Goal: Task Accomplishment & Management: Manage account settings

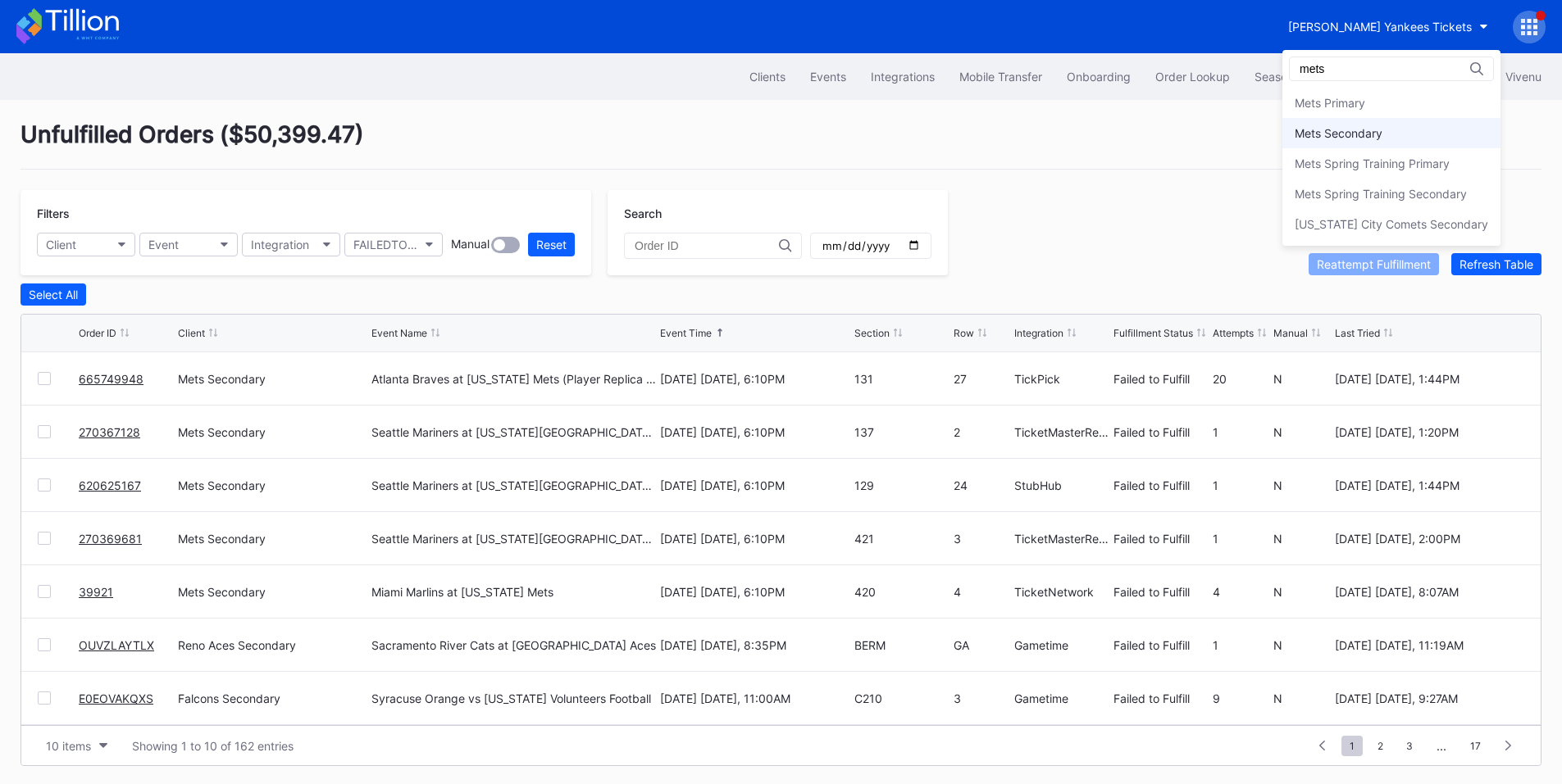
type input "mets"
click at [1369, 131] on div "Mets Secondary" at bounding box center [1338, 134] width 88 height 14
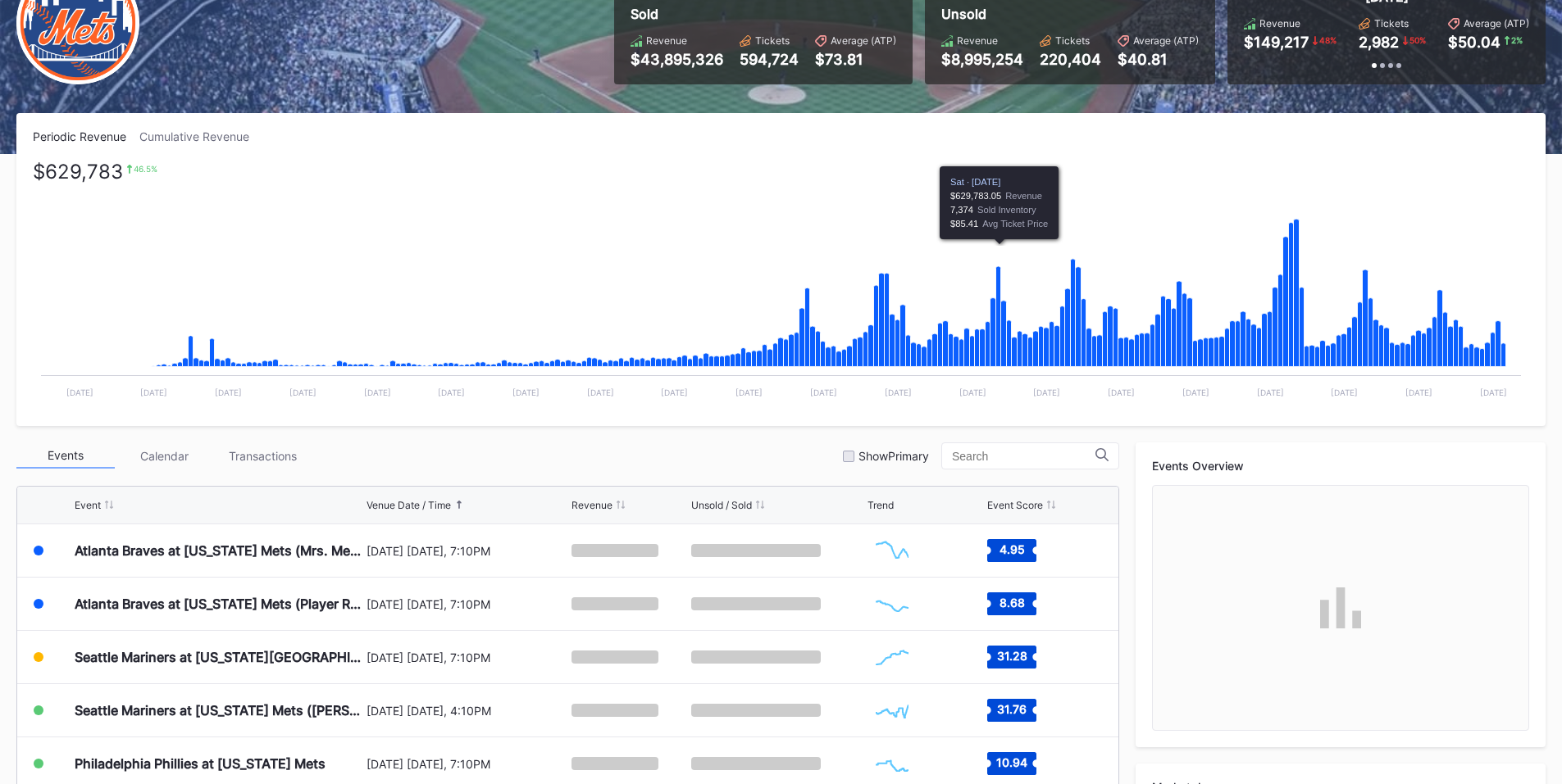
scroll to position [191, 0]
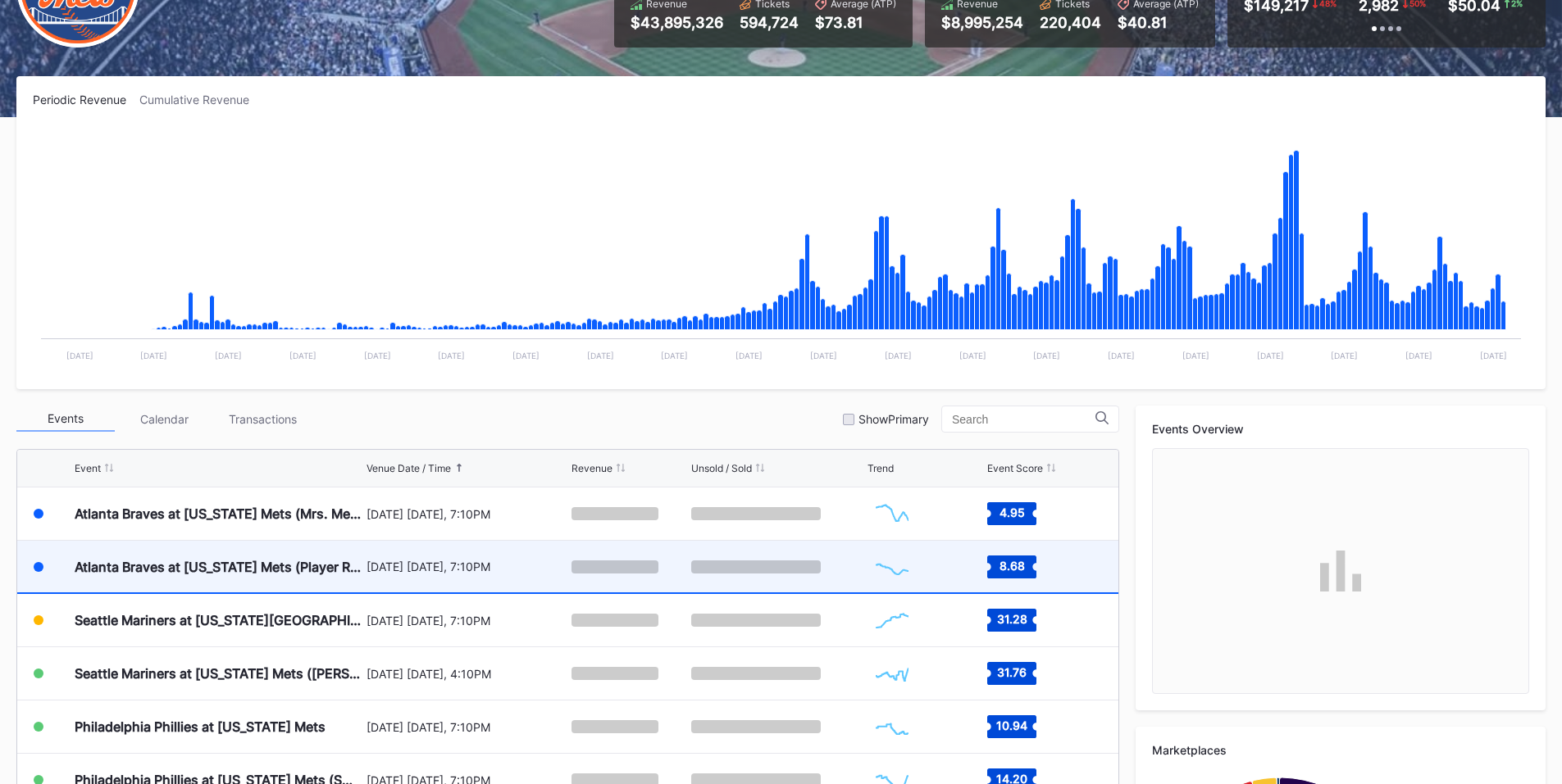
click at [517, 571] on div "August 14 Thursday, 7:10PM" at bounding box center [467, 567] width 201 height 14
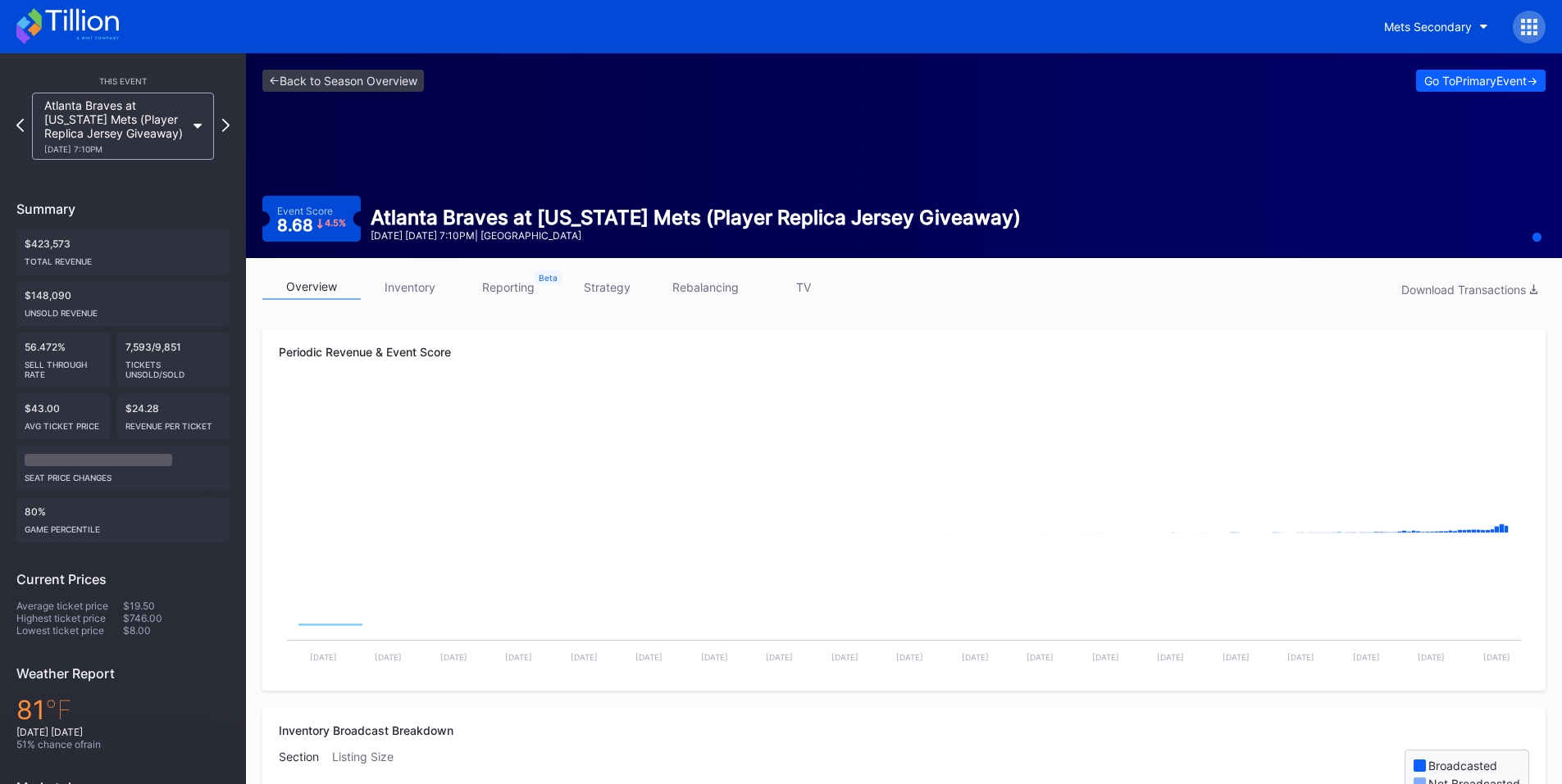
click at [398, 295] on link "inventory" at bounding box center [410, 287] width 98 height 25
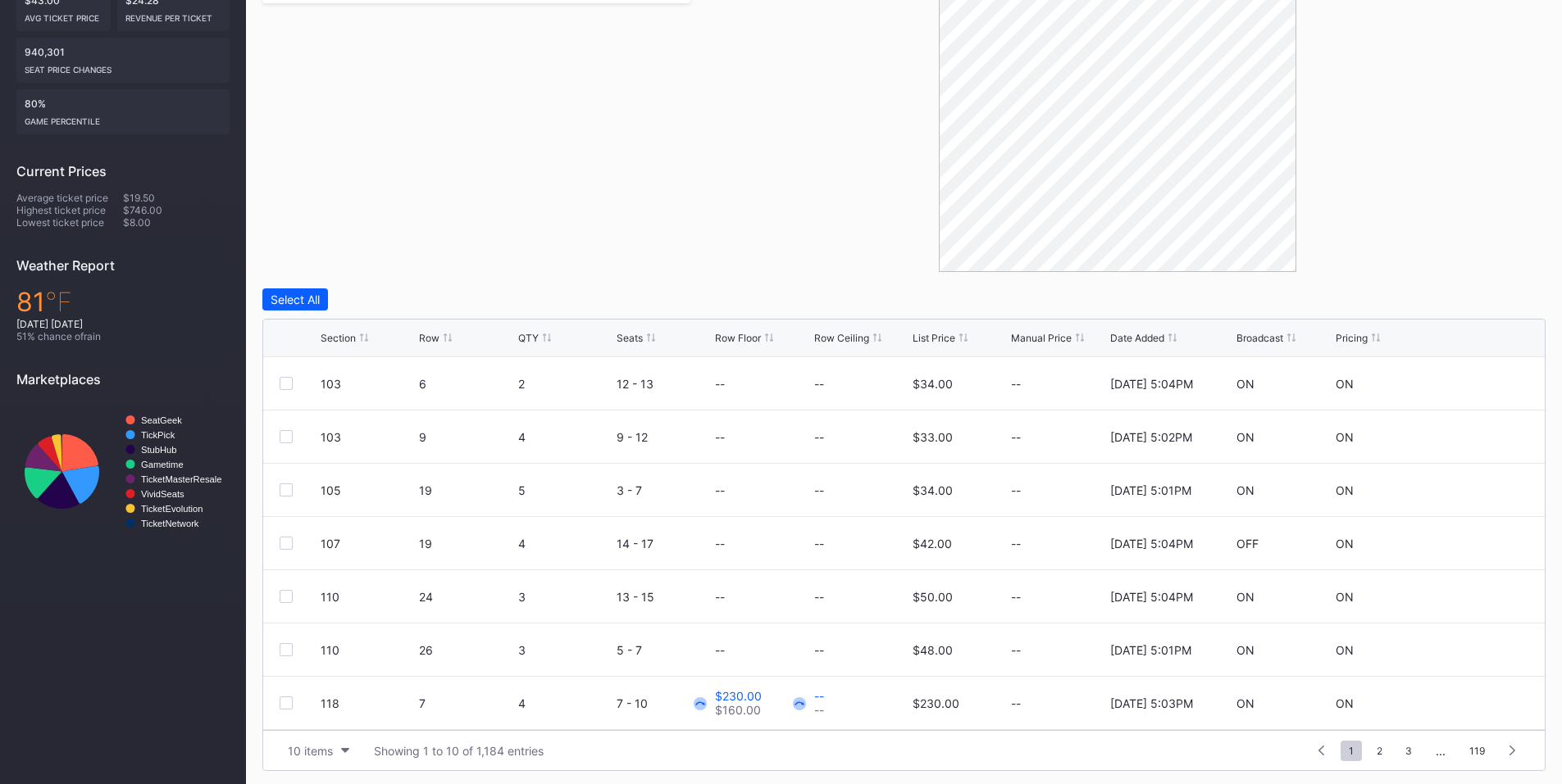
scroll to position [411, 0]
click at [331, 747] on div "10 items" at bounding box center [311, 748] width 45 height 14
click at [322, 709] on div "200 items" at bounding box center [318, 707] width 53 height 14
click at [430, 336] on div "Row" at bounding box center [430, 335] width 21 height 12
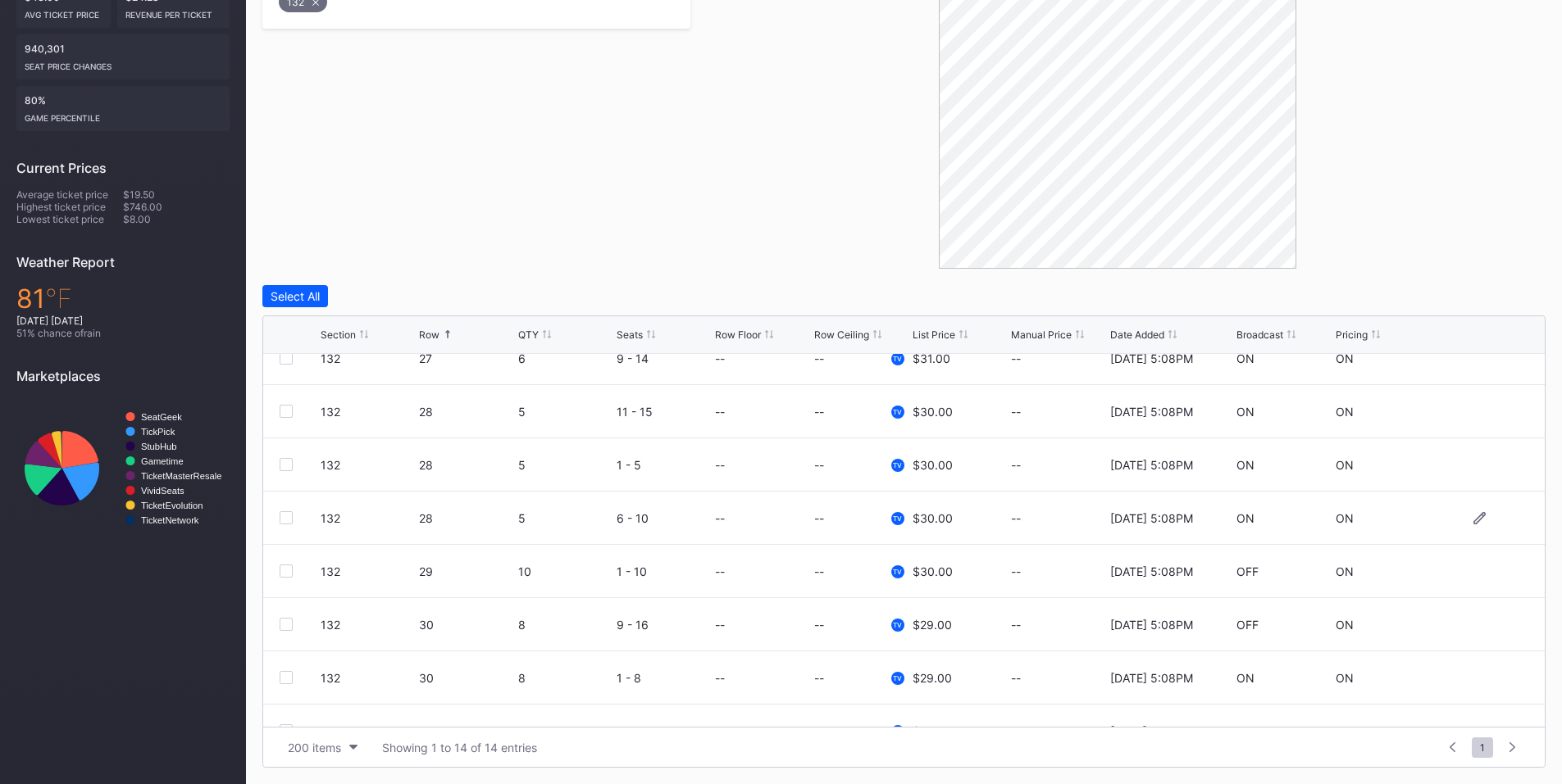
scroll to position [0, 0]
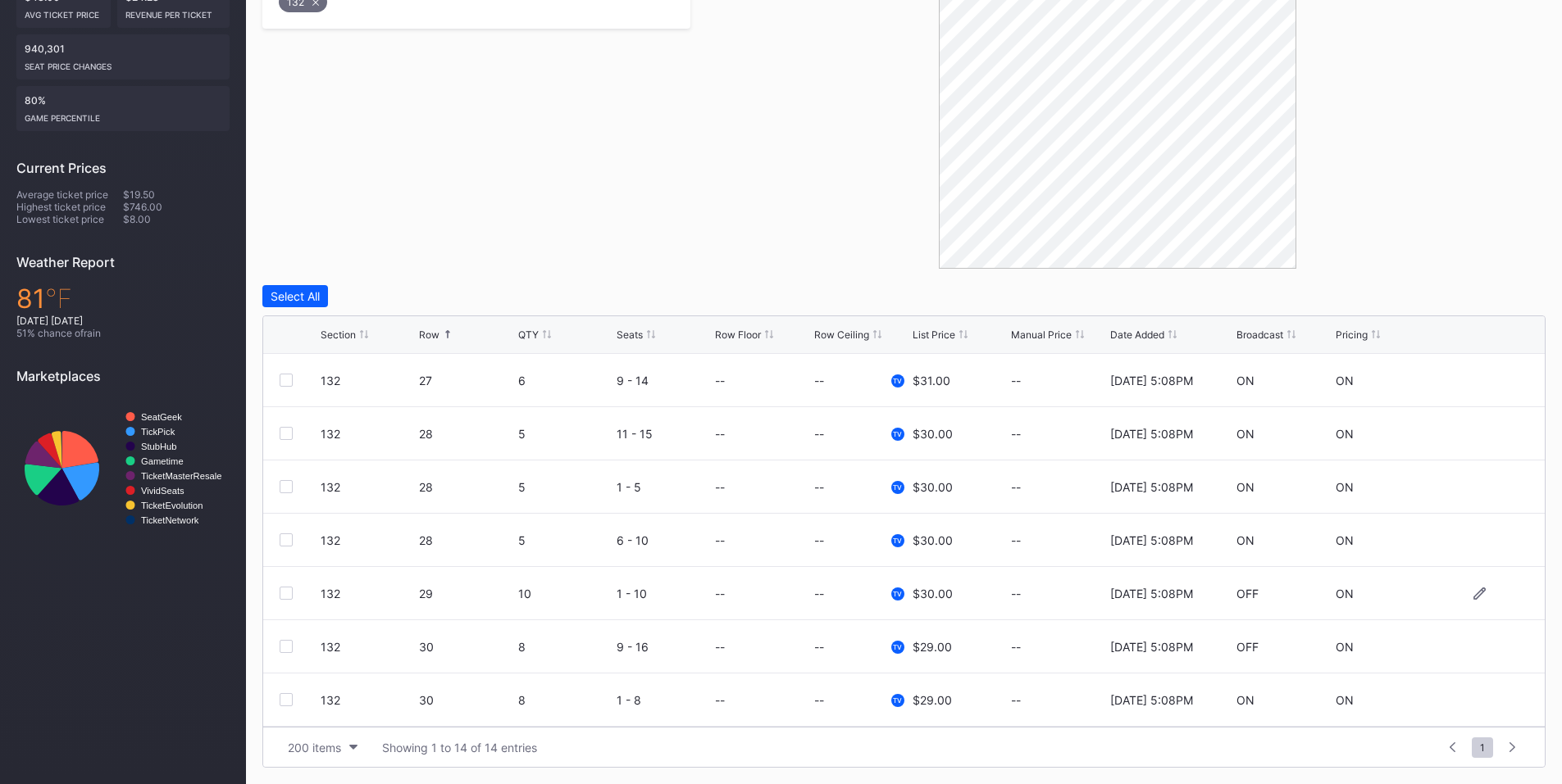
click at [292, 591] on div at bounding box center [285, 593] width 13 height 13
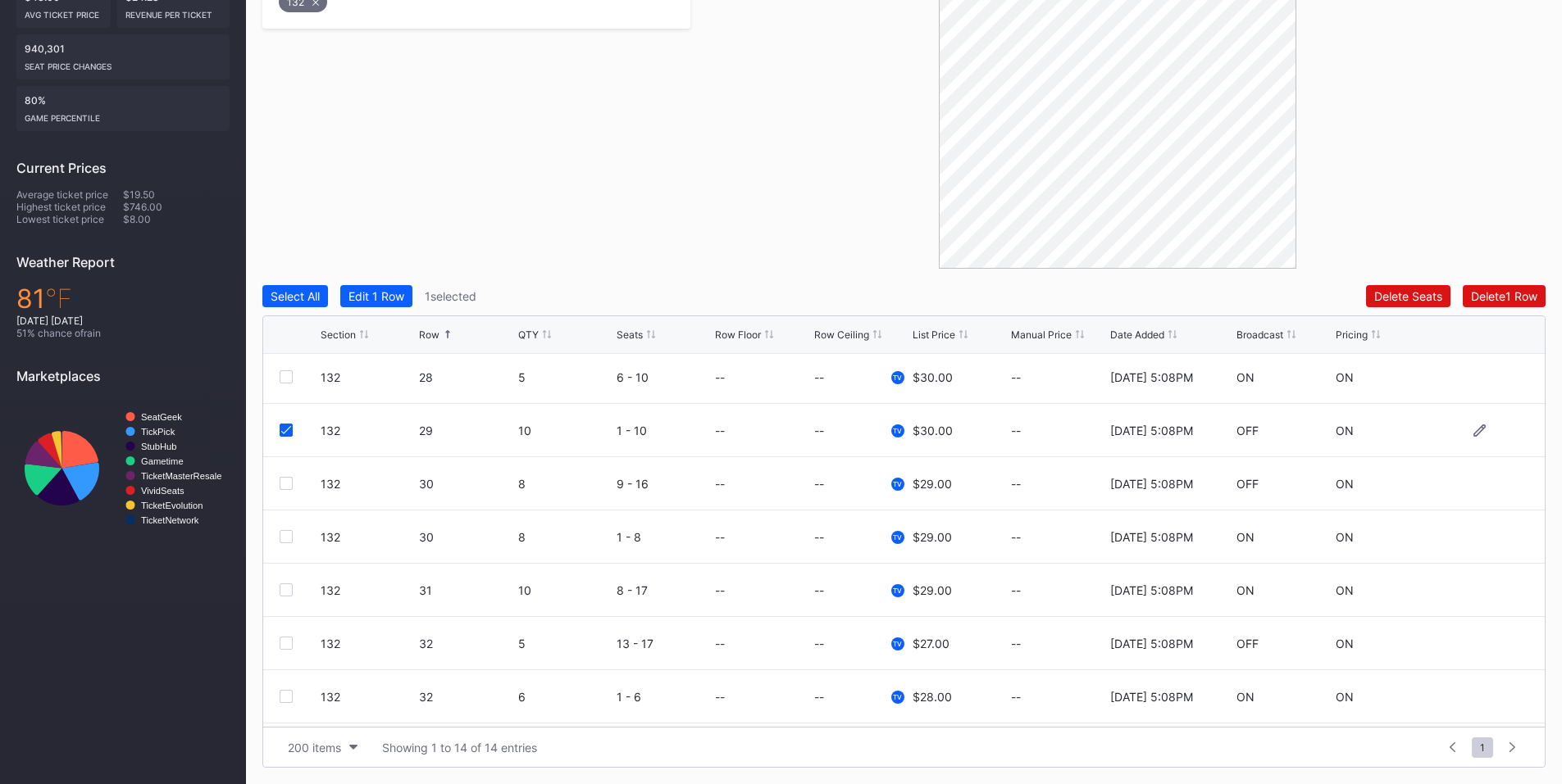
scroll to position [191, 0]
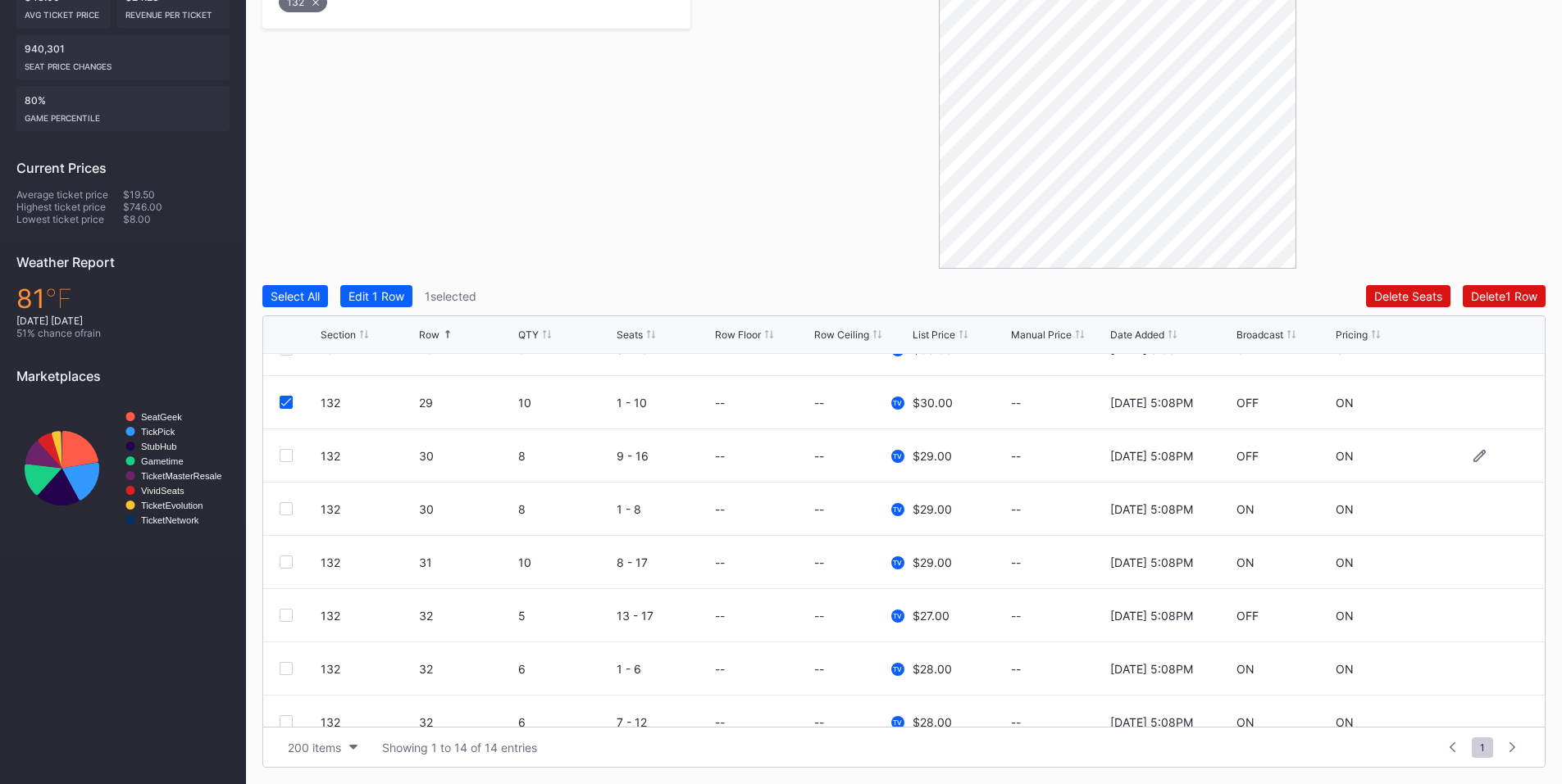
click at [285, 456] on div at bounding box center [285, 455] width 13 height 13
click at [1494, 297] on div "Delete 2 Rows" at bounding box center [1501, 297] width 73 height 14
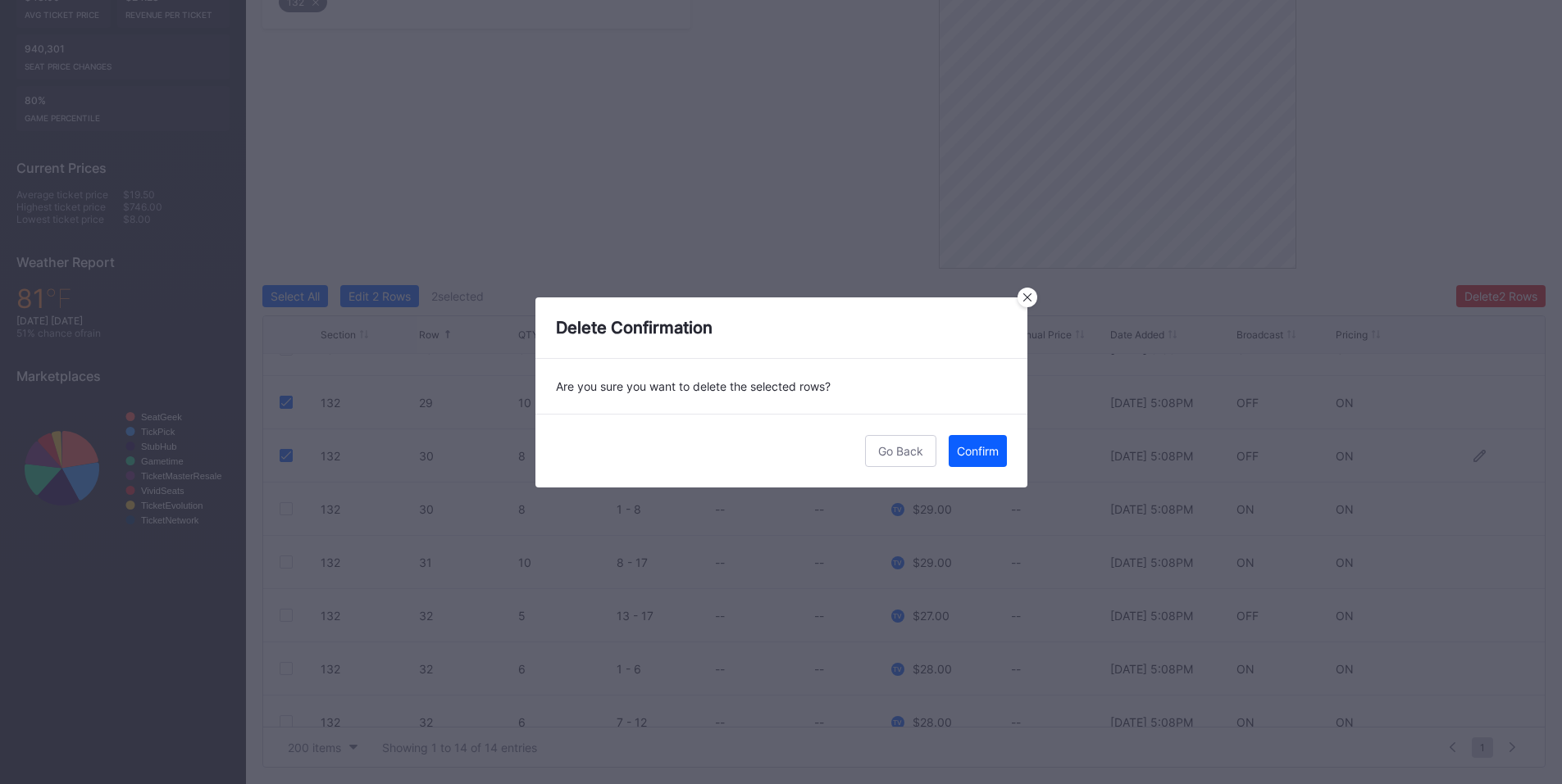
click at [988, 458] on button "Confirm" at bounding box center [977, 451] width 58 height 32
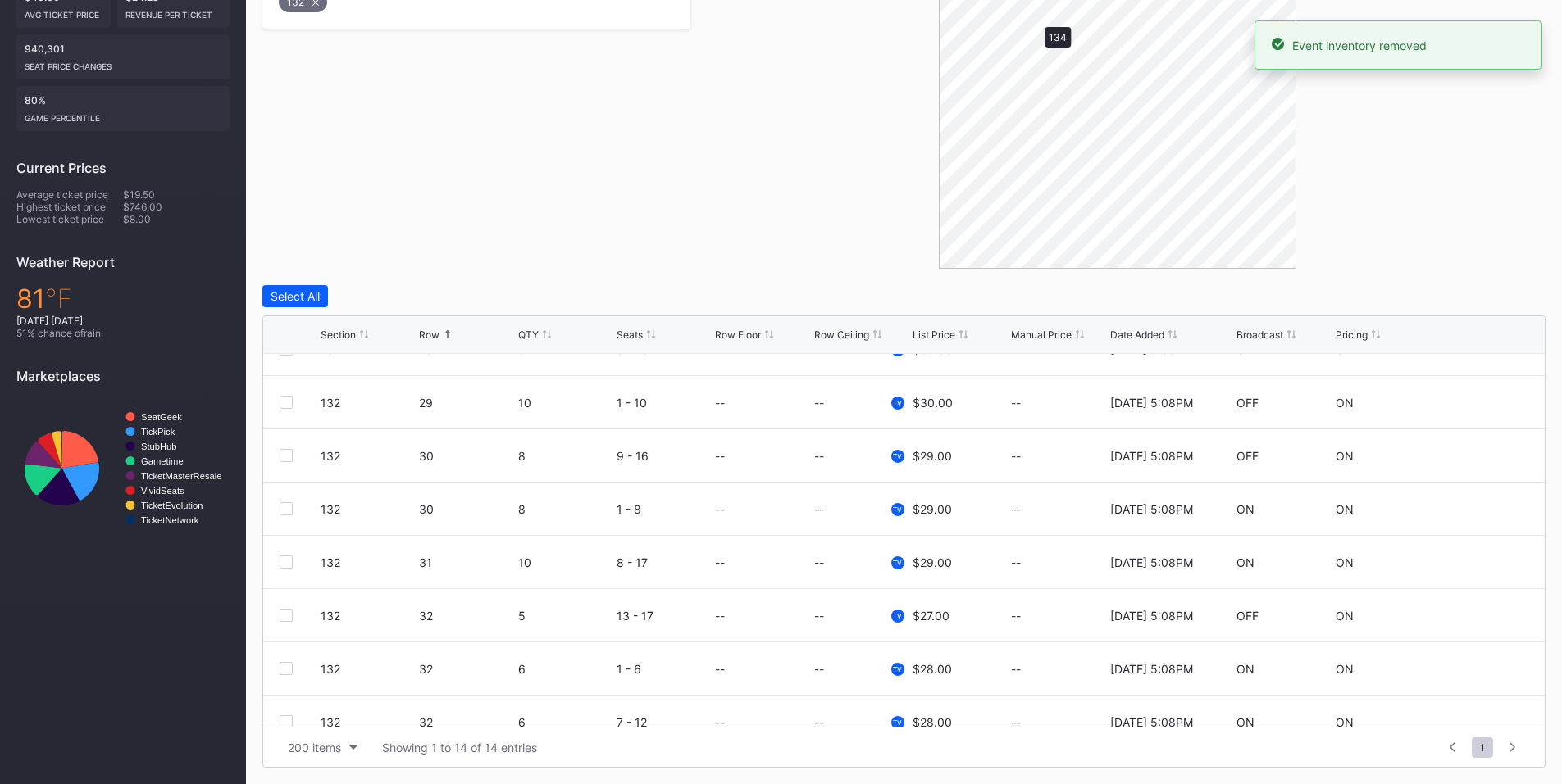
scroll to position [0, 0]
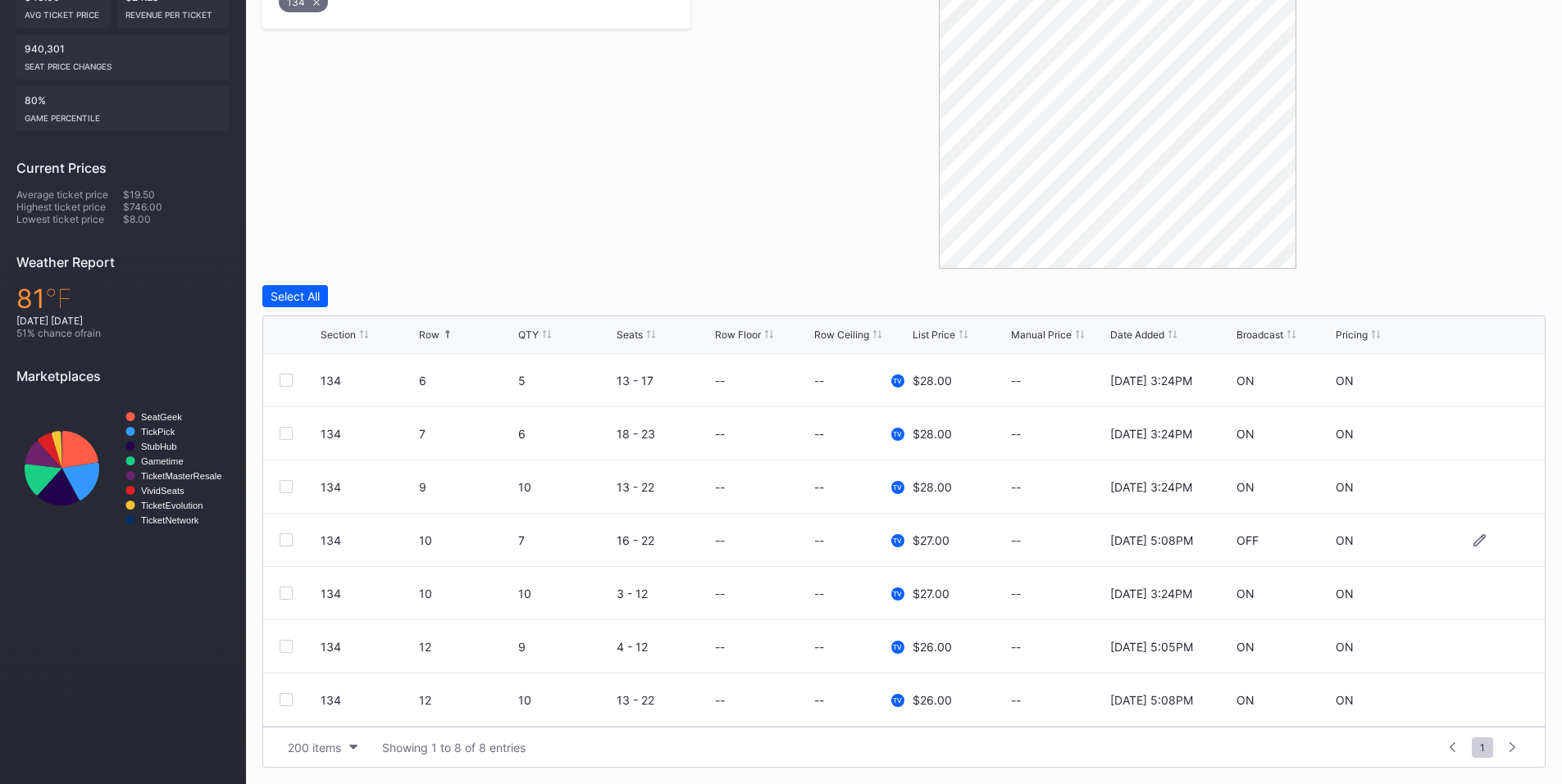
click at [287, 539] on div at bounding box center [285, 539] width 13 height 13
click at [1503, 292] on div "Delete 1 Row" at bounding box center [1505, 297] width 67 height 14
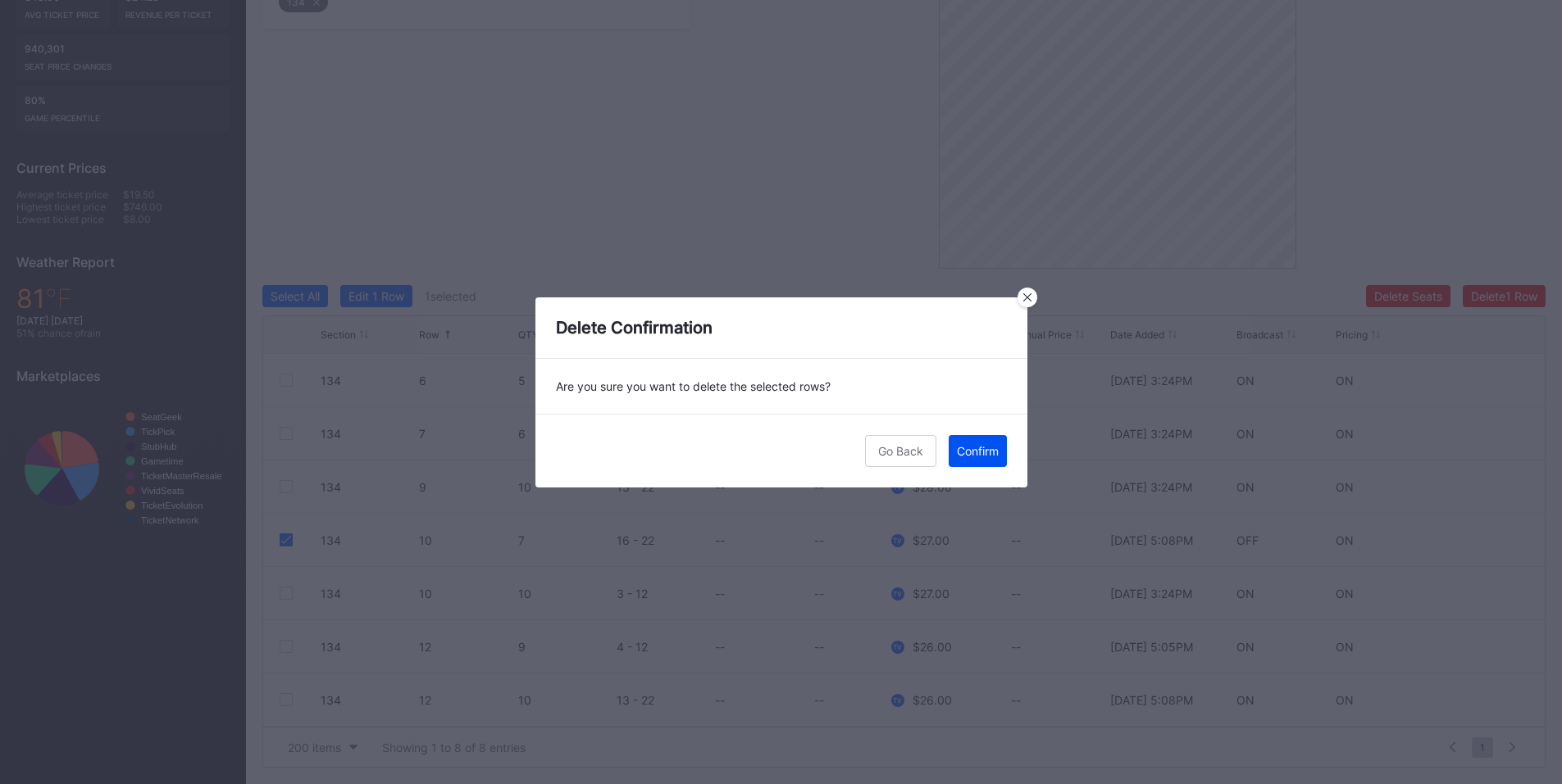
click at [956, 458] on button "Confirm" at bounding box center [977, 451] width 58 height 32
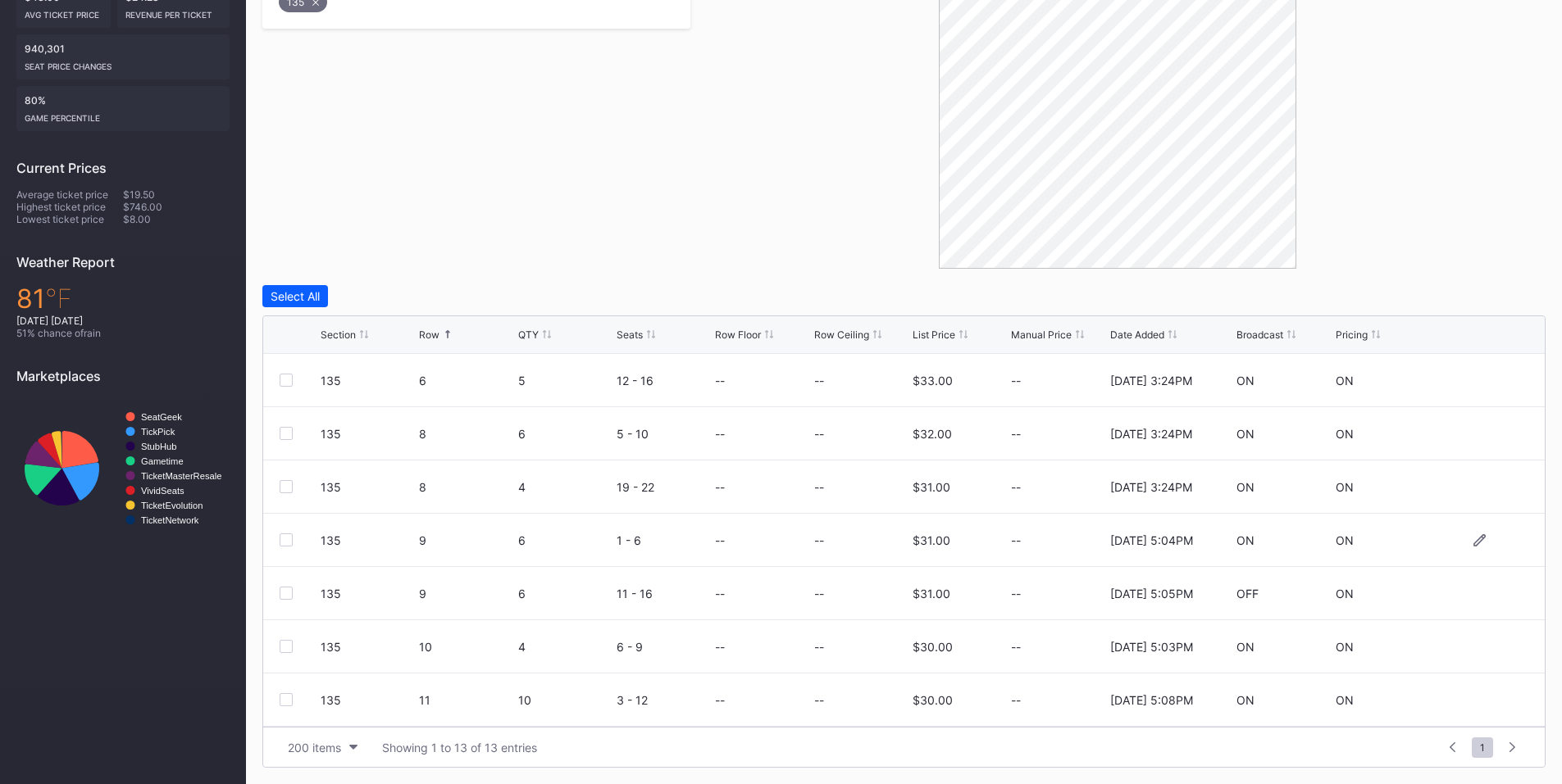
scroll to position [192, 0]
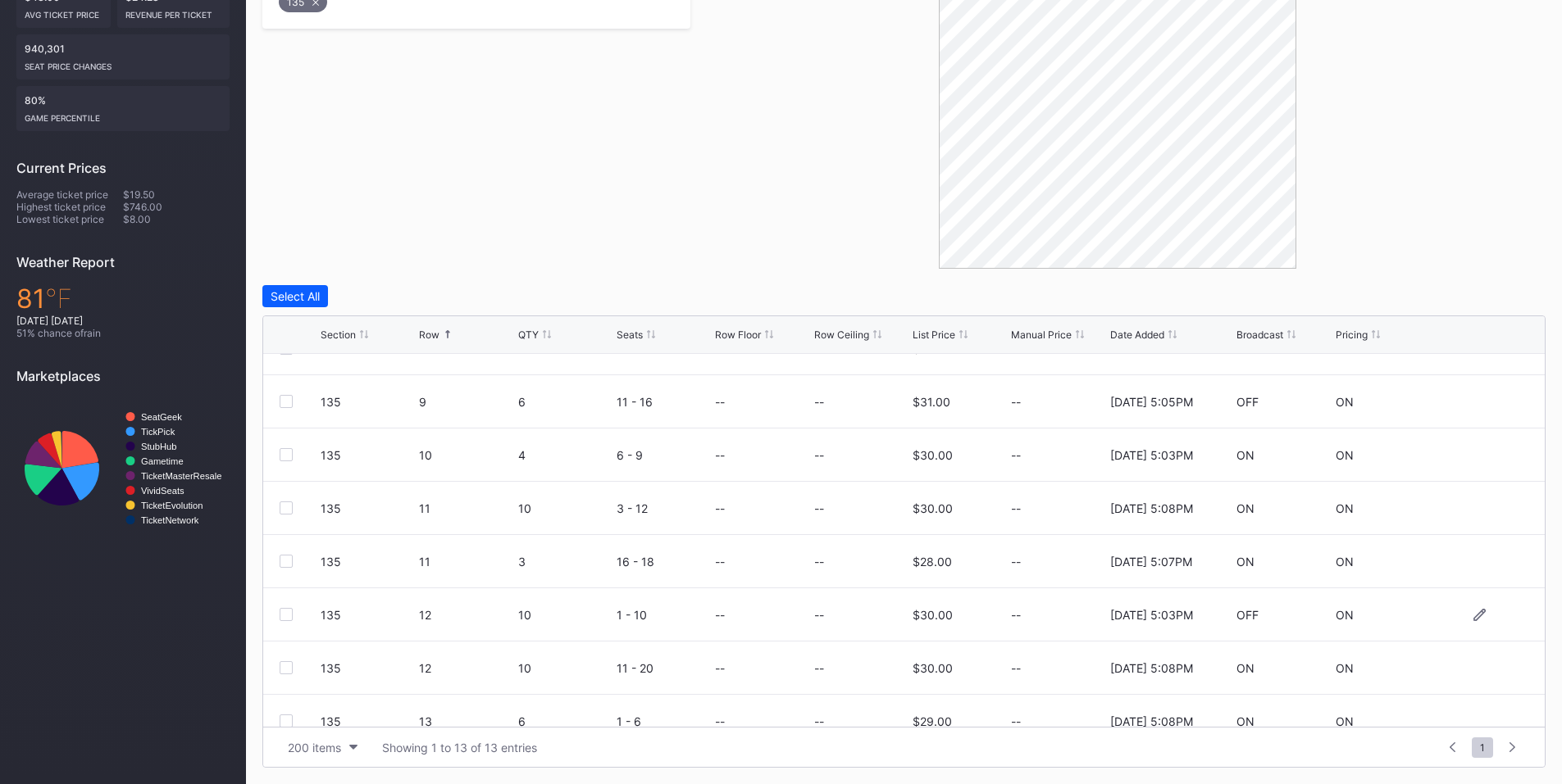
click at [279, 613] on div "135 12 10 1 - 10 -- -- $30.00 -- 11/25/2024 5:03PM OFF ON" at bounding box center [903, 615] width 1282 height 53
click at [285, 617] on div at bounding box center [285, 614] width 13 height 13
click at [1491, 296] on div "Delete 1 Row" at bounding box center [1505, 297] width 67 height 14
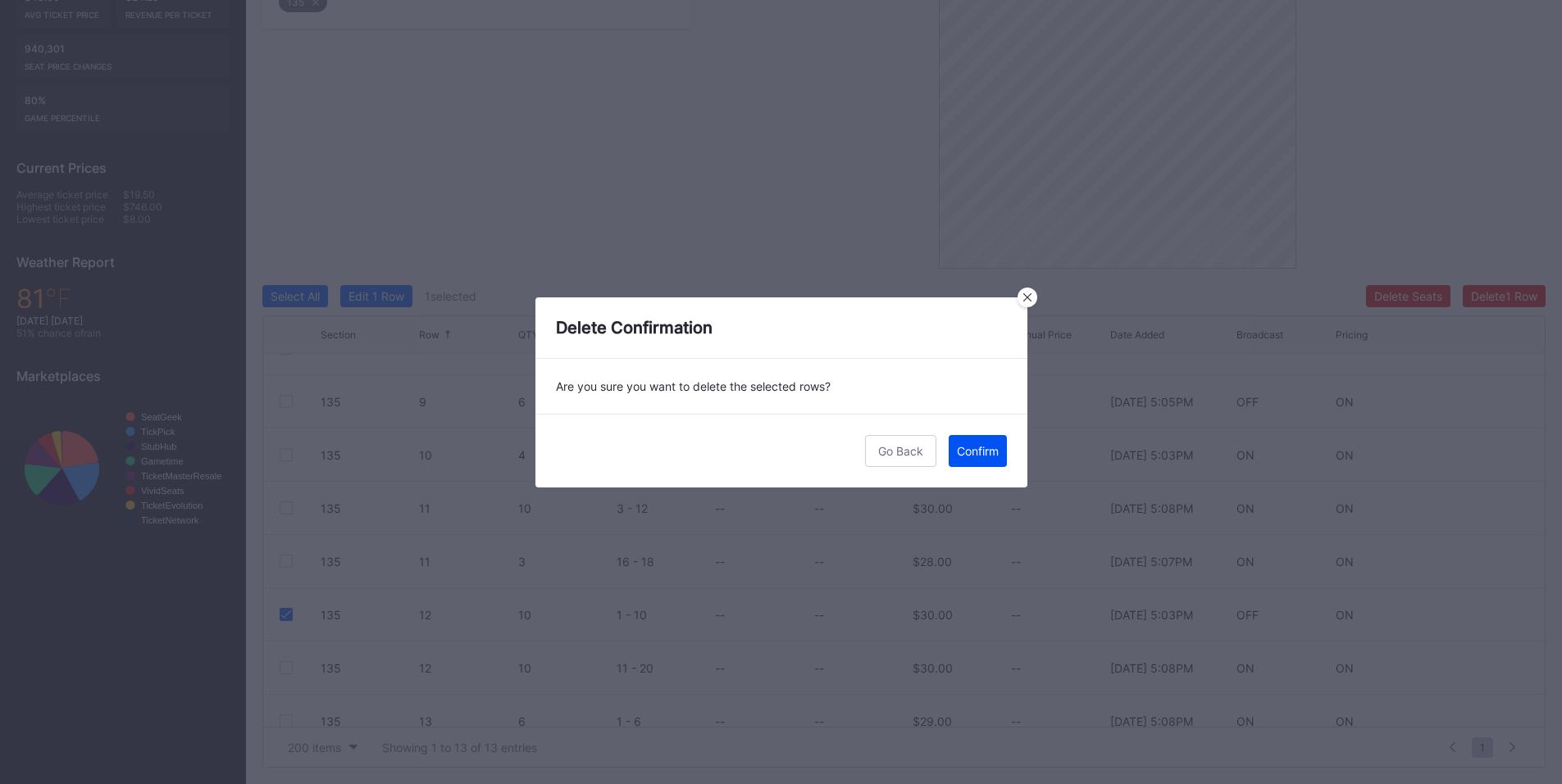
click at [982, 454] on div "Confirm" at bounding box center [978, 451] width 42 height 14
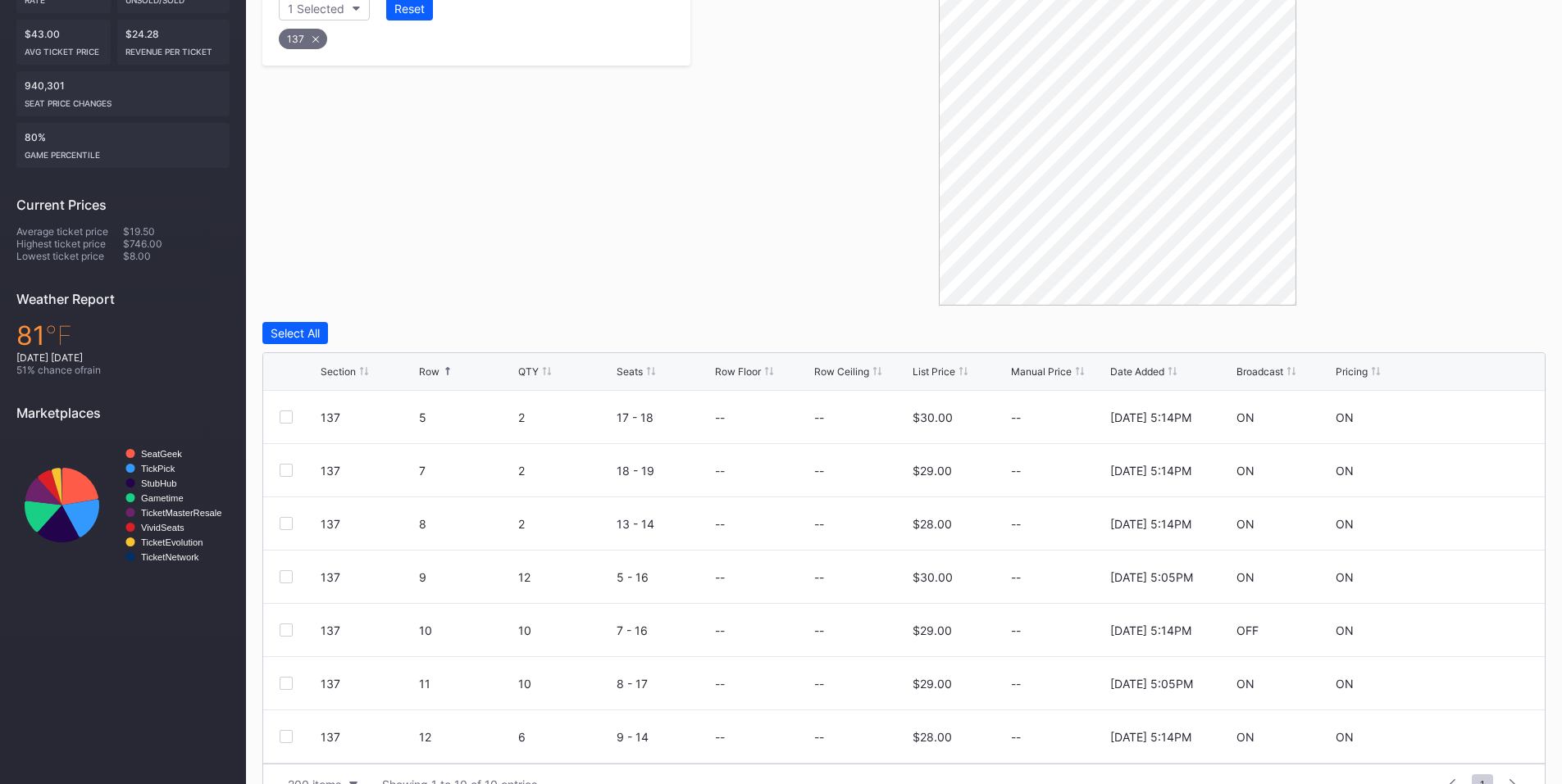
scroll to position [411, 0]
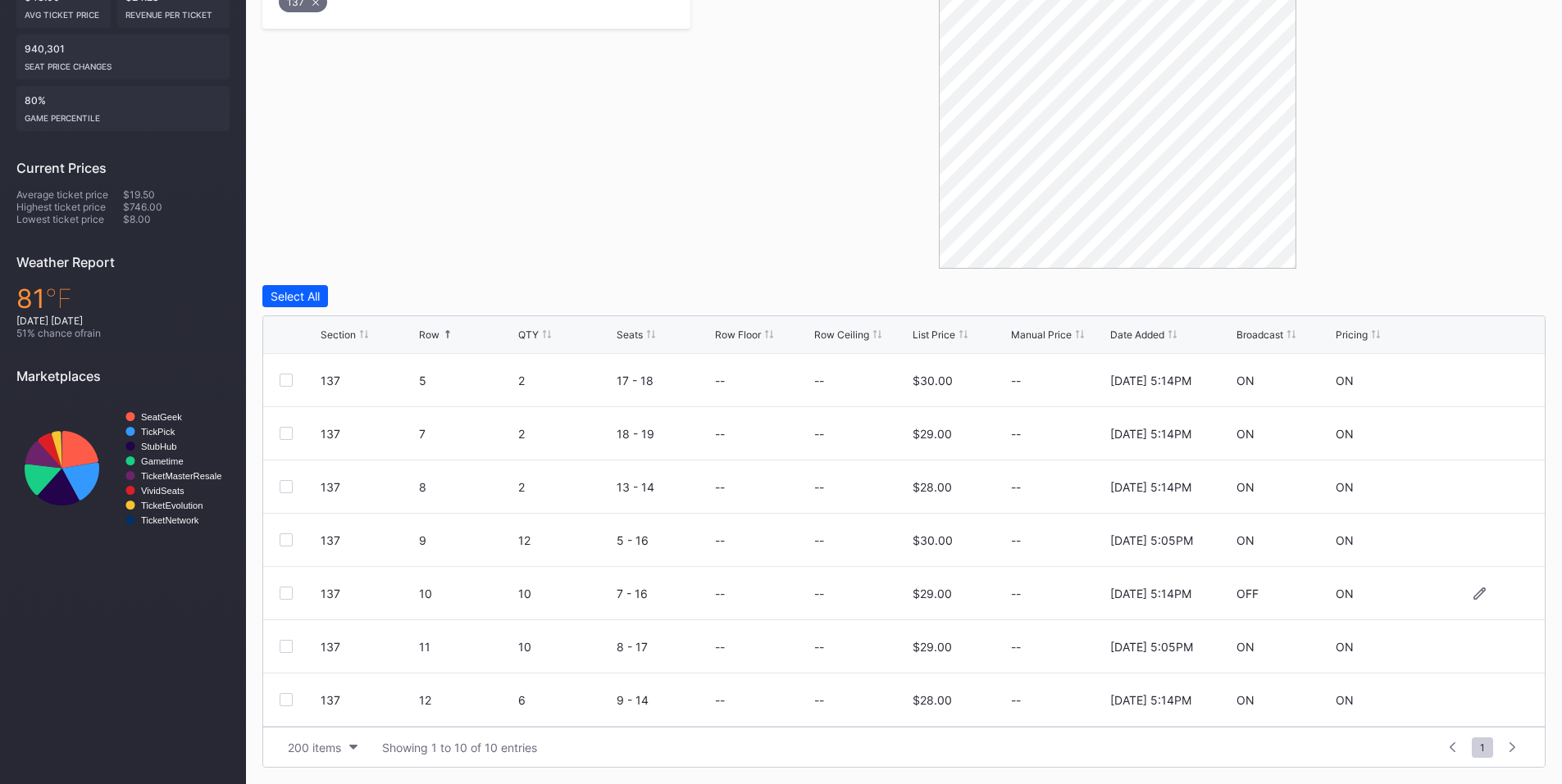
click at [285, 593] on div at bounding box center [285, 593] width 13 height 13
click at [291, 546] on div at bounding box center [285, 539] width 13 height 13
click at [1480, 296] on div "Delete 2 Rows" at bounding box center [1501, 297] width 73 height 14
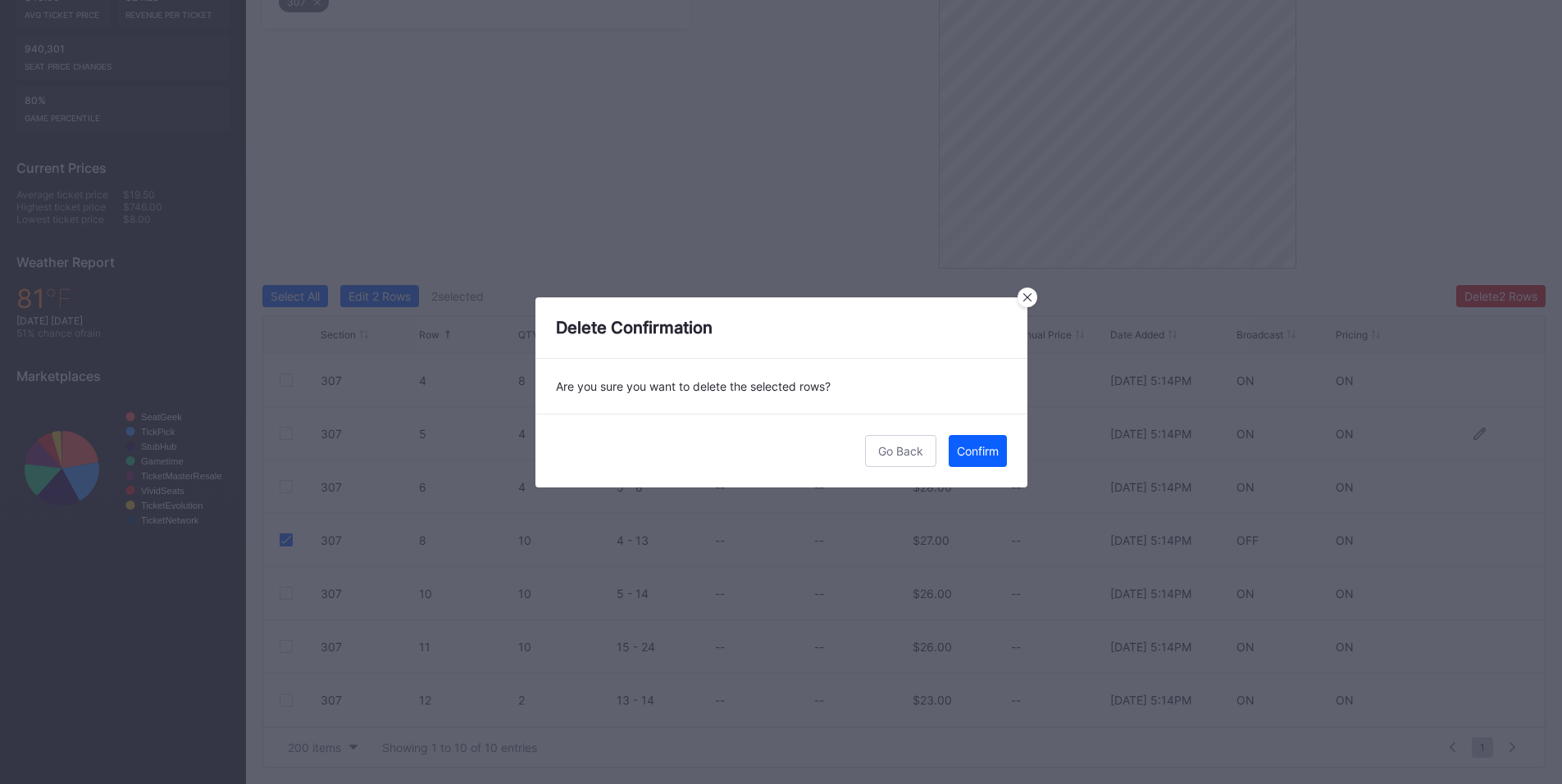
drag, startPoint x: 979, startPoint y: 451, endPoint x: 991, endPoint y: 446, distance: 13.0
click at [980, 451] on div "Confirm" at bounding box center [978, 451] width 42 height 14
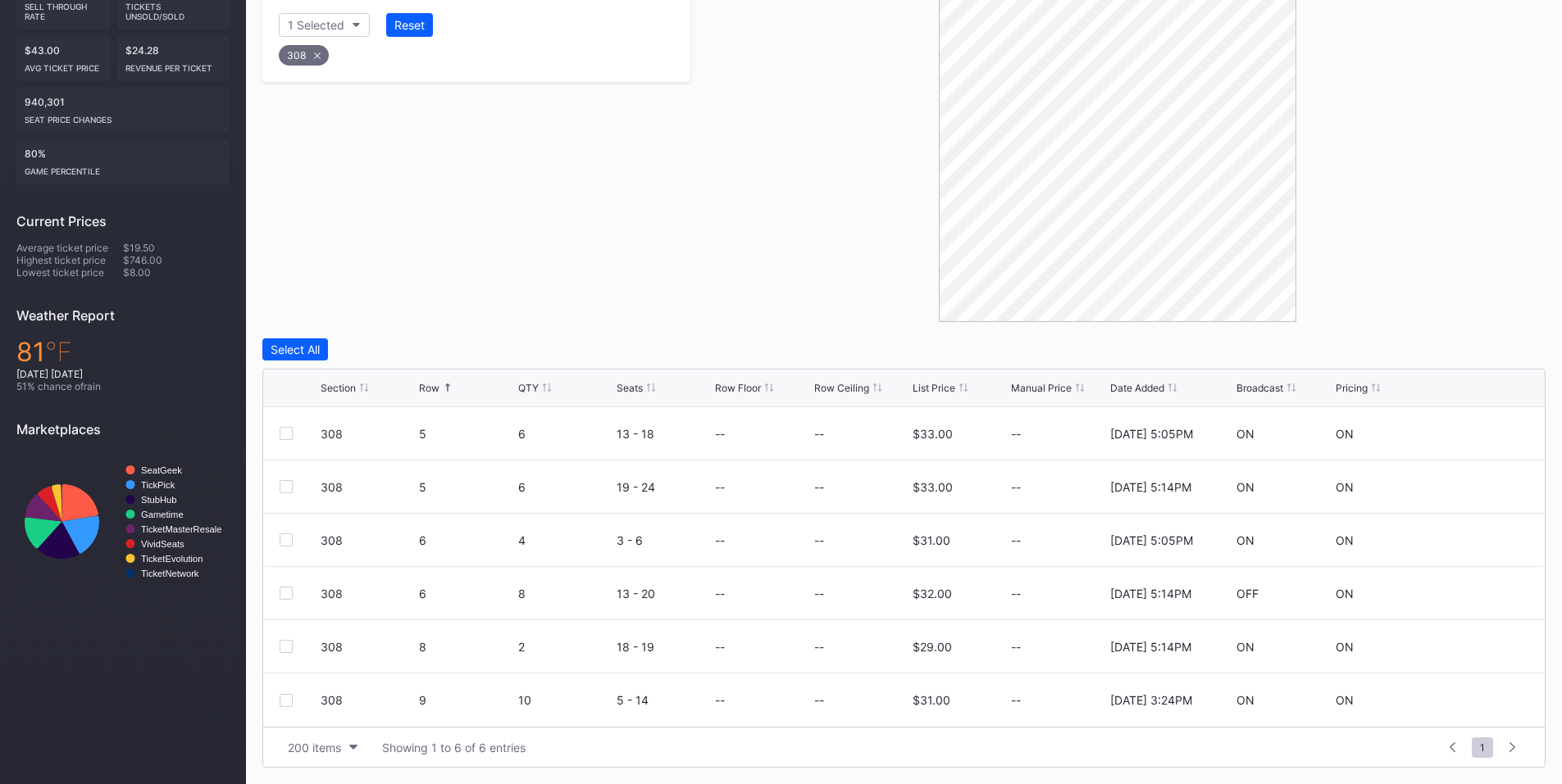
scroll to position [358, 0]
click at [288, 594] on div at bounding box center [285, 593] width 13 height 13
click at [1488, 342] on button "Delete 1 Row" at bounding box center [1504, 350] width 82 height 23
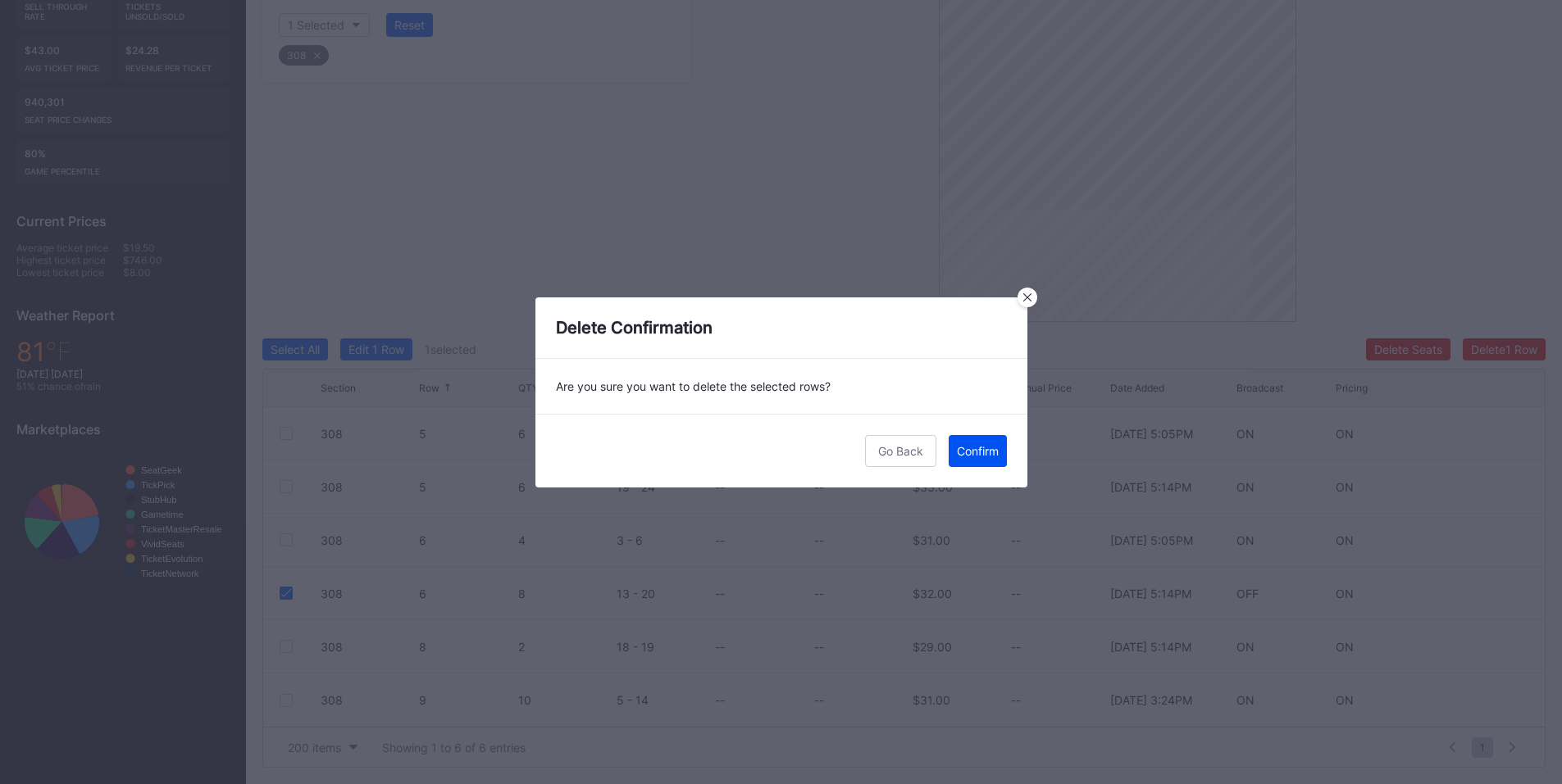
click at [976, 458] on button "Confirm" at bounding box center [977, 451] width 58 height 32
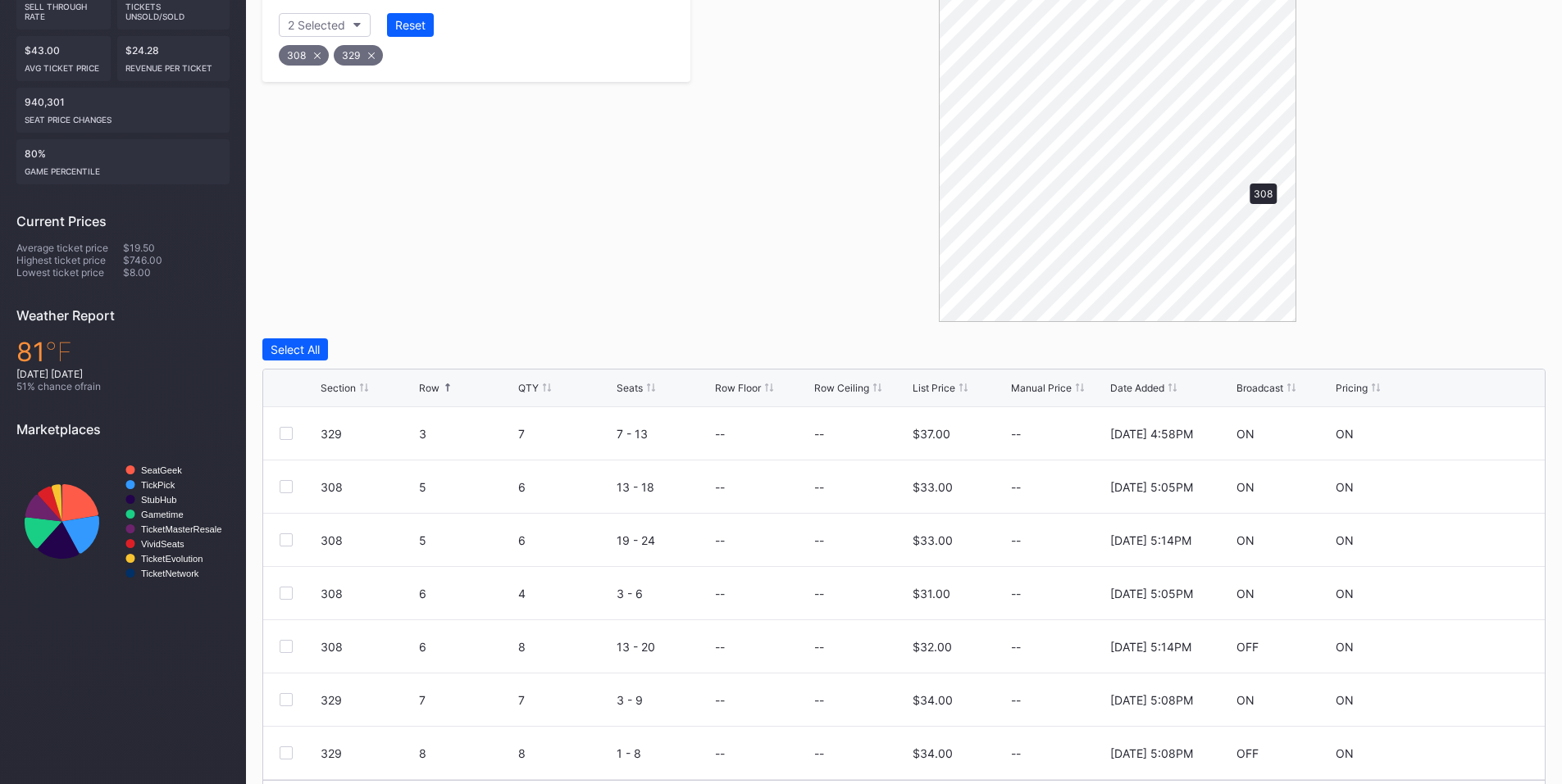
scroll to position [305, 0]
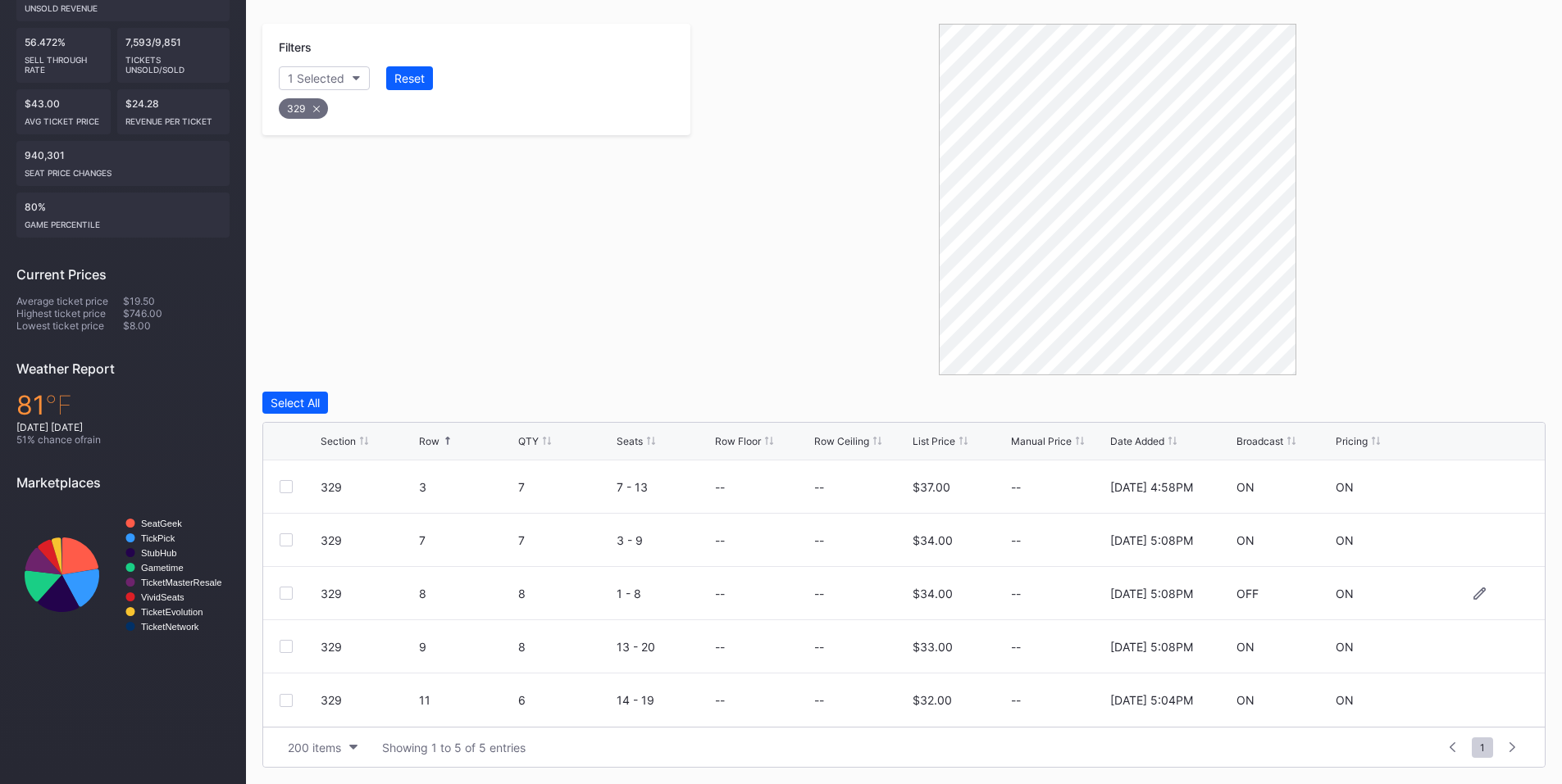
click at [287, 590] on div at bounding box center [285, 593] width 13 height 13
click at [1519, 399] on div "Delete 1 Row" at bounding box center [1505, 402] width 67 height 14
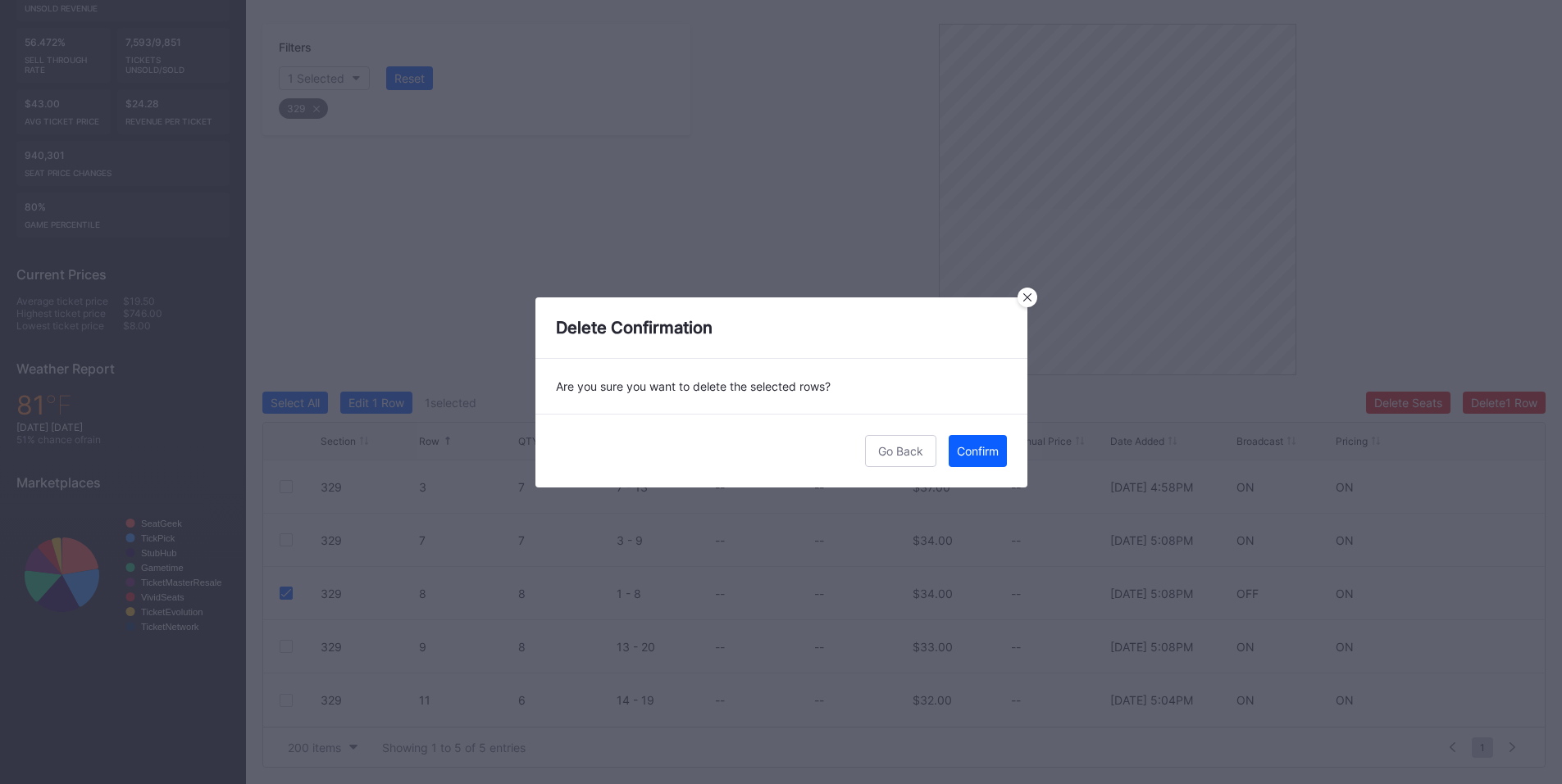
click at [987, 444] on div "Confirm" at bounding box center [978, 451] width 42 height 14
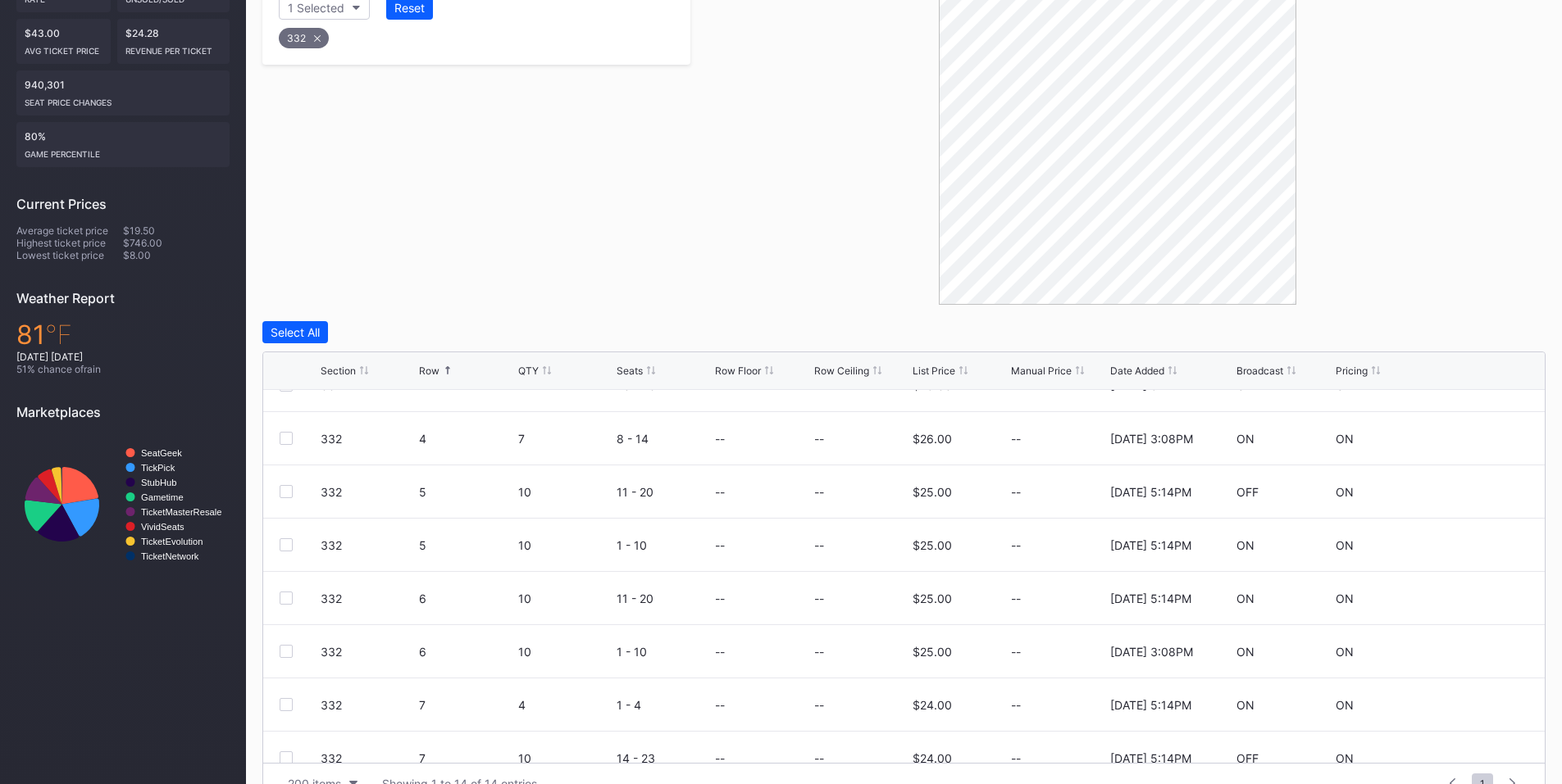
scroll to position [411, 0]
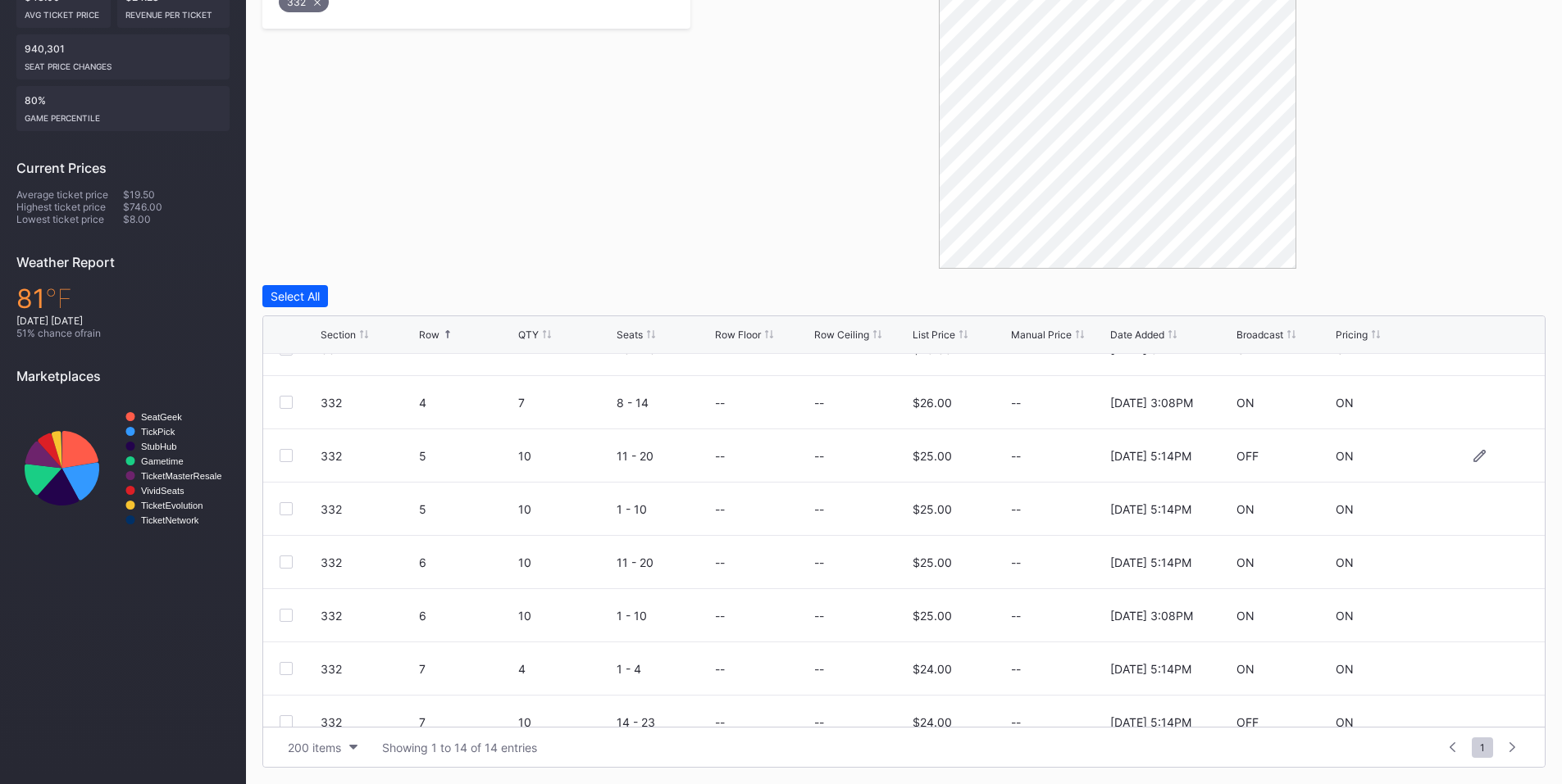
click at [285, 456] on div at bounding box center [285, 455] width 13 height 13
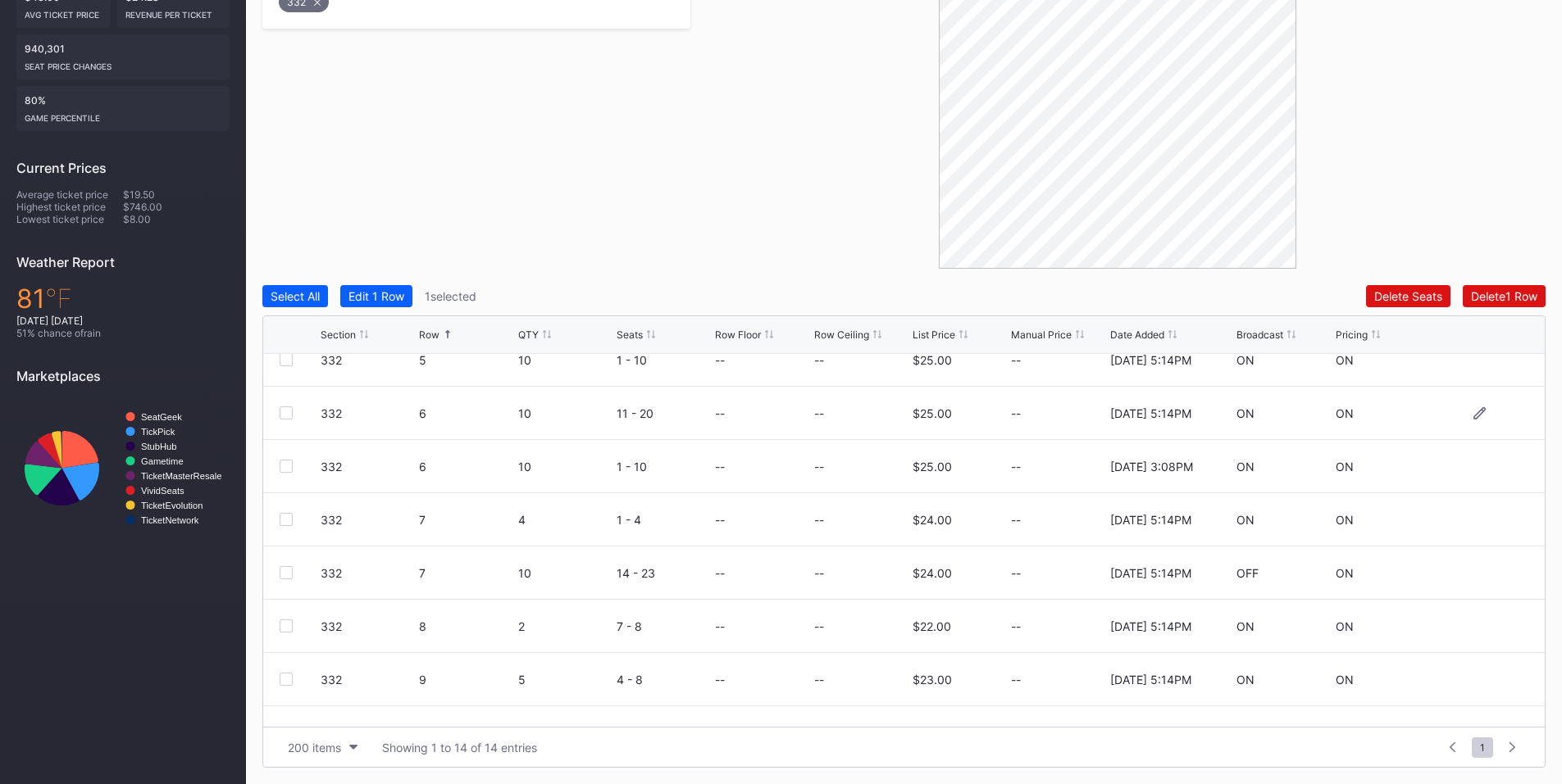
scroll to position [373, 0]
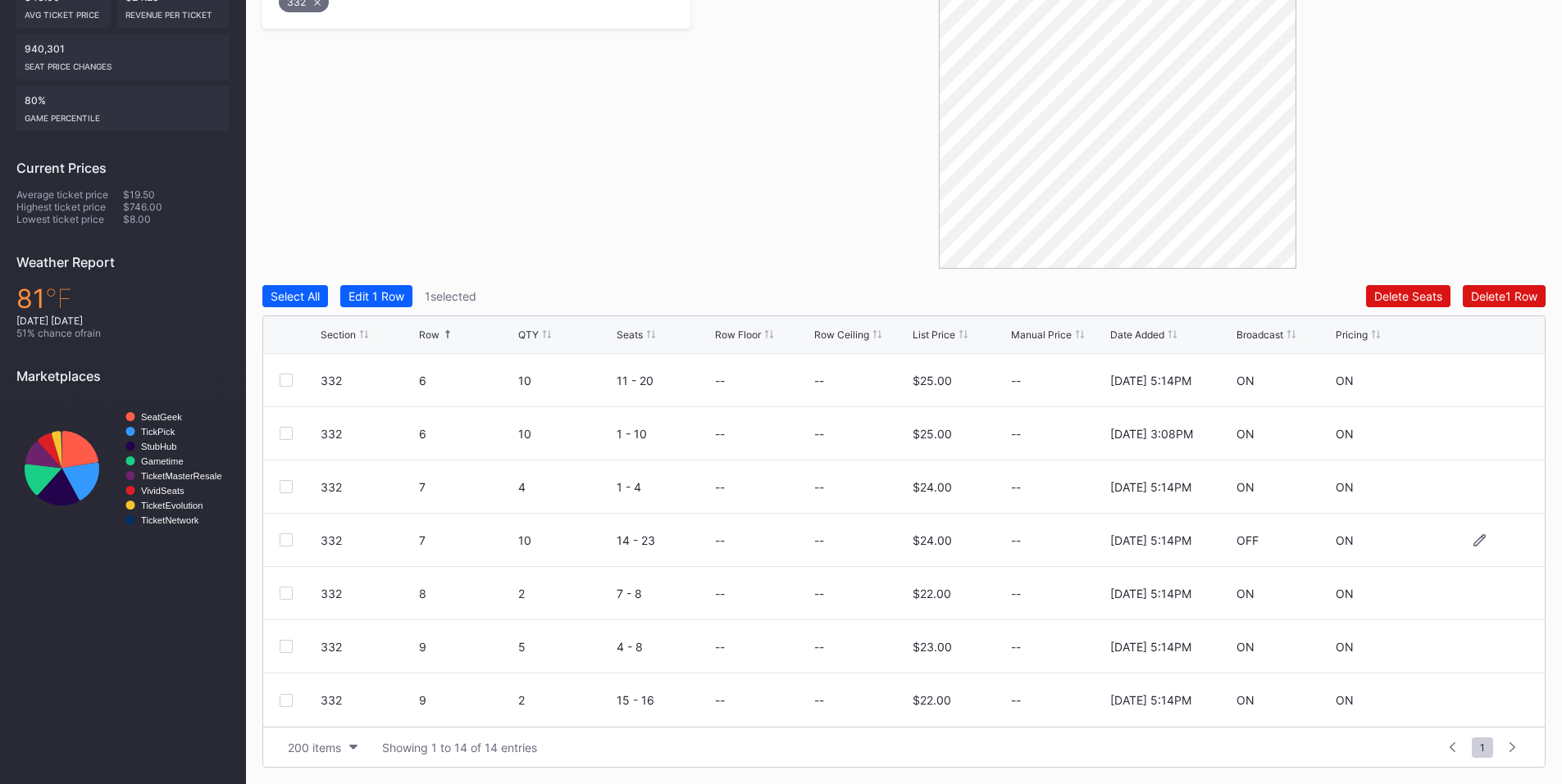
drag, startPoint x: 287, startPoint y: 540, endPoint x: 1001, endPoint y: 431, distance: 722.3
click at [288, 540] on div at bounding box center [285, 539] width 13 height 13
click at [1500, 296] on div "Delete 2 Rows" at bounding box center [1501, 297] width 73 height 14
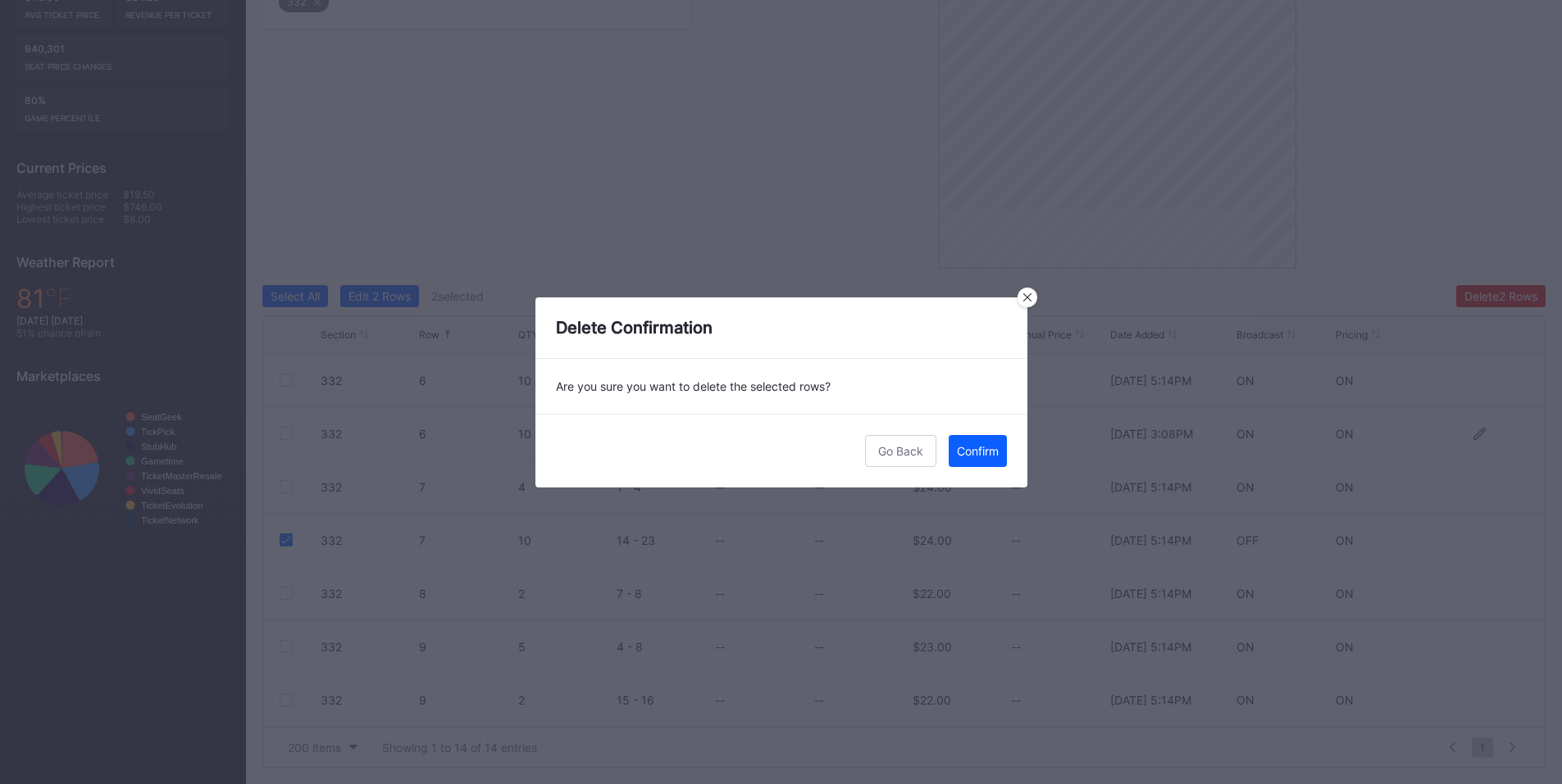
click at [978, 444] on div "Confirm" at bounding box center [978, 451] width 42 height 14
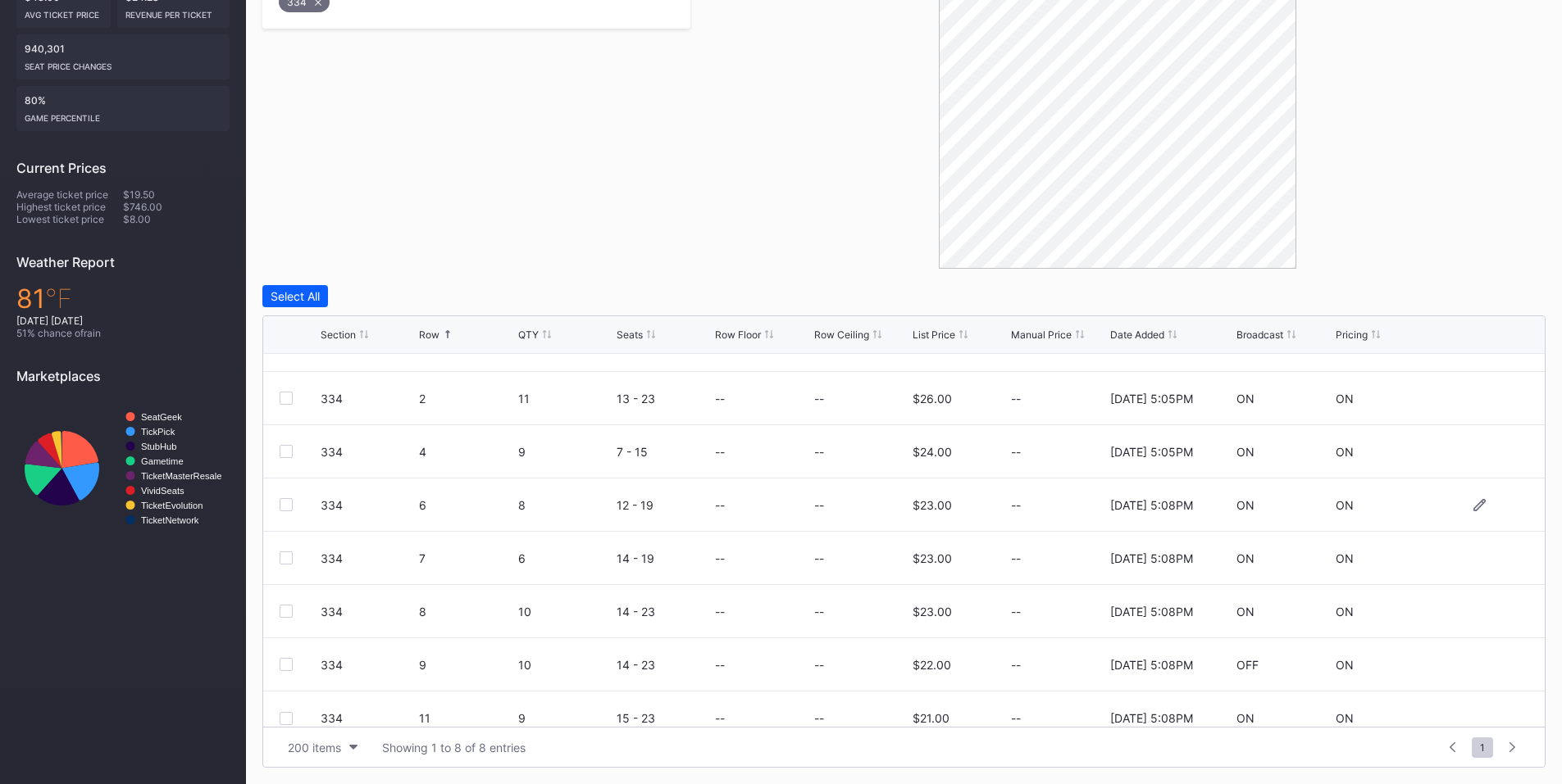
scroll to position [53, 0]
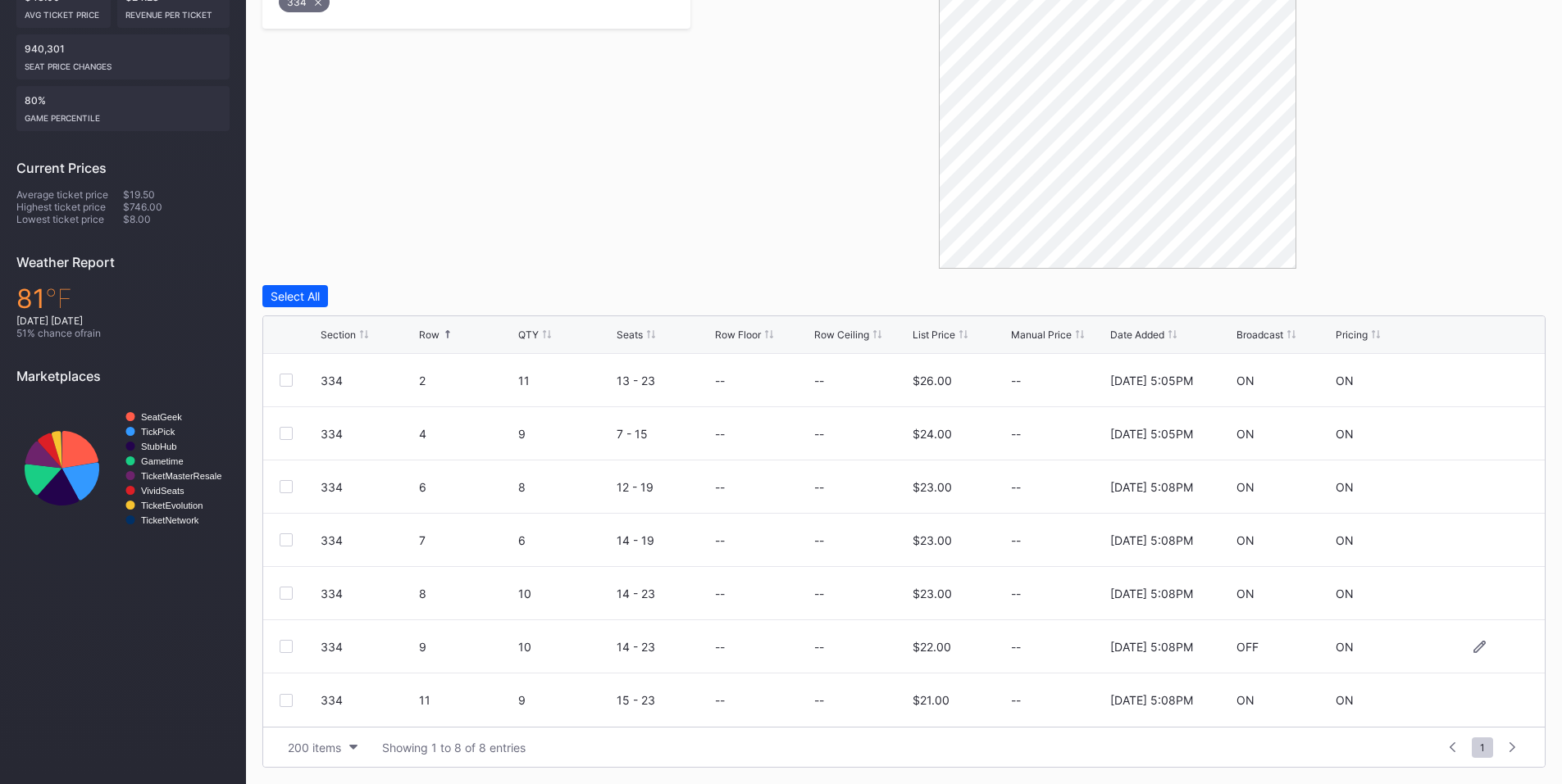
drag, startPoint x: 282, startPoint y: 649, endPoint x: 889, endPoint y: 525, distance: 619.5
click at [283, 649] on div at bounding box center [285, 646] width 13 height 13
click at [1475, 301] on div "Delete 1 Row" at bounding box center [1505, 297] width 67 height 14
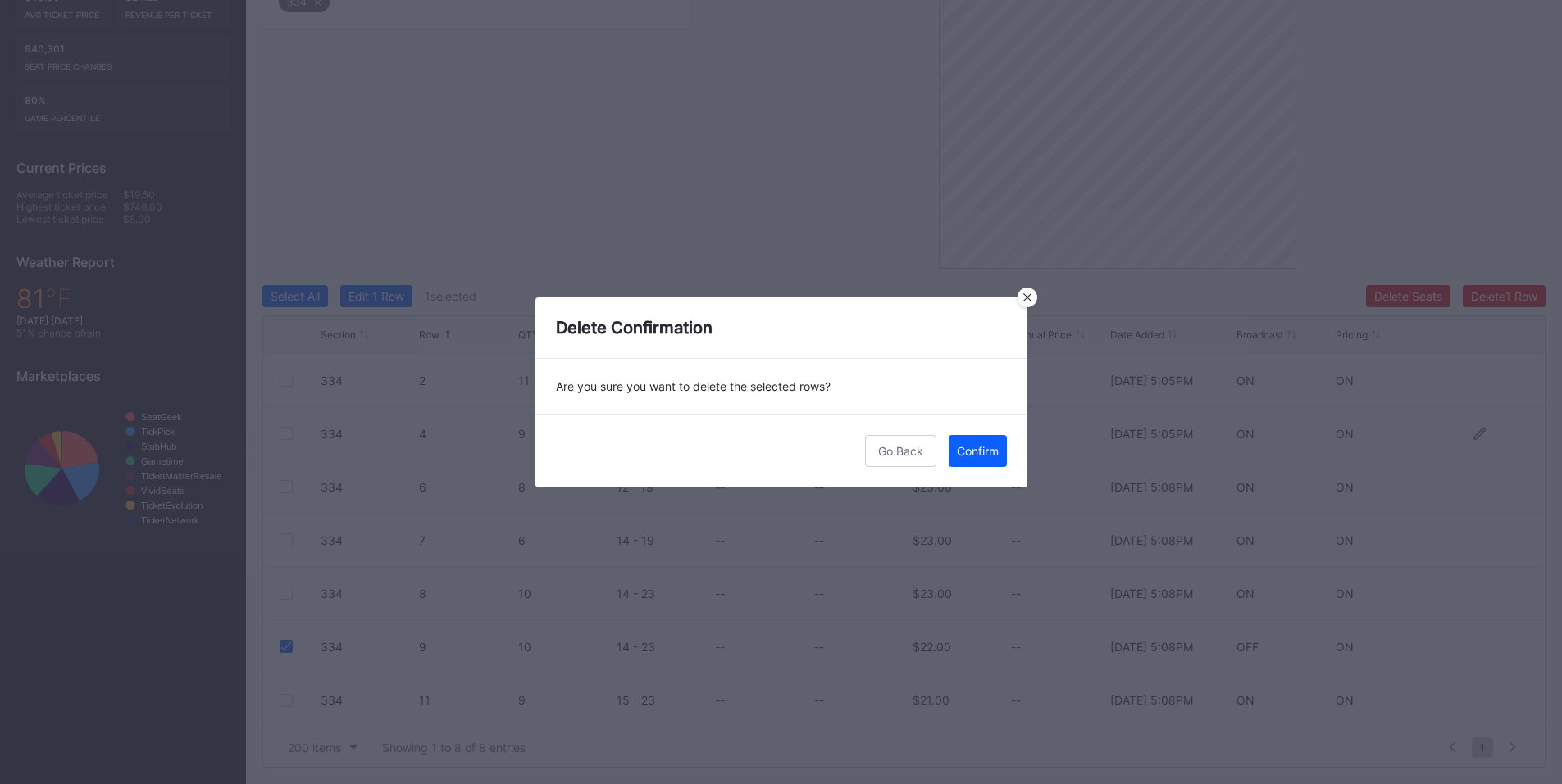
click at [961, 448] on div "Confirm" at bounding box center [978, 451] width 42 height 14
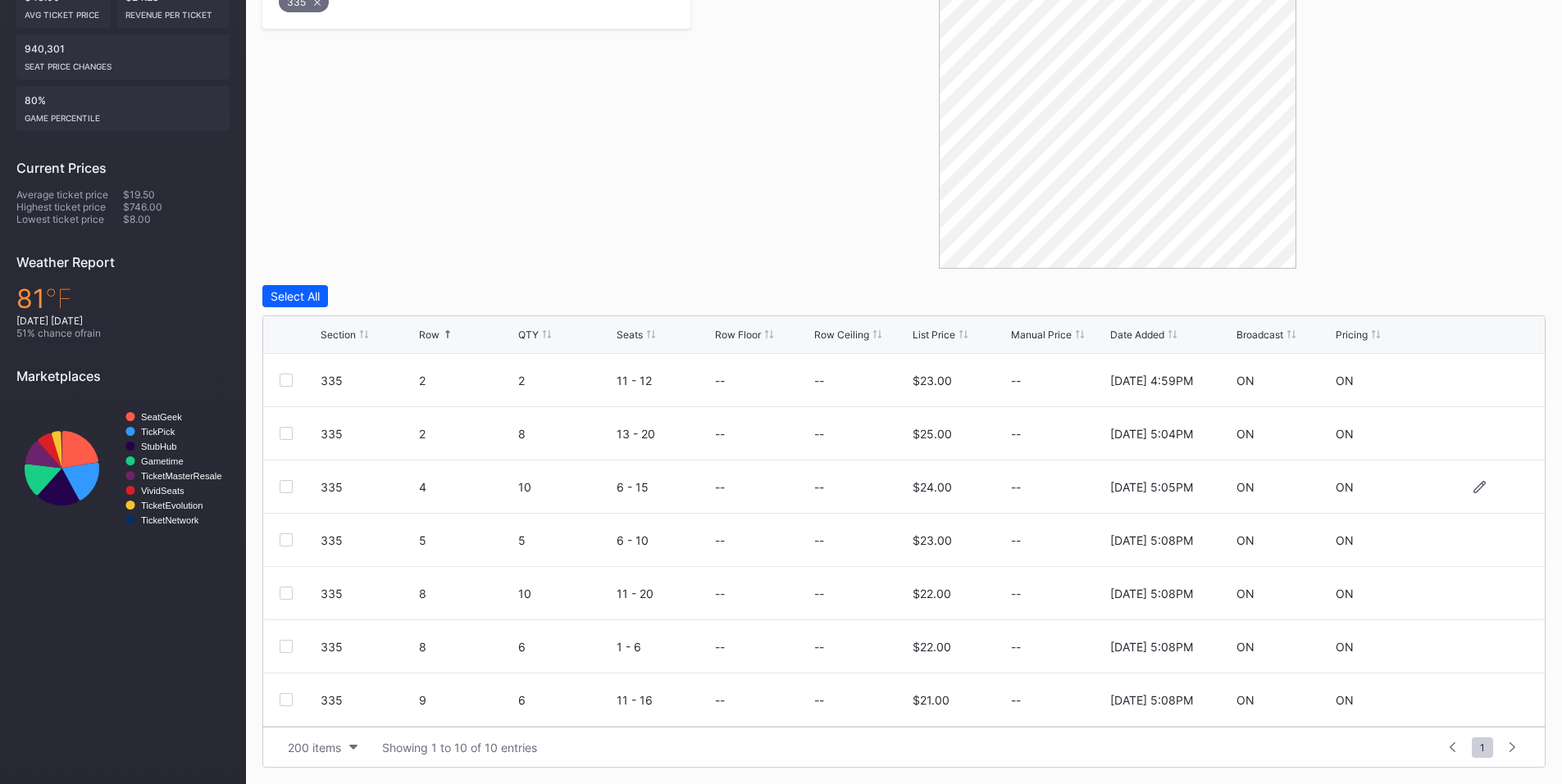
scroll to position [160, 0]
click at [285, 593] on div at bounding box center [285, 593] width 13 height 13
click at [1500, 297] on div "Delete 1 Row" at bounding box center [1505, 297] width 67 height 14
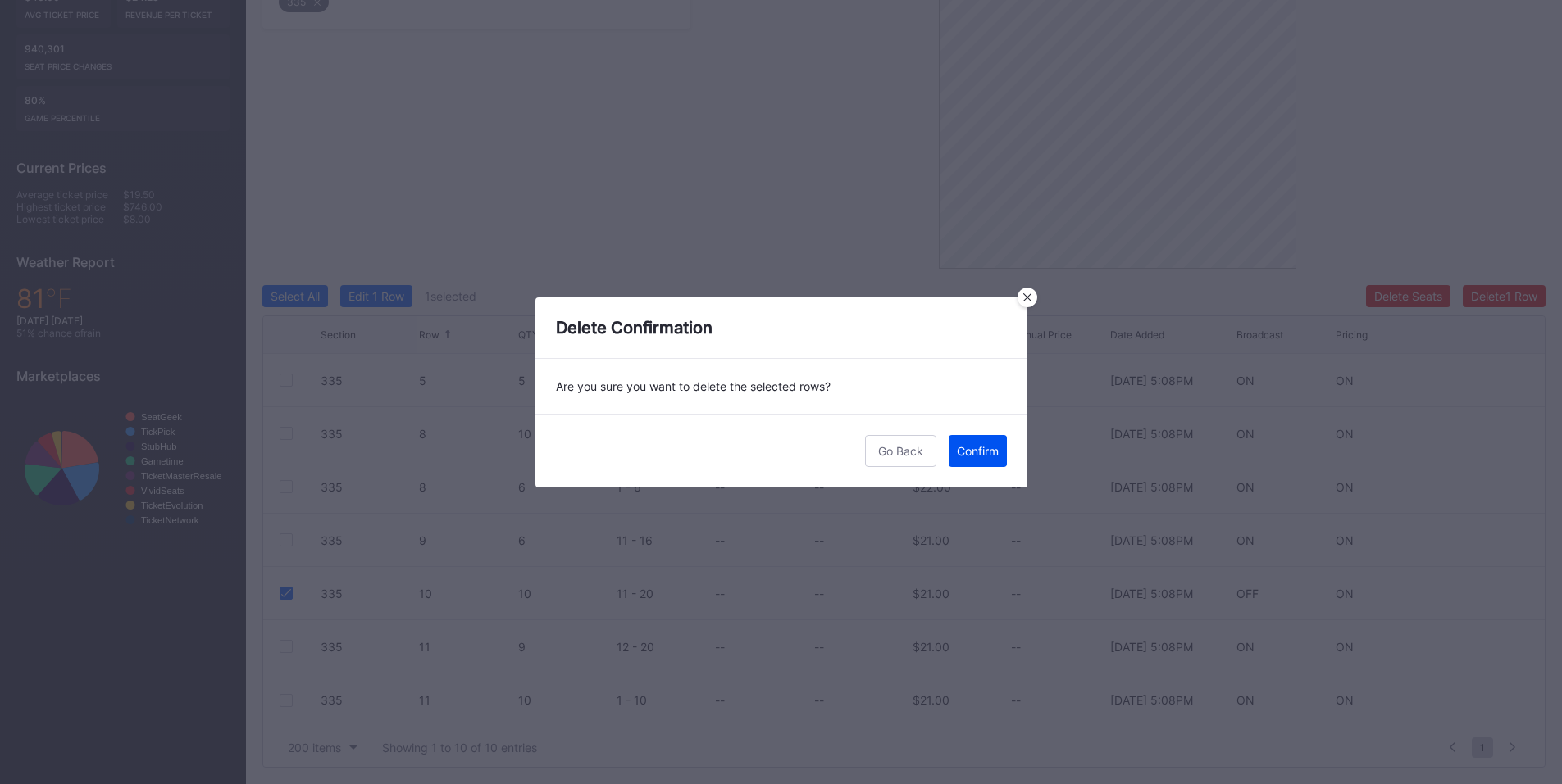
click at [968, 448] on div "Confirm" at bounding box center [978, 451] width 42 height 14
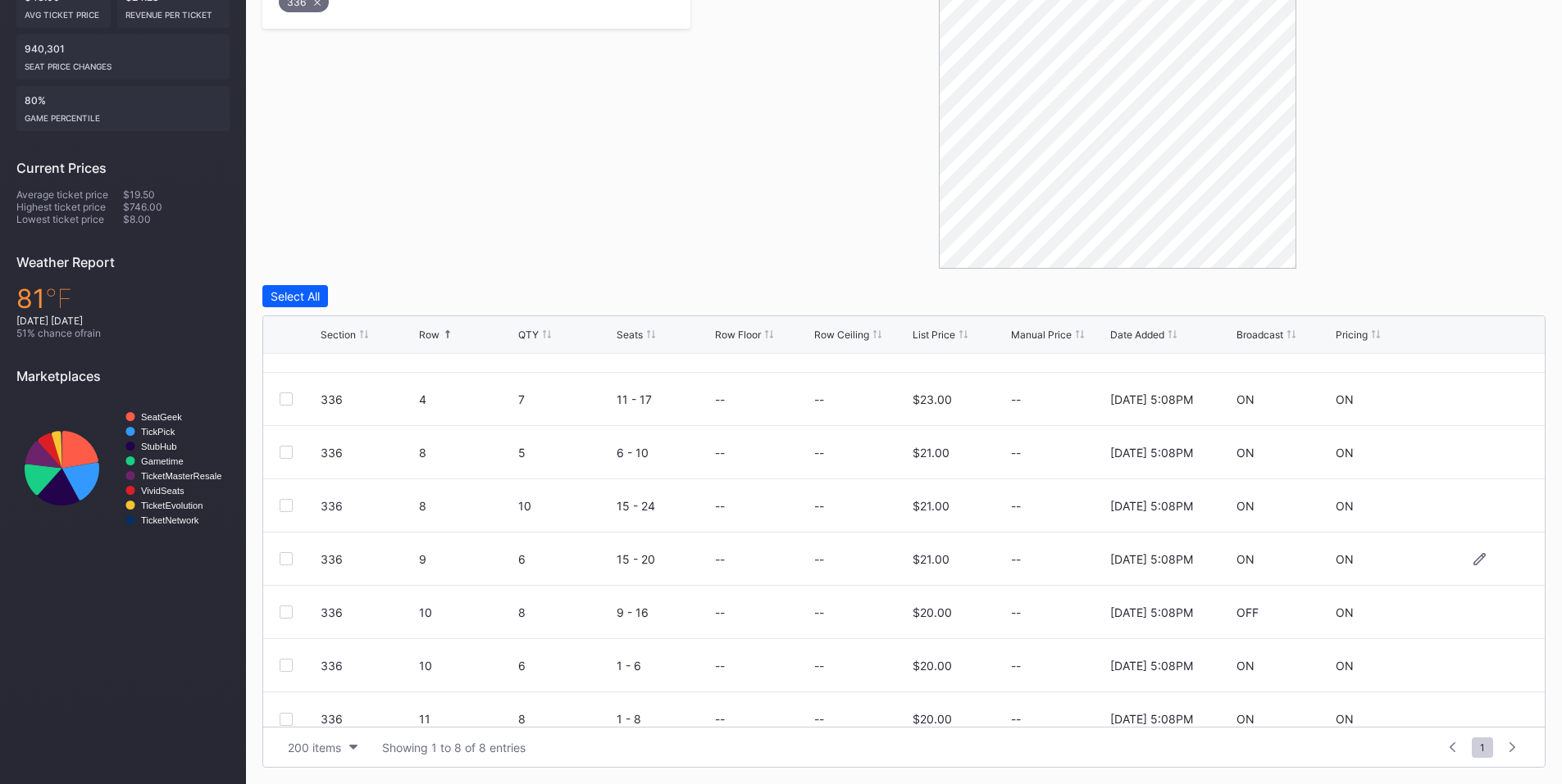
scroll to position [53, 0]
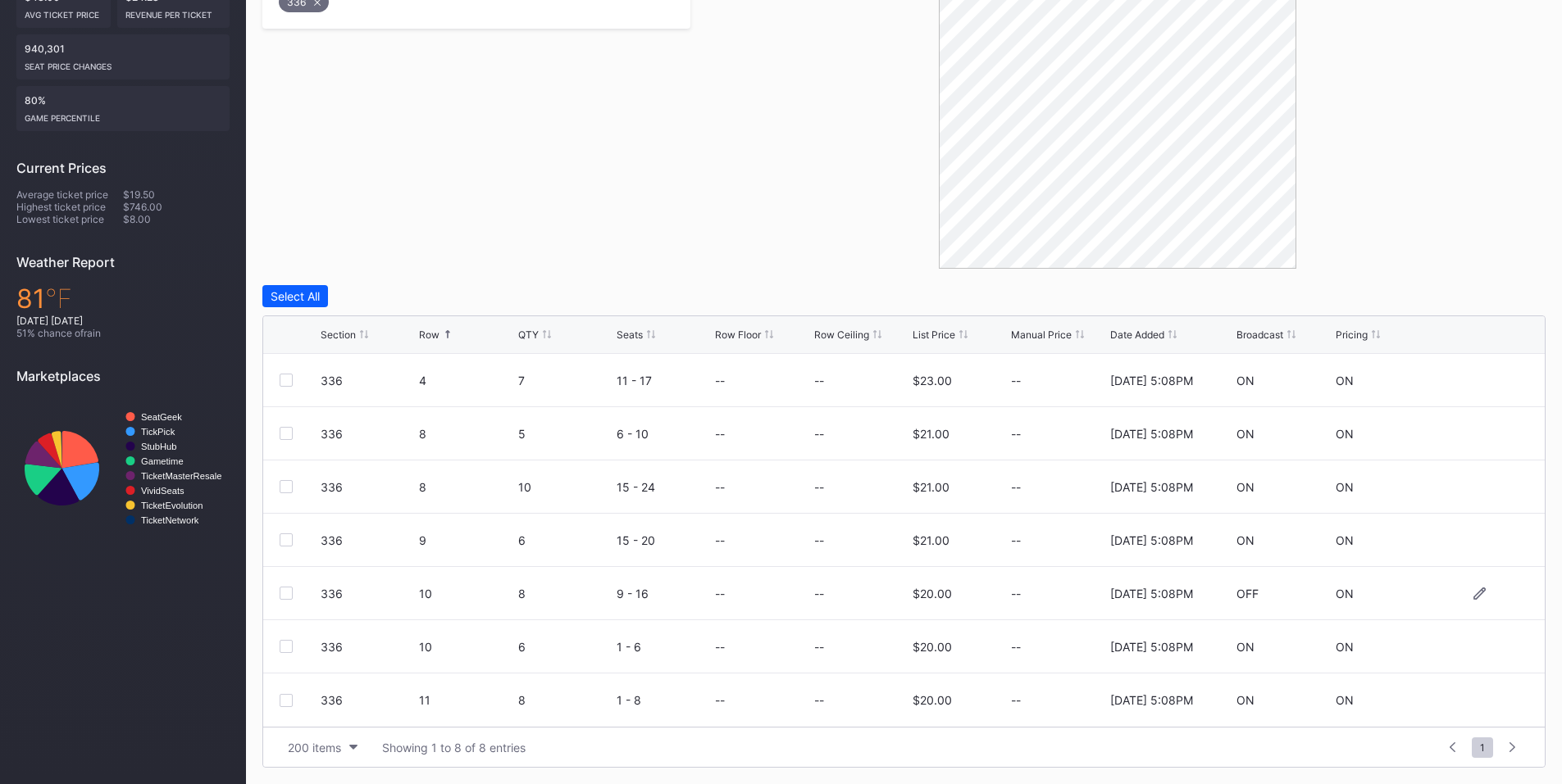
click at [291, 593] on div at bounding box center [285, 593] width 13 height 13
click at [1488, 294] on div "Delete 1 Row" at bounding box center [1505, 297] width 67 height 14
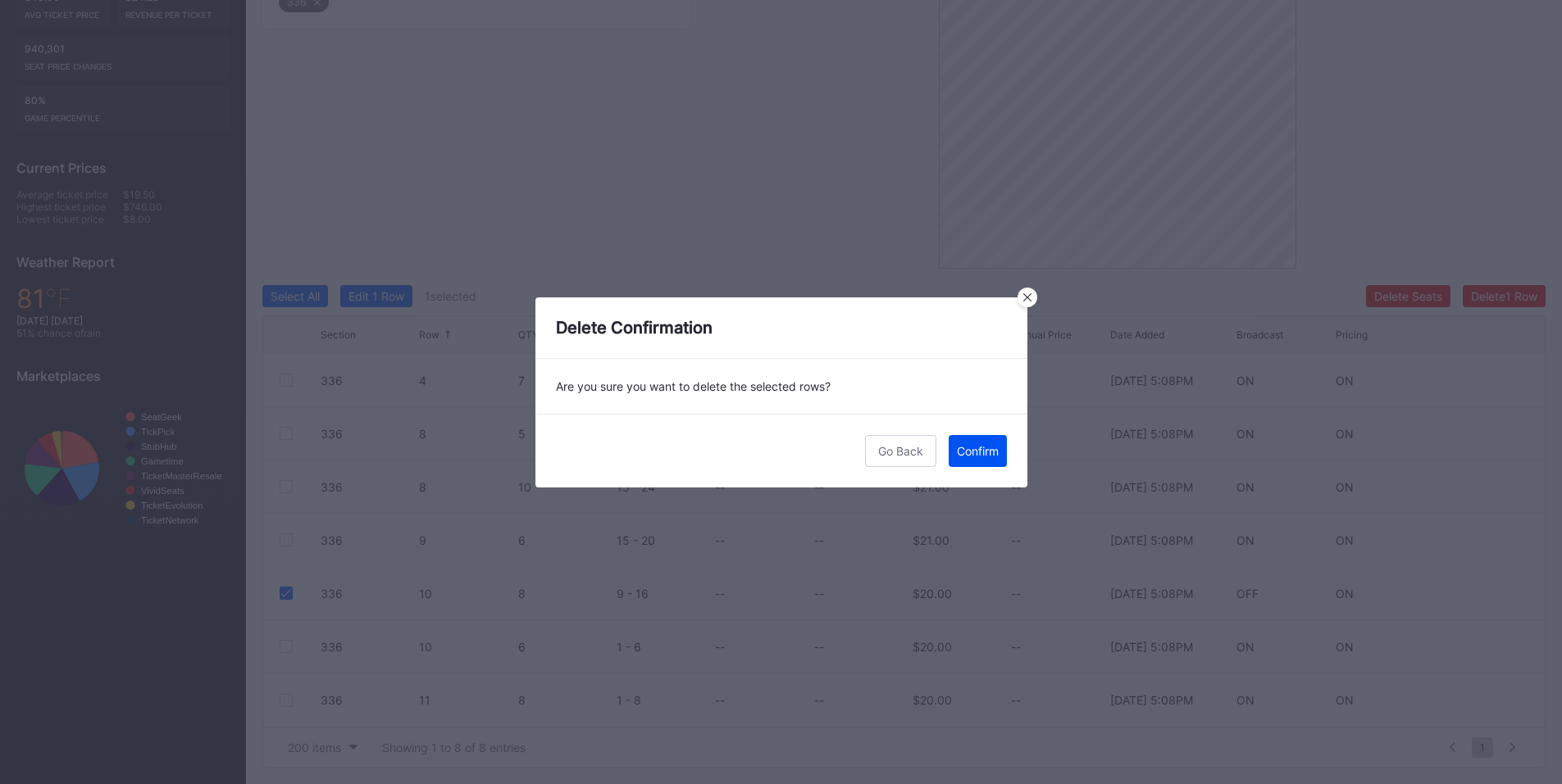
click at [972, 457] on div "Confirm" at bounding box center [978, 451] width 42 height 14
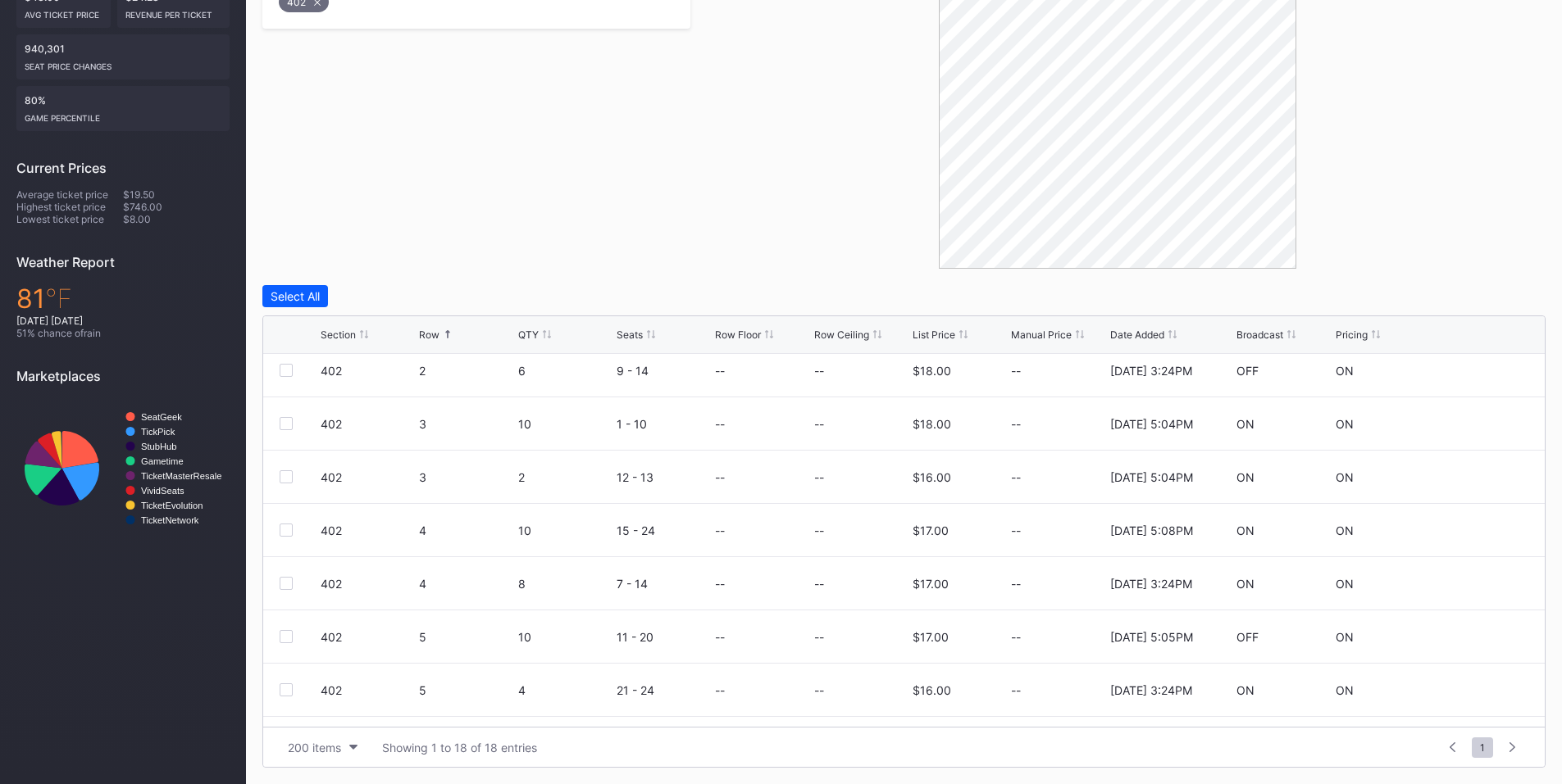
scroll to position [574, 0]
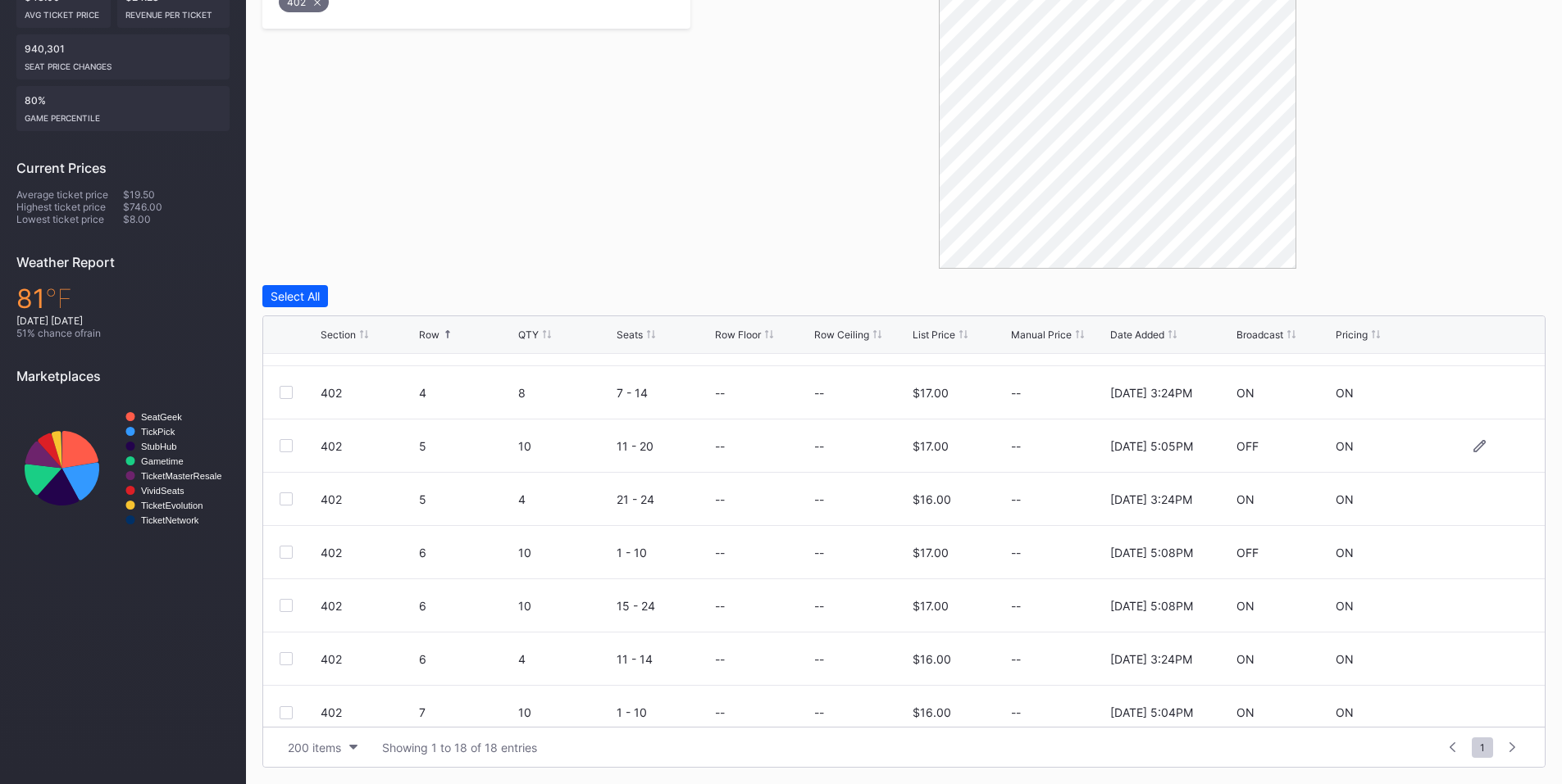
click at [285, 444] on div at bounding box center [285, 446] width 13 height 13
click at [290, 552] on div at bounding box center [285, 552] width 13 height 13
click at [1500, 296] on div "Delete 2 Rows" at bounding box center [1501, 297] width 73 height 14
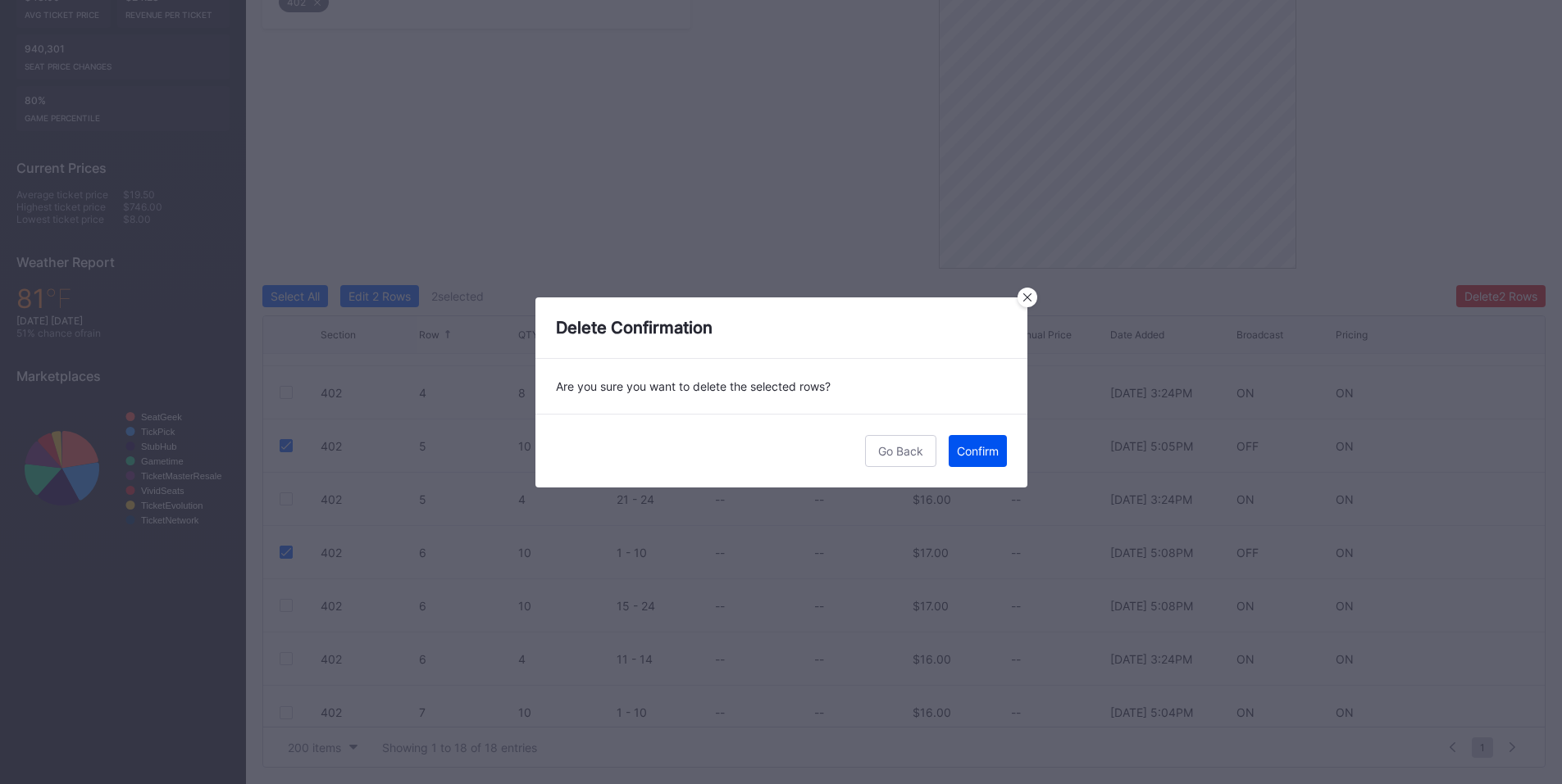
click at [959, 446] on div "Confirm" at bounding box center [978, 451] width 42 height 14
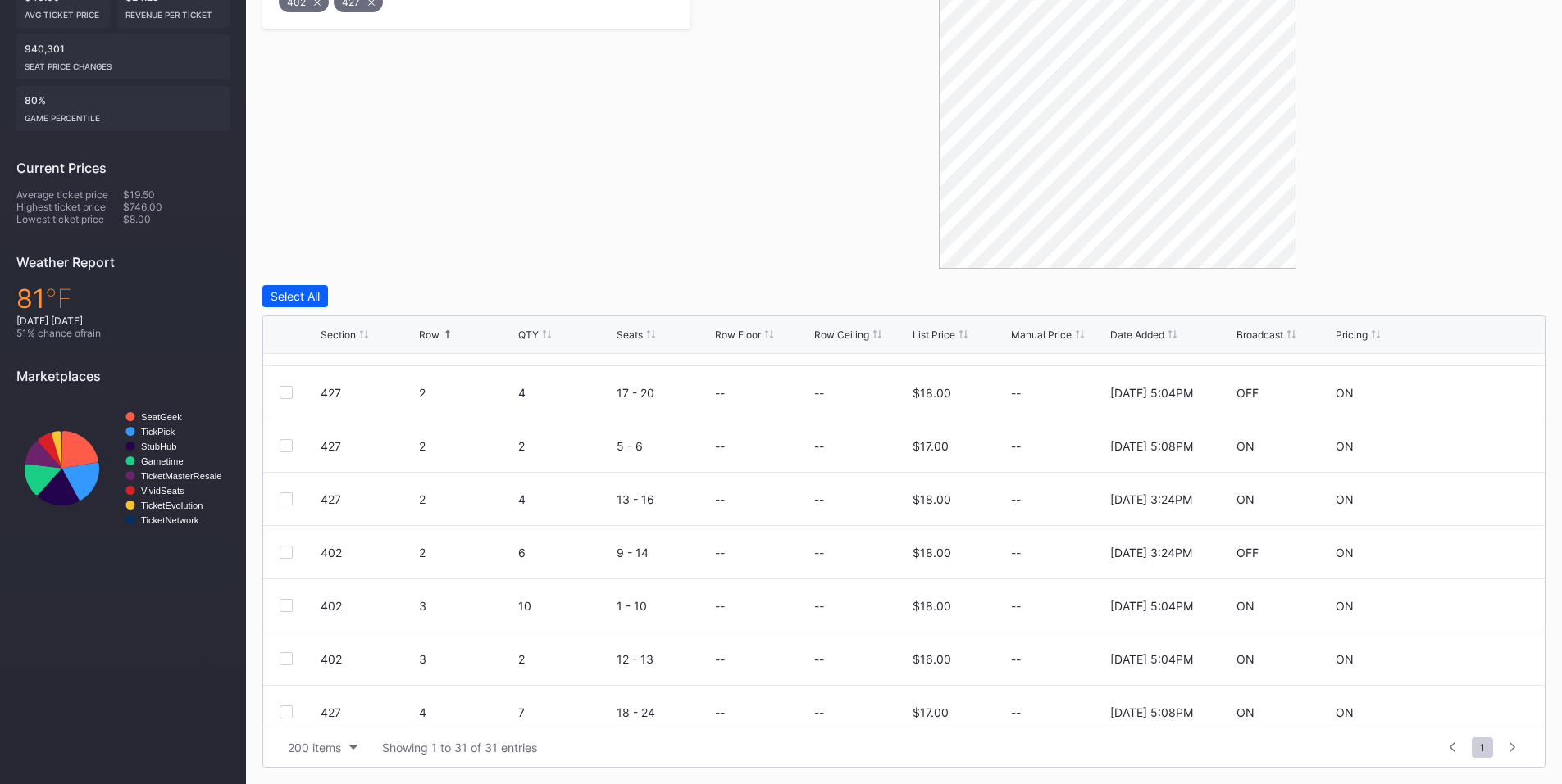
scroll to position [0, 0]
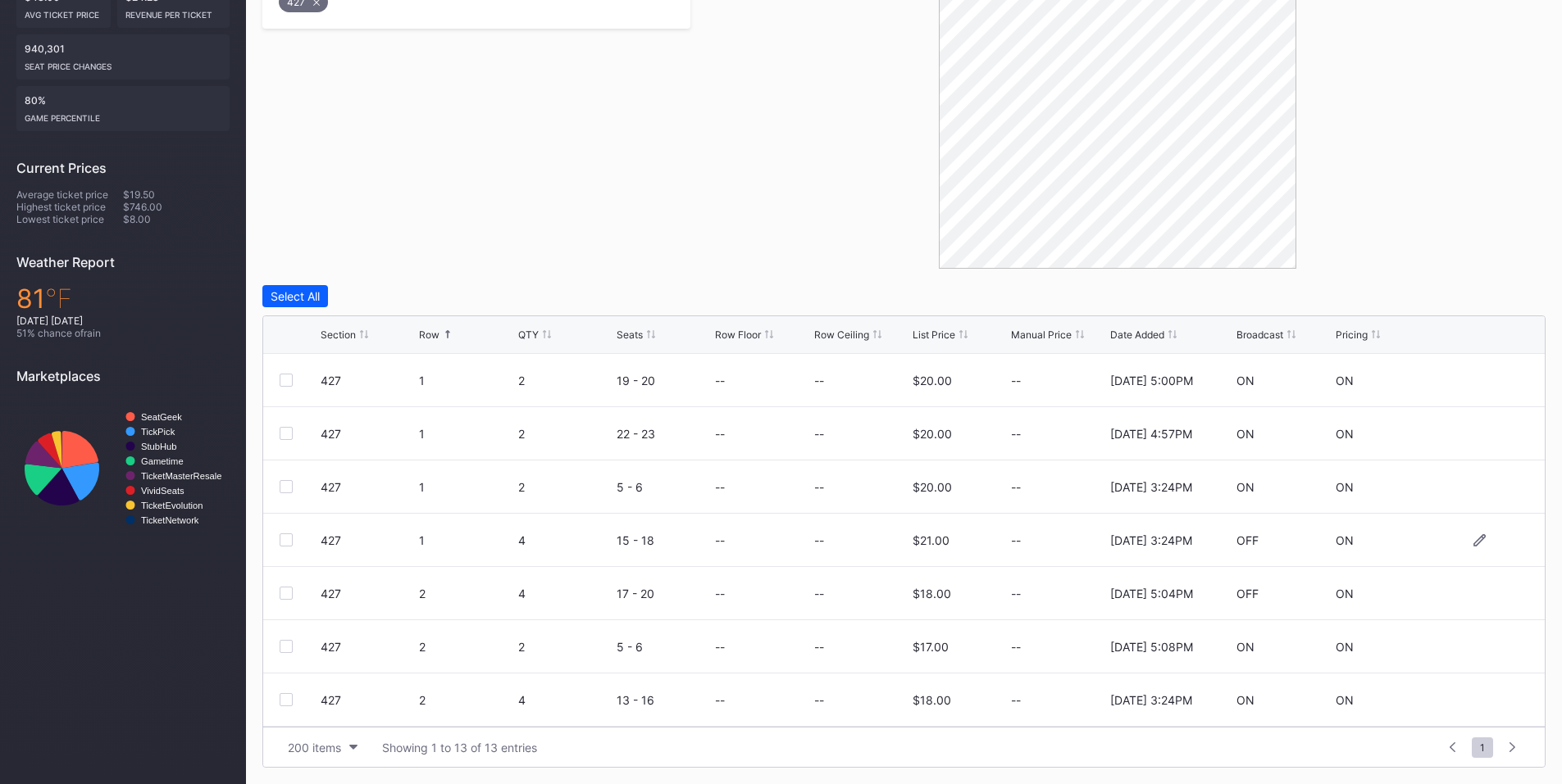
click at [285, 544] on div at bounding box center [285, 539] width 13 height 13
click at [285, 592] on div at bounding box center [285, 593] width 13 height 13
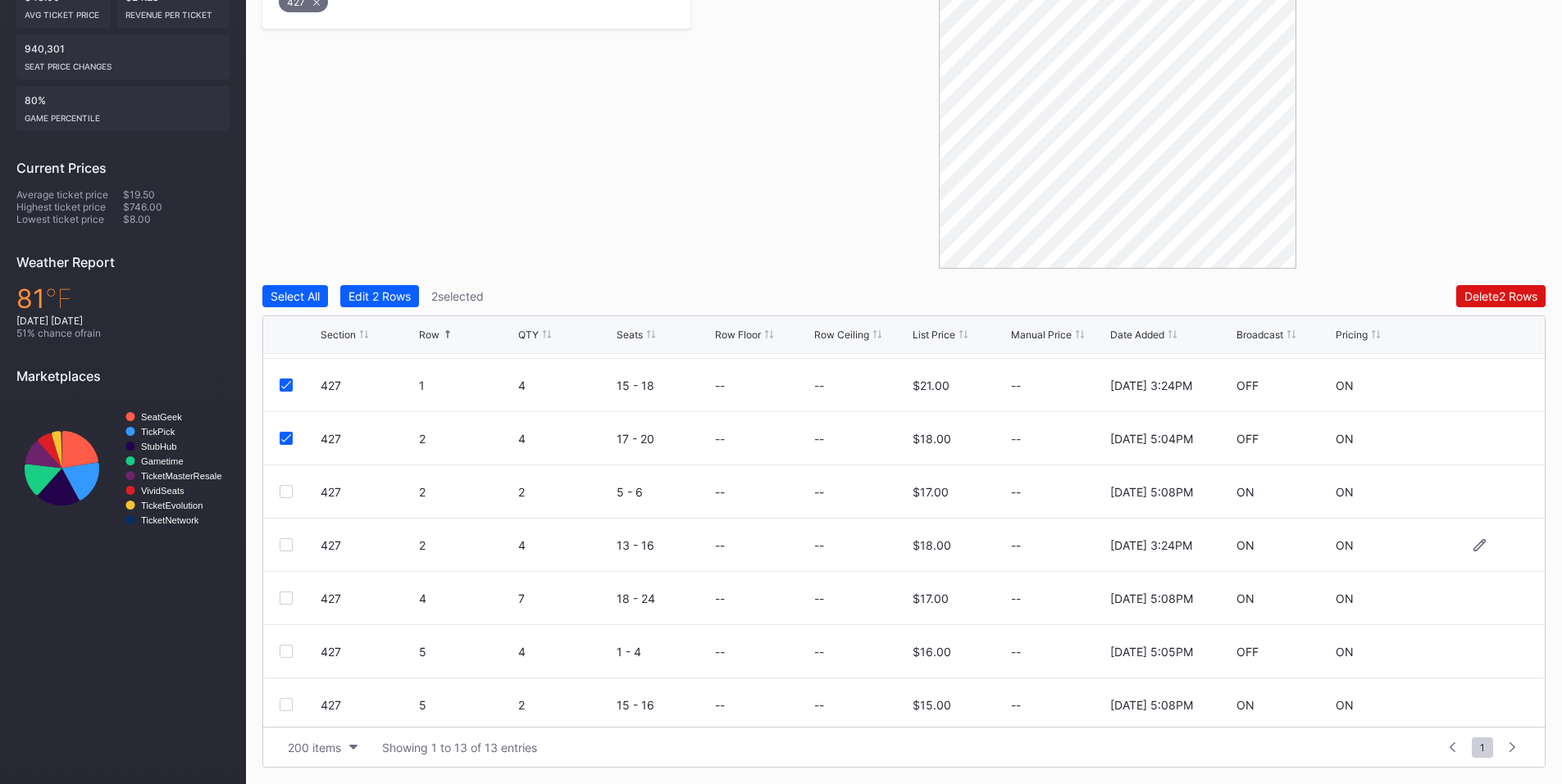
scroll to position [191, 0]
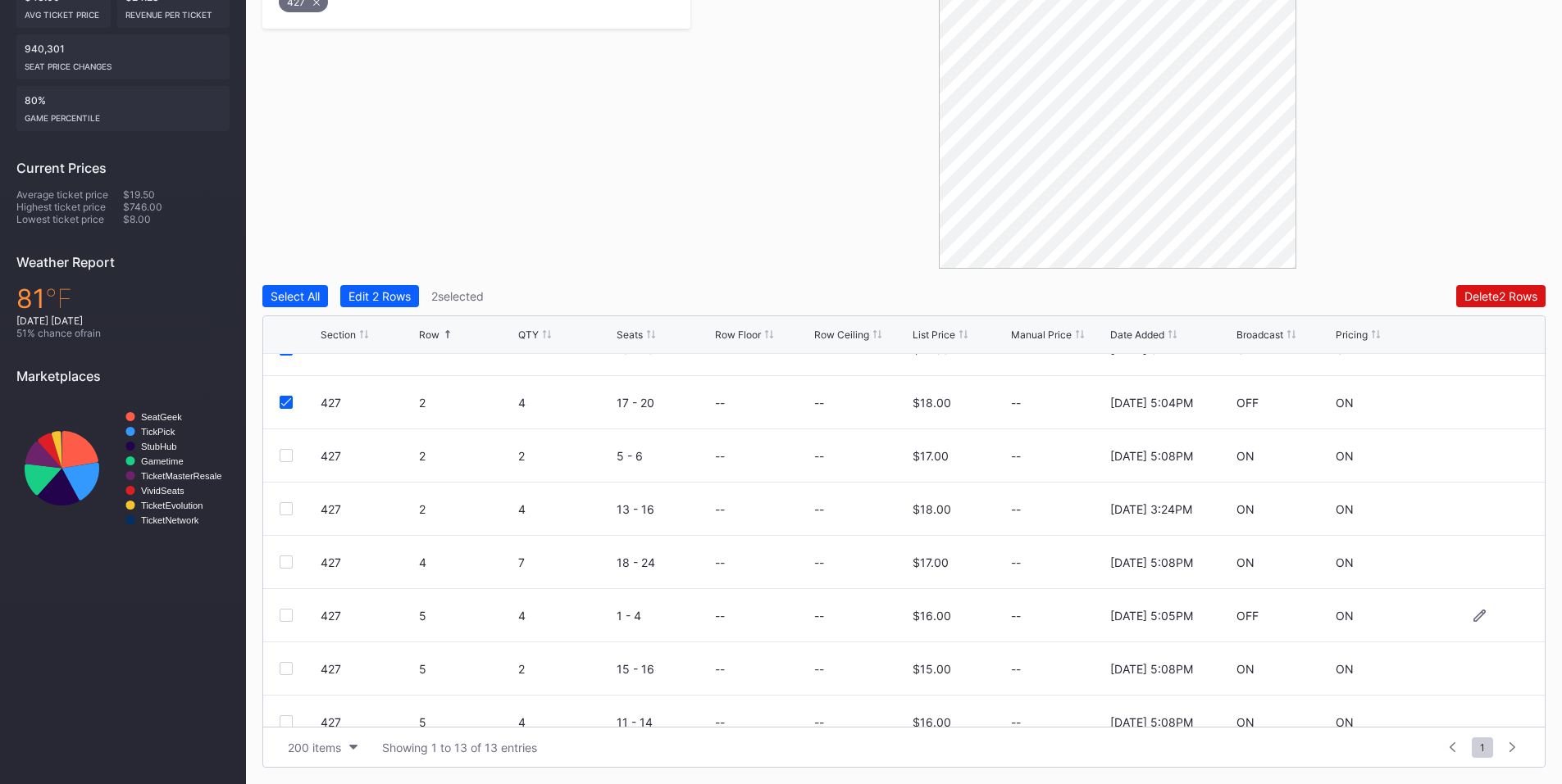
click at [285, 612] on div at bounding box center [285, 615] width 13 height 13
click at [1500, 297] on div "Delete 3 Rows" at bounding box center [1500, 297] width 74 height 14
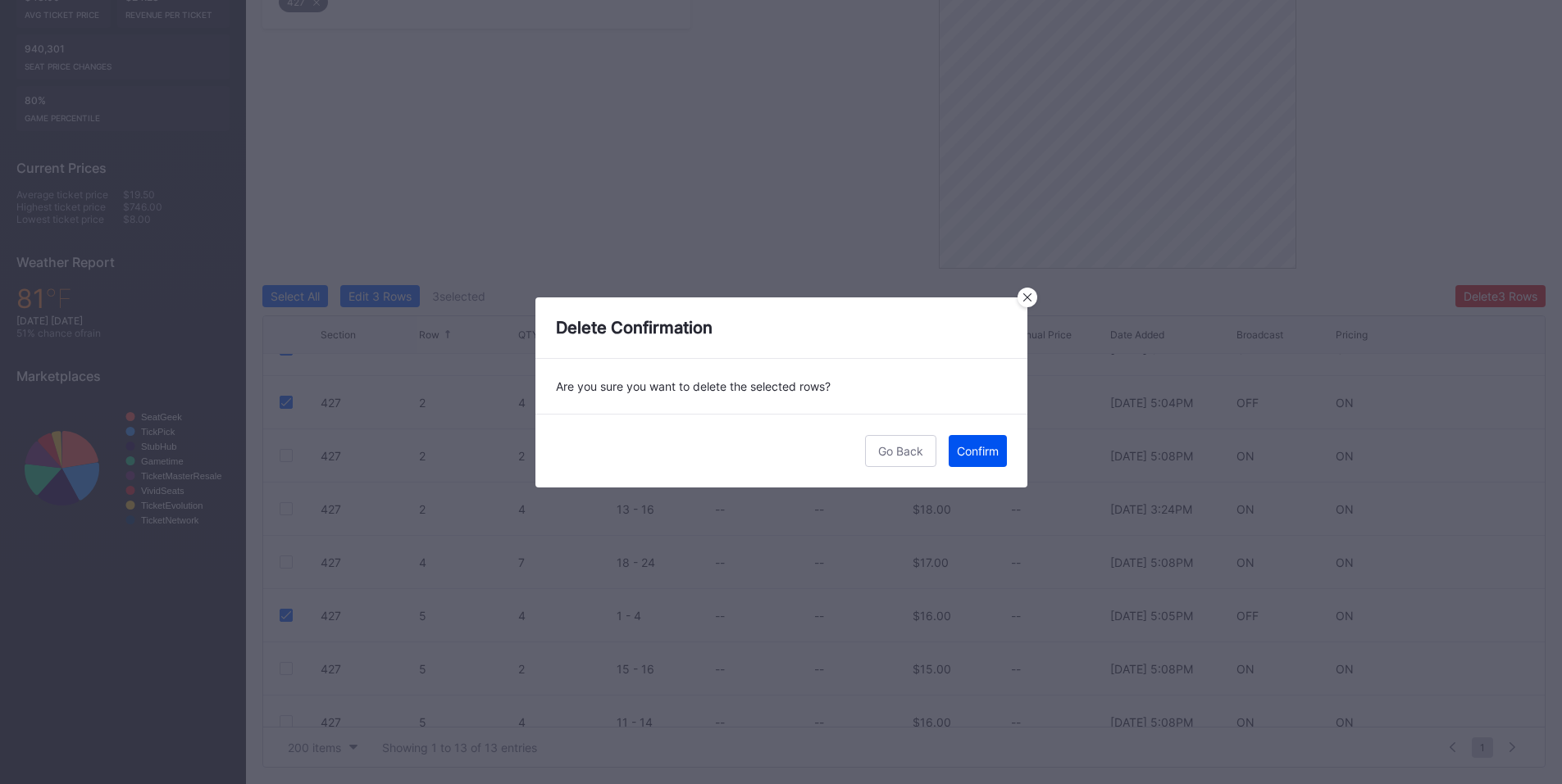
click at [981, 454] on div "Confirm" at bounding box center [978, 451] width 42 height 14
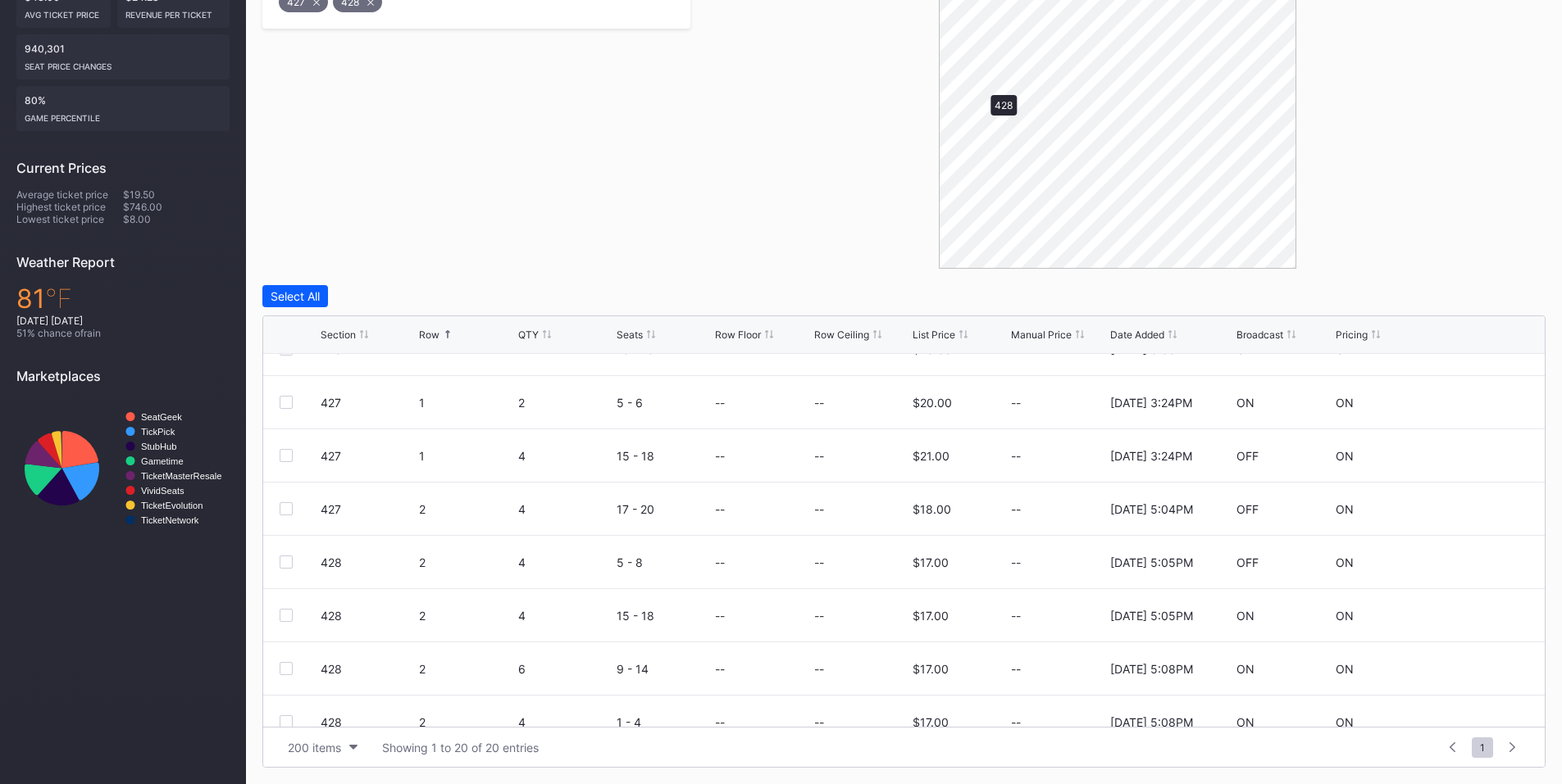
scroll to position [0, 0]
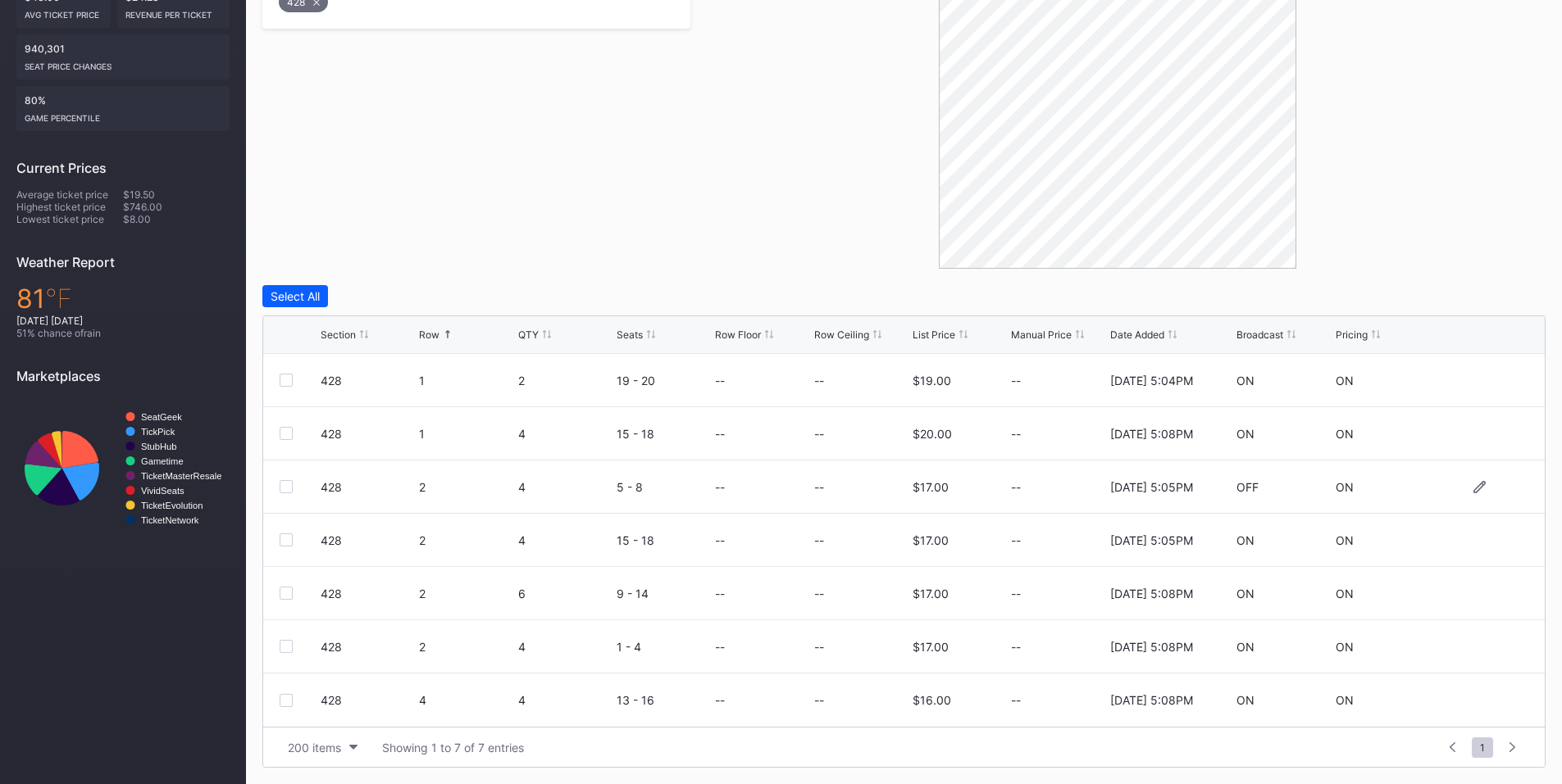
click at [290, 486] on div at bounding box center [285, 487] width 13 height 13
click at [1498, 304] on button "Delete 1 Row" at bounding box center [1504, 297] width 82 height 23
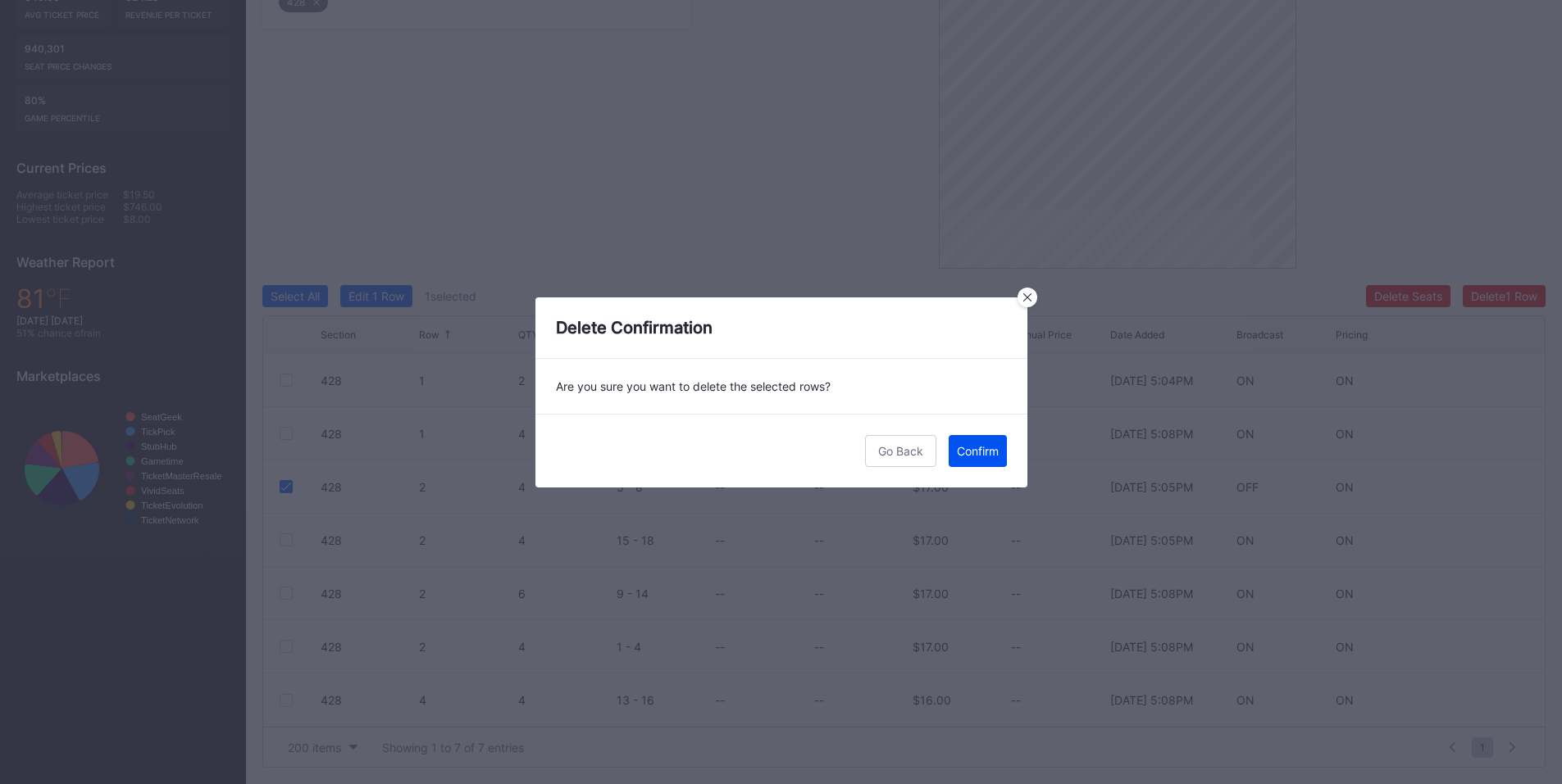
click at [995, 453] on div "Confirm" at bounding box center [978, 451] width 42 height 14
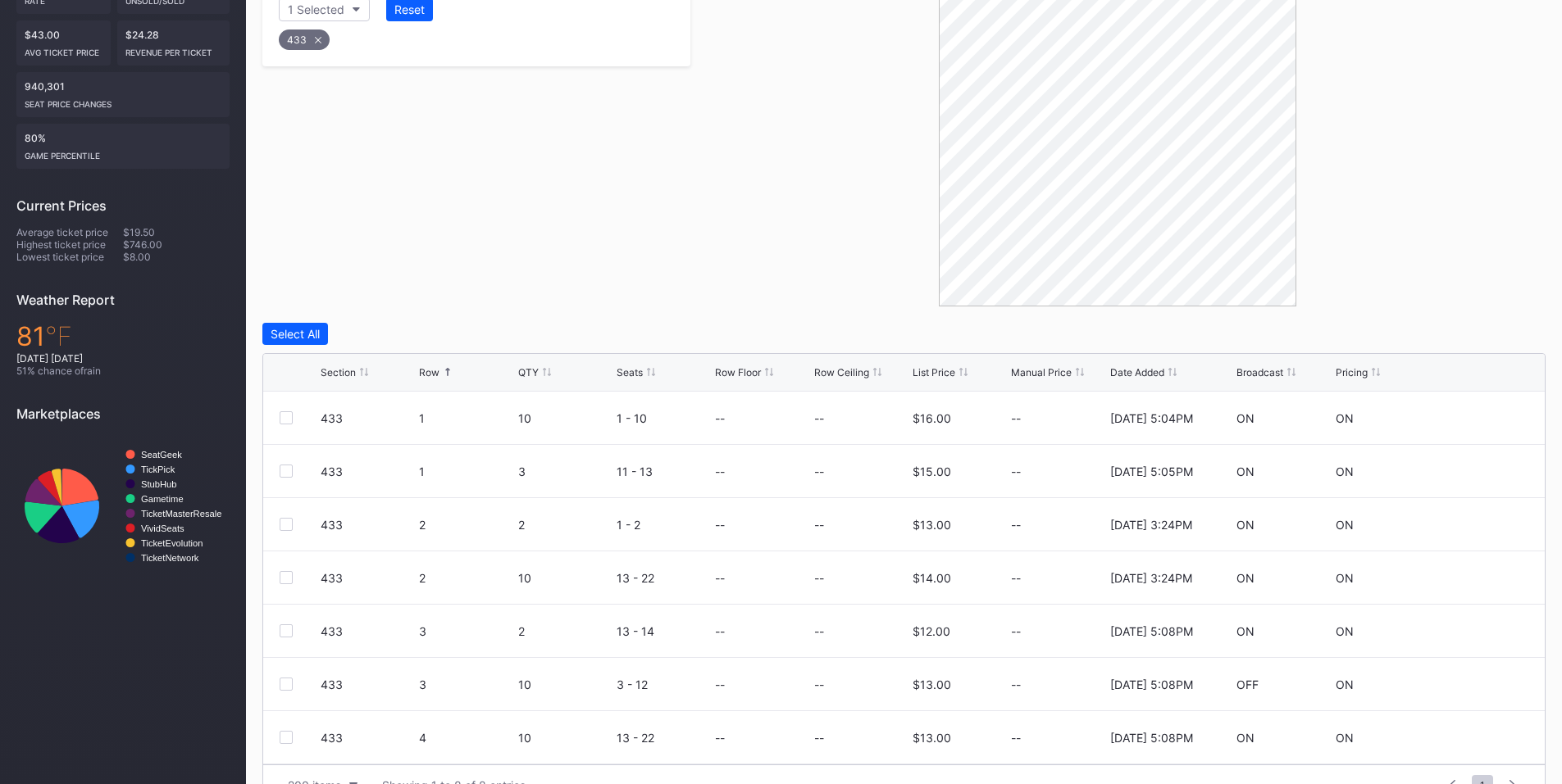
scroll to position [411, 0]
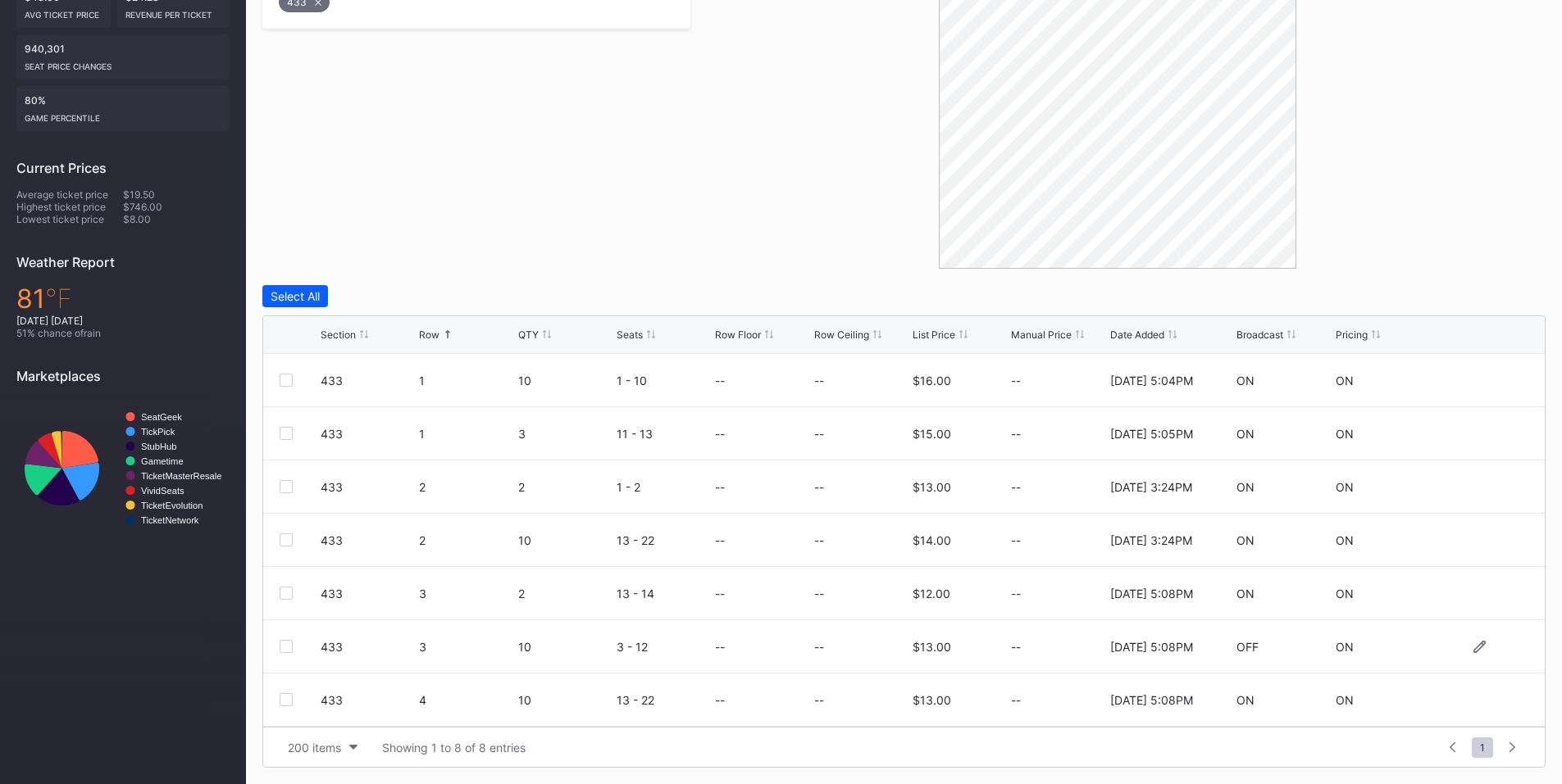
click at [290, 642] on div at bounding box center [285, 646] width 13 height 13
click at [1515, 290] on div "Delete 1 Row" at bounding box center [1505, 297] width 67 height 14
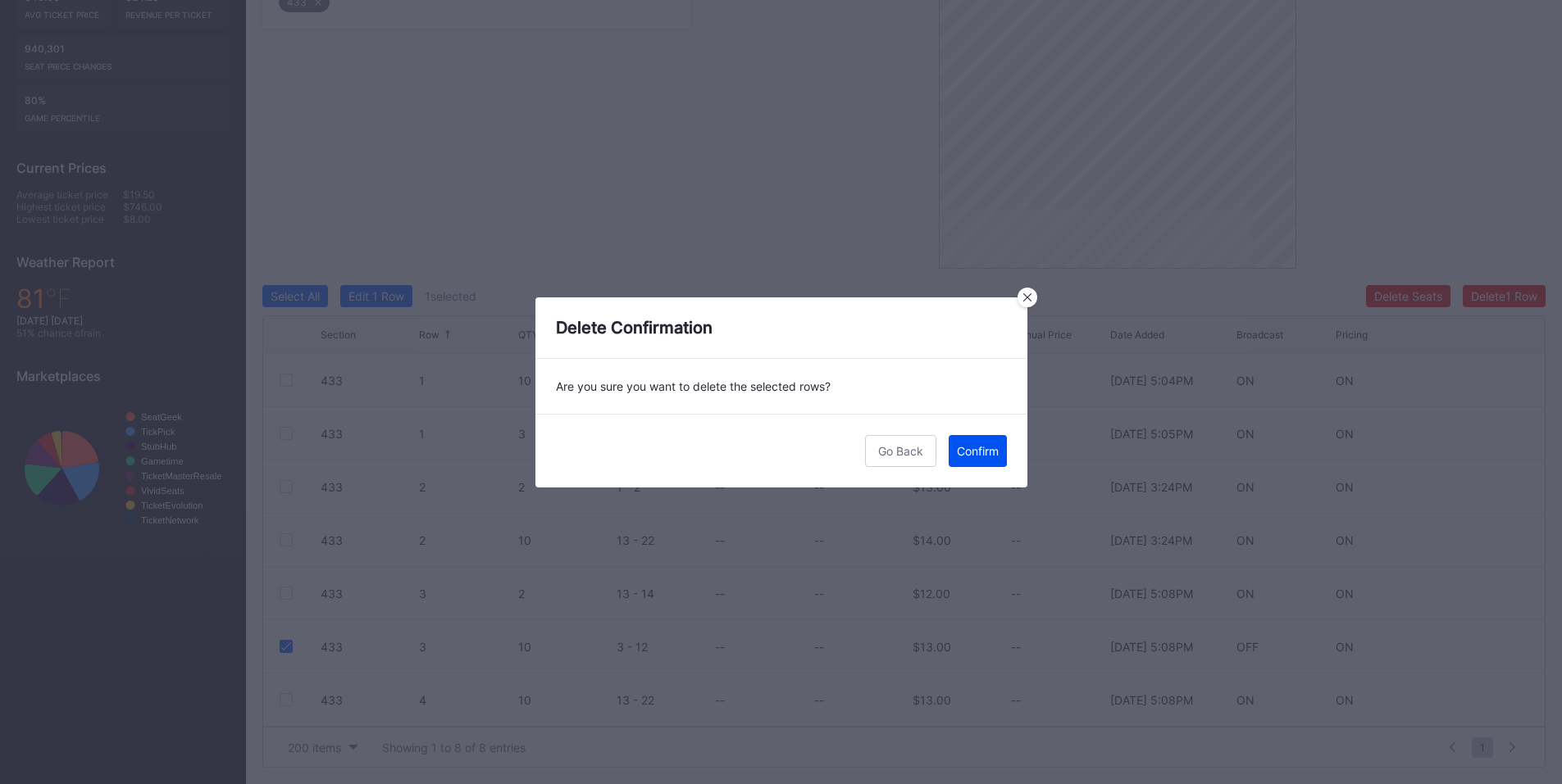
click at [977, 452] on div "Confirm" at bounding box center [978, 451] width 42 height 14
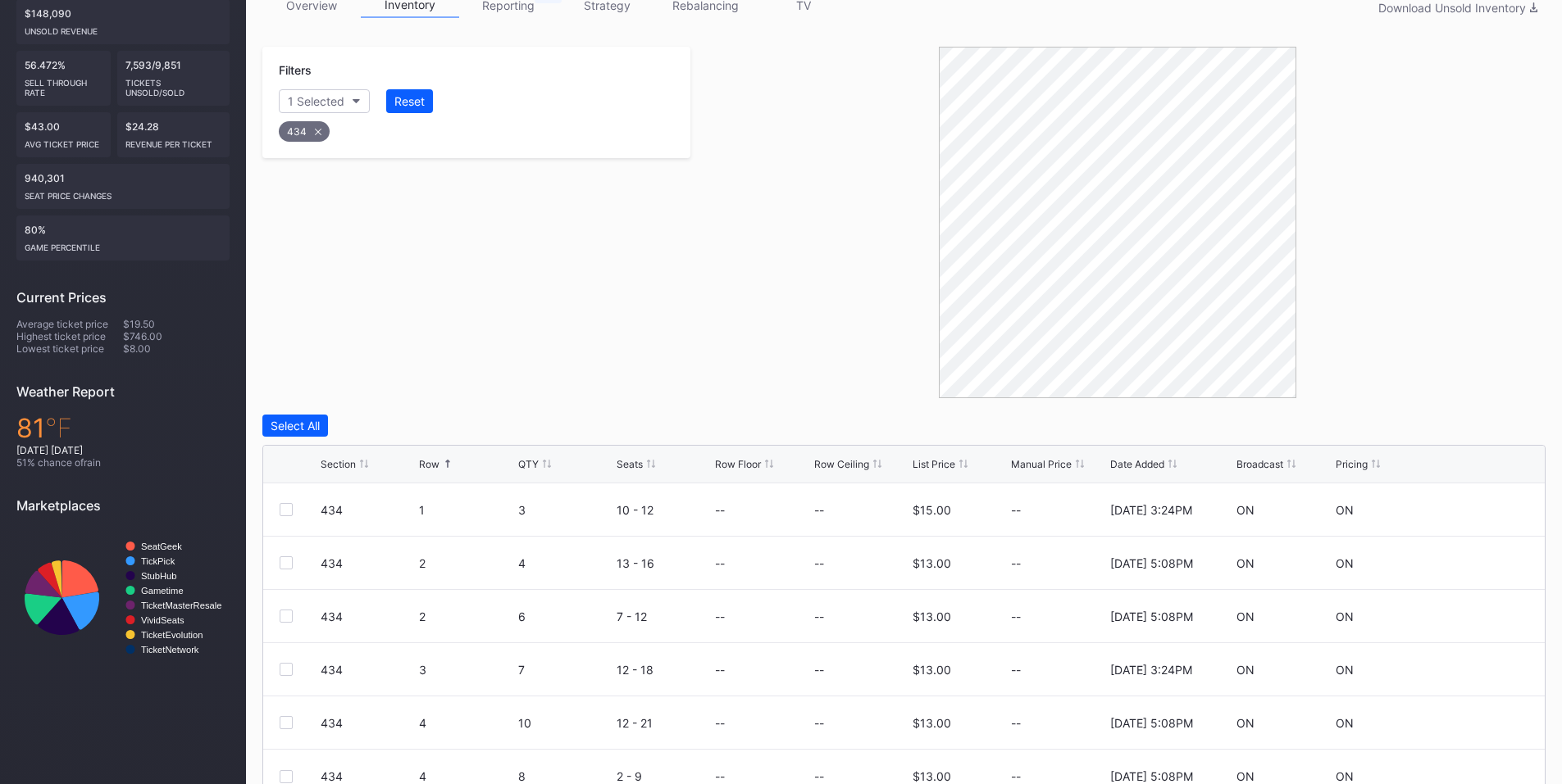
scroll to position [358, 0]
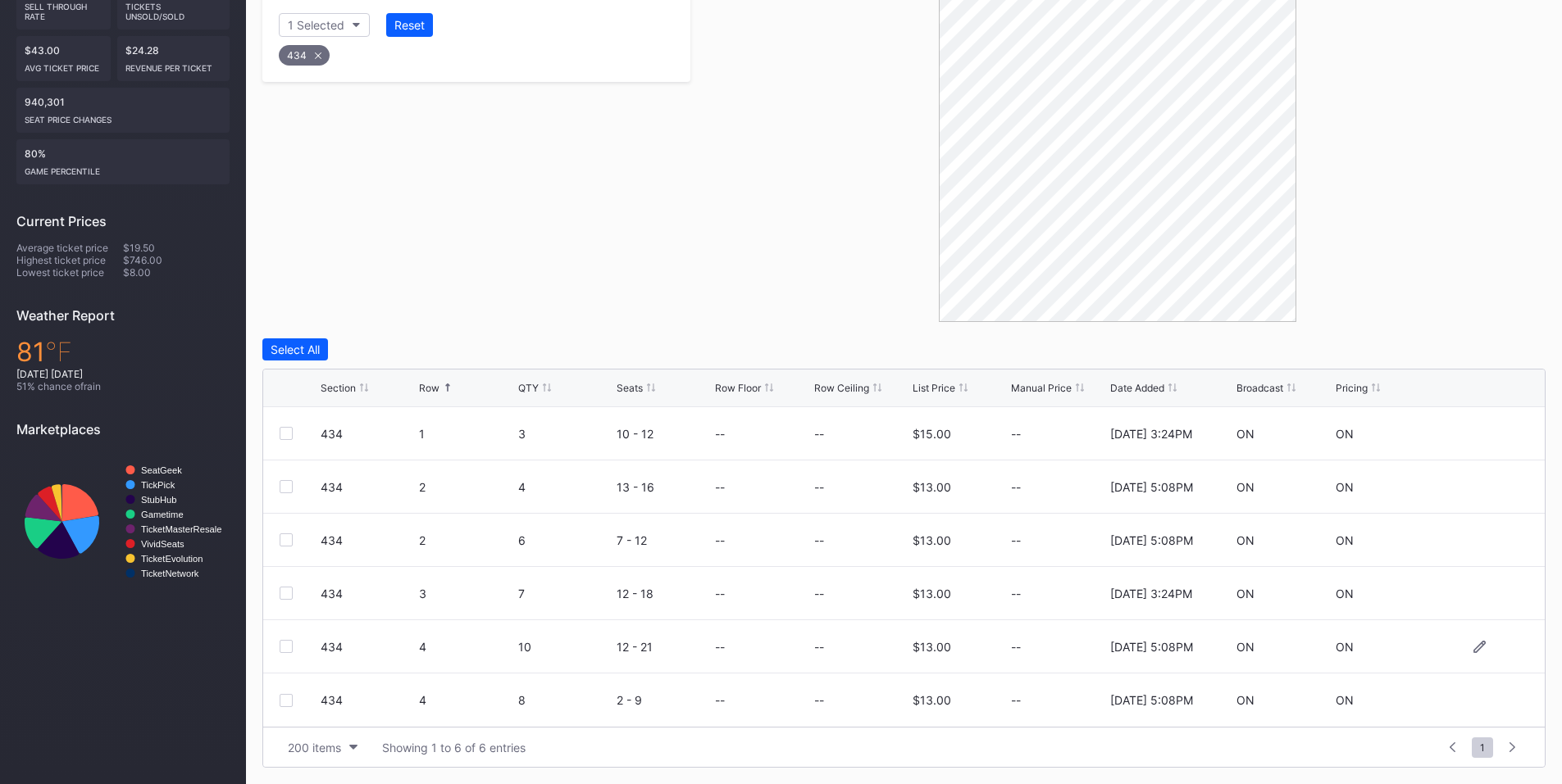
click at [282, 647] on div at bounding box center [285, 646] width 13 height 13
click at [1494, 346] on div "Delete 1 Row" at bounding box center [1505, 350] width 67 height 14
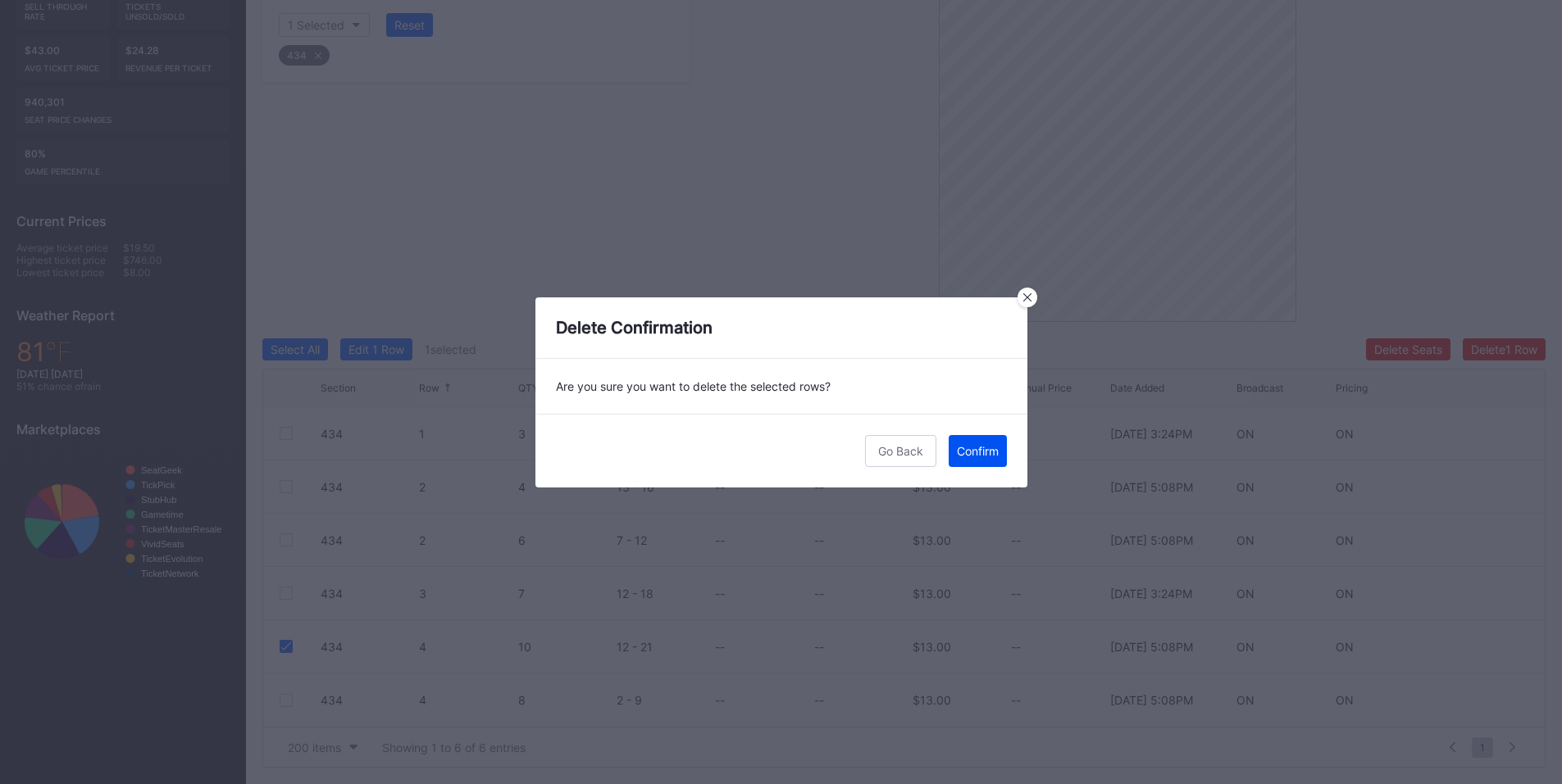
click at [981, 455] on div "Confirm" at bounding box center [978, 451] width 42 height 14
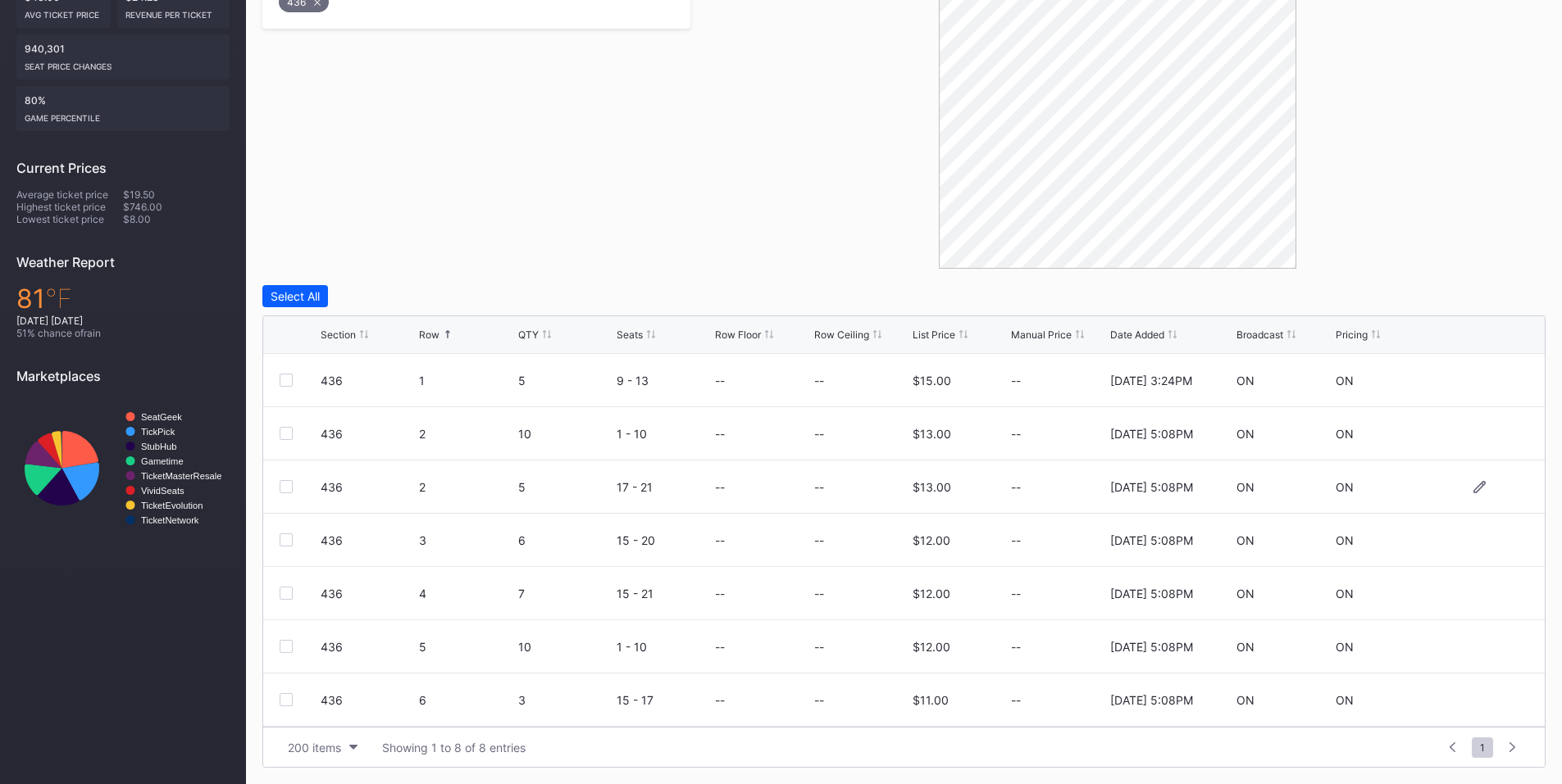
scroll to position [53, 0]
click at [287, 591] on div at bounding box center [285, 593] width 13 height 13
click at [1481, 289] on button "Delete 1 Row" at bounding box center [1504, 297] width 82 height 23
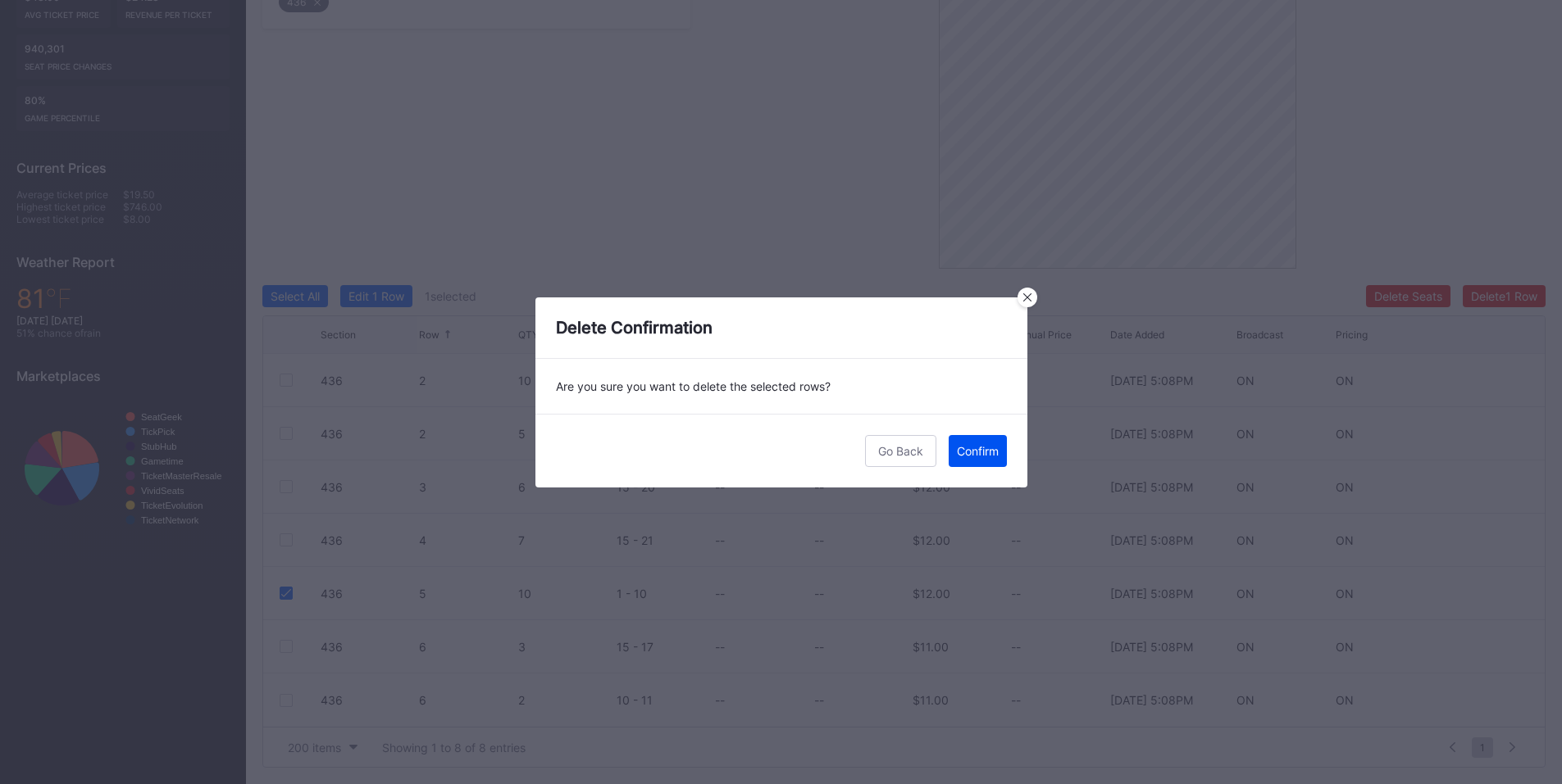
click at [976, 455] on div "Confirm" at bounding box center [978, 451] width 42 height 14
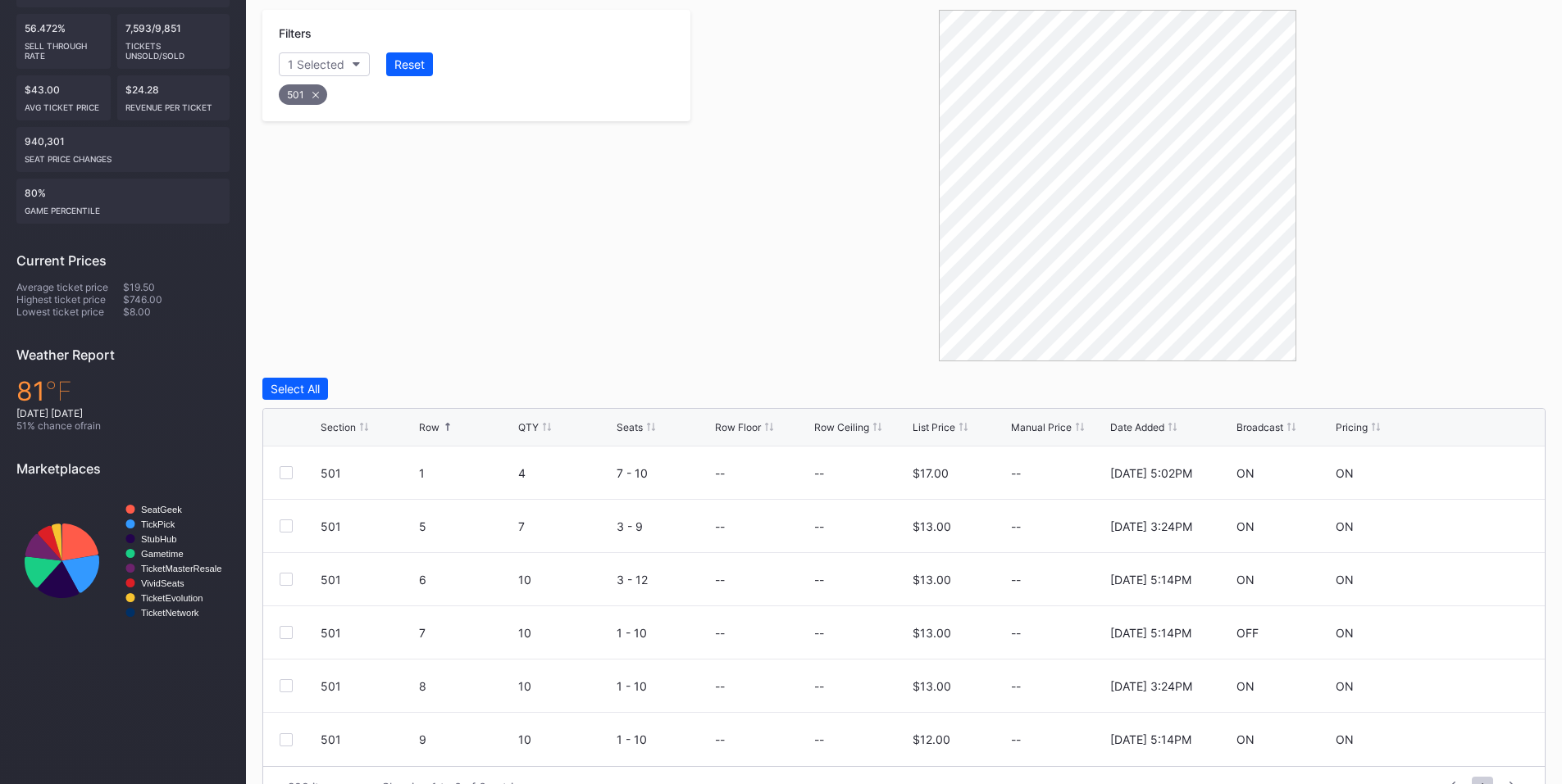
scroll to position [358, 0]
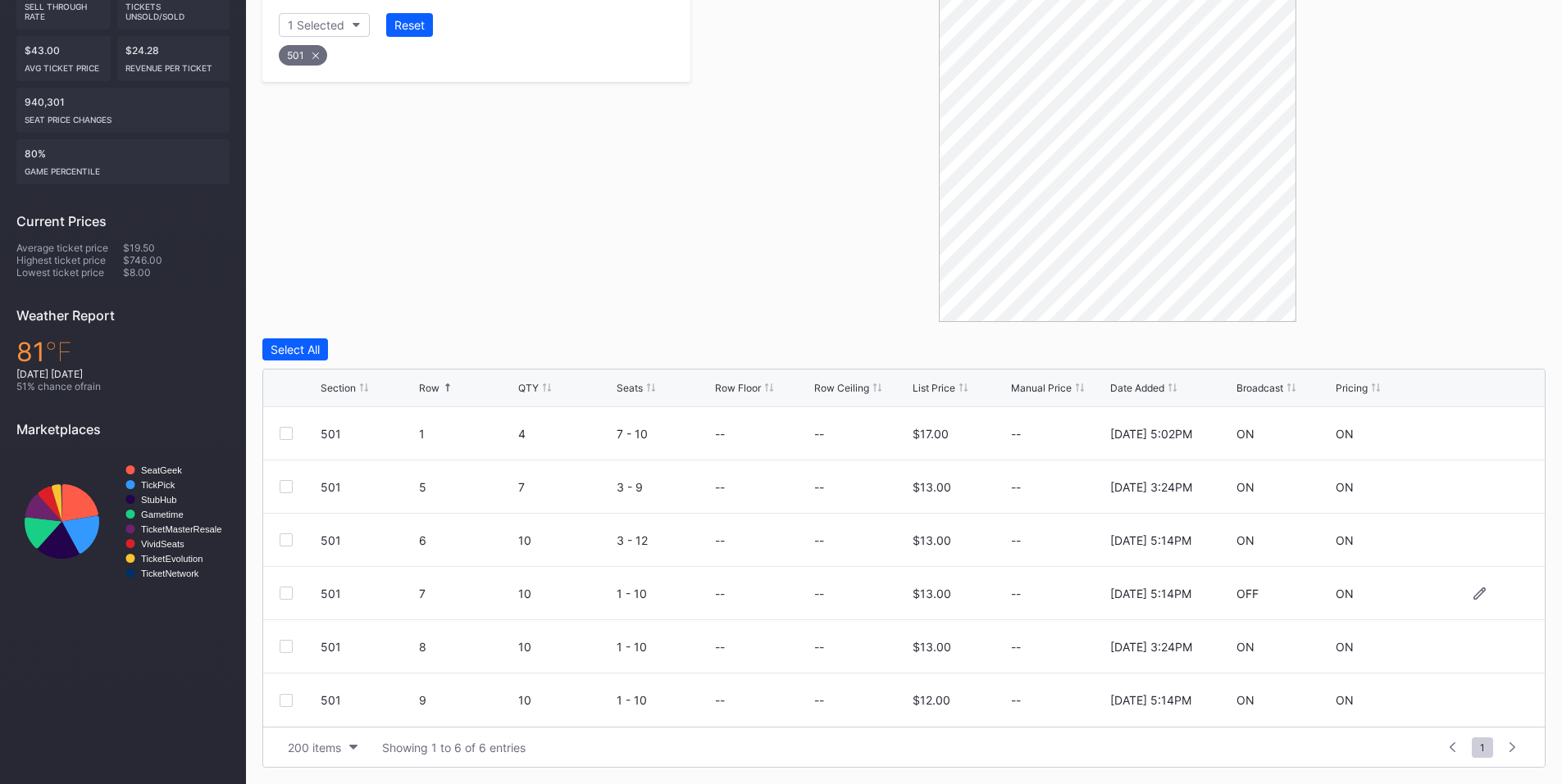
click at [284, 593] on div at bounding box center [285, 593] width 13 height 13
click at [1487, 350] on div "Delete 1 Row" at bounding box center [1505, 350] width 67 height 14
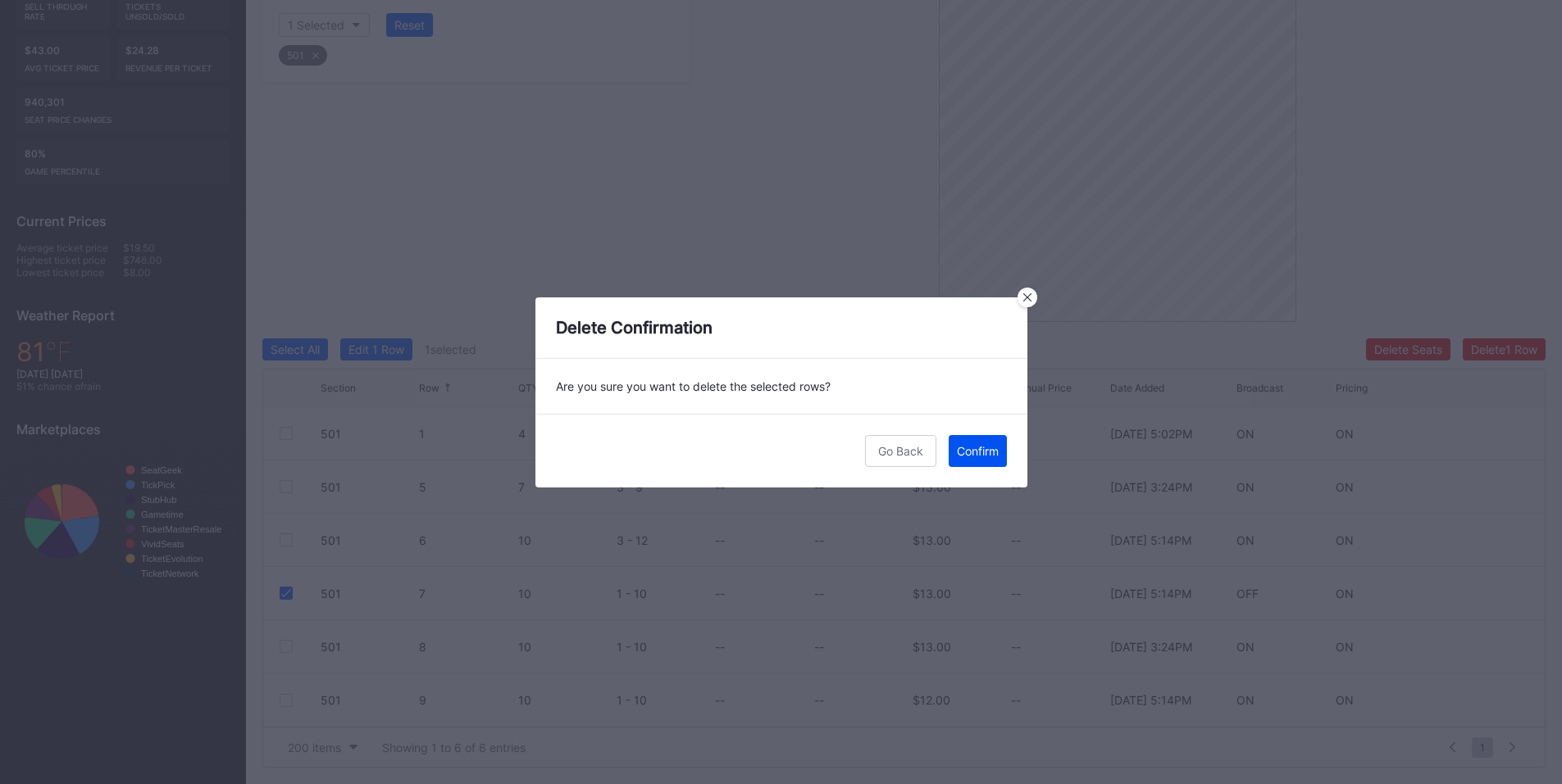
click at [975, 455] on div "Confirm" at bounding box center [978, 451] width 42 height 14
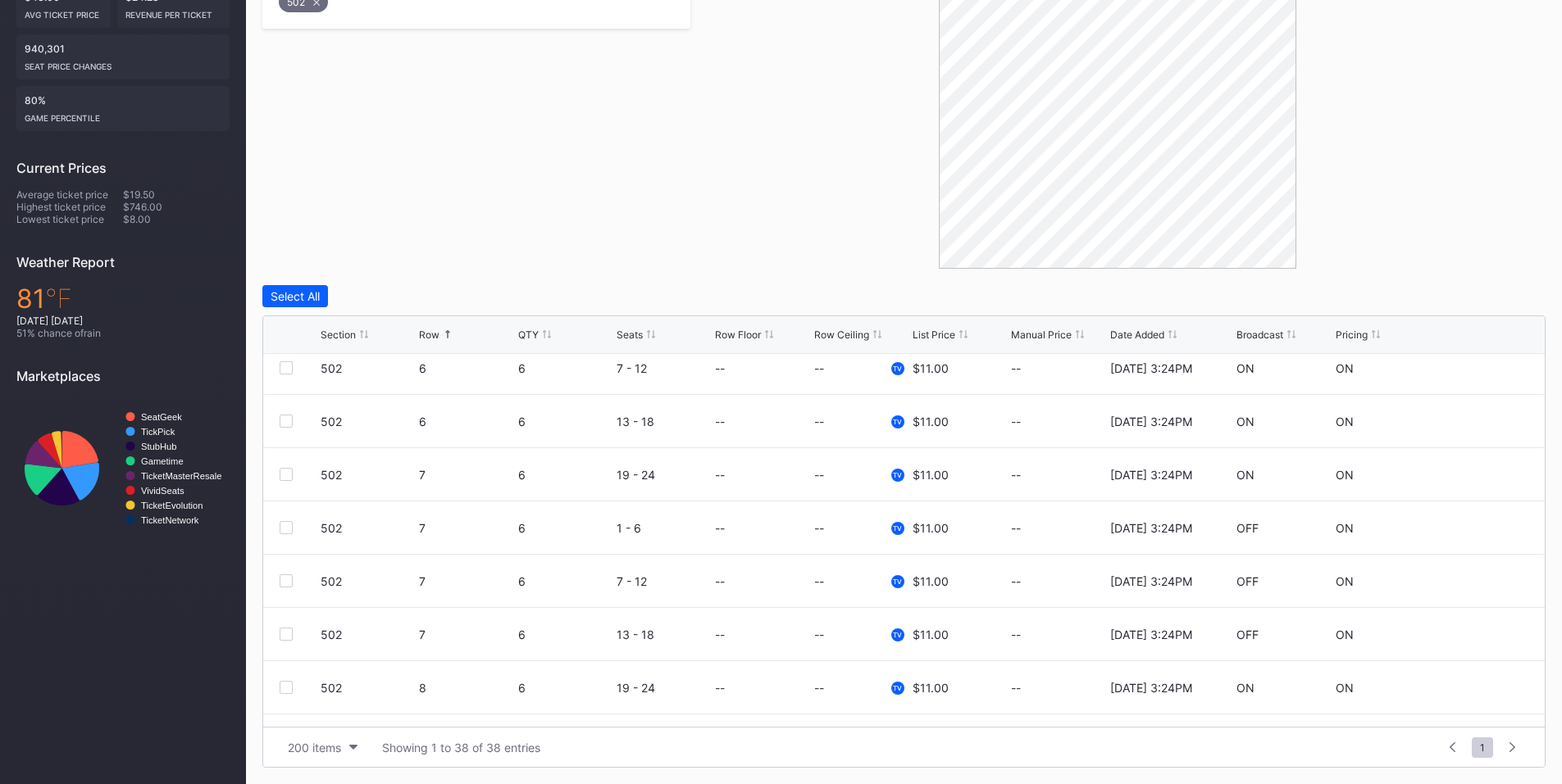
scroll to position [574, 0]
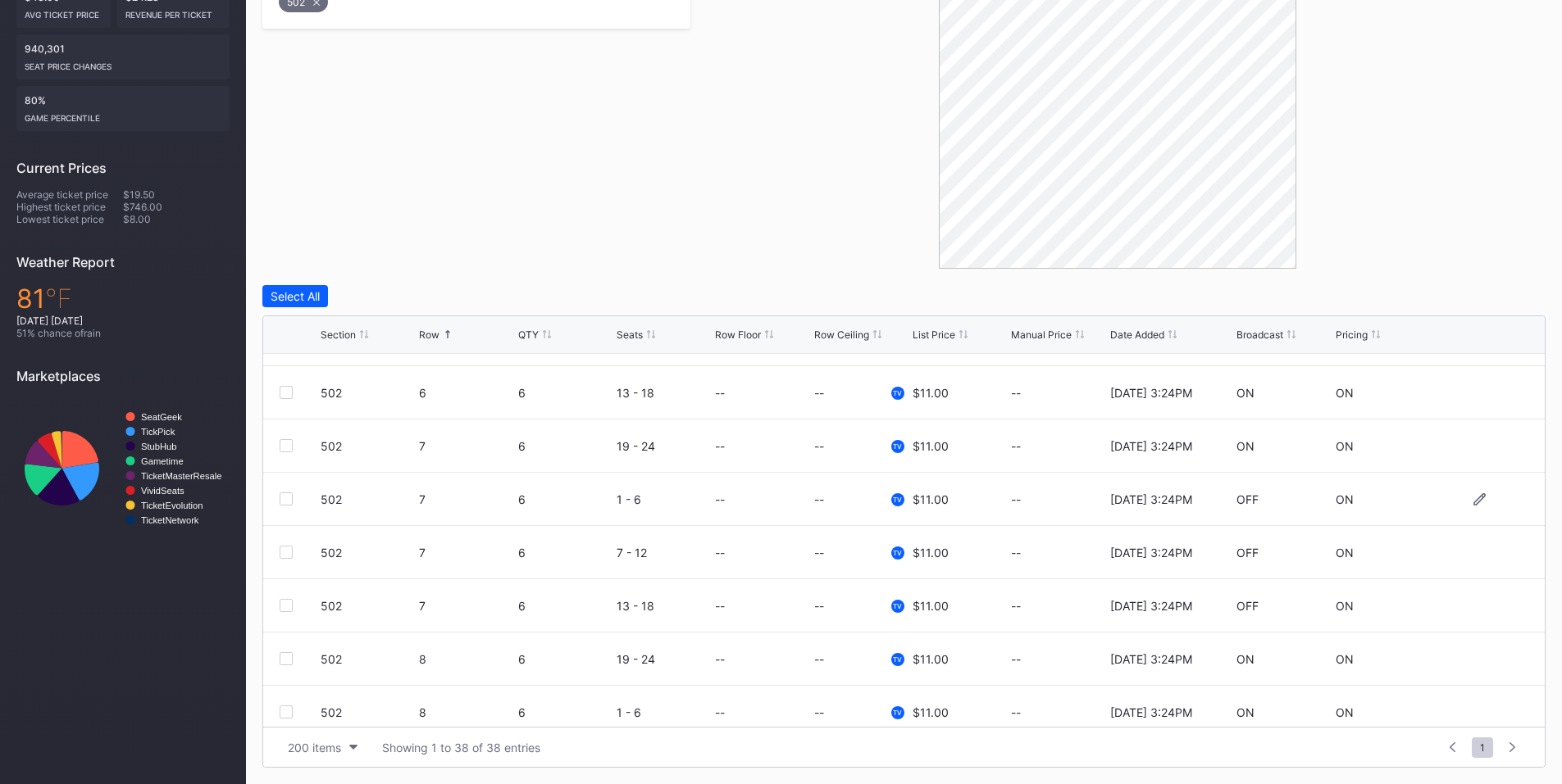
click at [285, 501] on div at bounding box center [285, 499] width 13 height 13
click at [280, 554] on div at bounding box center [285, 552] width 13 height 13
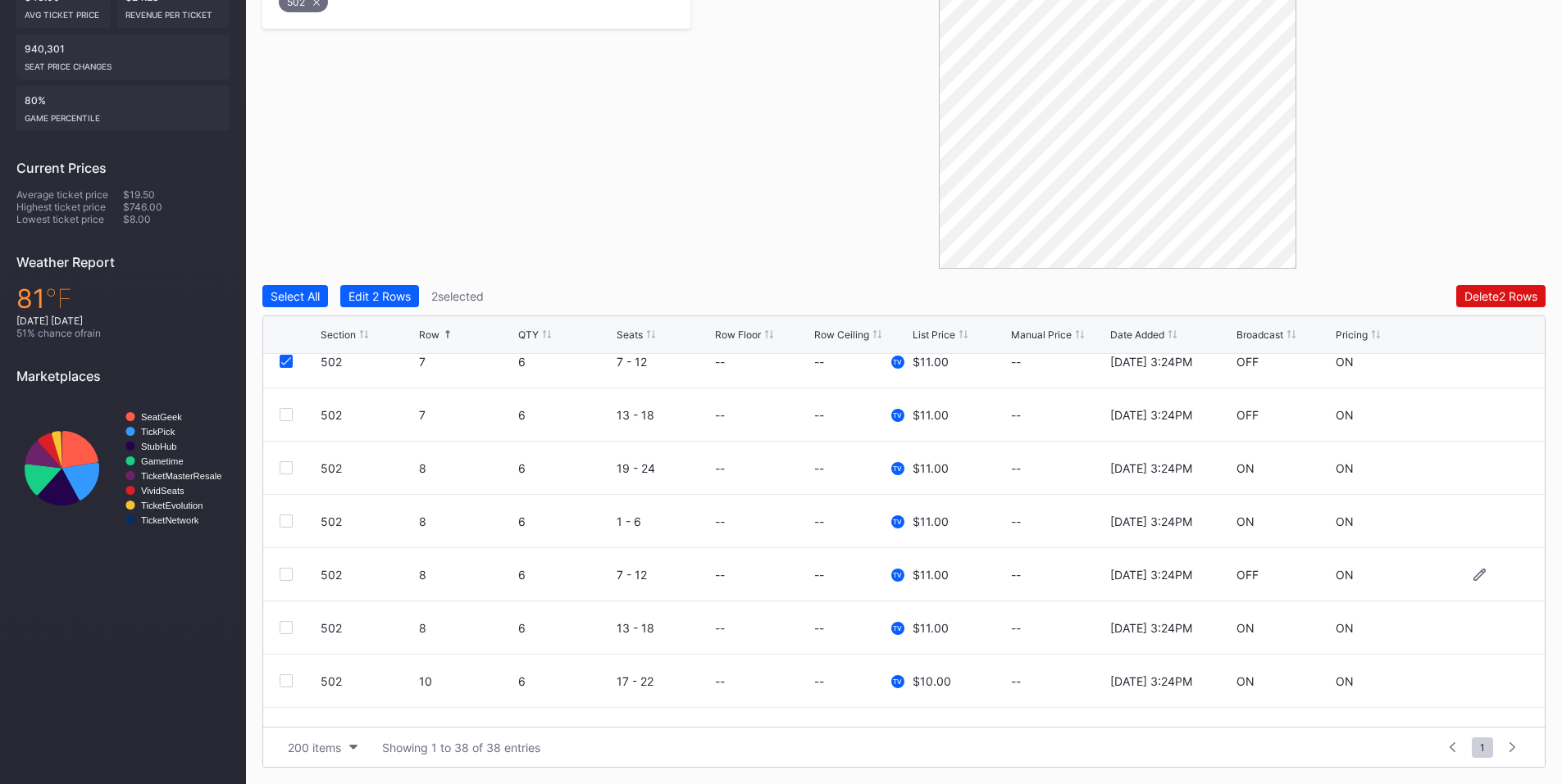
click at [286, 574] on div at bounding box center [285, 574] width 13 height 13
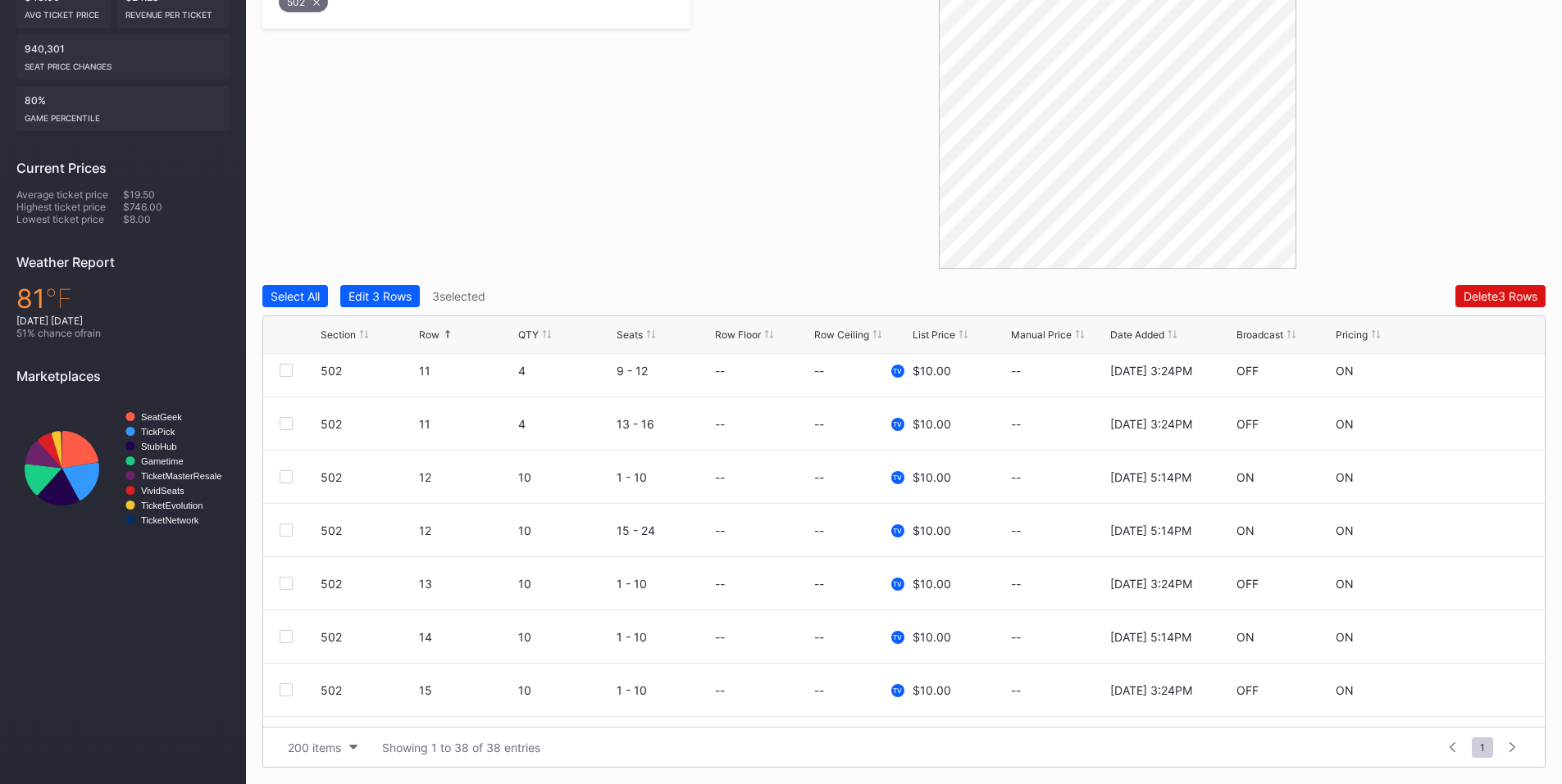
scroll to position [1531, 0]
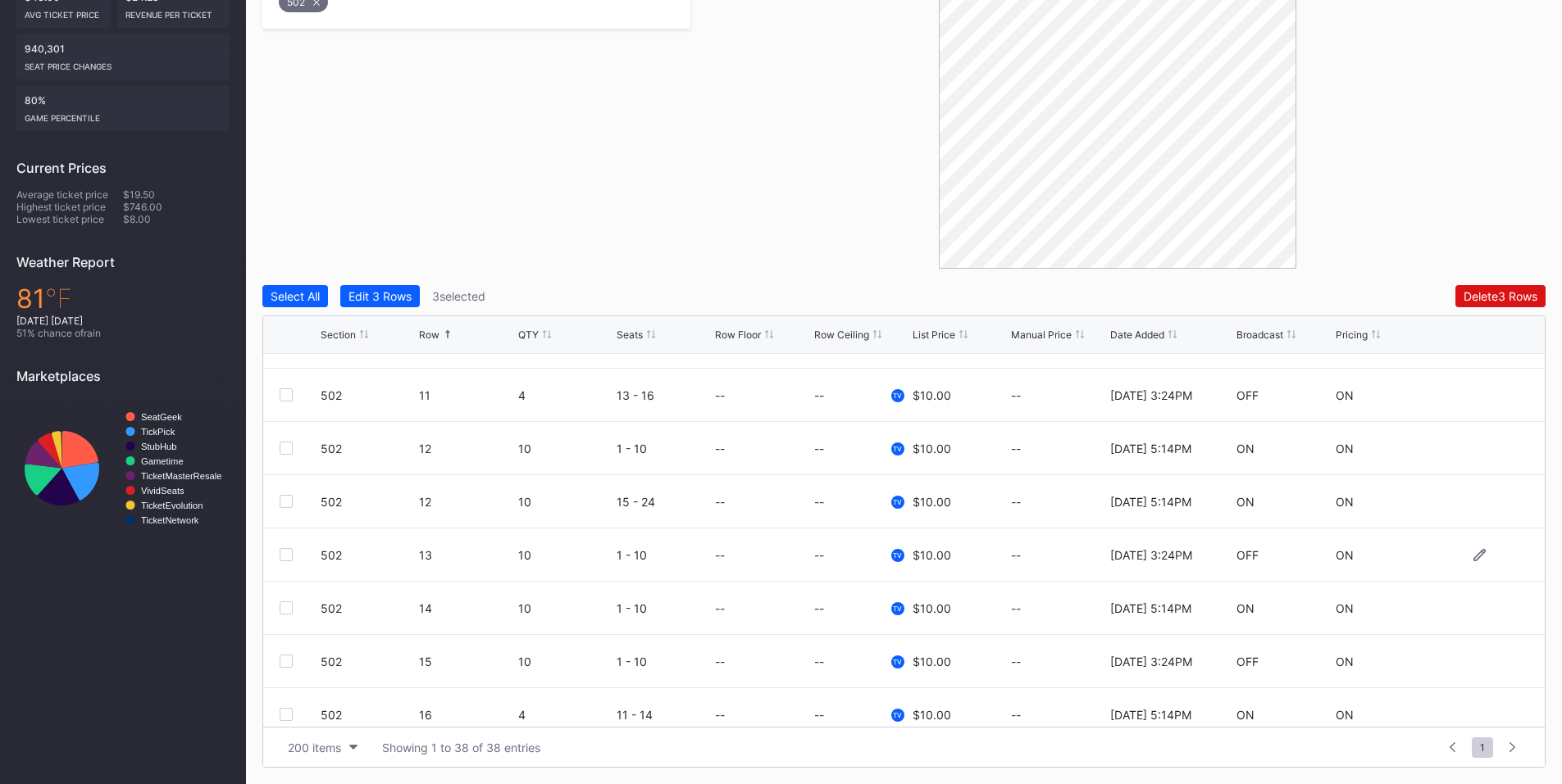
click at [288, 552] on div at bounding box center [285, 554] width 13 height 13
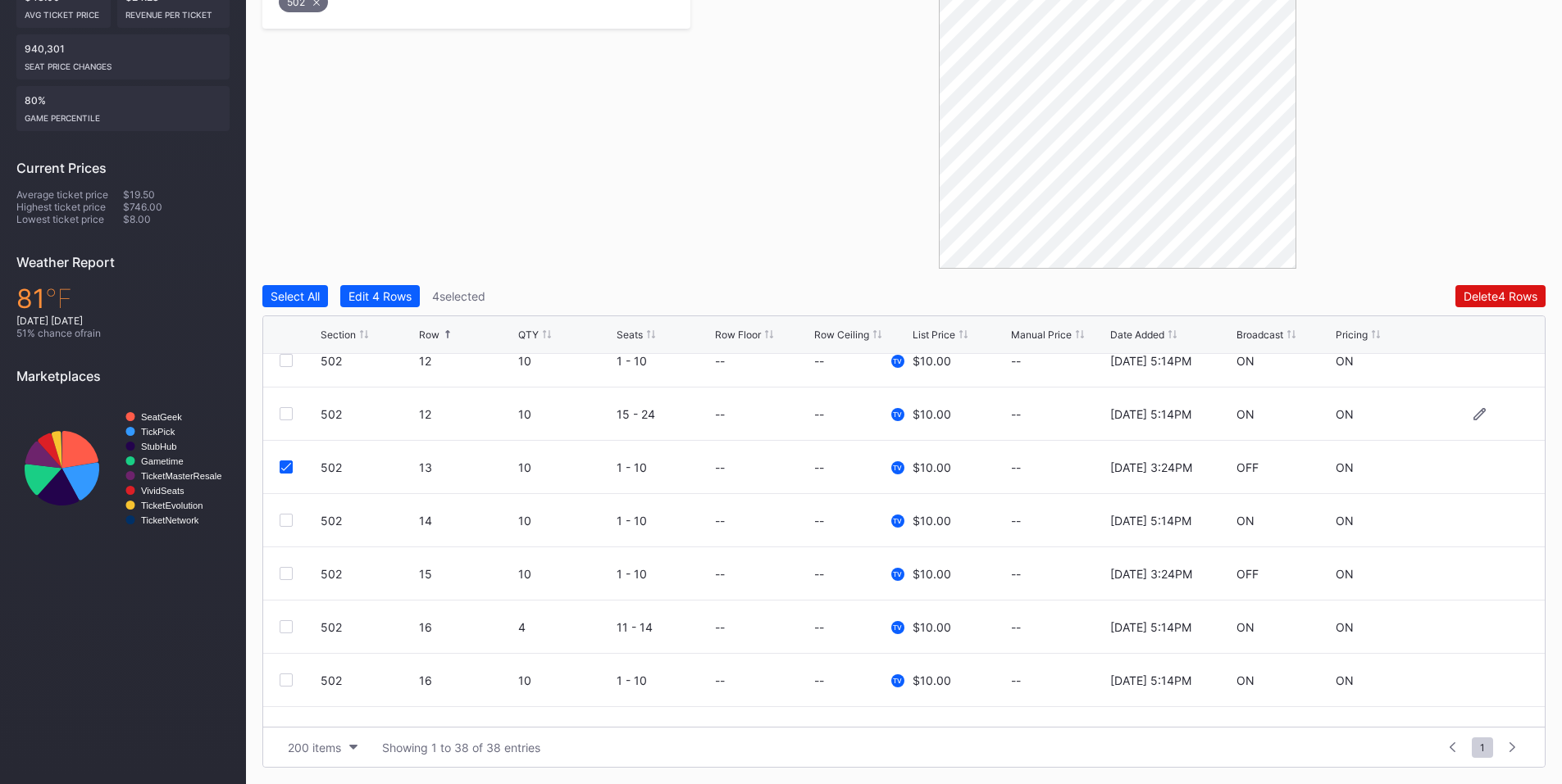
scroll to position [1651, 0]
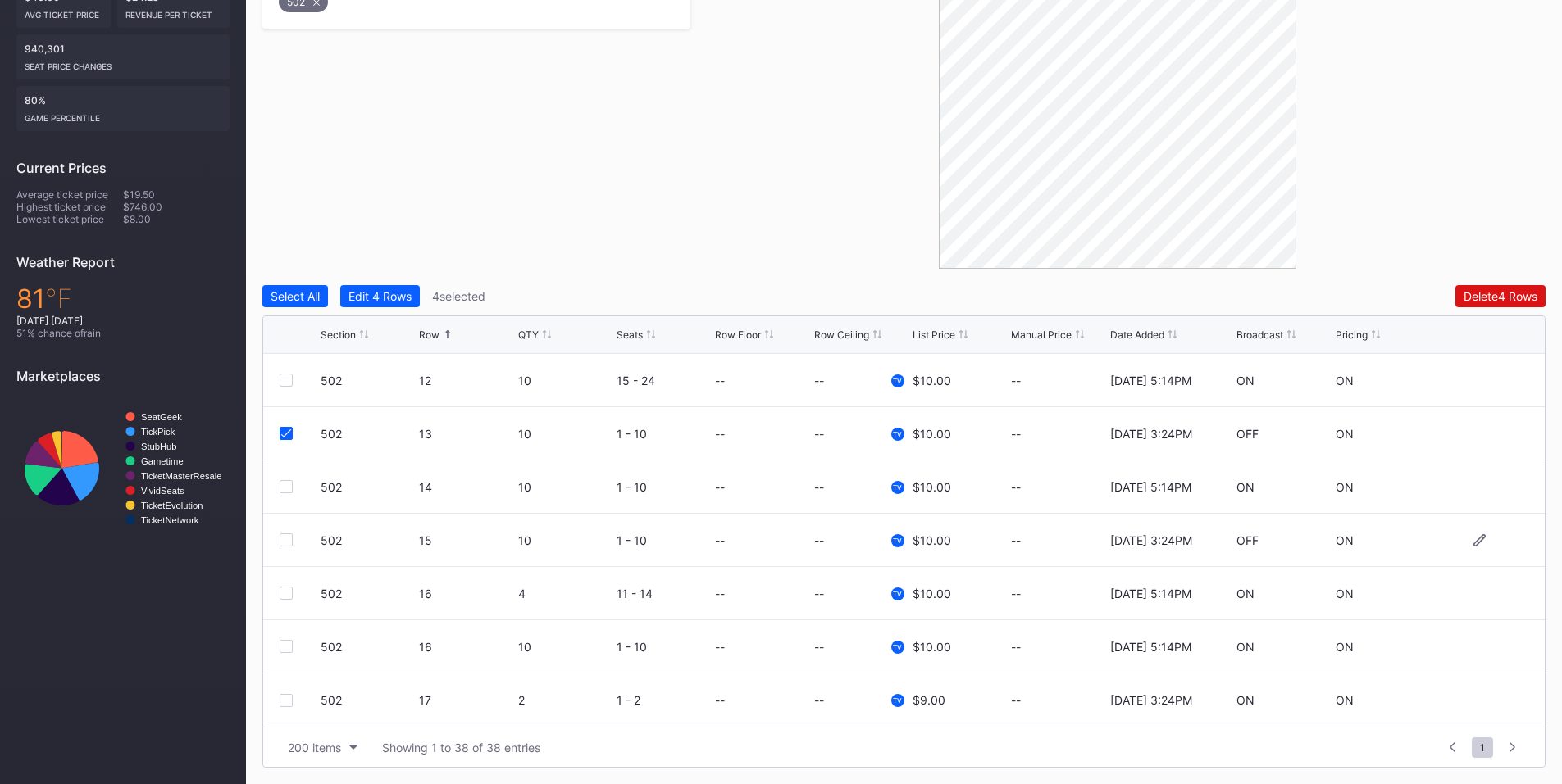
click at [280, 538] on div at bounding box center [285, 539] width 13 height 13
click at [1483, 293] on div "Delete 5 Rows" at bounding box center [1500, 297] width 74 height 14
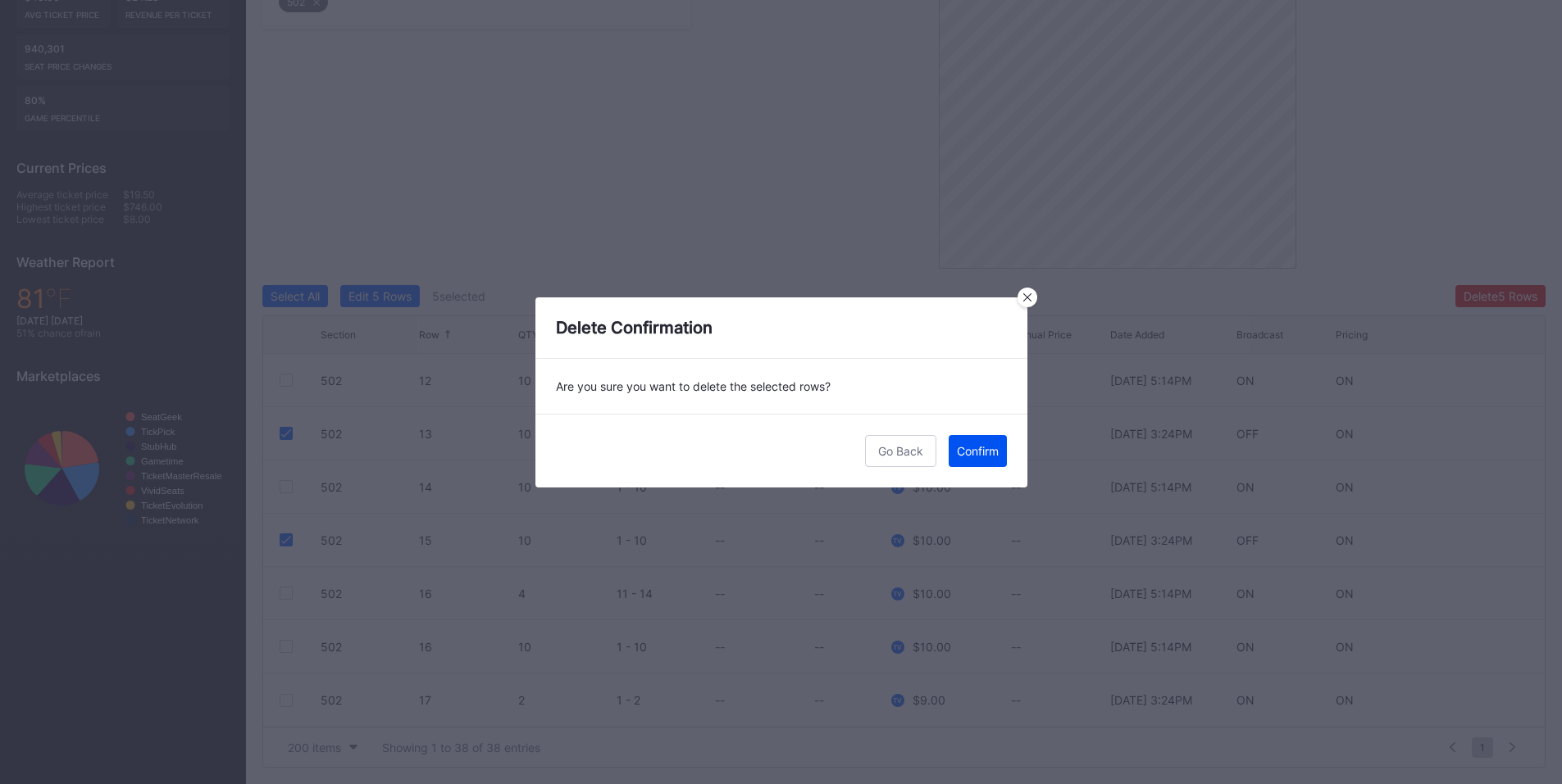
click at [975, 446] on div "Confirm" at bounding box center [978, 451] width 42 height 14
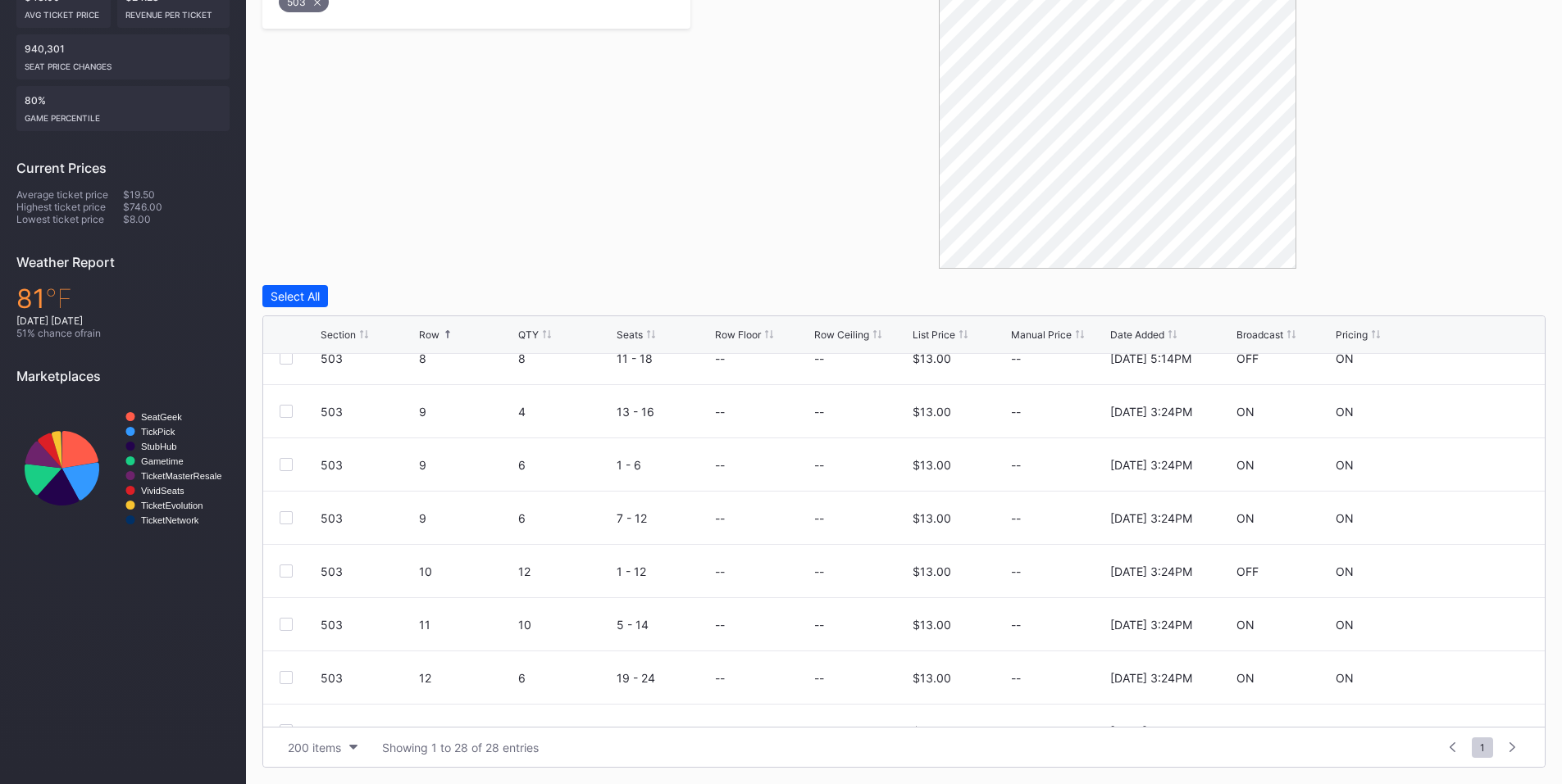
scroll to position [574, 0]
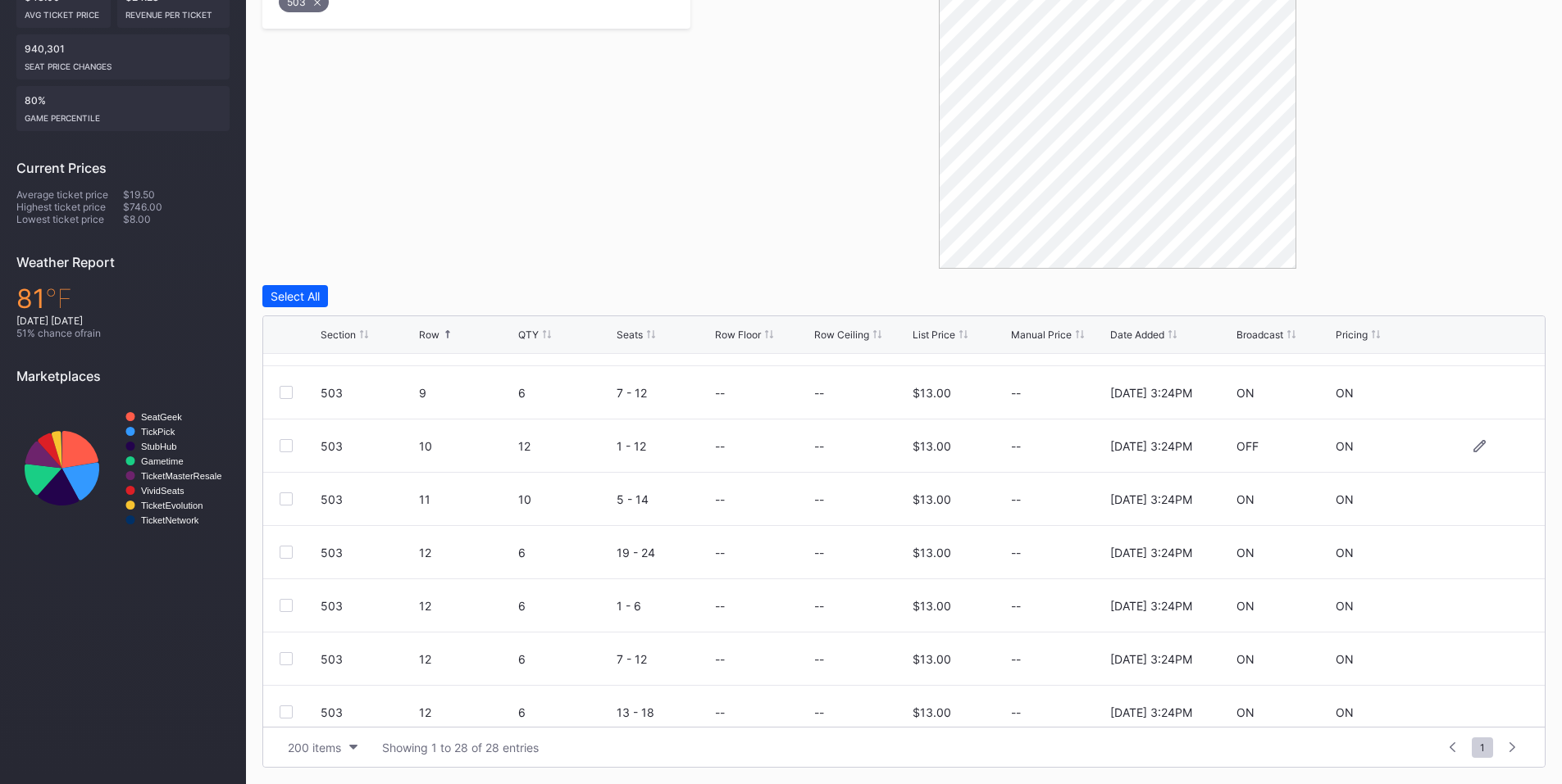
click at [285, 444] on div at bounding box center [285, 446] width 13 height 13
click at [1488, 295] on div "Delete 1 Row" at bounding box center [1505, 297] width 67 height 14
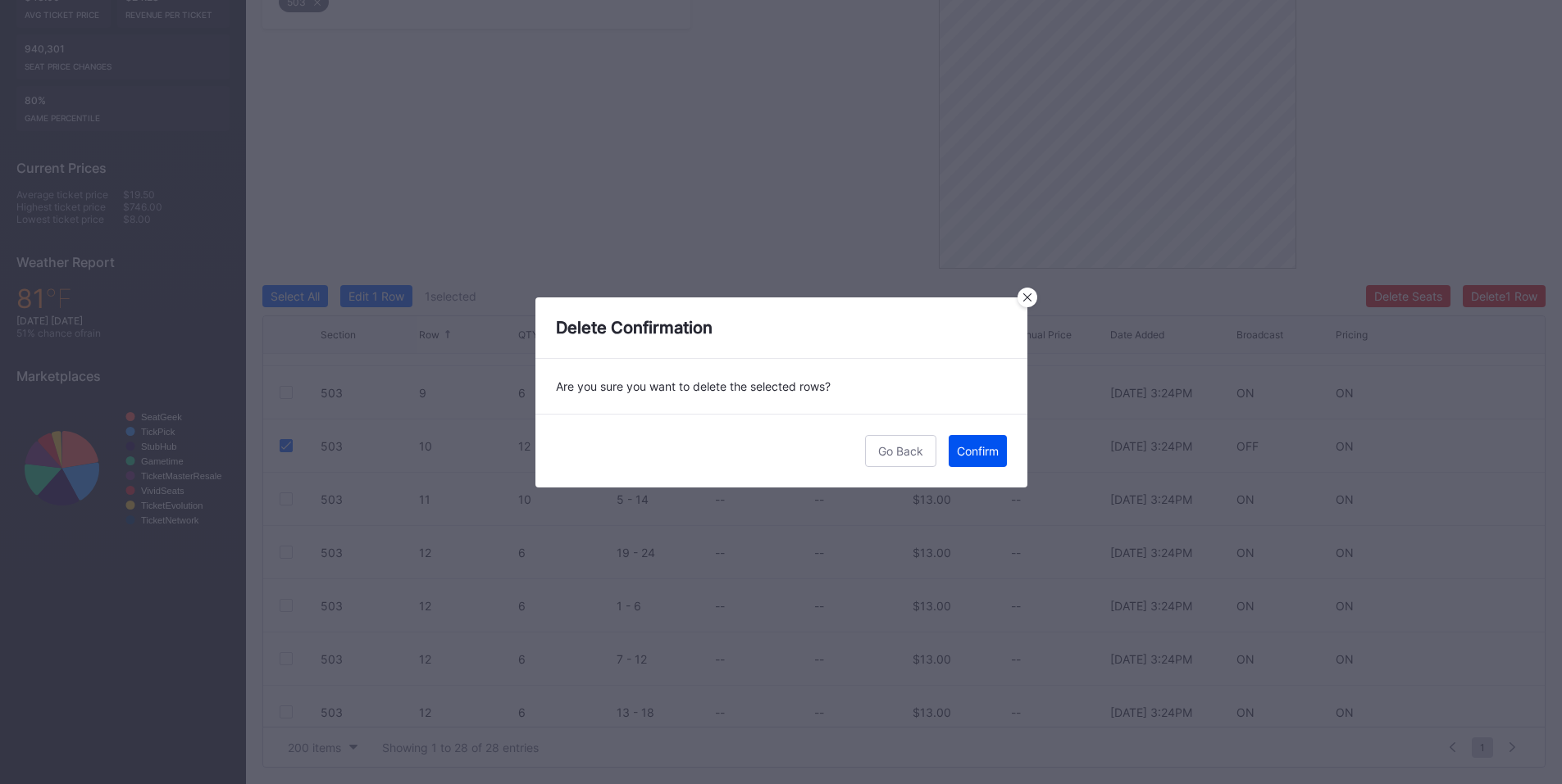
click at [961, 444] on div "Confirm" at bounding box center [978, 451] width 42 height 14
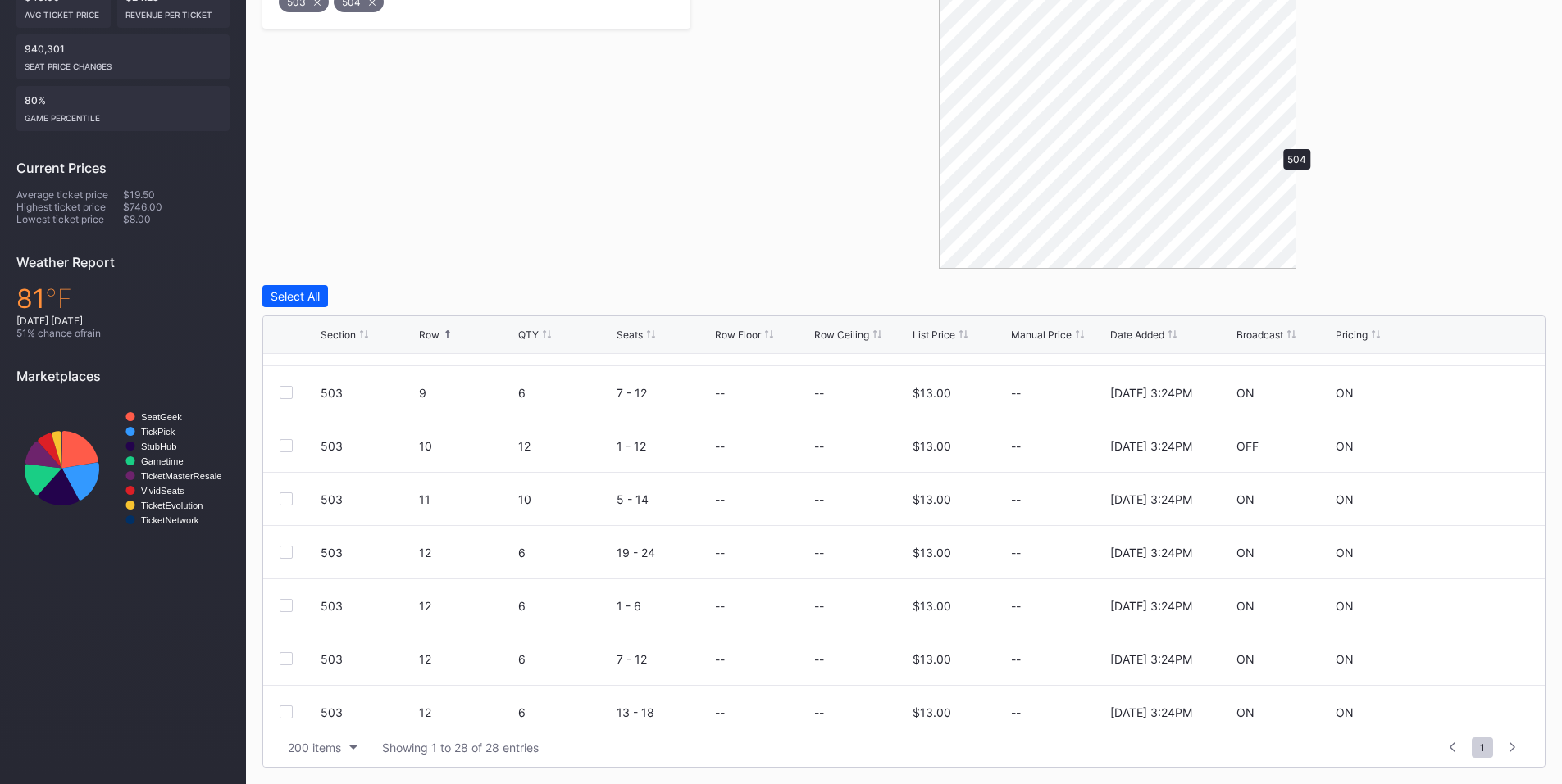
scroll to position [0, 0]
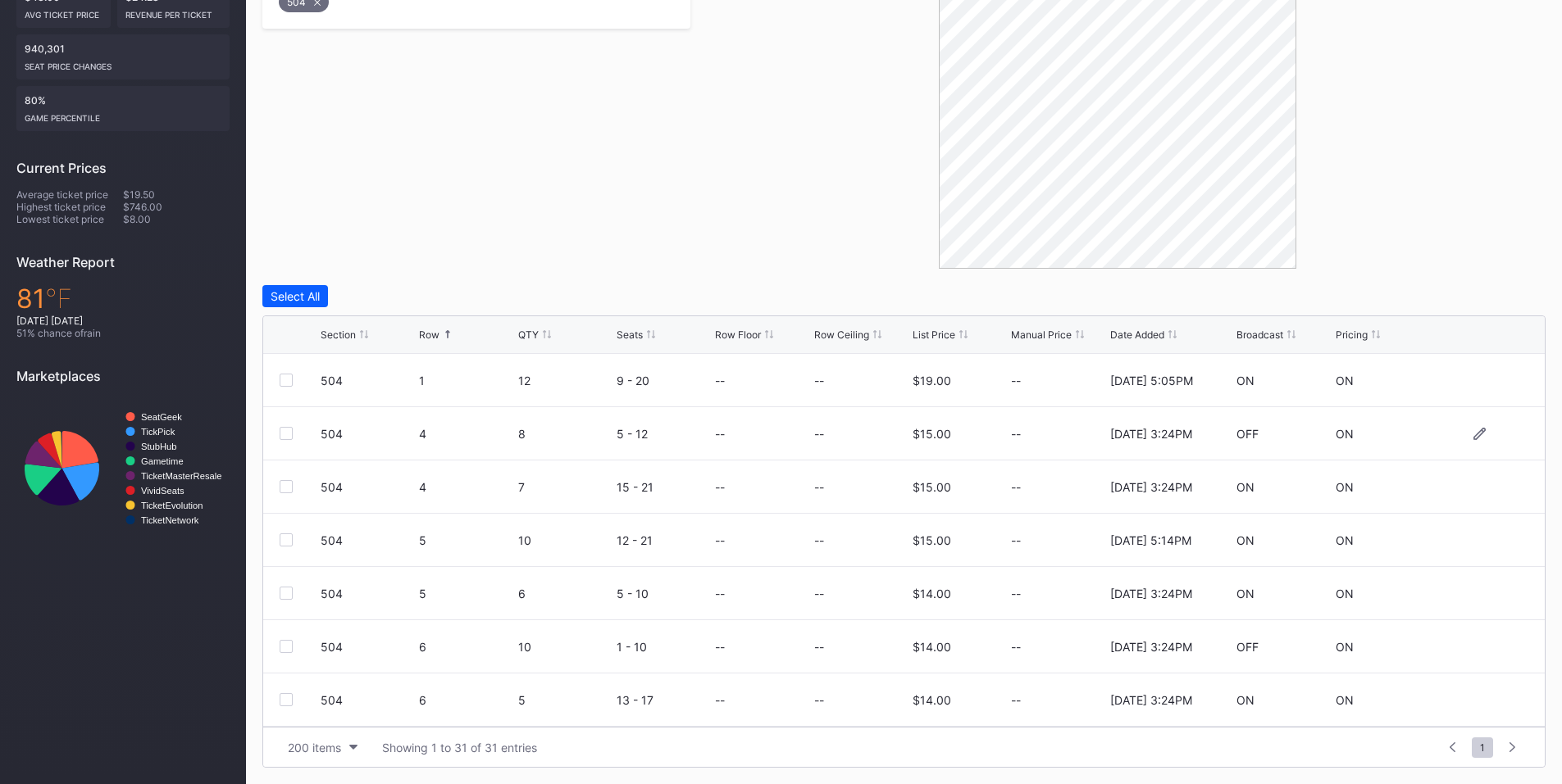
click at [287, 431] on div at bounding box center [285, 433] width 13 height 13
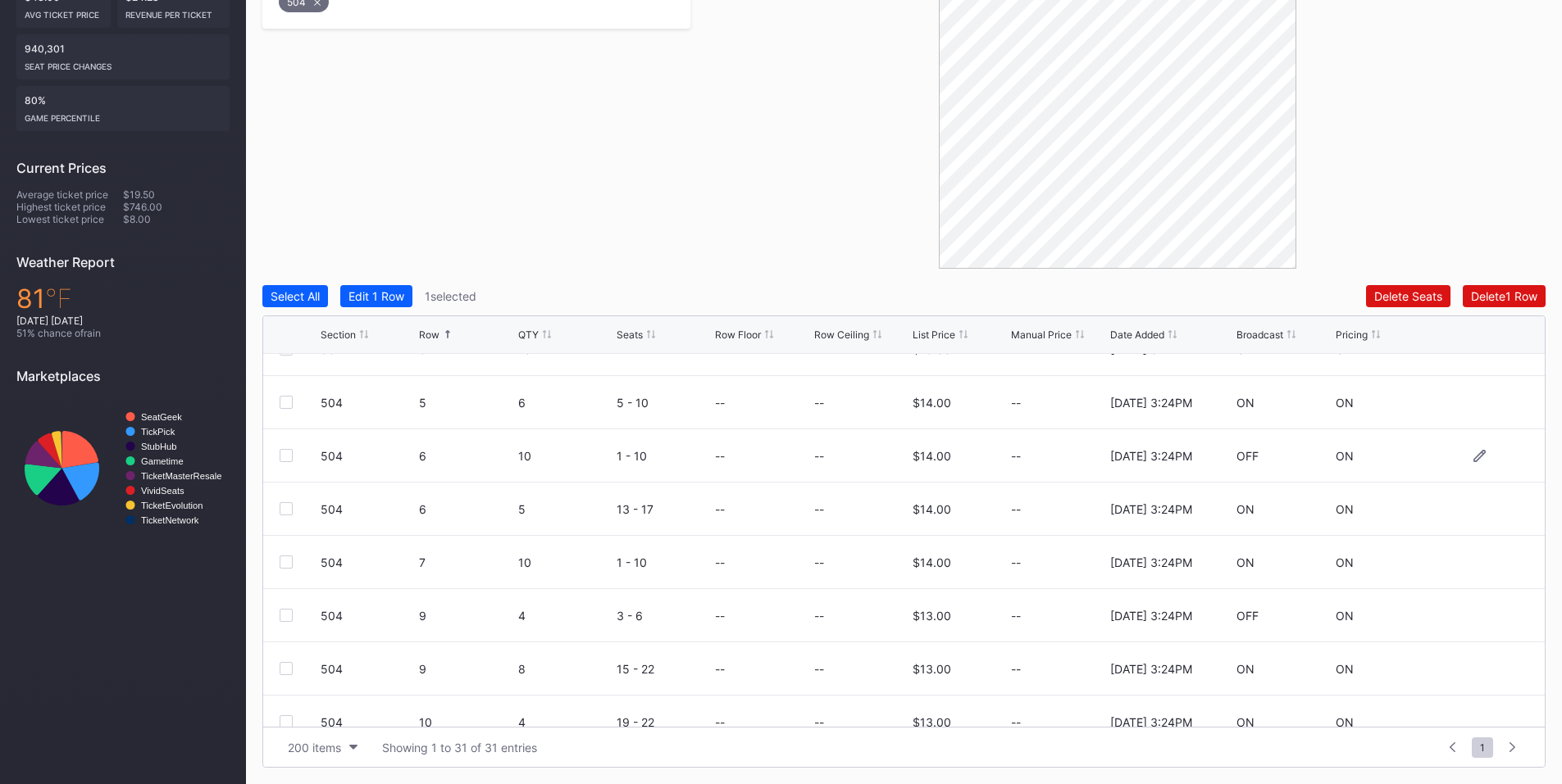
click at [284, 458] on div at bounding box center [285, 455] width 13 height 13
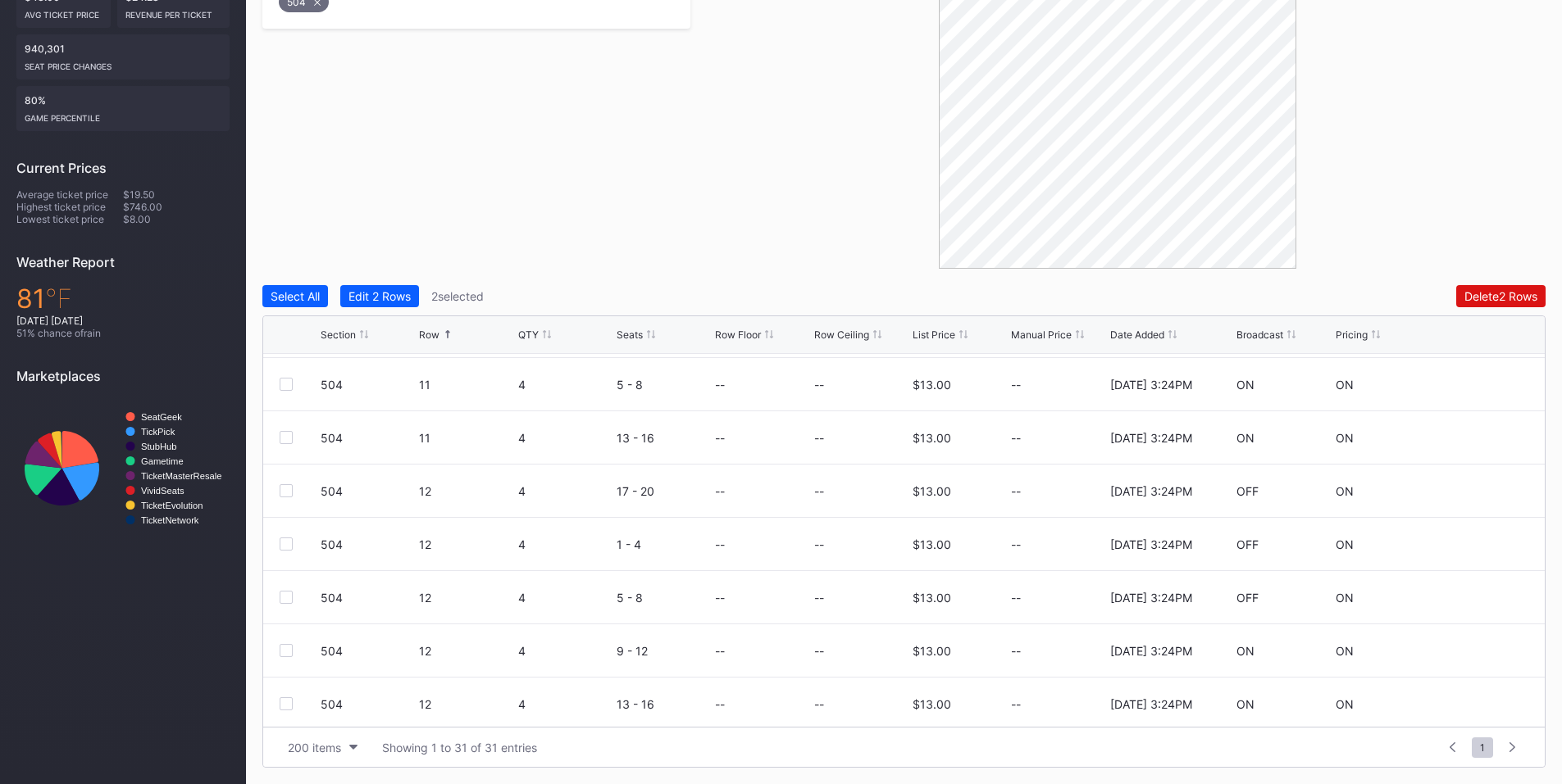
scroll to position [957, 0]
click at [290, 433] on div at bounding box center [285, 435] width 13 height 13
click at [288, 490] on div at bounding box center [285, 489] width 13 height 13
click at [286, 539] on div at bounding box center [285, 542] width 13 height 13
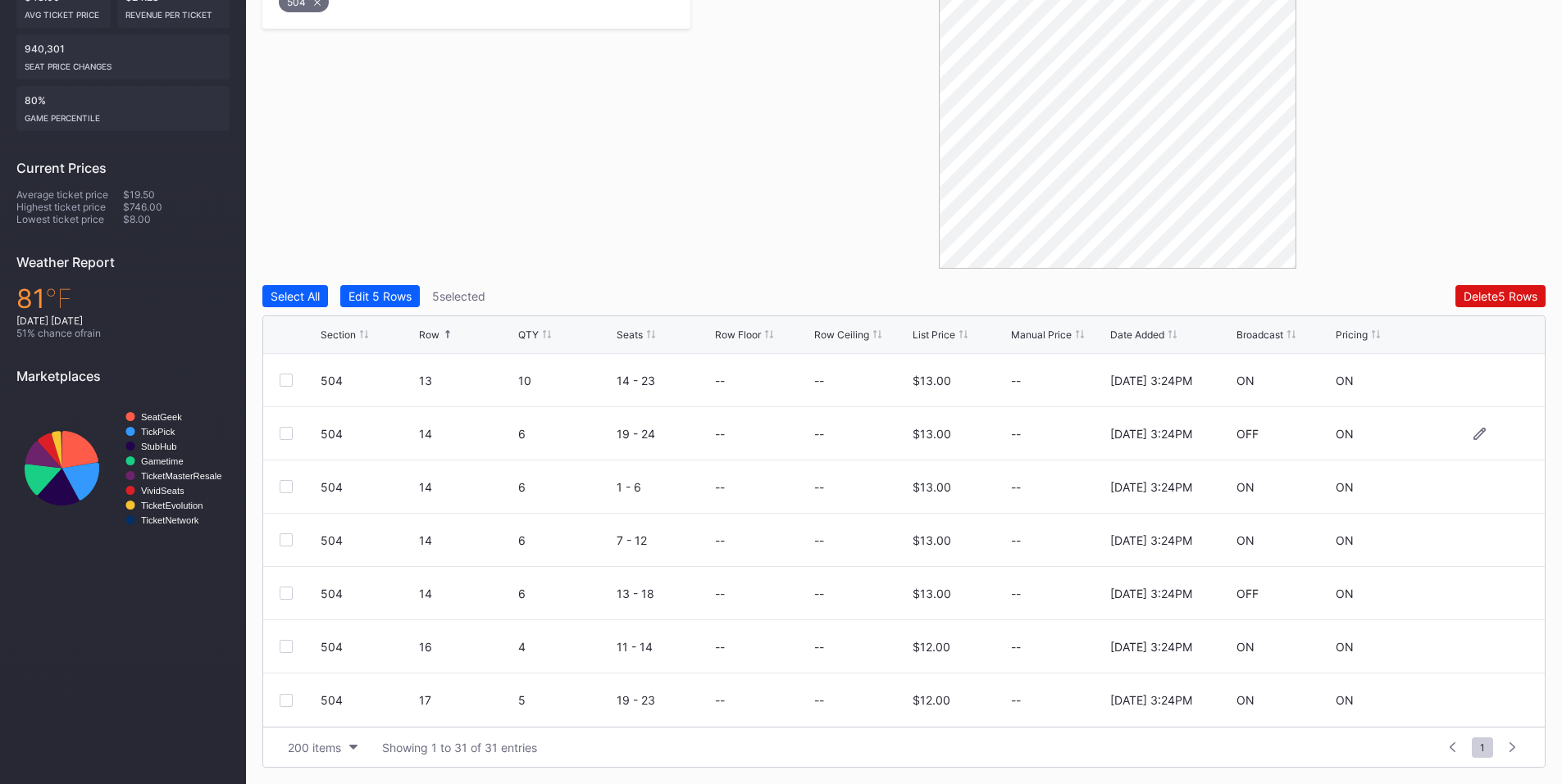
click at [280, 435] on div at bounding box center [285, 433] width 13 height 13
click at [281, 596] on div at bounding box center [285, 593] width 13 height 13
click at [1484, 291] on div "Delete 7 Rows" at bounding box center [1501, 297] width 73 height 14
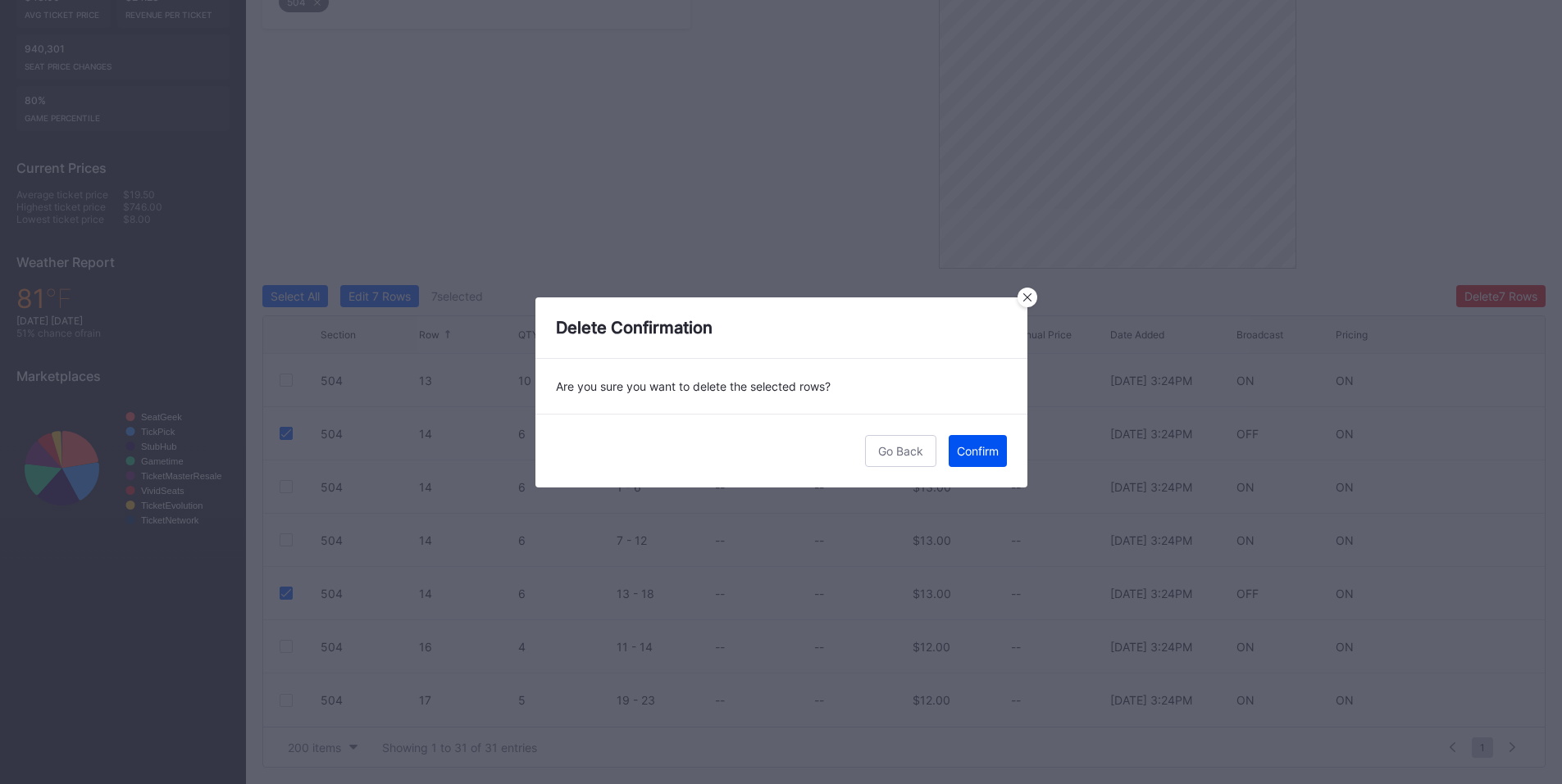
click at [981, 449] on div "Confirm" at bounding box center [978, 451] width 42 height 14
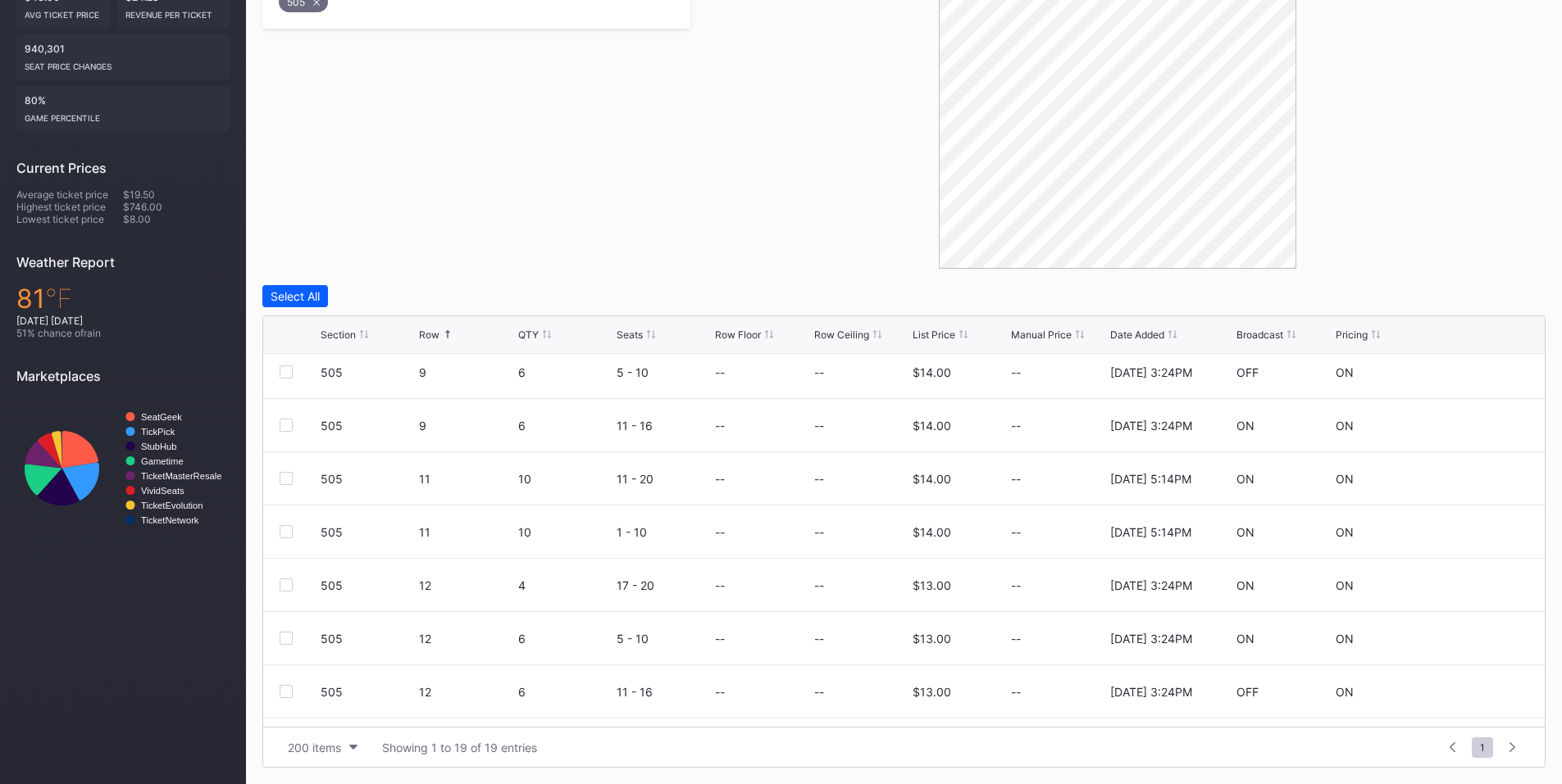
scroll to position [639, 0]
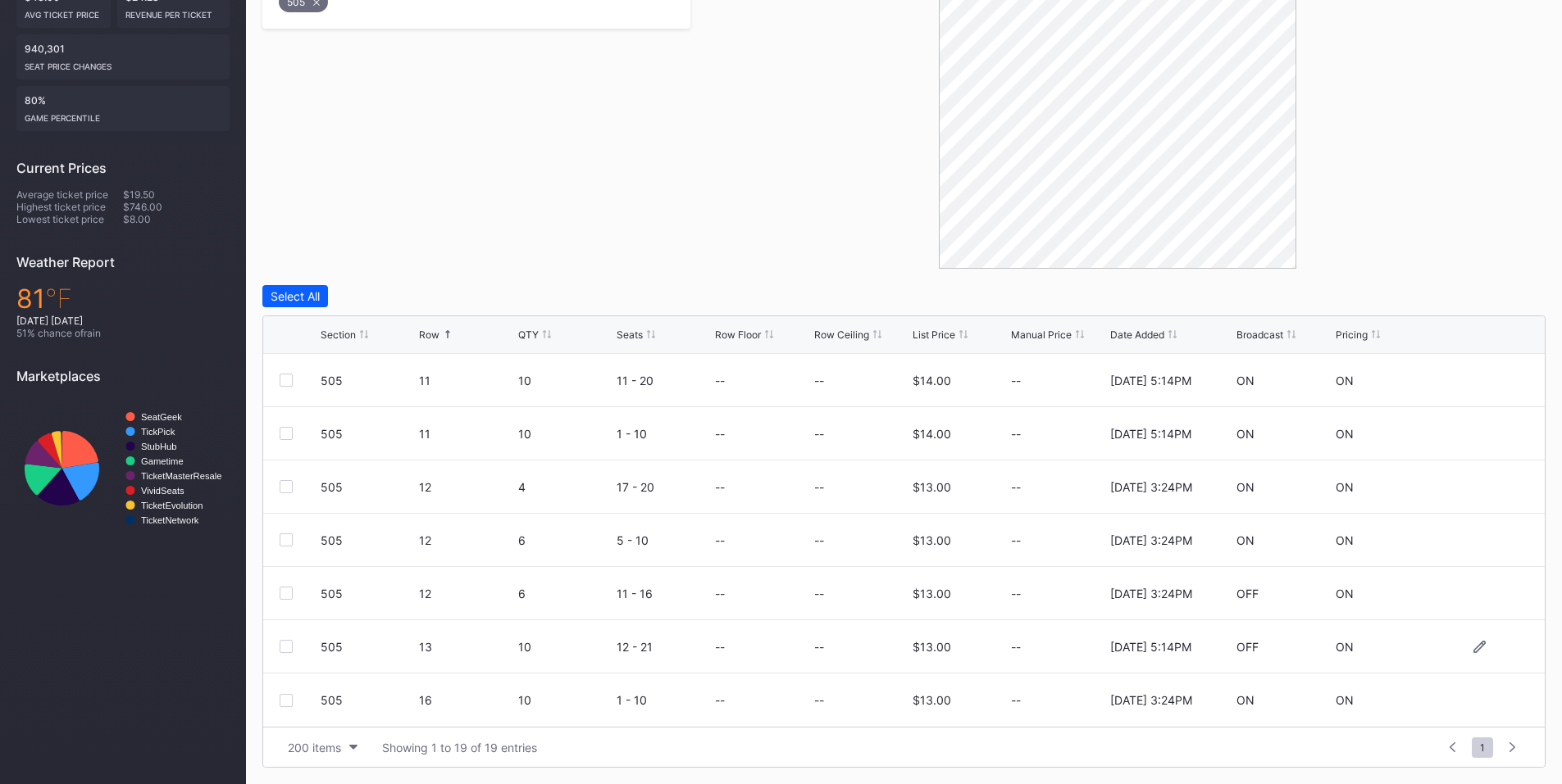
click at [276, 649] on div "505 13 10 12 - 21 -- -- $13.00 -- 2/18/2025 5:14PM OFF ON" at bounding box center [903, 646] width 1282 height 53
click at [283, 649] on div at bounding box center [285, 646] width 13 height 13
click at [1518, 280] on div "Filters 1 Selected Reset 505 Select All Edit 1 Row 1 selected Delete Seats Dele…" at bounding box center [903, 343] width 1283 height 851
click at [1494, 297] on div "Delete 1 Row" at bounding box center [1505, 297] width 67 height 14
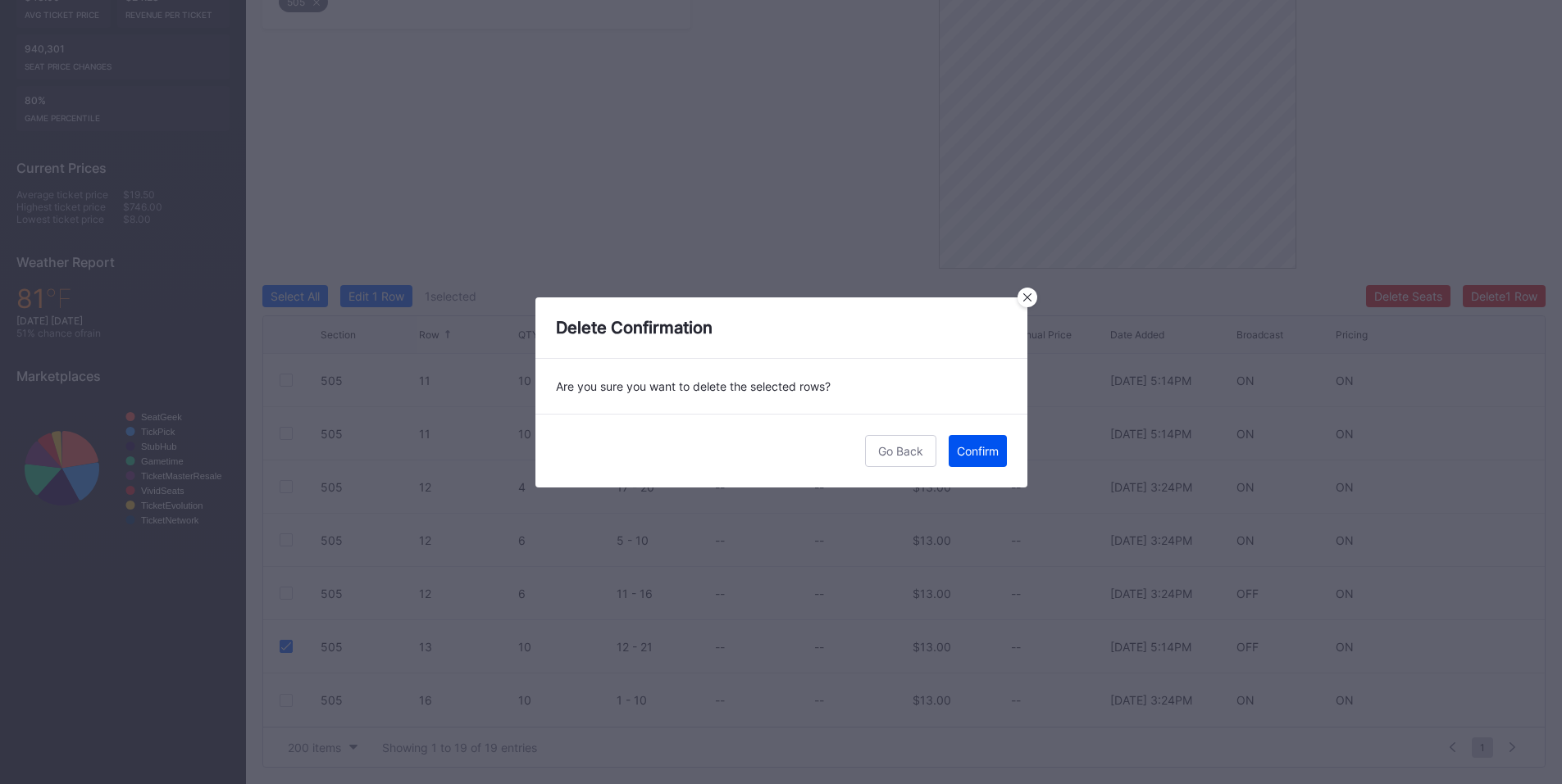
drag, startPoint x: 986, startPoint y: 450, endPoint x: 1128, endPoint y: 389, distance: 154.5
click at [987, 450] on div "Confirm" at bounding box center [978, 451] width 42 height 14
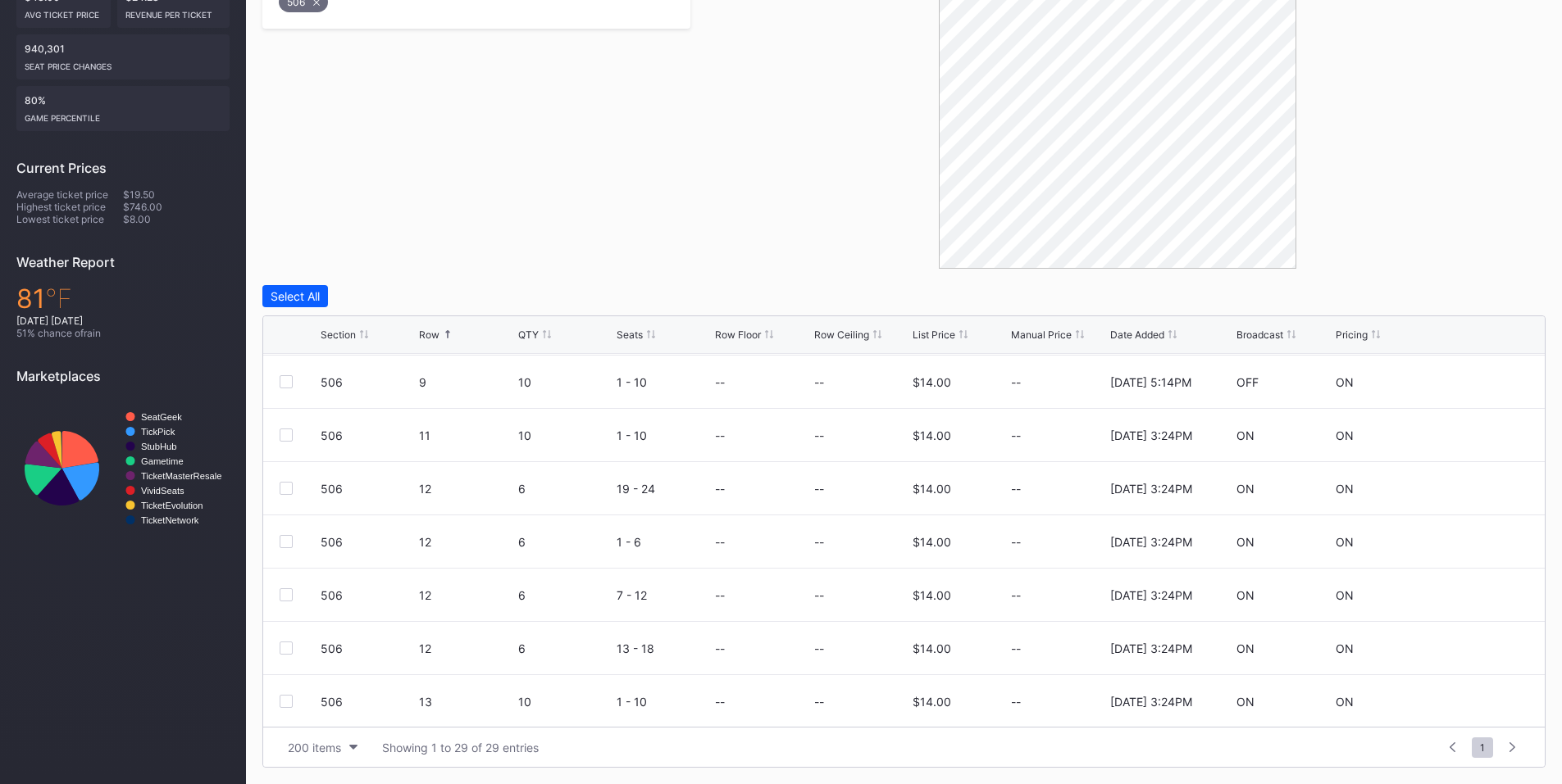
scroll to position [382, 0]
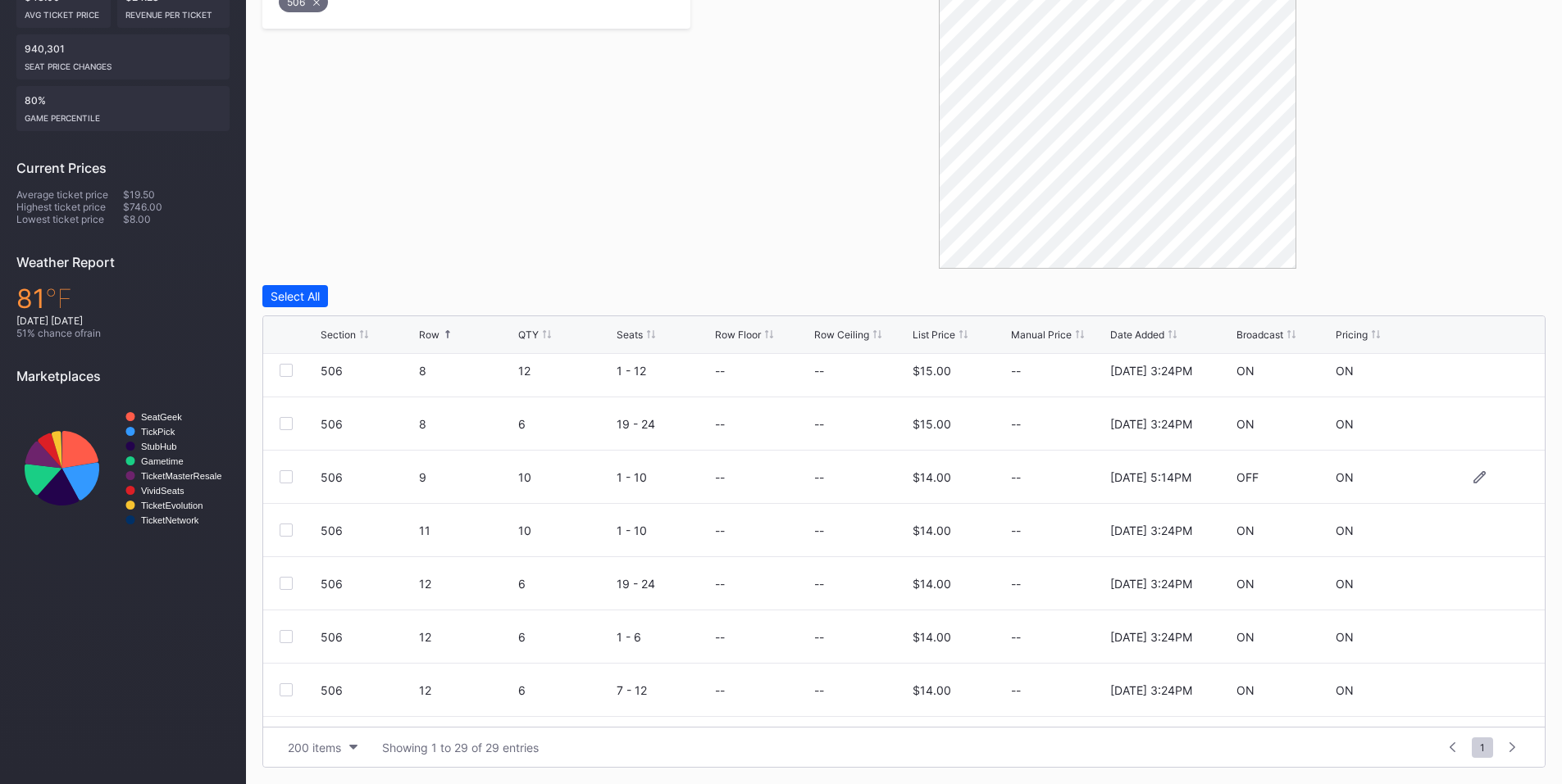
click at [292, 469] on div "506 9 10 1 - 10 -- -- $14.00 -- 2/18/2025 5:14PM OFF ON" at bounding box center [903, 477] width 1282 height 53
click at [285, 472] on div at bounding box center [285, 476] width 13 height 13
click at [1493, 297] on div "Delete 1 Row" at bounding box center [1505, 297] width 67 height 14
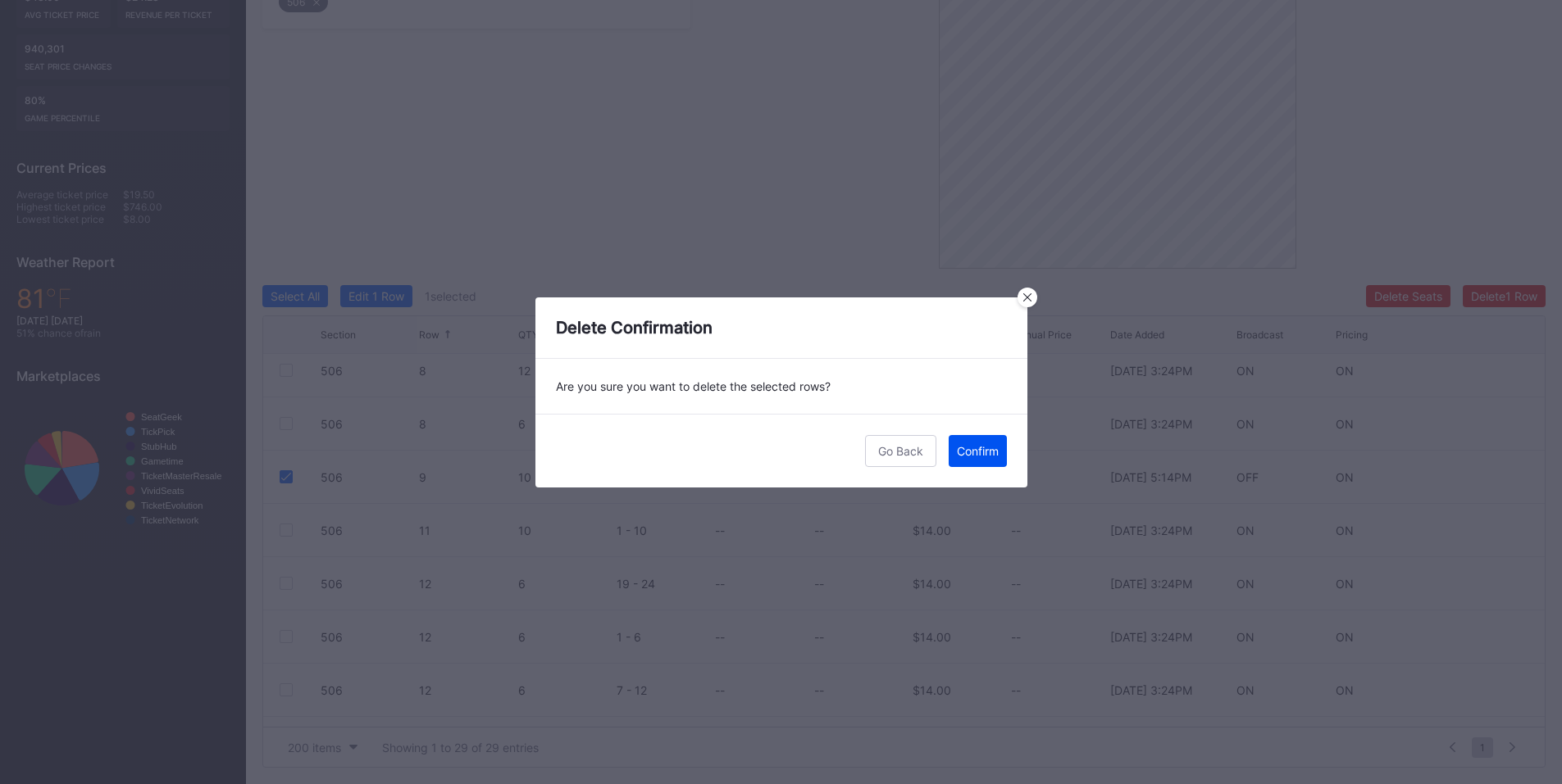
click at [971, 454] on div "Confirm" at bounding box center [978, 451] width 42 height 14
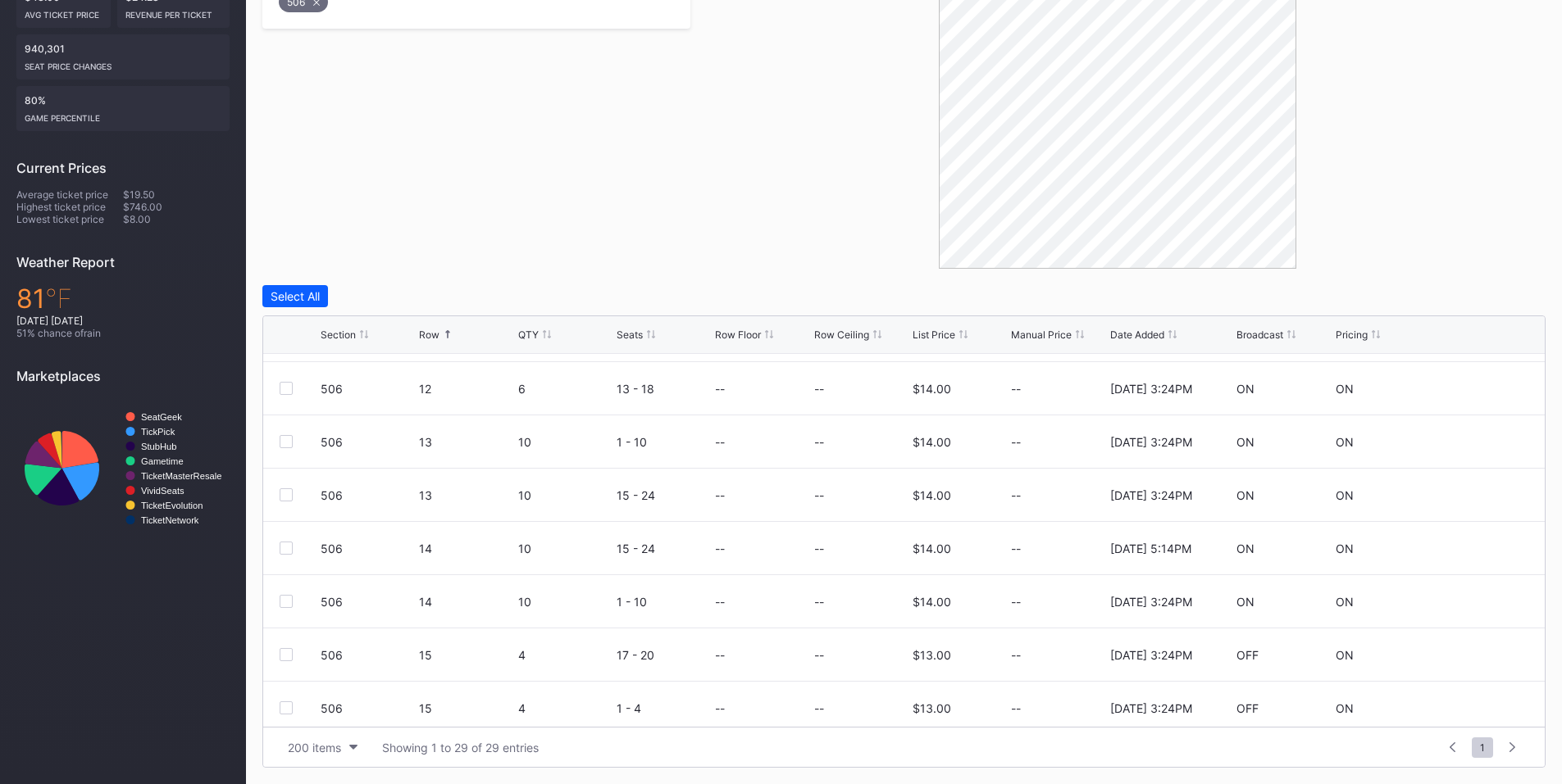
scroll to position [957, 0]
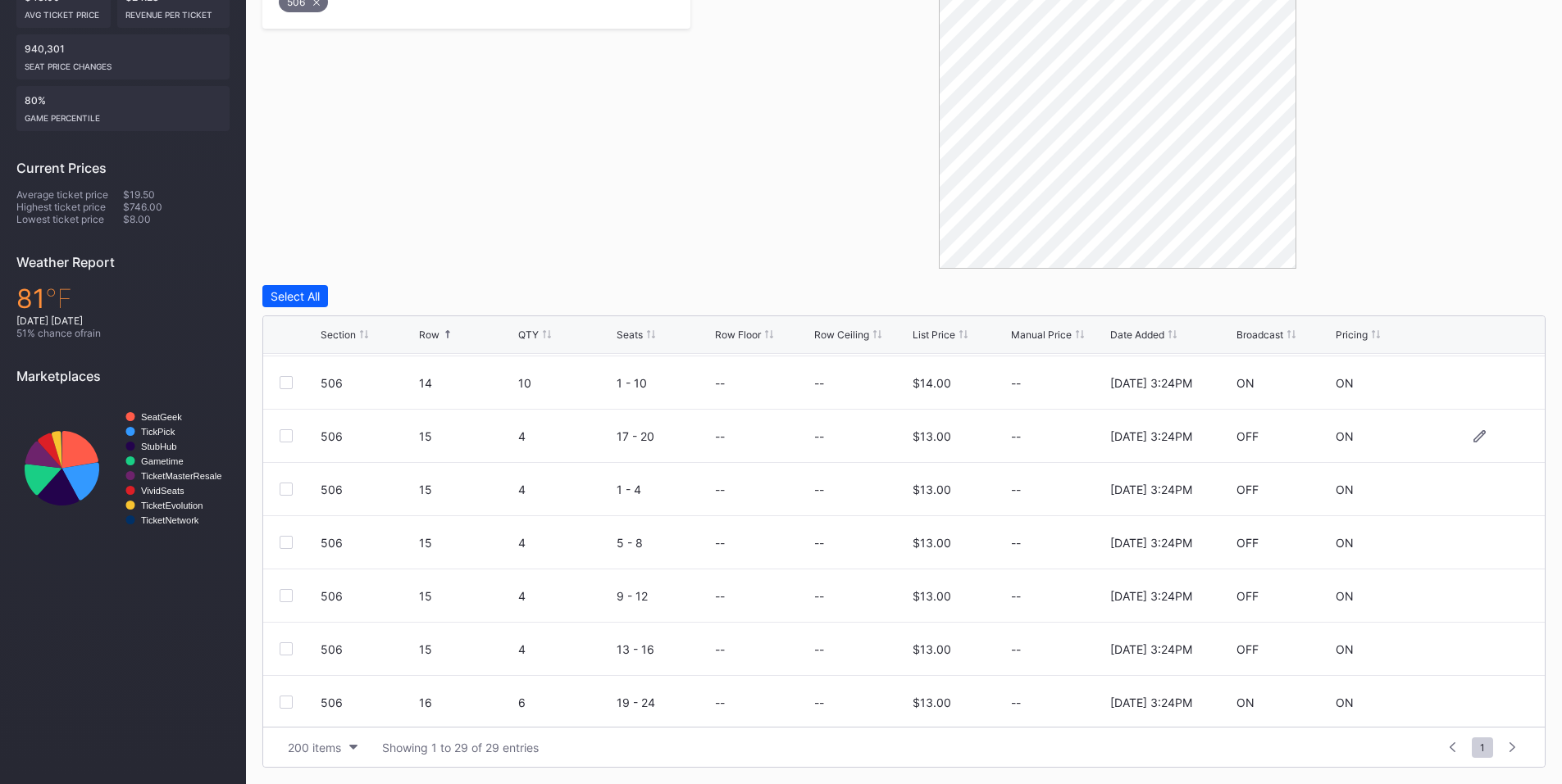
click at [290, 435] on div at bounding box center [285, 435] width 13 height 13
click at [290, 490] on div at bounding box center [285, 489] width 13 height 13
click at [284, 545] on div at bounding box center [285, 542] width 13 height 13
click at [288, 598] on div at bounding box center [285, 596] width 13 height 13
click at [292, 650] on div at bounding box center [285, 649] width 13 height 13
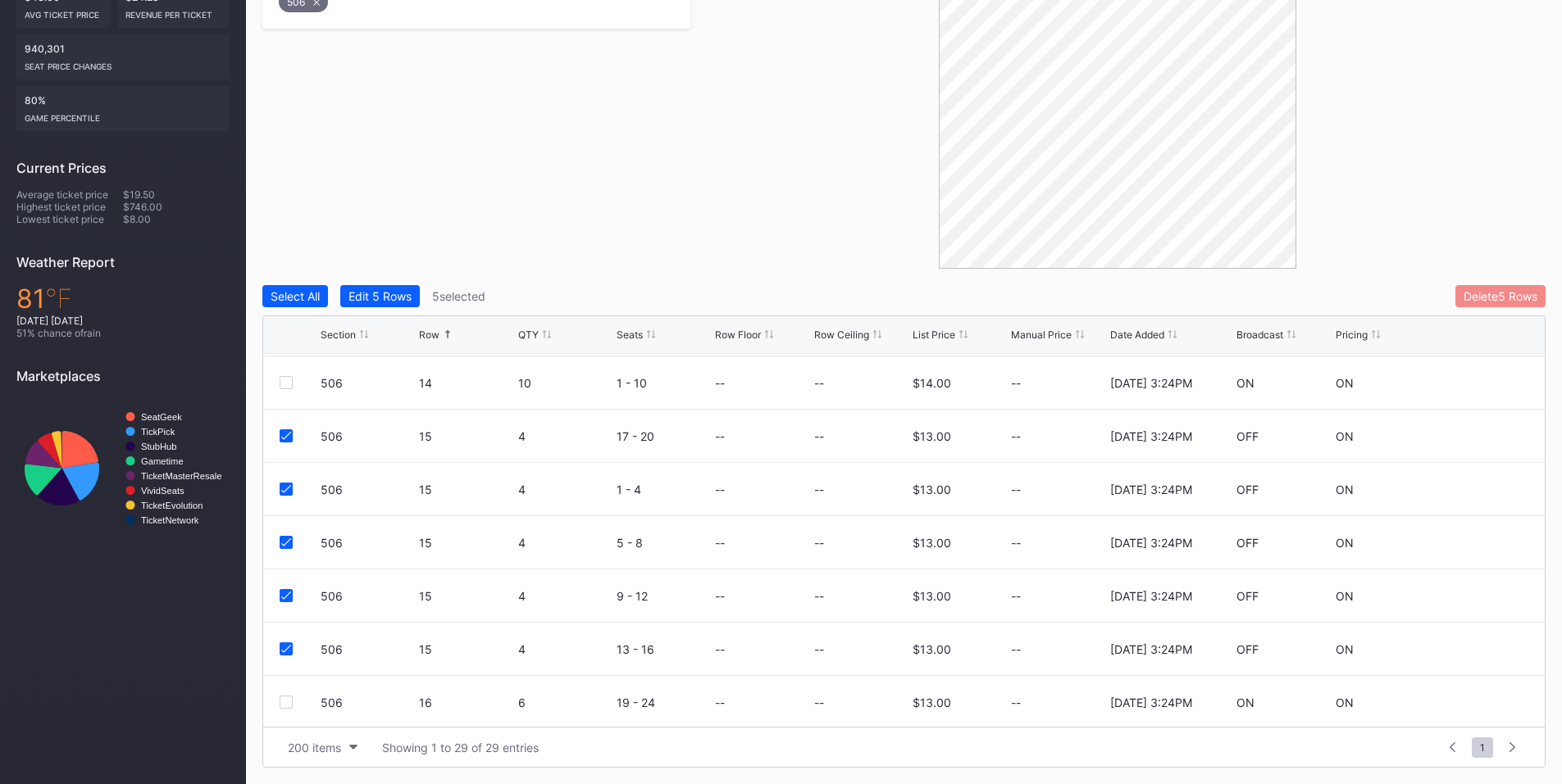
click at [1494, 301] on div "Delete 5 Rows" at bounding box center [1500, 297] width 74 height 14
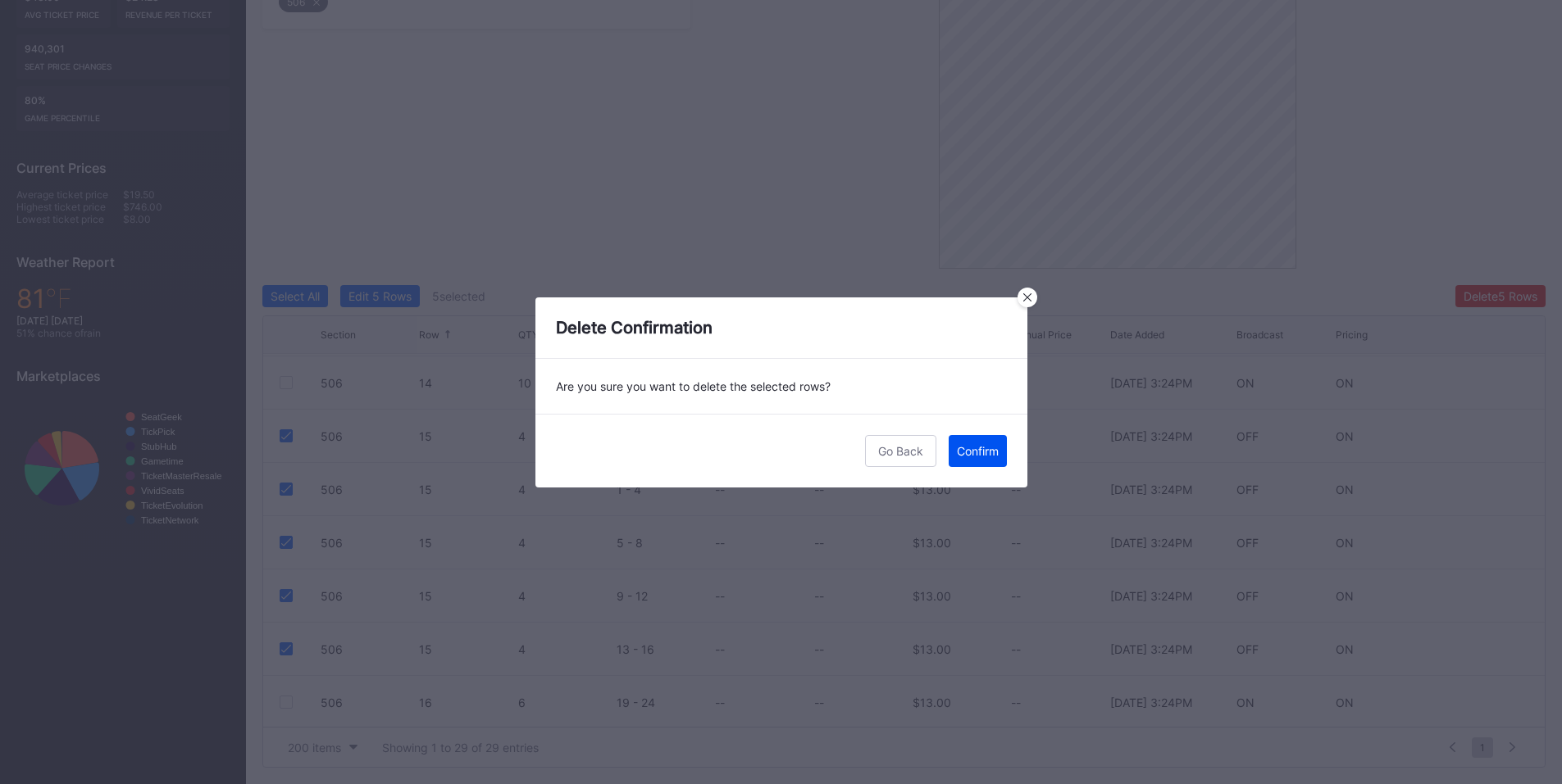
drag, startPoint x: 977, startPoint y: 444, endPoint x: 1568, endPoint y: 158, distance: 656.6
click at [978, 444] on div "Confirm" at bounding box center [978, 451] width 42 height 14
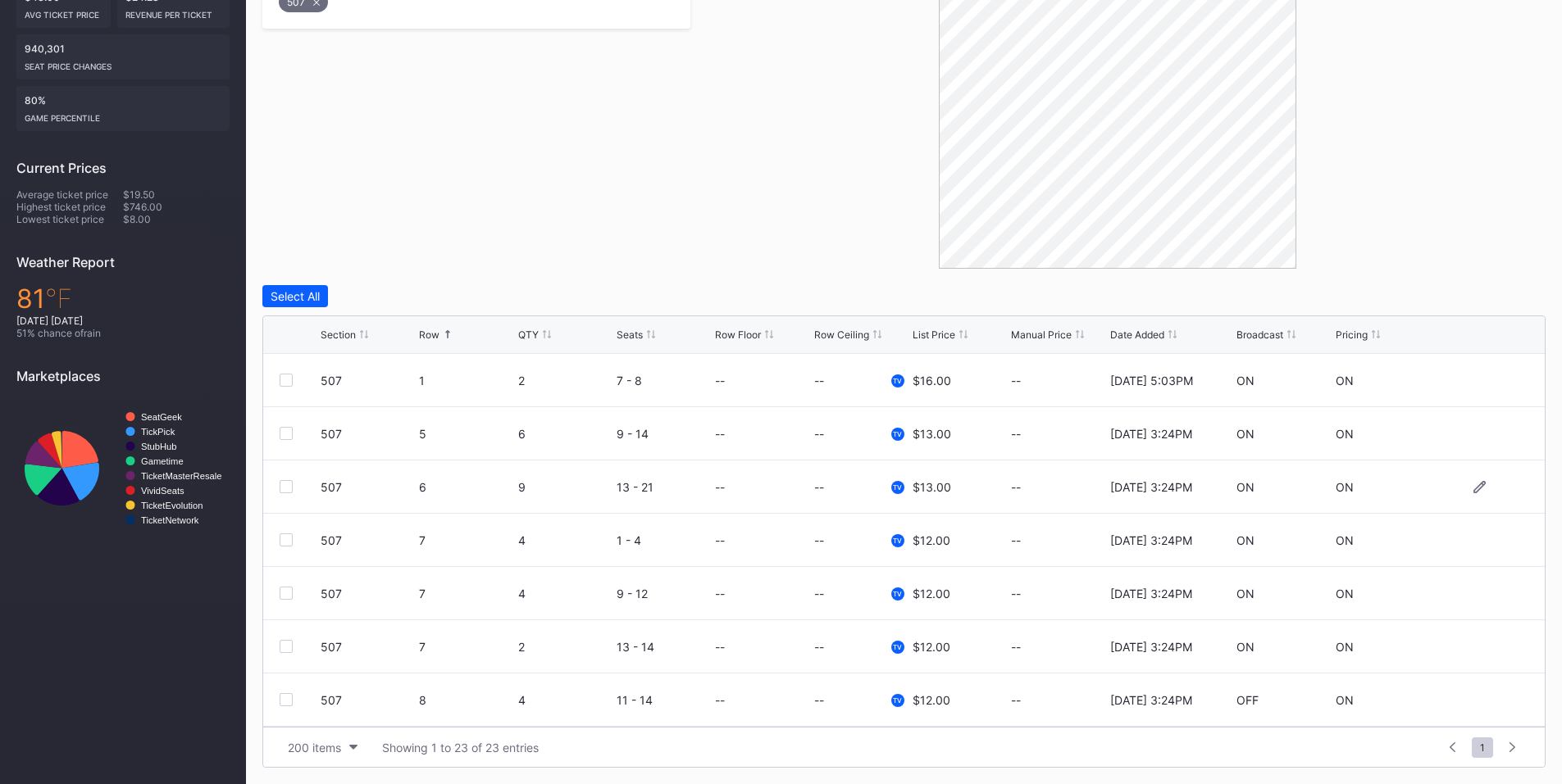
scroll to position [191, 0]
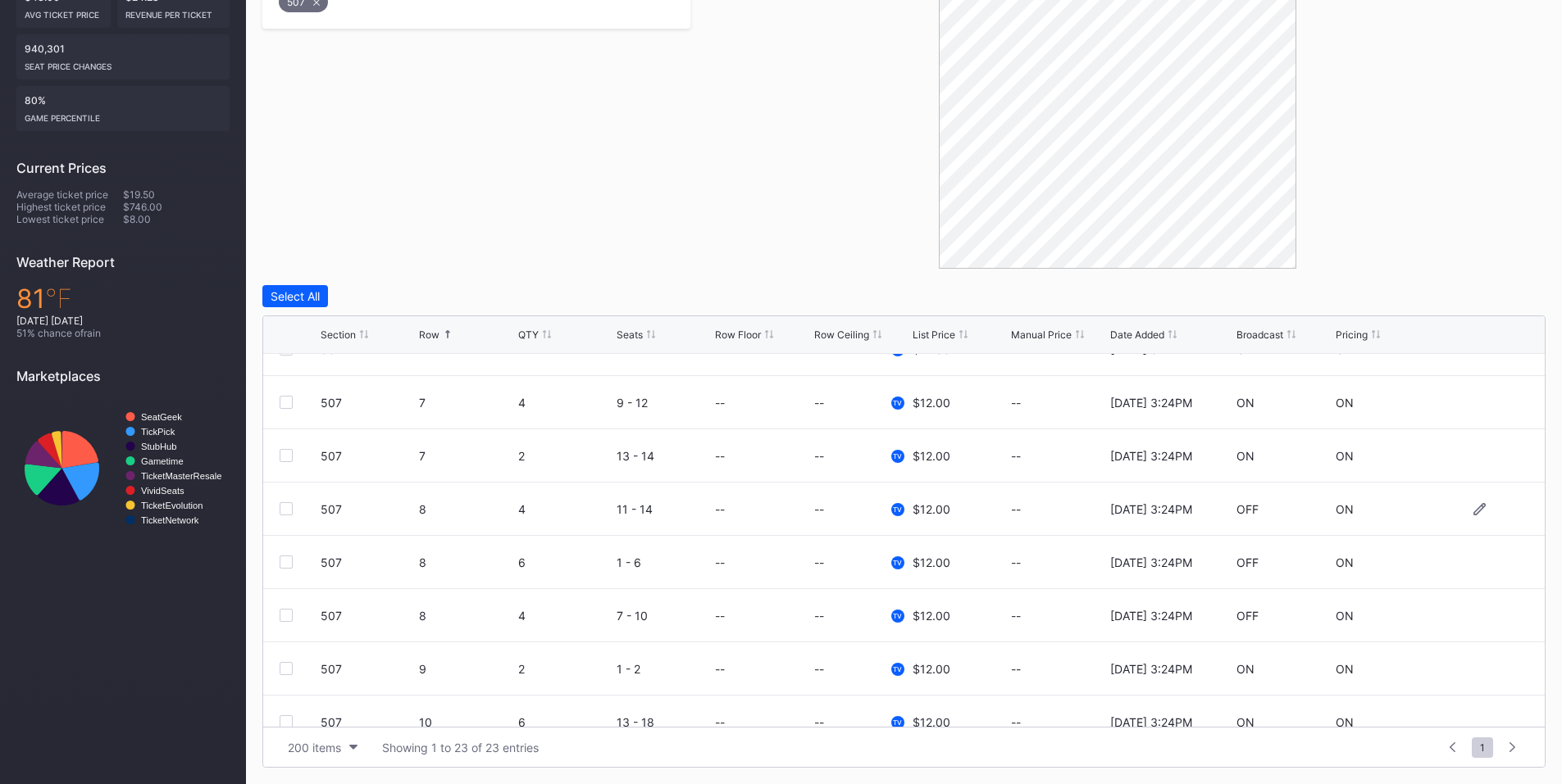
click at [288, 505] on div at bounding box center [285, 508] width 13 height 13
click at [287, 561] on div at bounding box center [285, 562] width 13 height 13
click at [286, 623] on div "507 8 4 7 - 10 -- -- TV $12.00 -- 4/22/2025 3:24PM OFF ON" at bounding box center [903, 616] width 1282 height 53
click at [287, 613] on div at bounding box center [285, 615] width 13 height 13
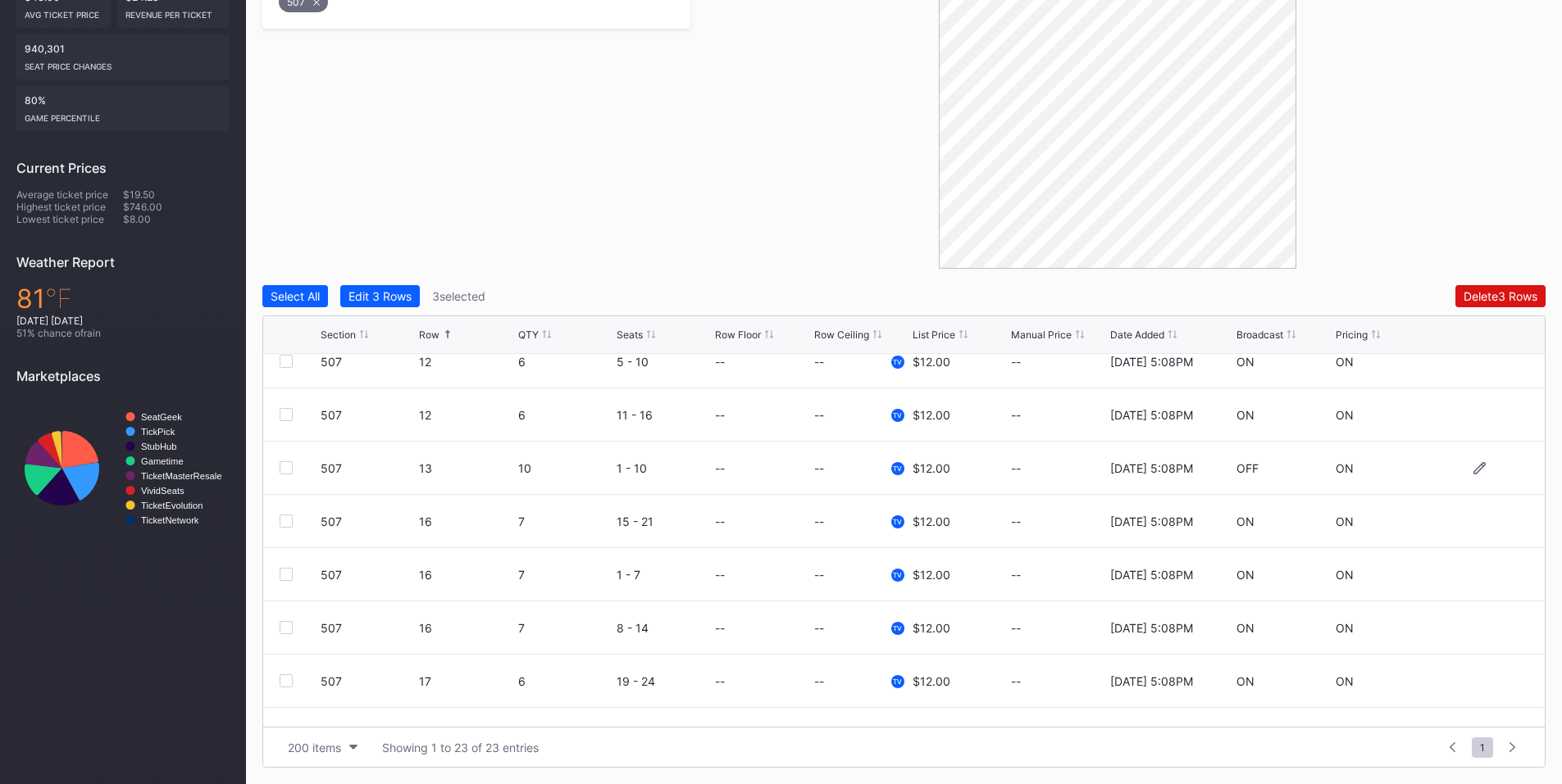
drag, startPoint x: 286, startPoint y: 470, endPoint x: 492, endPoint y: 441, distance: 208.0
click at [286, 470] on div at bounding box center [285, 467] width 13 height 13
click at [1495, 296] on div "Delete 4 Rows" at bounding box center [1500, 297] width 74 height 14
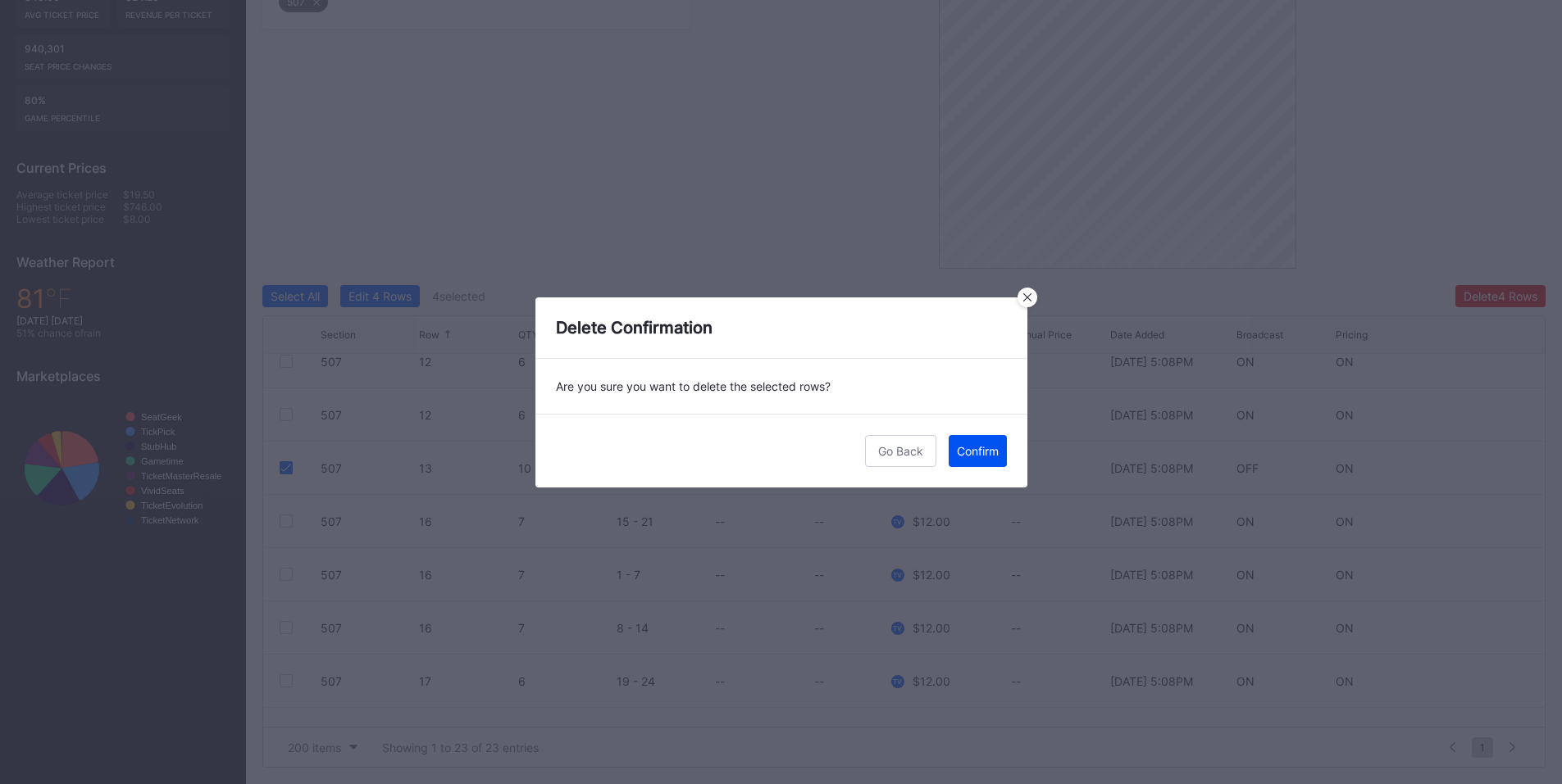
click at [983, 457] on div "Confirm" at bounding box center [978, 451] width 42 height 14
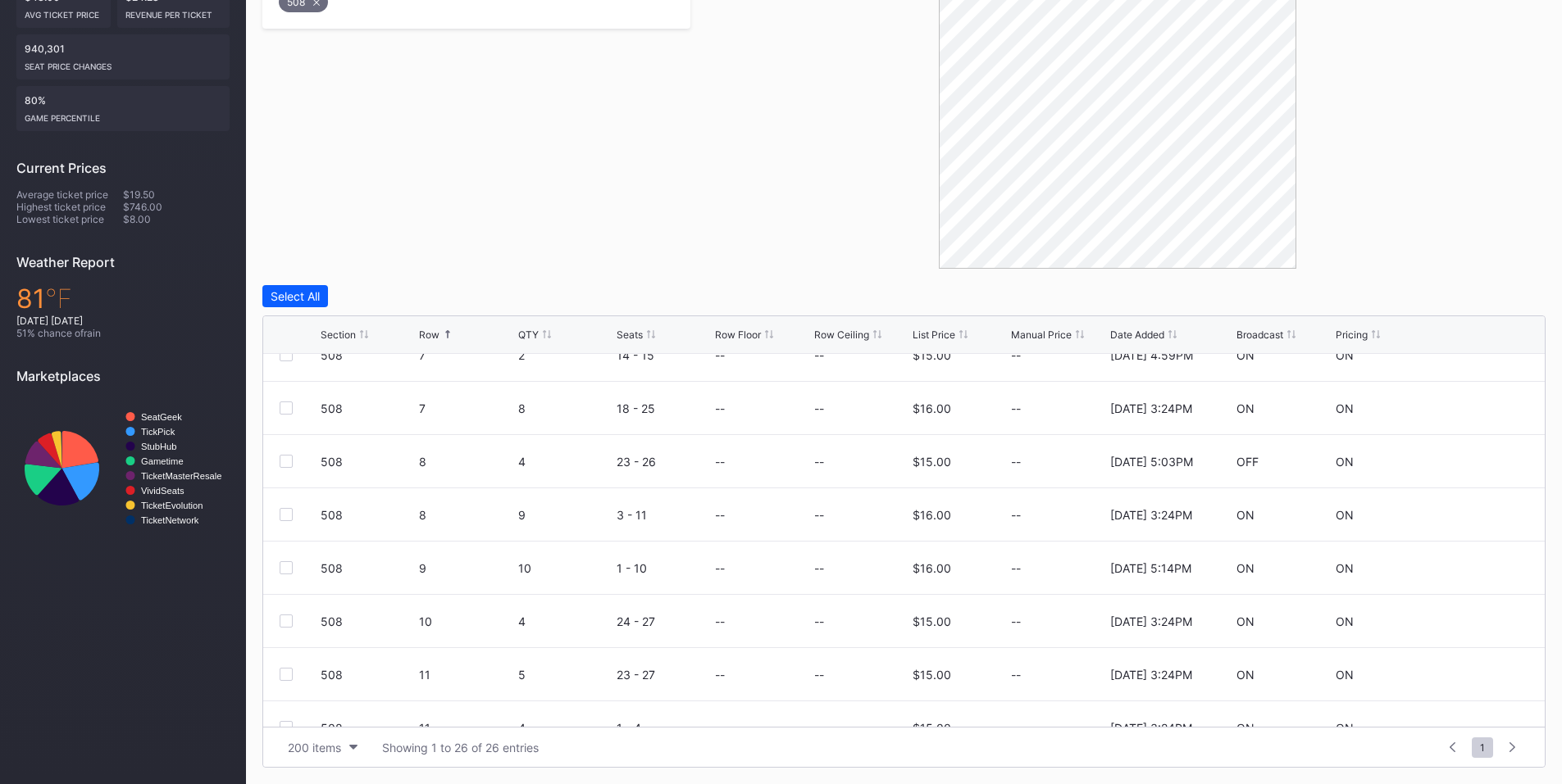
scroll to position [382, 0]
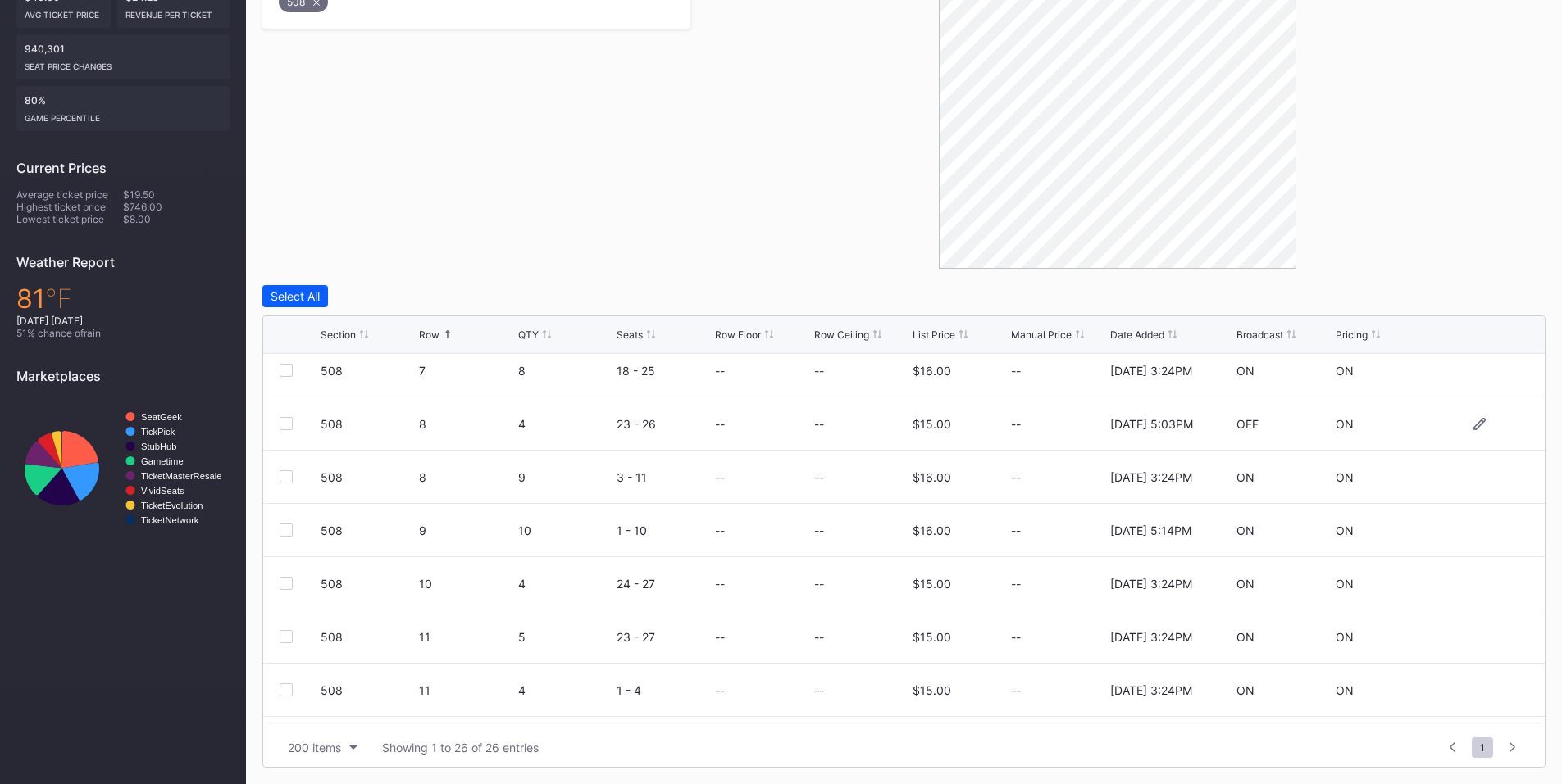
click at [282, 425] on div at bounding box center [285, 423] width 13 height 13
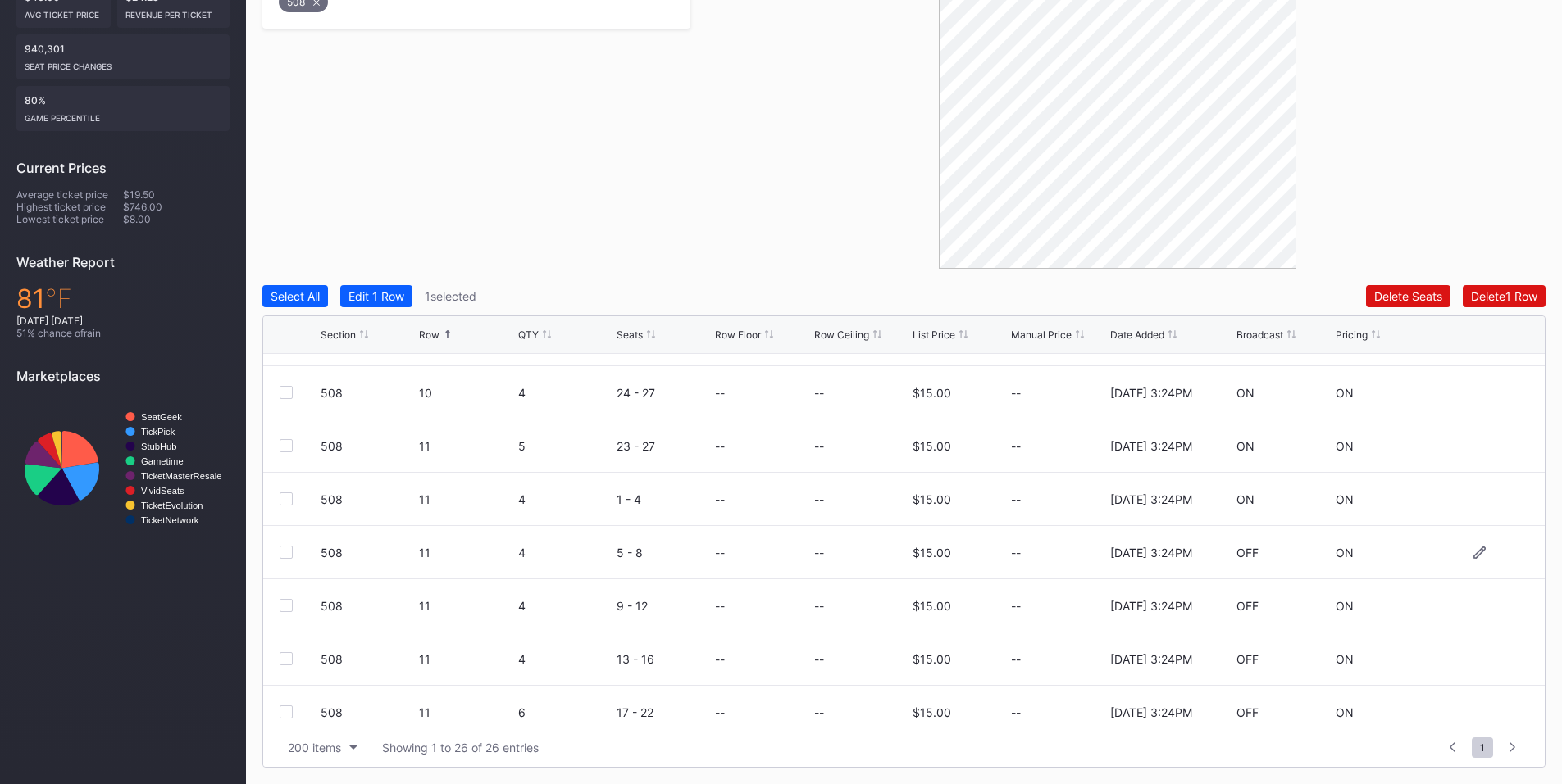
click at [282, 554] on div at bounding box center [285, 552] width 13 height 13
click at [282, 554] on icon at bounding box center [285, 552] width 10 height 8
click at [286, 714] on div at bounding box center [285, 712] width 13 height 13
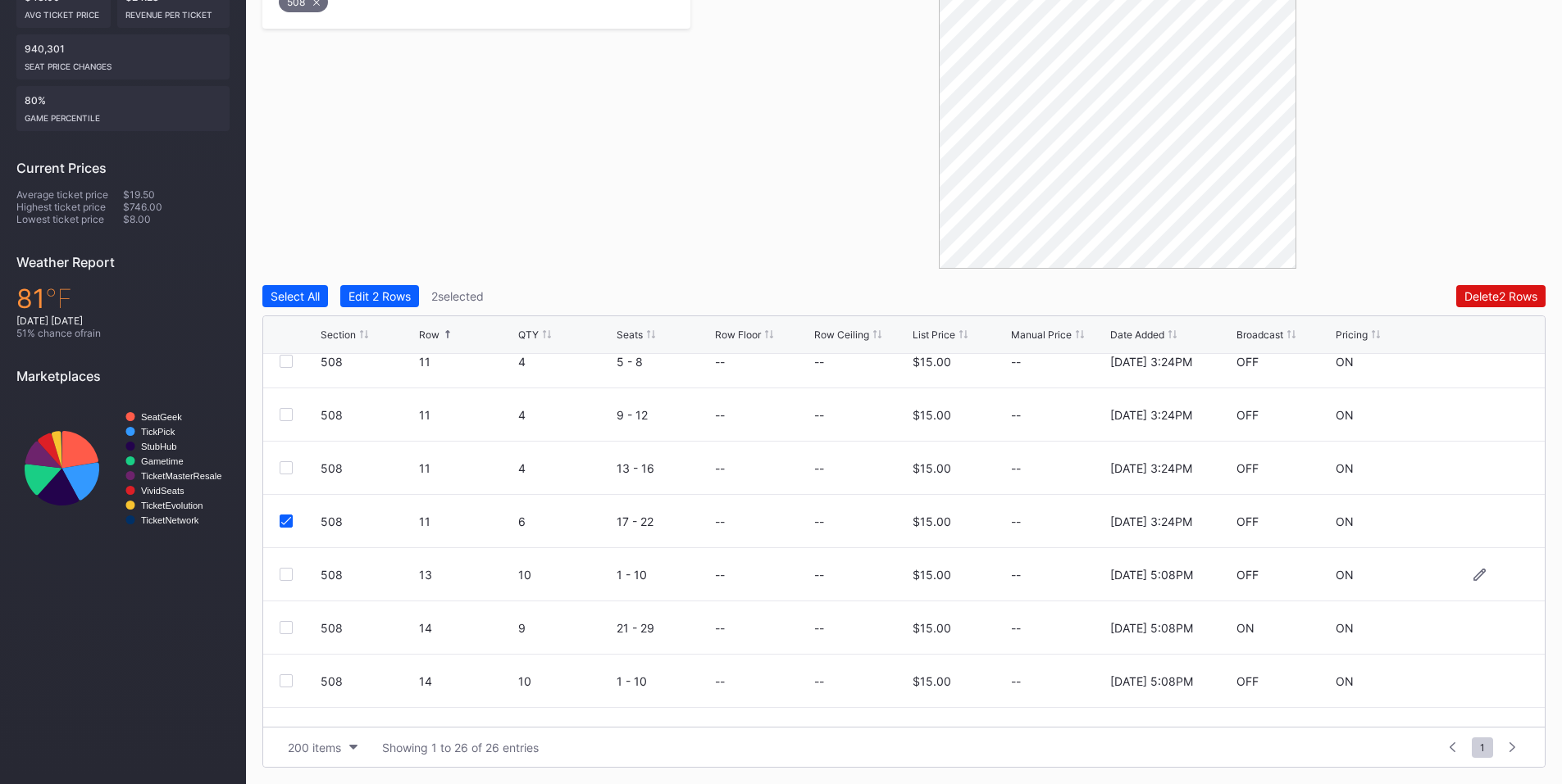
click at [281, 568] on div at bounding box center [285, 574] width 13 height 13
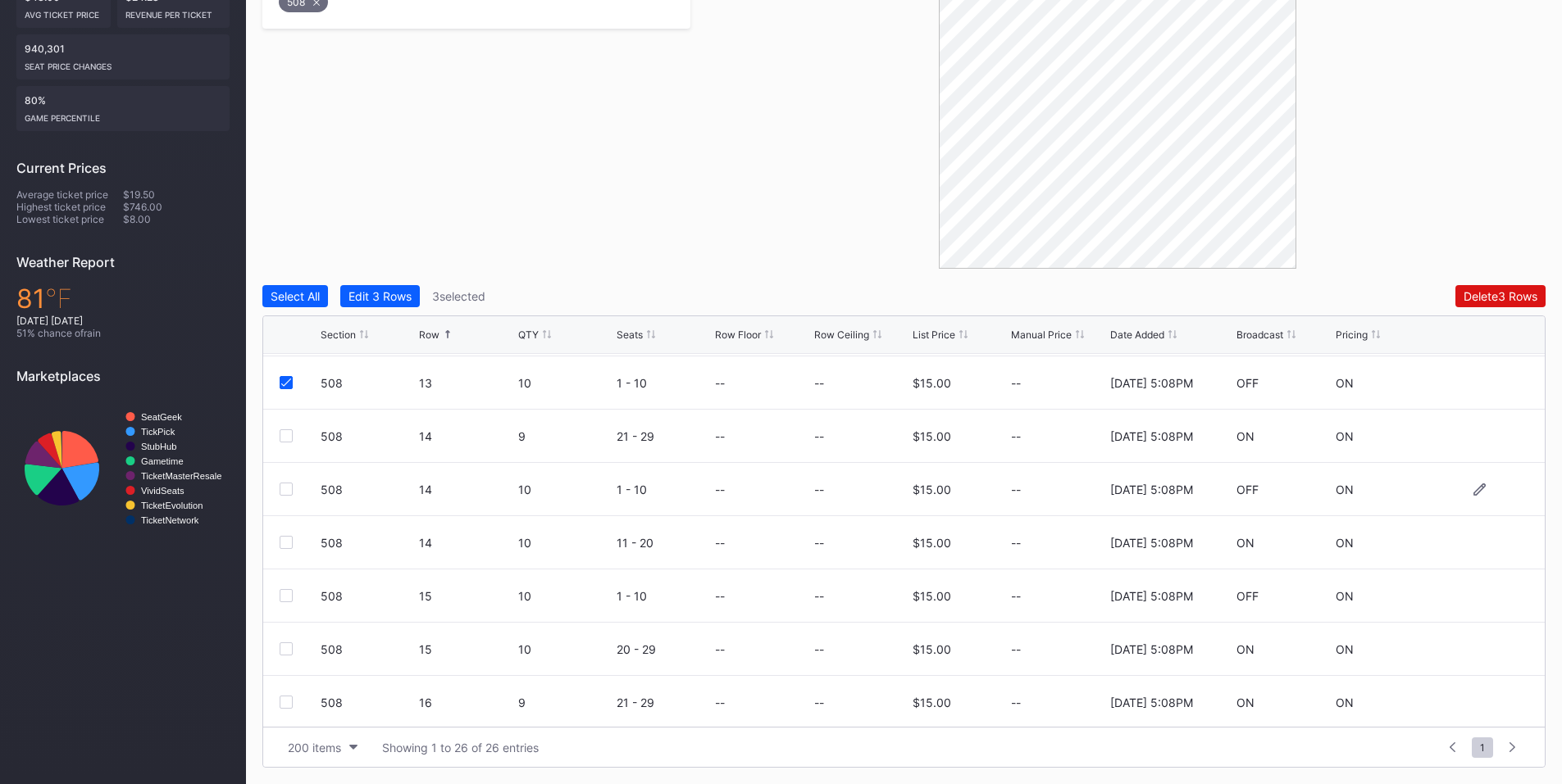
click at [282, 486] on div at bounding box center [285, 489] width 13 height 13
click at [286, 593] on div at bounding box center [285, 596] width 13 height 13
click at [1483, 297] on div "Delete 5 Rows" at bounding box center [1500, 297] width 74 height 14
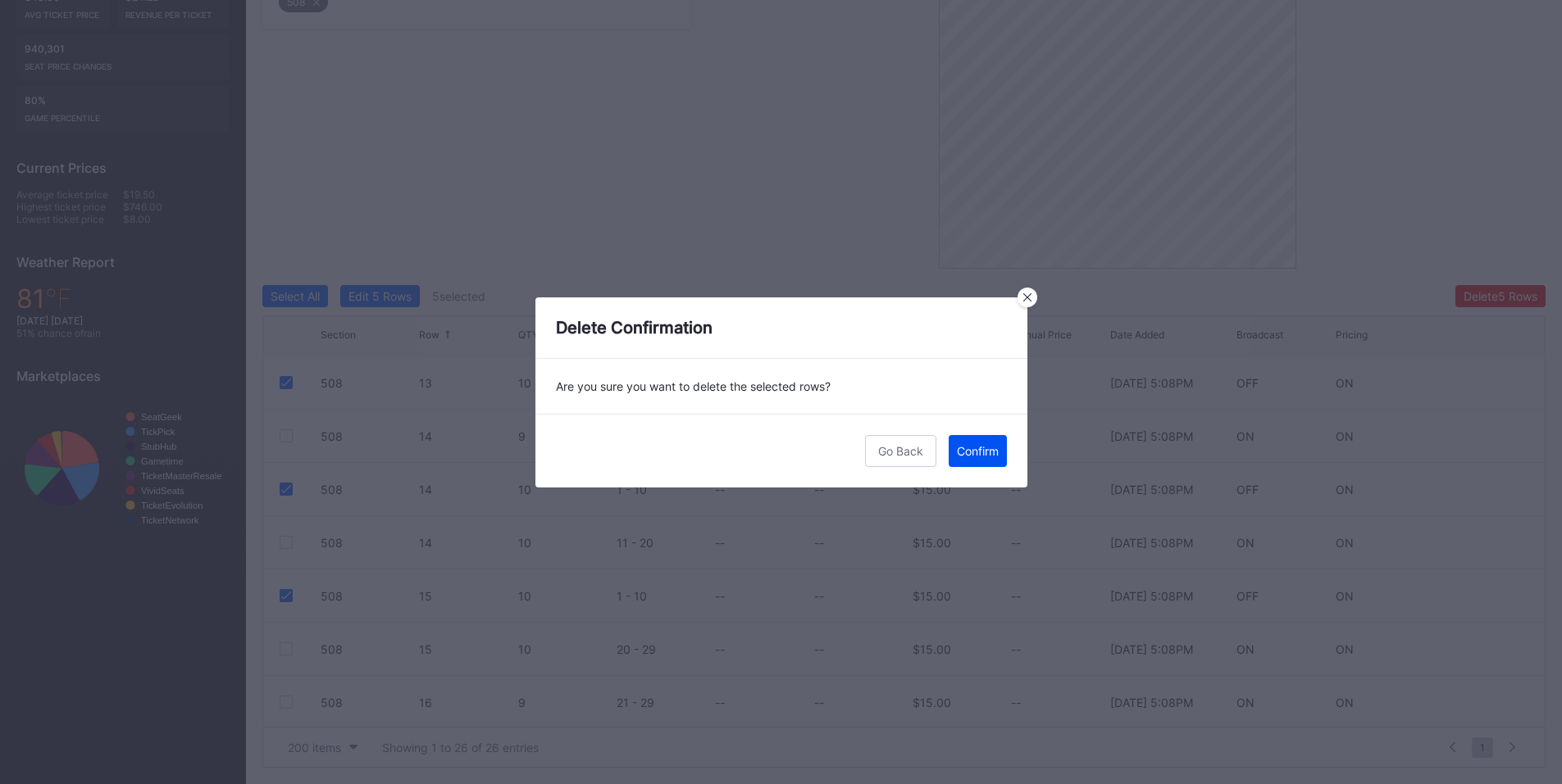
click at [982, 456] on div "Confirm" at bounding box center [978, 451] width 42 height 14
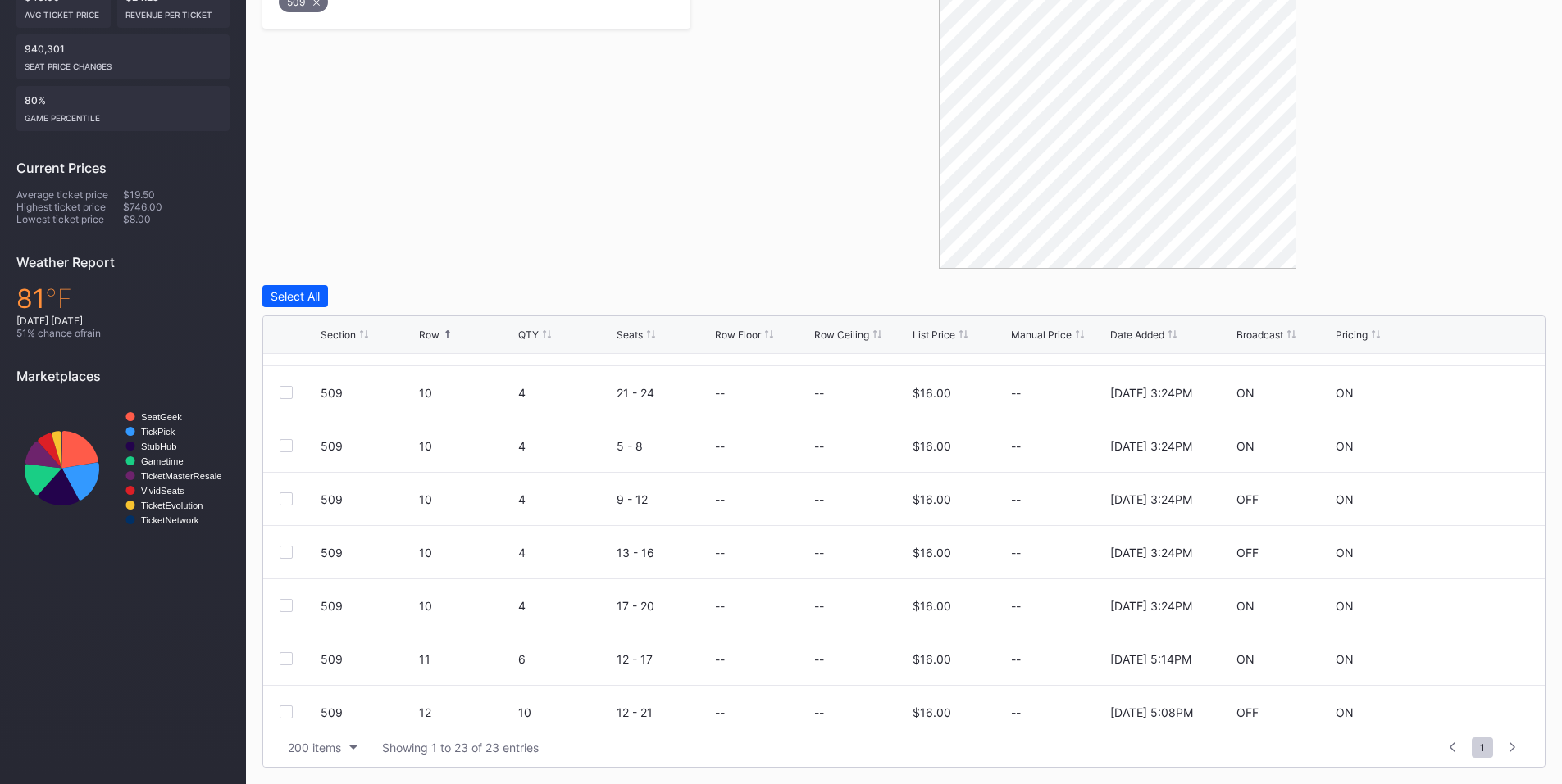
scroll to position [765, 0]
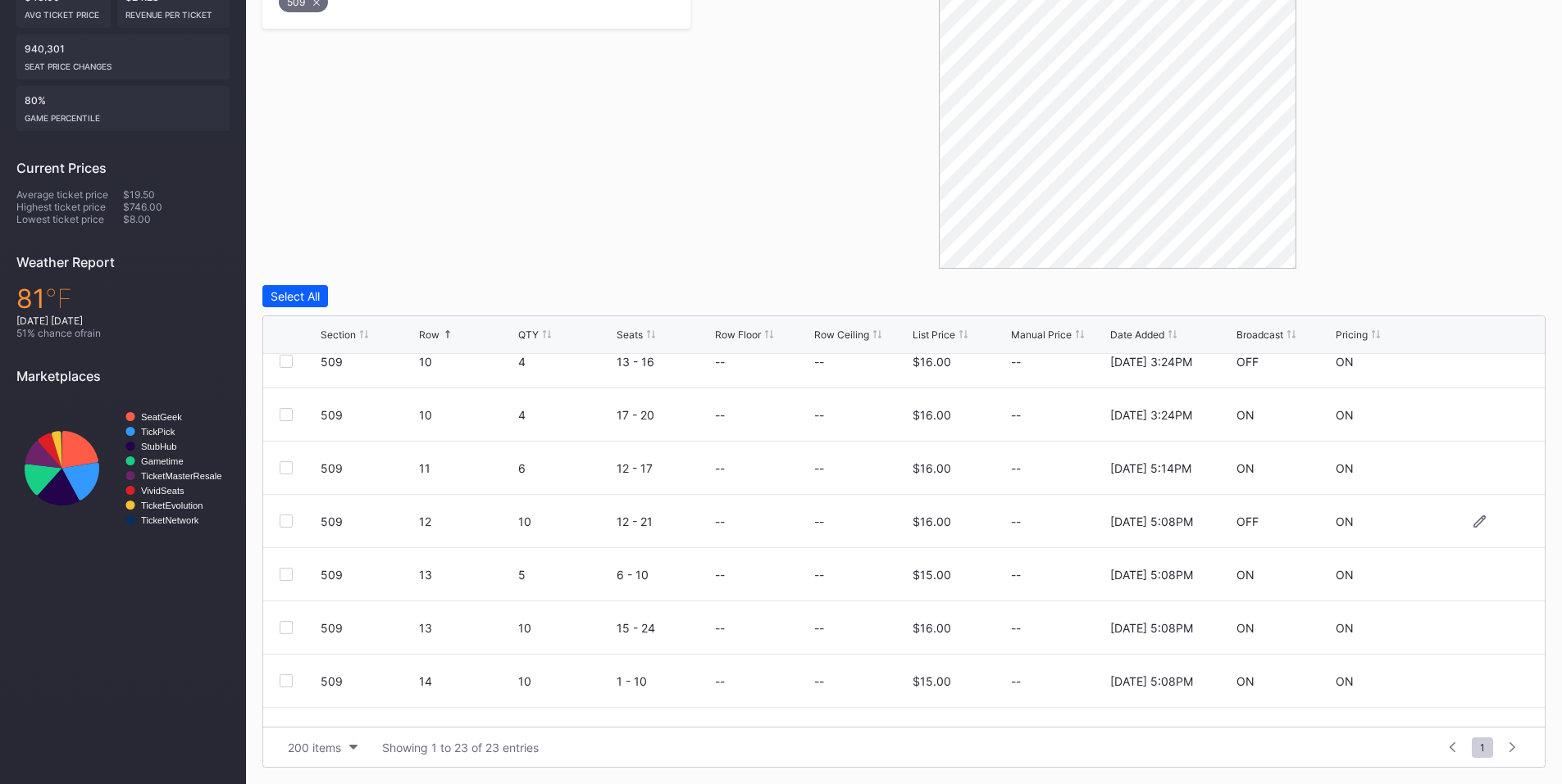
click at [291, 524] on div at bounding box center [285, 521] width 13 height 13
click at [1495, 294] on div "Delete 1 Row" at bounding box center [1505, 297] width 67 height 14
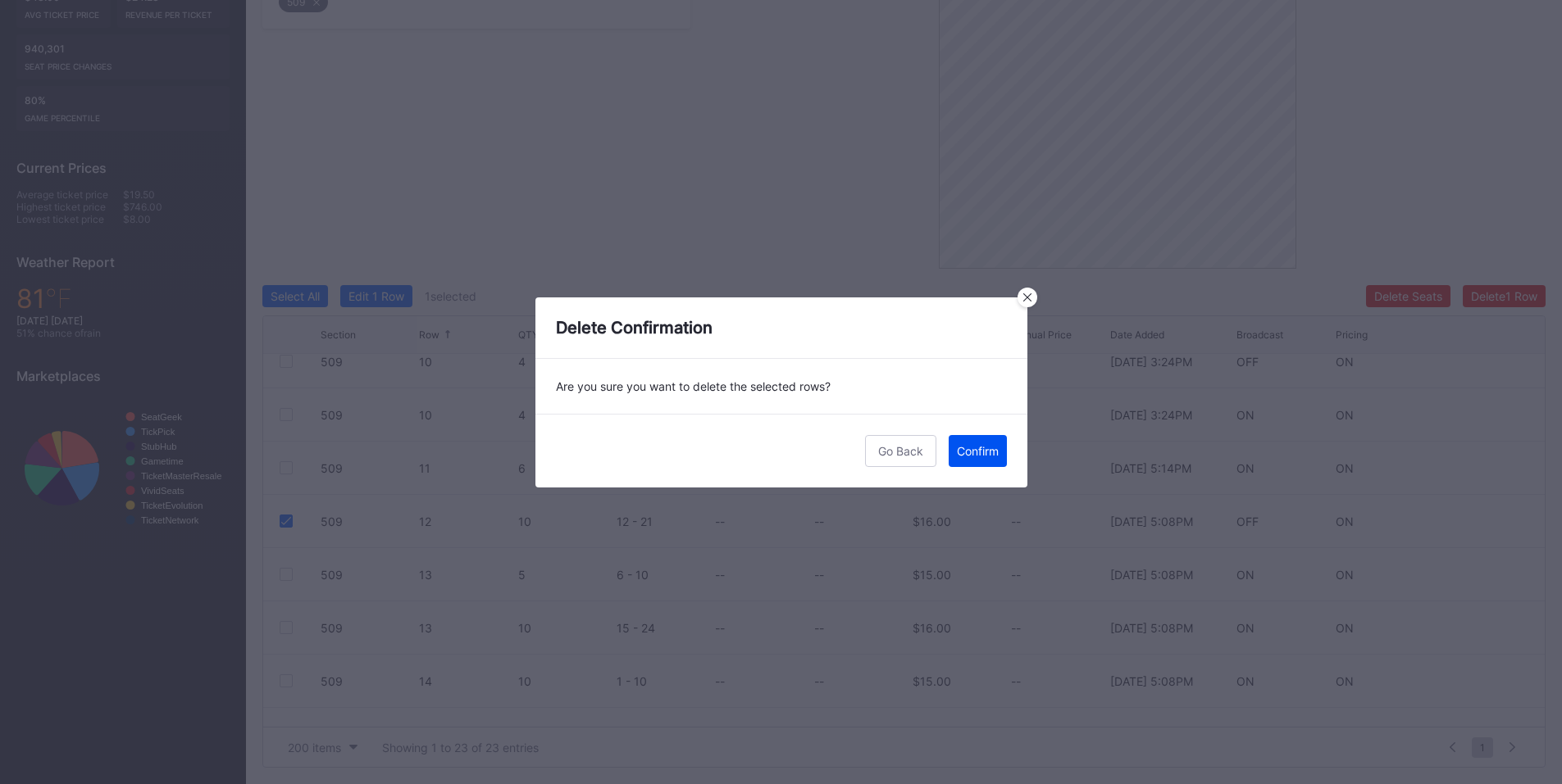
click at [965, 452] on div "Confirm" at bounding box center [978, 451] width 42 height 14
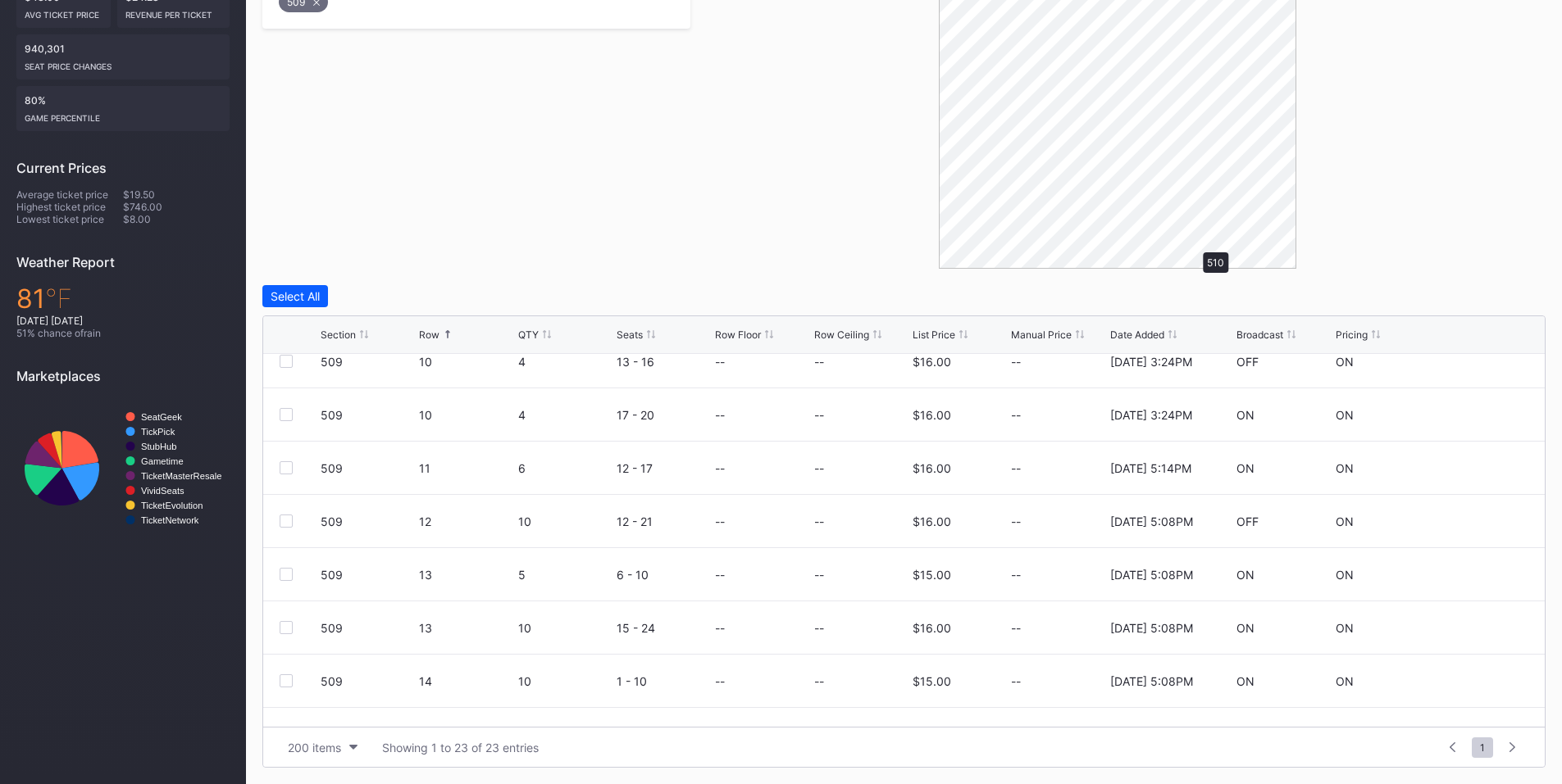
scroll to position [0, 0]
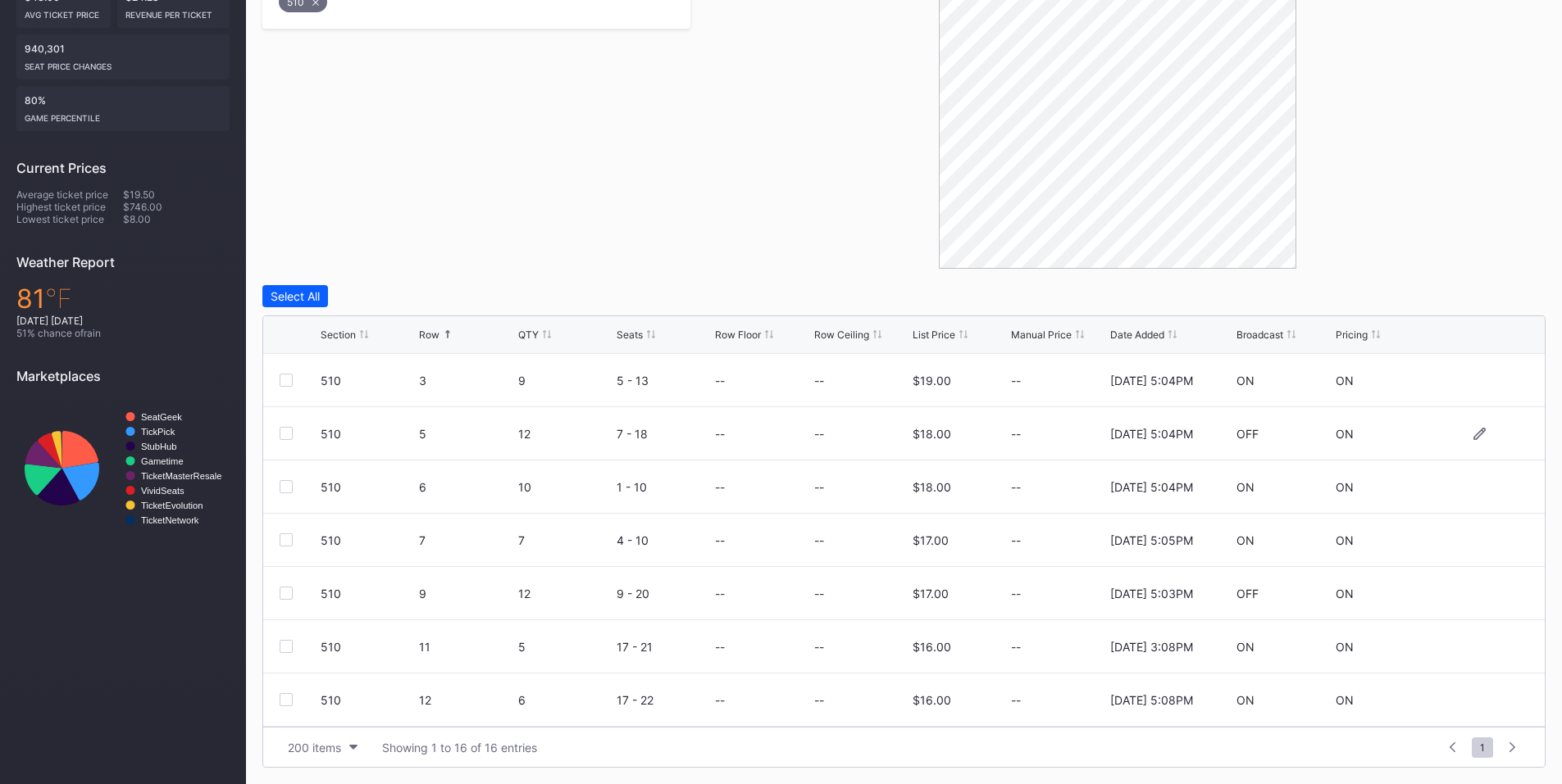
click at [283, 434] on div at bounding box center [285, 433] width 13 height 13
click at [285, 590] on div at bounding box center [285, 593] width 13 height 13
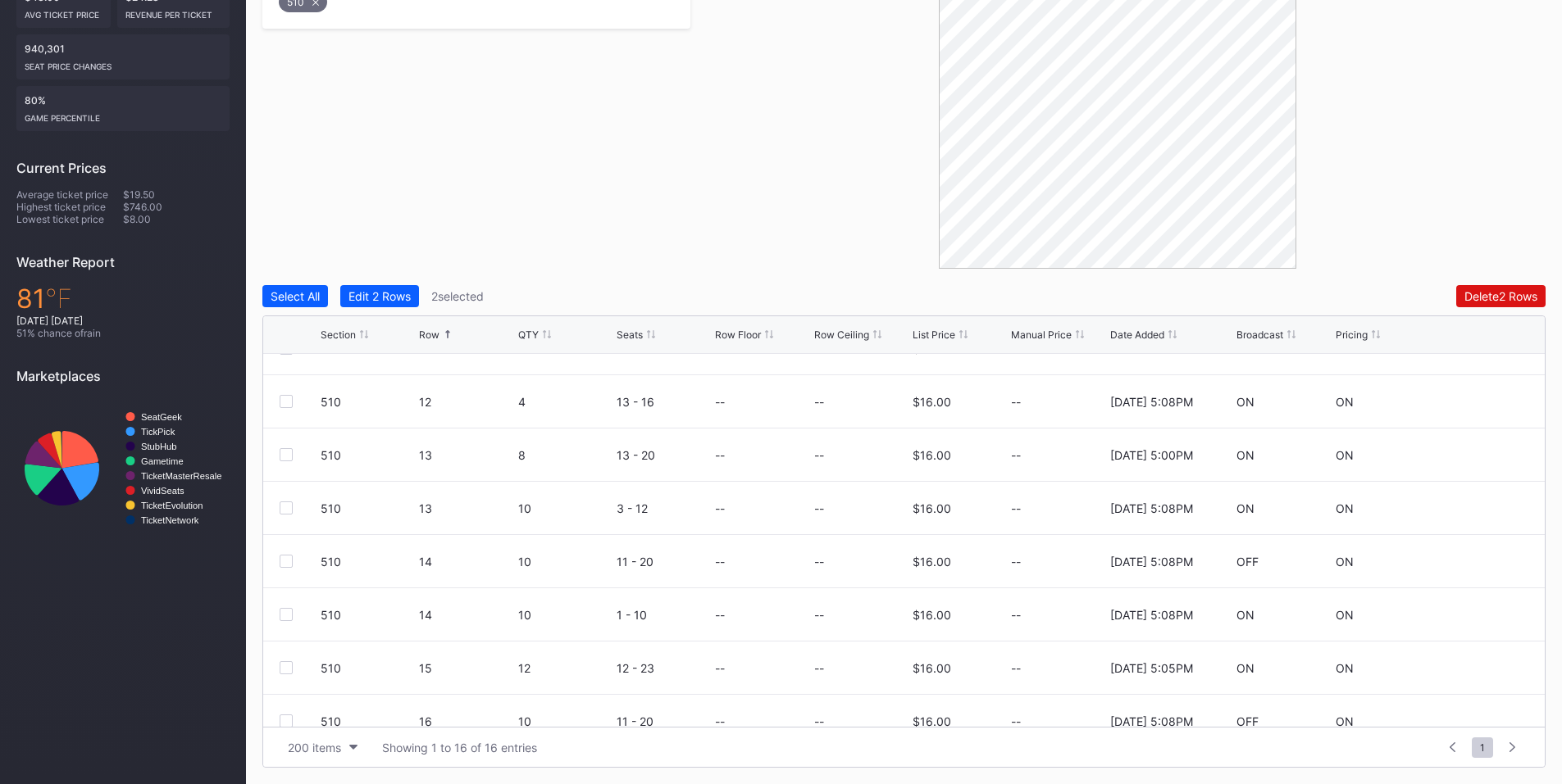
scroll to position [382, 0]
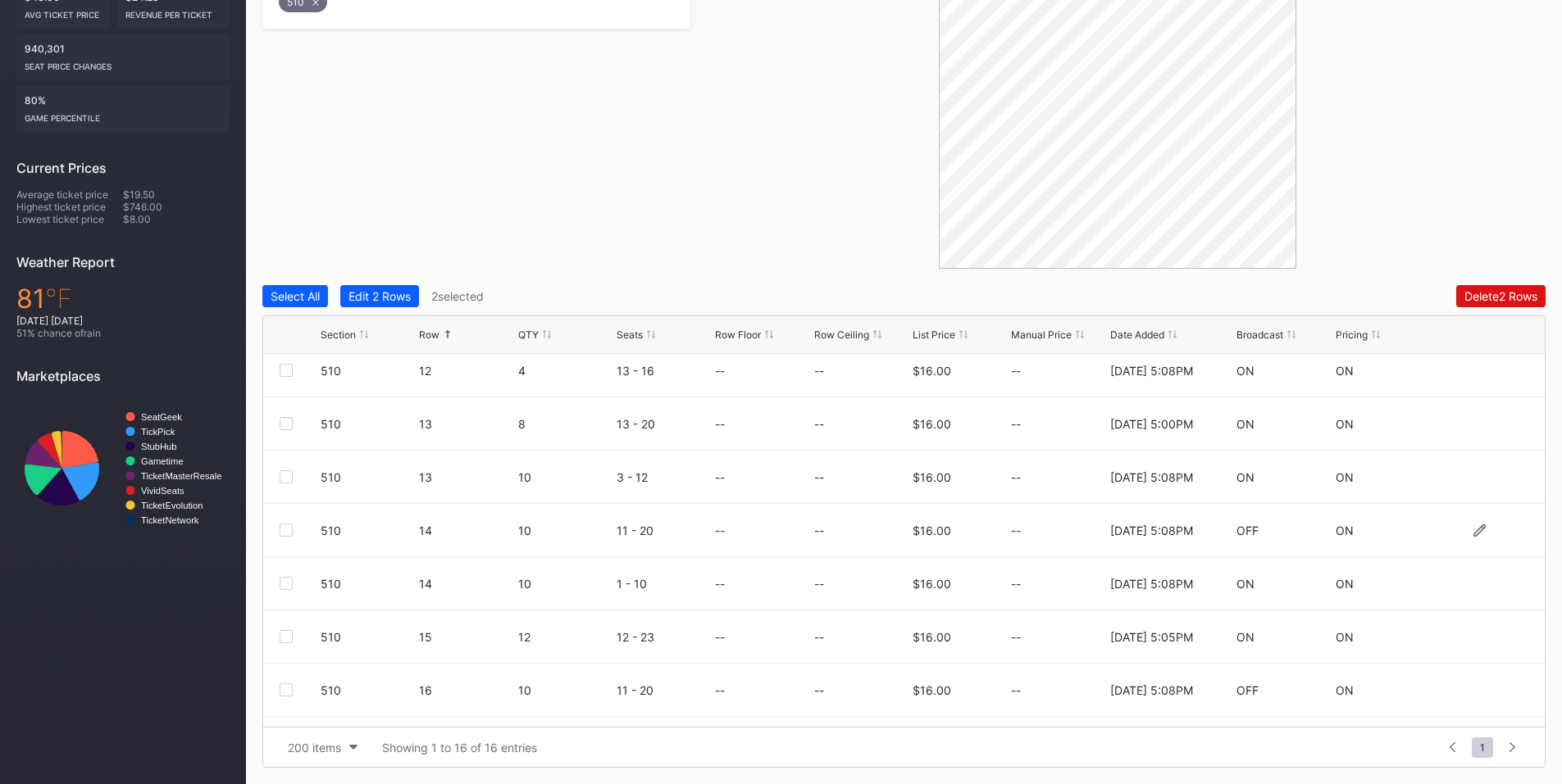
click at [284, 530] on div at bounding box center [285, 530] width 13 height 13
click at [279, 690] on div at bounding box center [285, 689] width 13 height 13
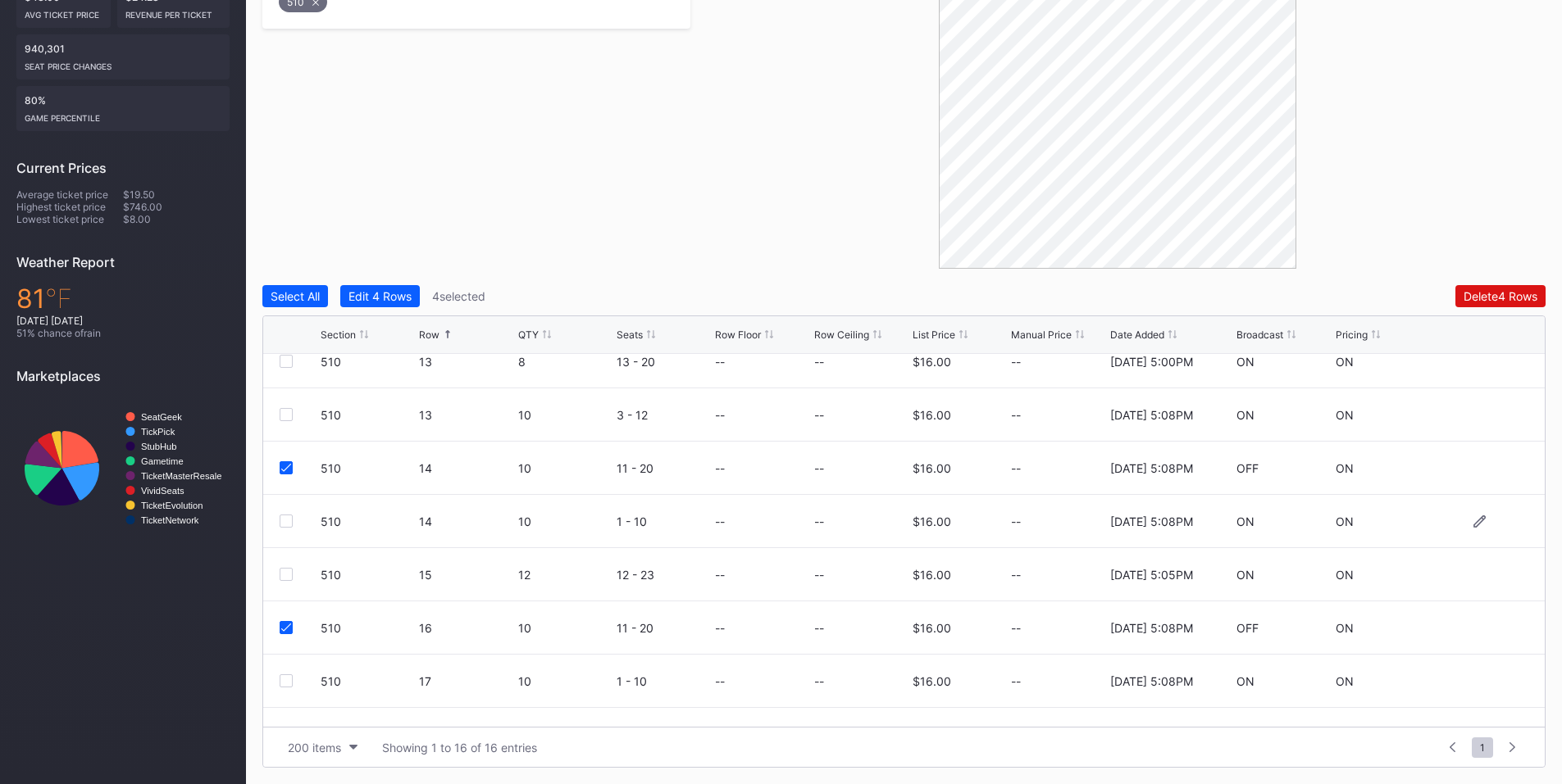
scroll to position [480, 0]
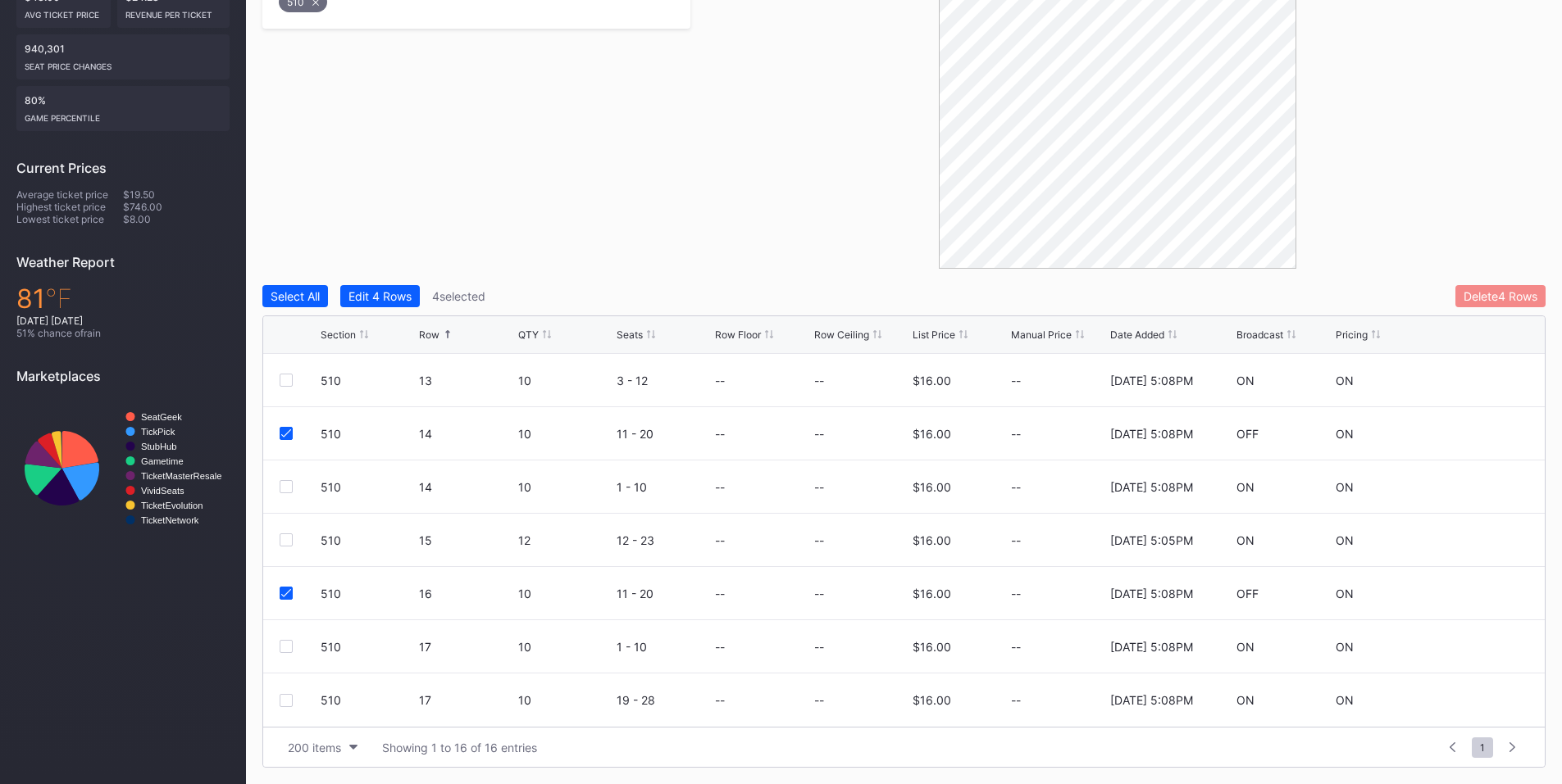
click at [1482, 304] on button "Delete 4 Rows" at bounding box center [1501, 297] width 90 height 23
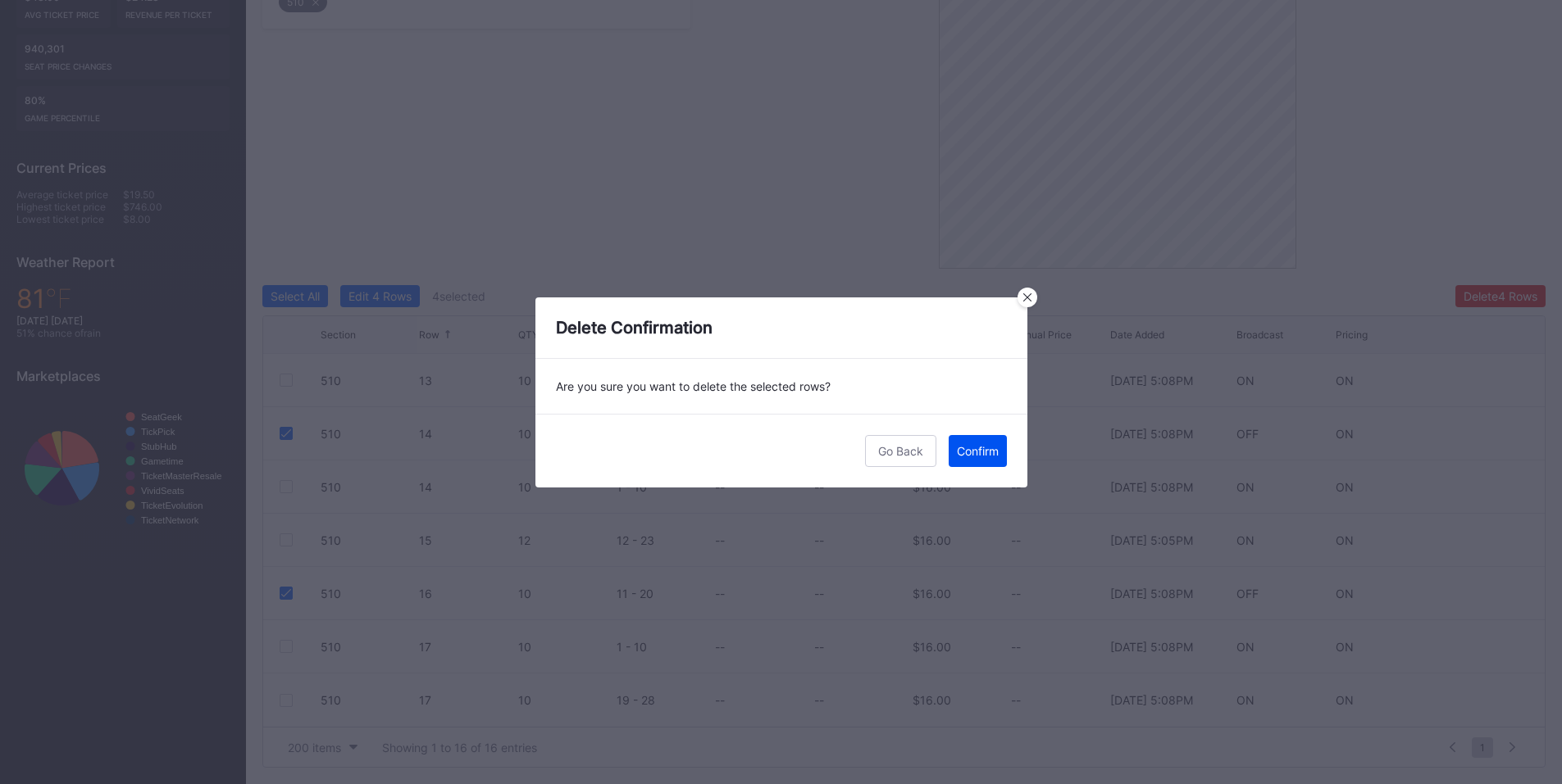
click at [985, 448] on div "Confirm" at bounding box center [978, 451] width 42 height 14
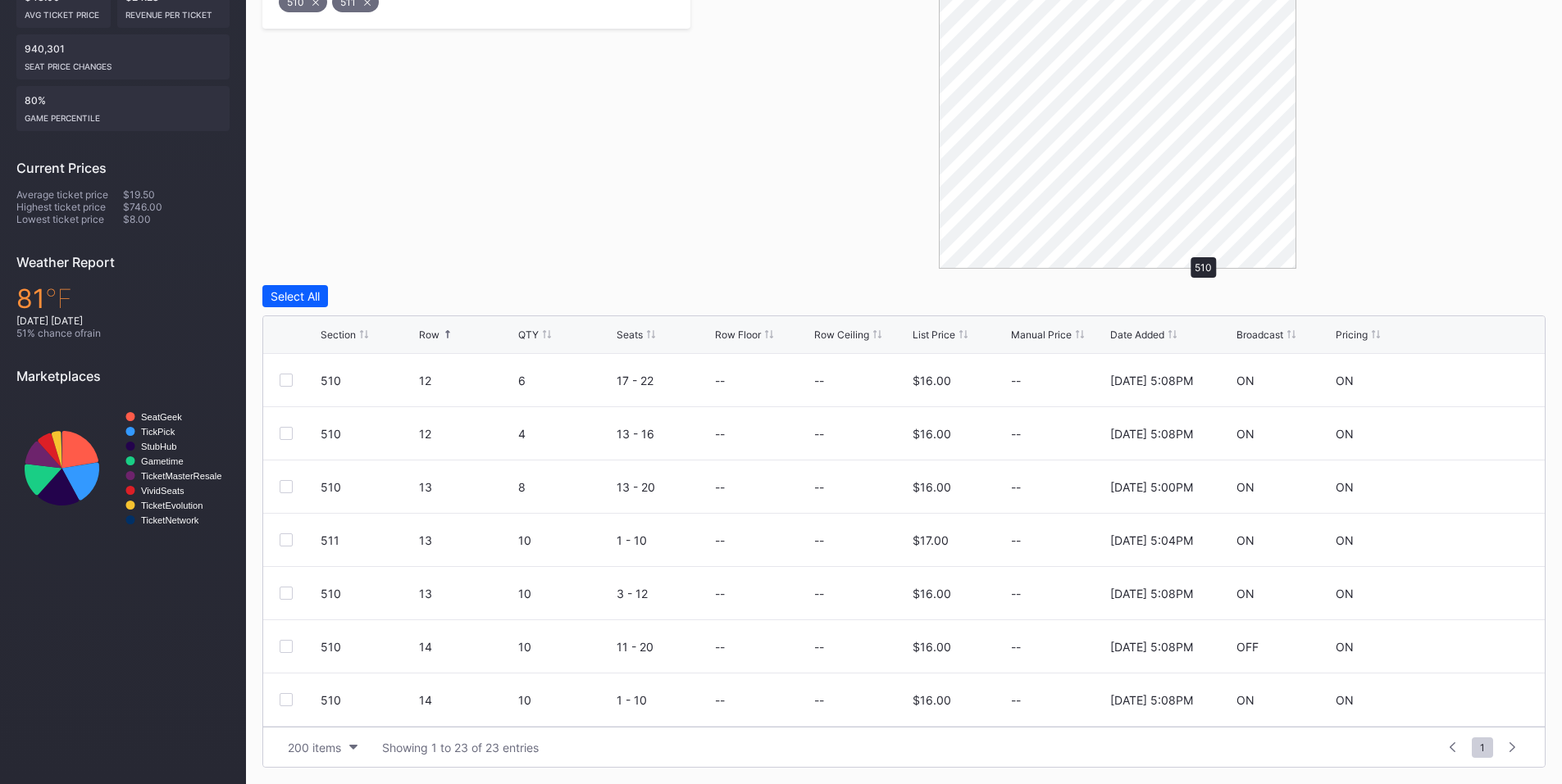
scroll to position [0, 0]
click at [283, 492] on div at bounding box center [285, 487] width 13 height 13
click at [1507, 303] on div "Delete 1 Row" at bounding box center [1505, 297] width 67 height 14
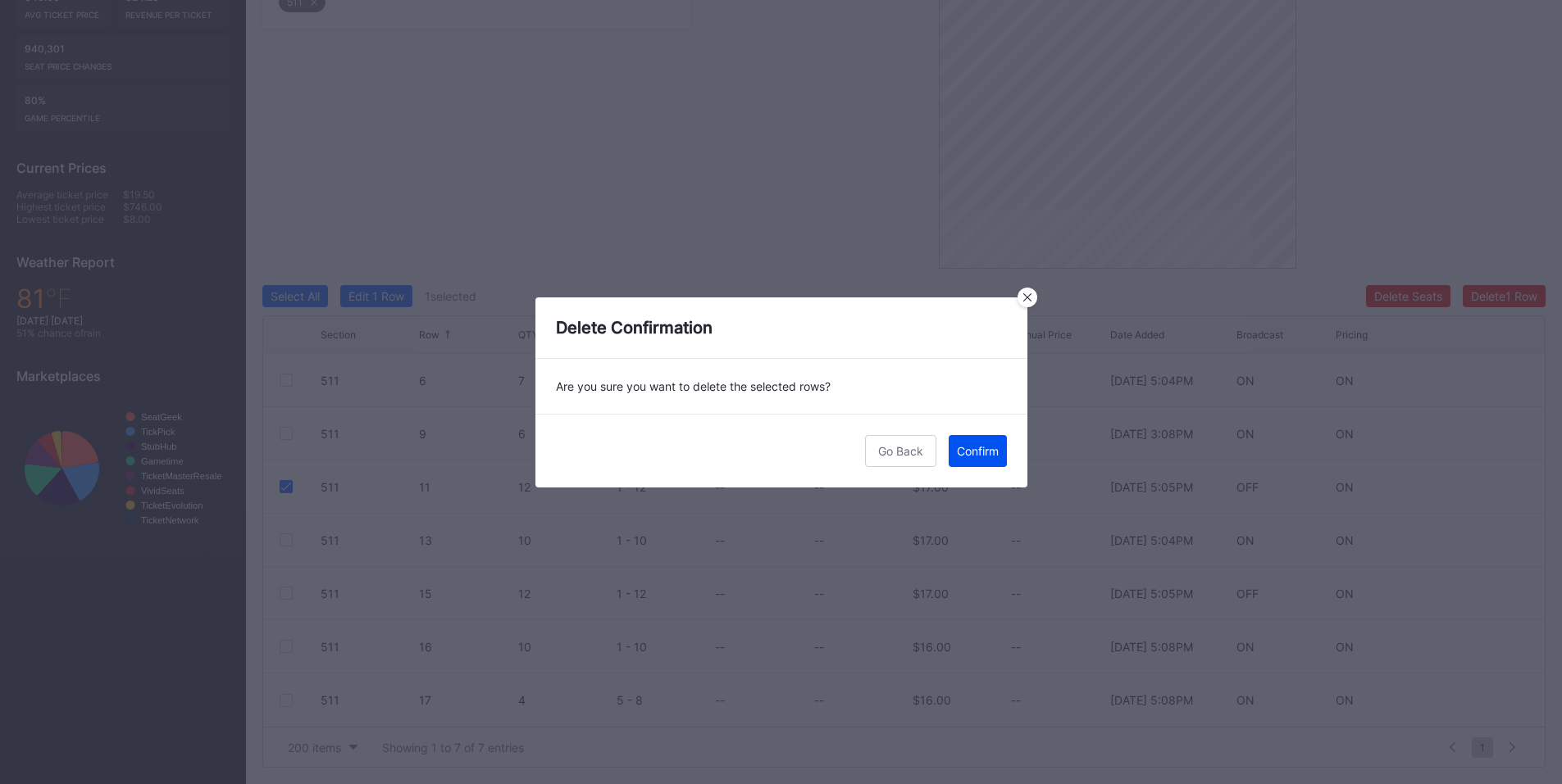
click at [979, 444] on div "Confirm" at bounding box center [978, 451] width 42 height 14
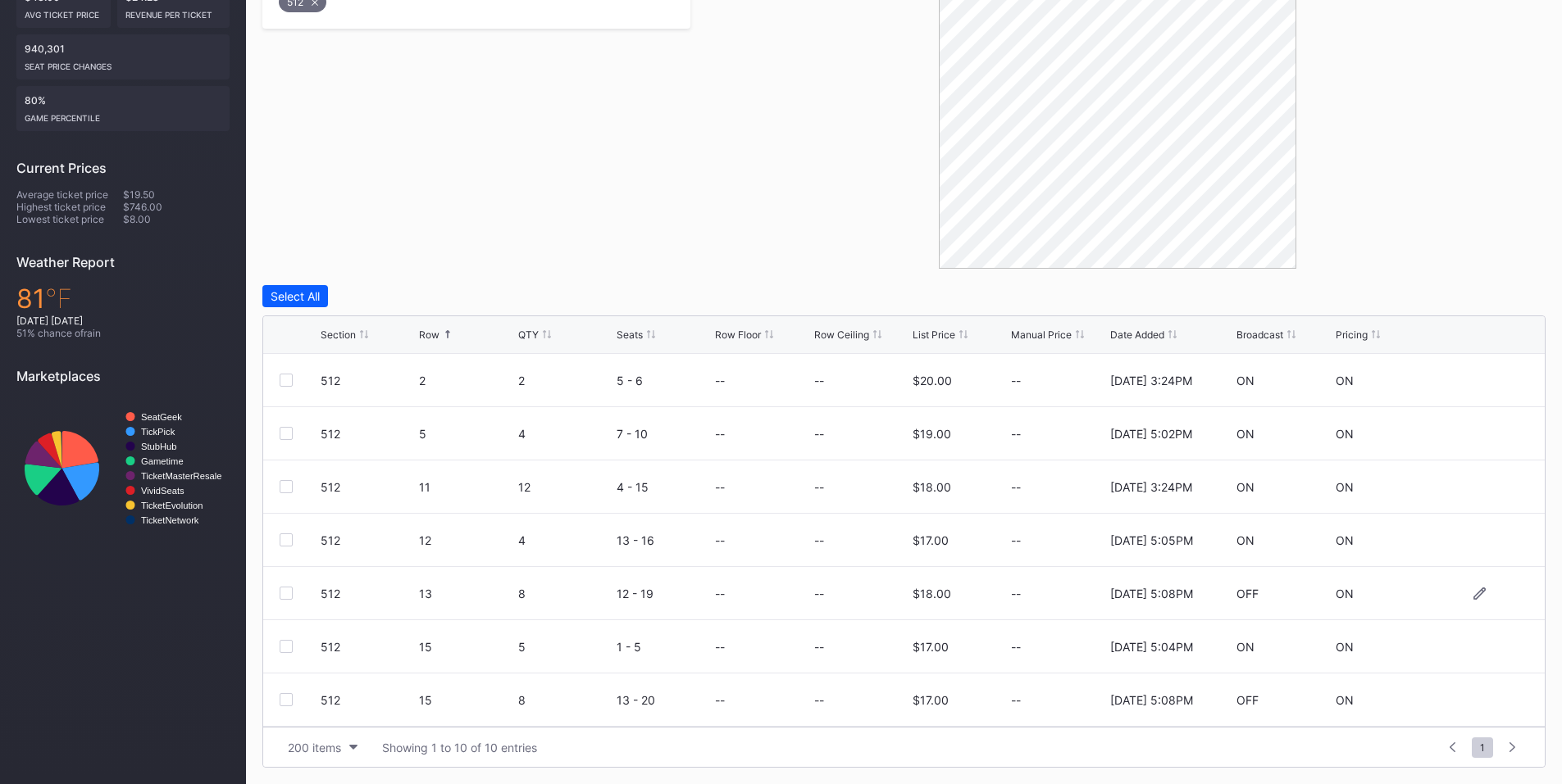
click at [285, 589] on div at bounding box center [285, 593] width 13 height 13
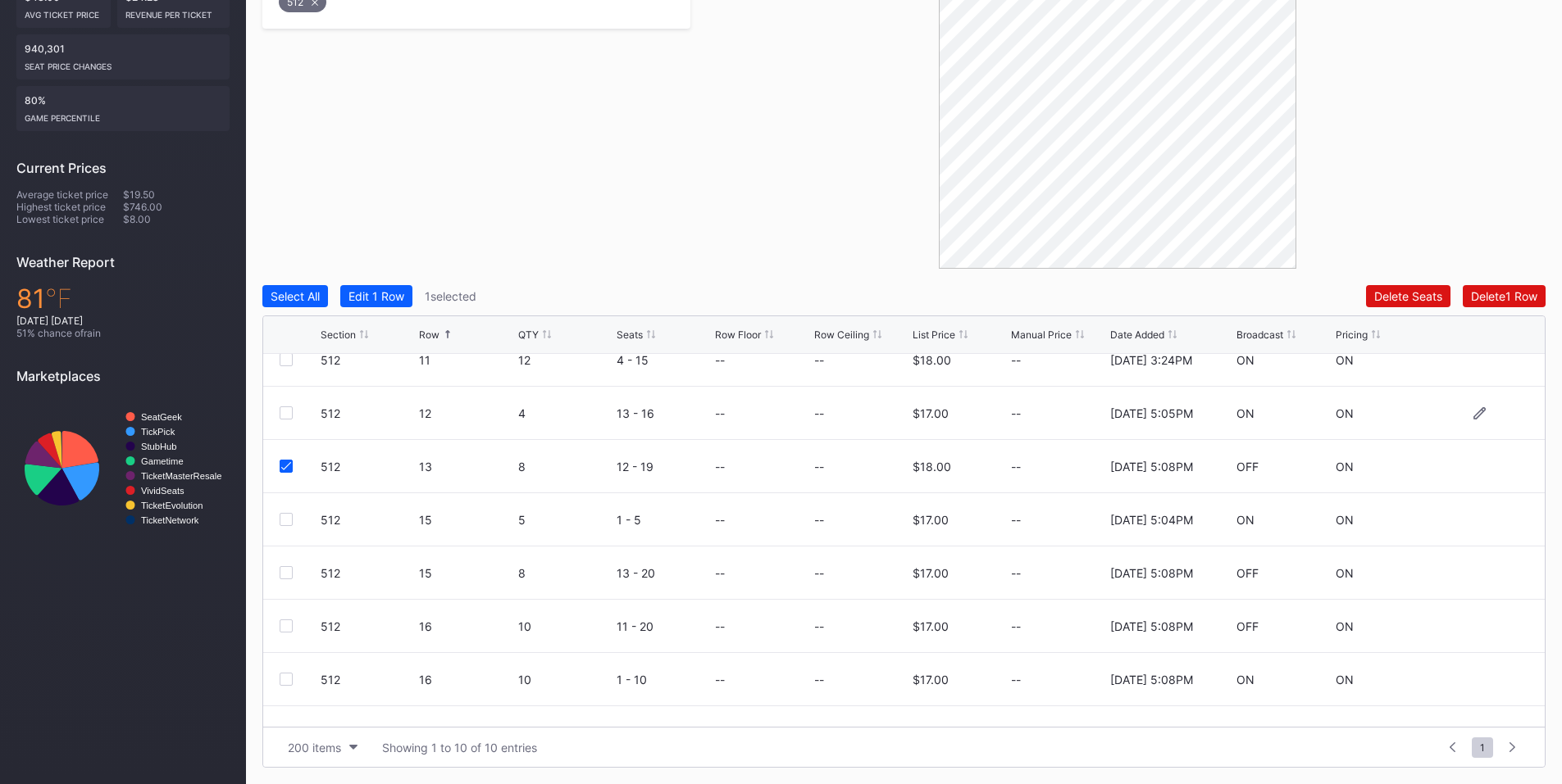
scroll to position [160, 0]
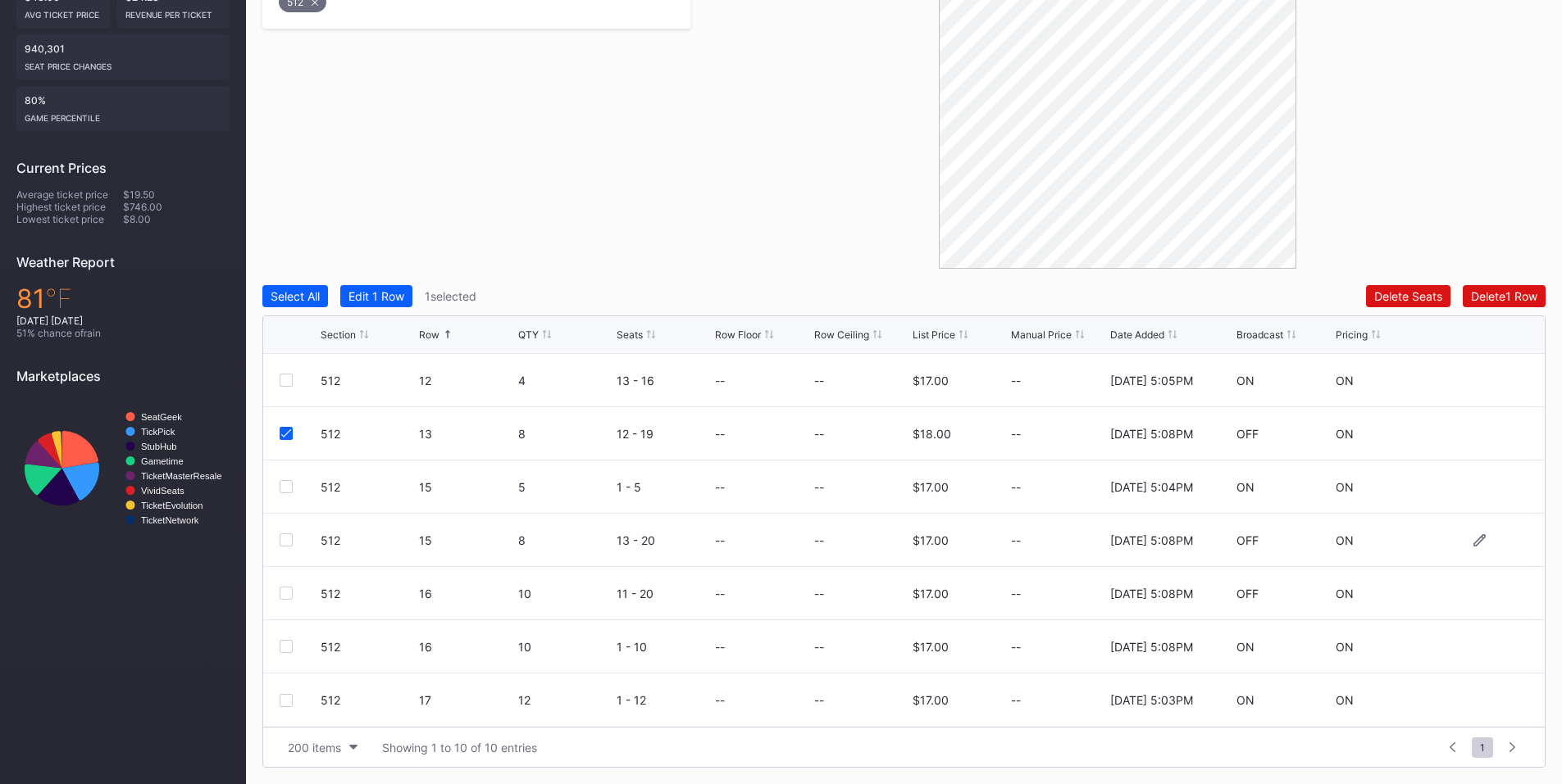
click at [289, 538] on div at bounding box center [285, 539] width 13 height 13
click at [283, 590] on div at bounding box center [285, 593] width 13 height 13
click at [1477, 300] on div "Delete 3 Rows" at bounding box center [1500, 297] width 74 height 14
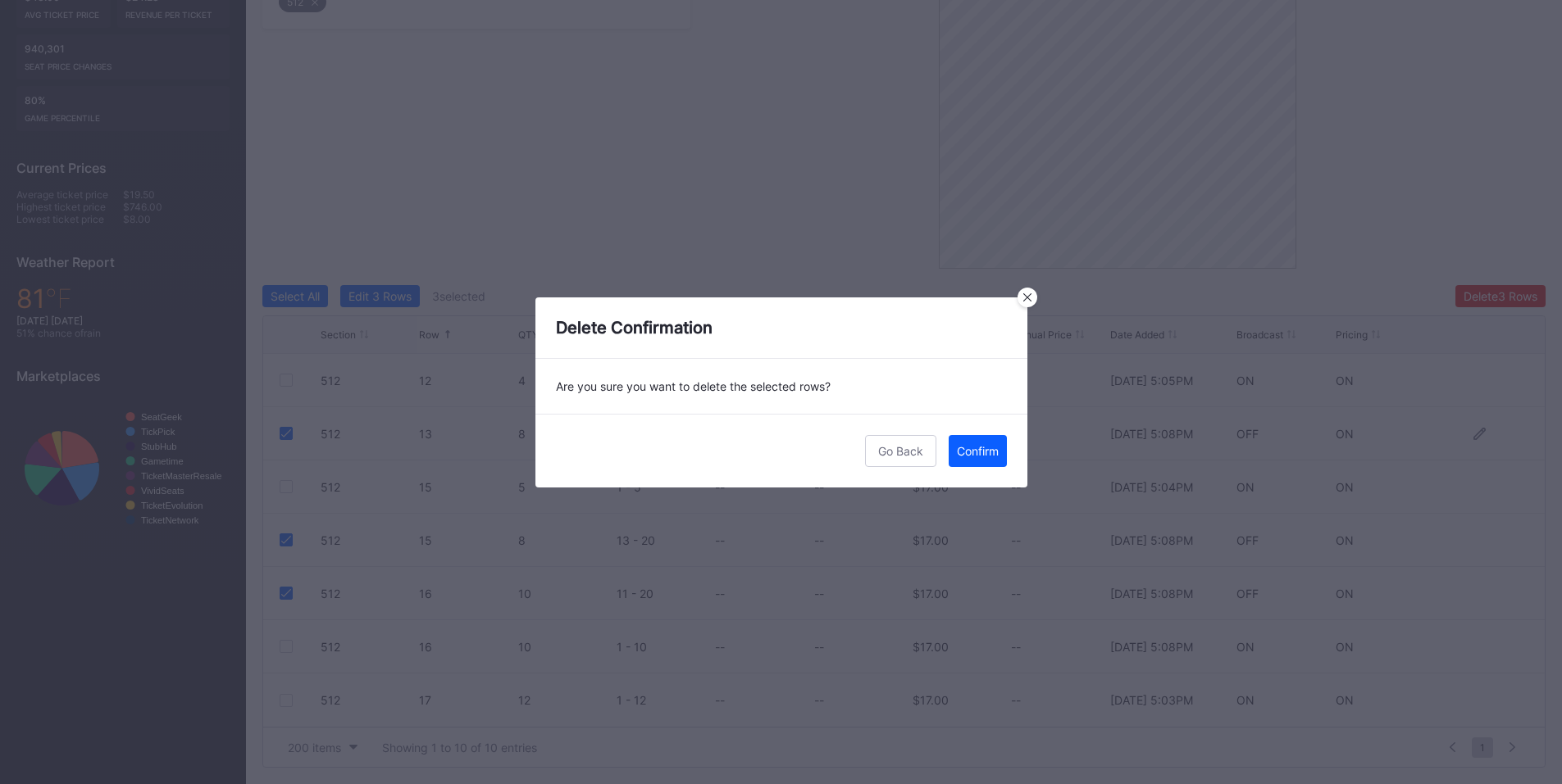
click at [979, 452] on div "Confirm" at bounding box center [978, 451] width 42 height 14
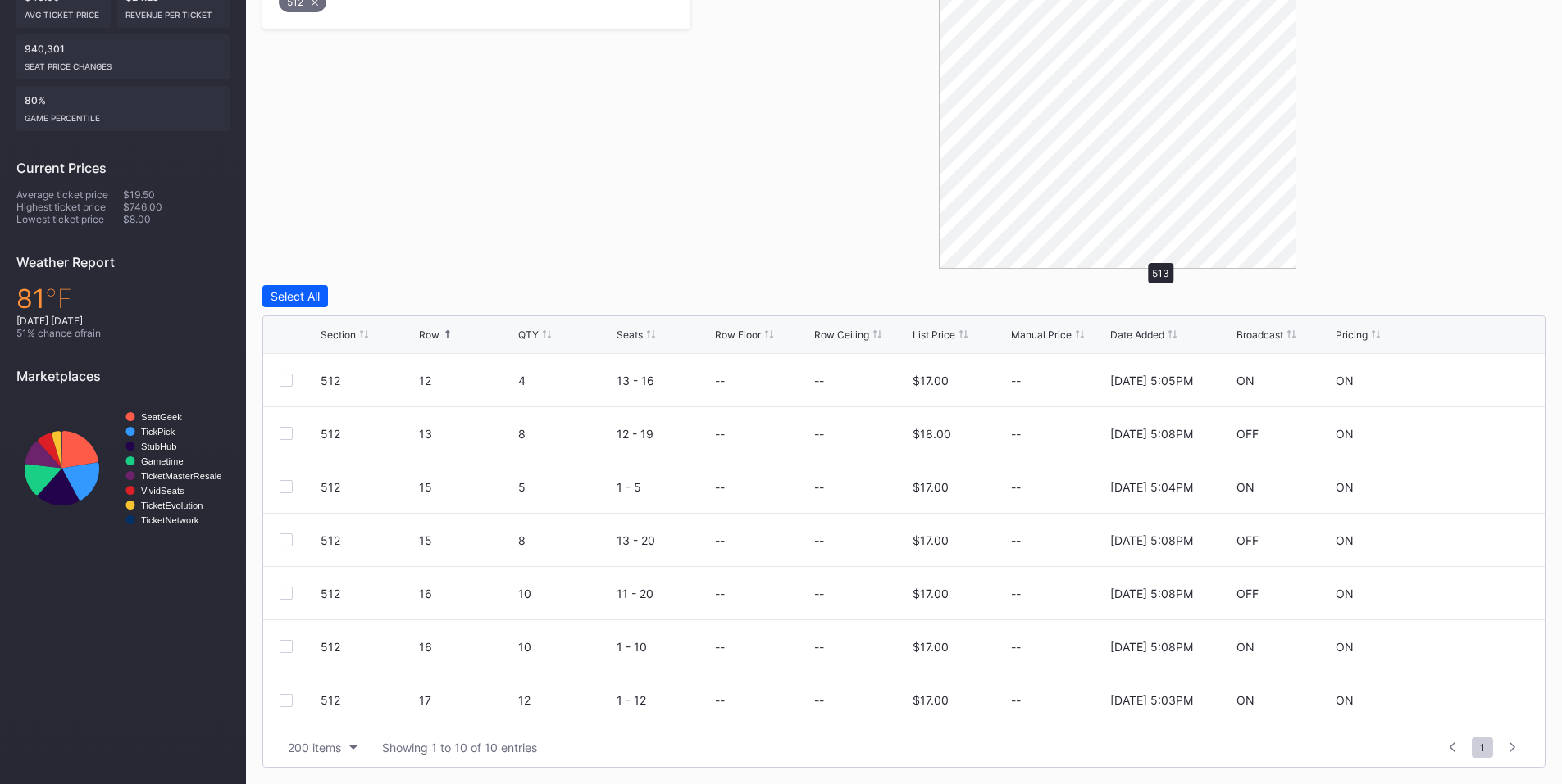
scroll to position [0, 0]
click at [287, 652] on div at bounding box center [285, 646] width 13 height 13
click at [1533, 295] on div "Delete 1 Row" at bounding box center [1505, 297] width 67 height 14
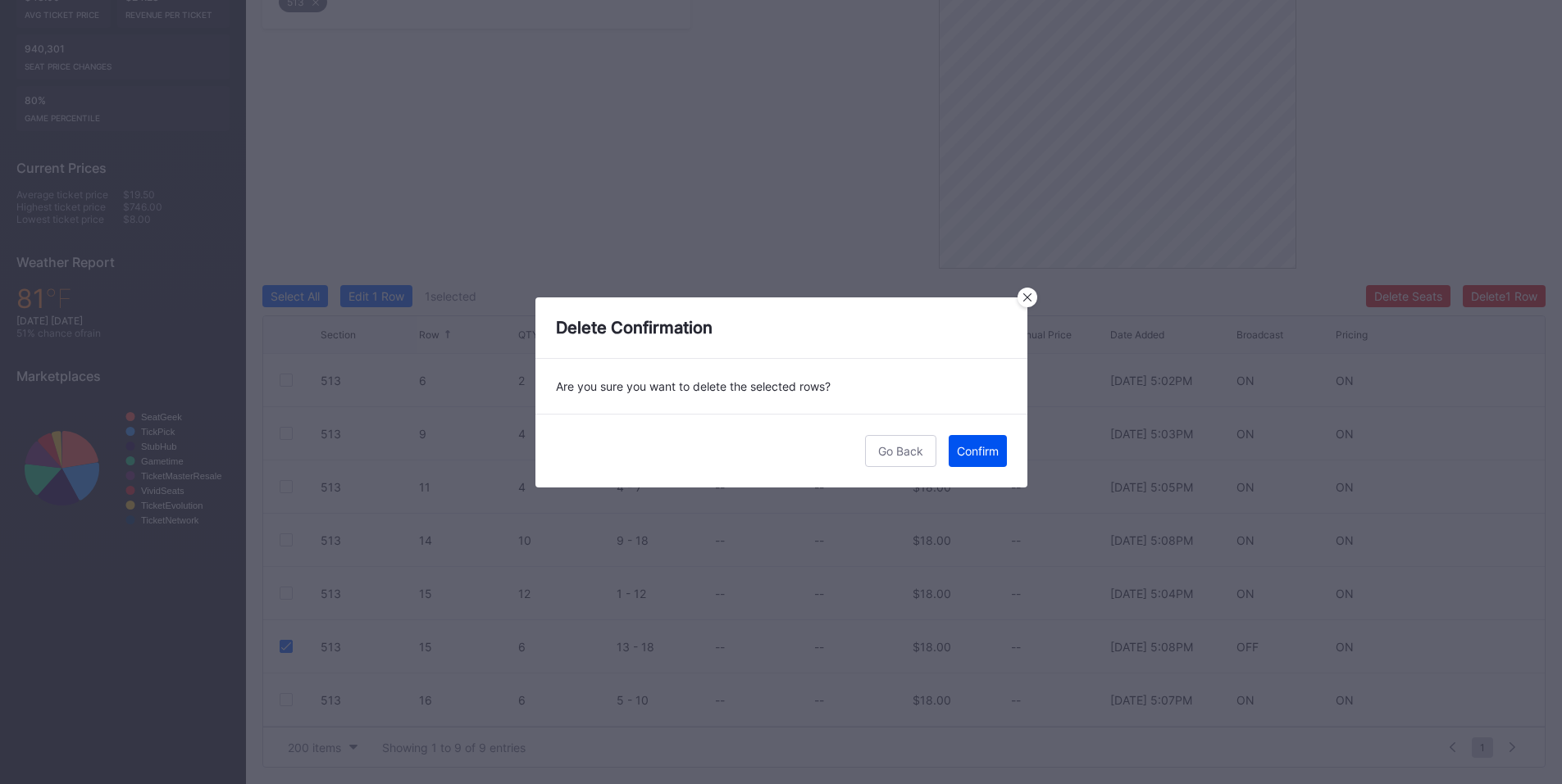
click at [979, 464] on button "Confirm" at bounding box center [977, 451] width 58 height 32
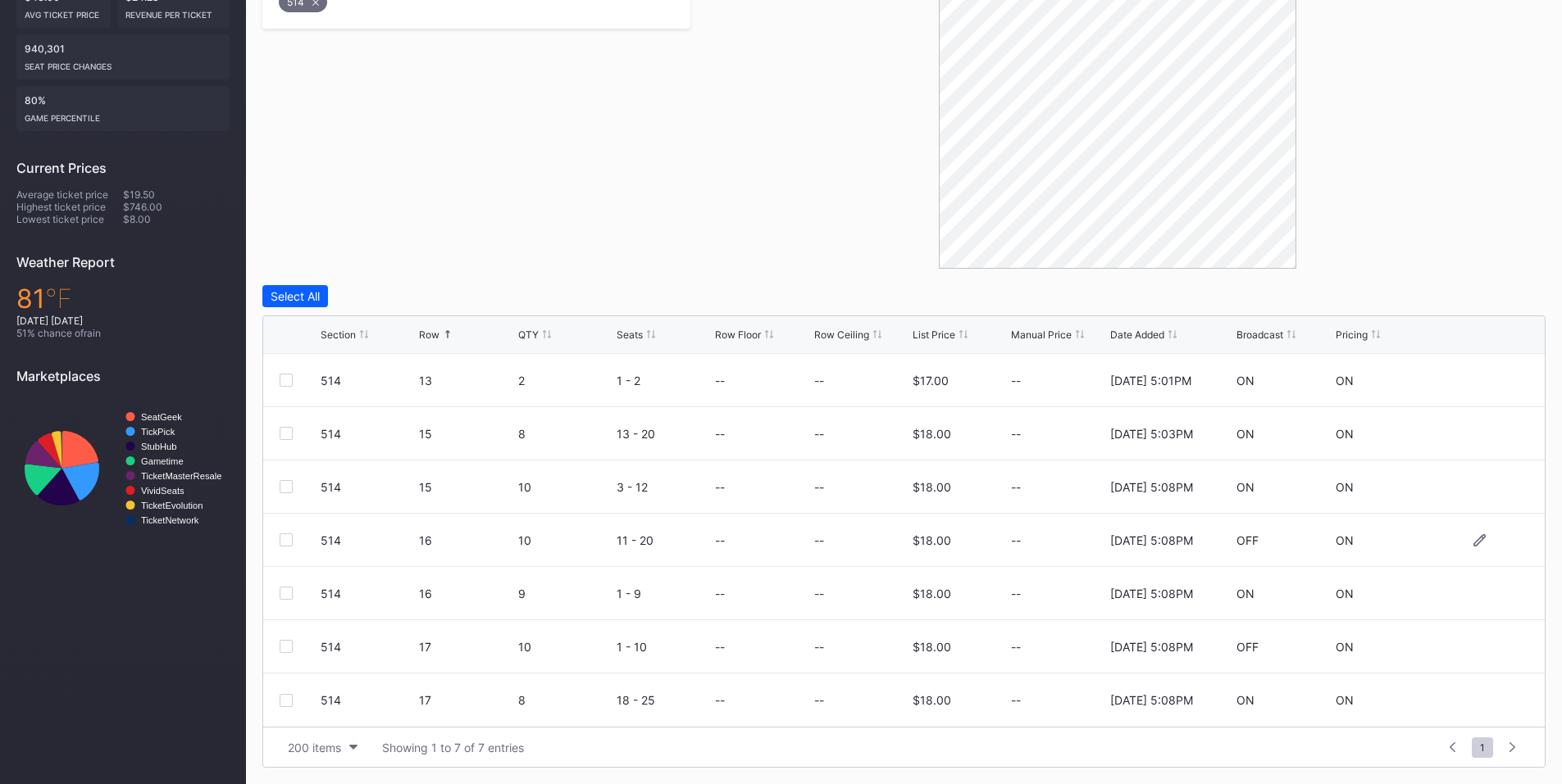
click at [286, 540] on div at bounding box center [285, 539] width 13 height 13
click at [290, 645] on div at bounding box center [285, 646] width 13 height 13
click at [1510, 297] on div "Delete 2 Rows" at bounding box center [1501, 297] width 73 height 14
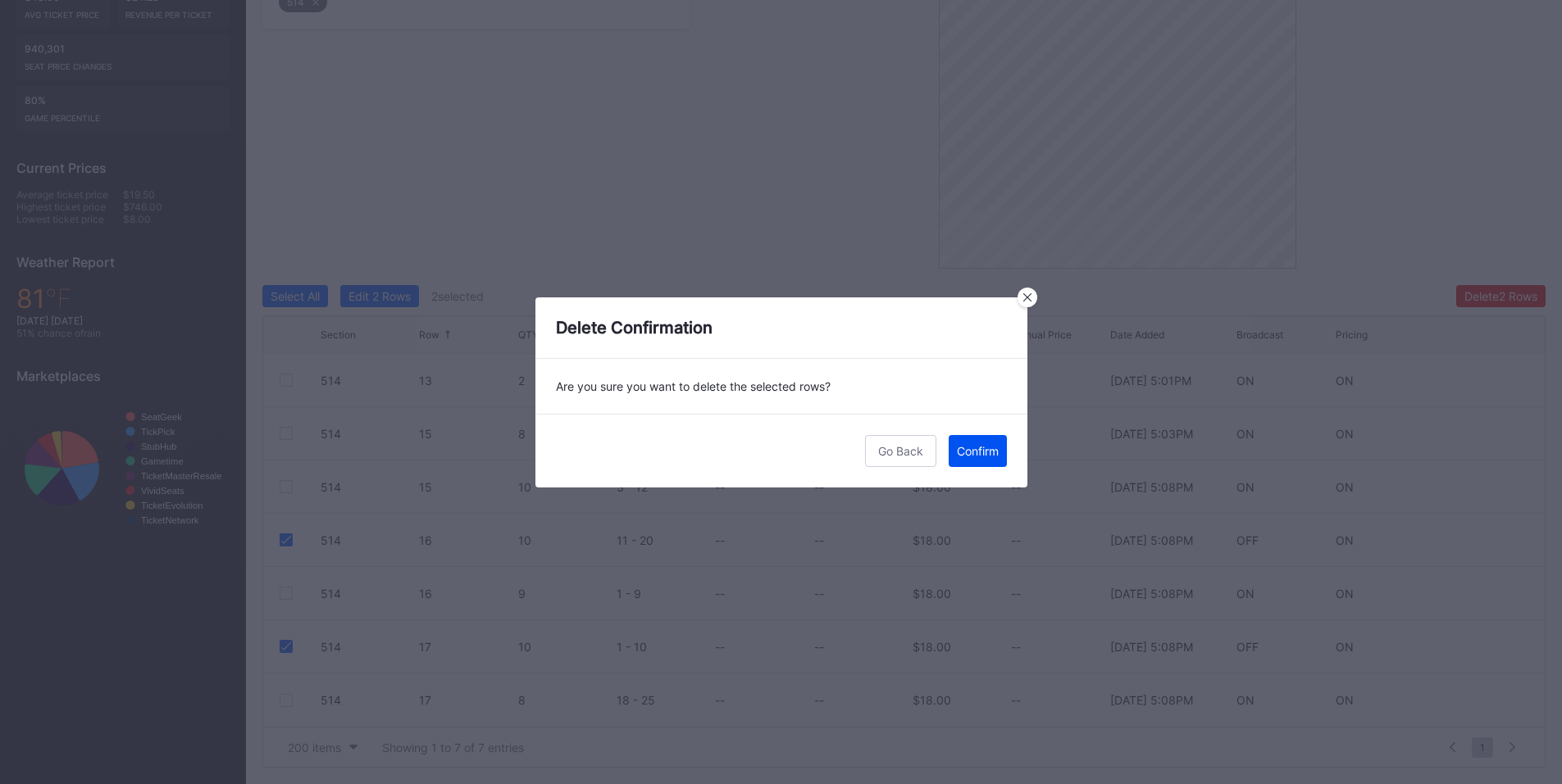
click at [981, 454] on div "Confirm" at bounding box center [978, 451] width 42 height 14
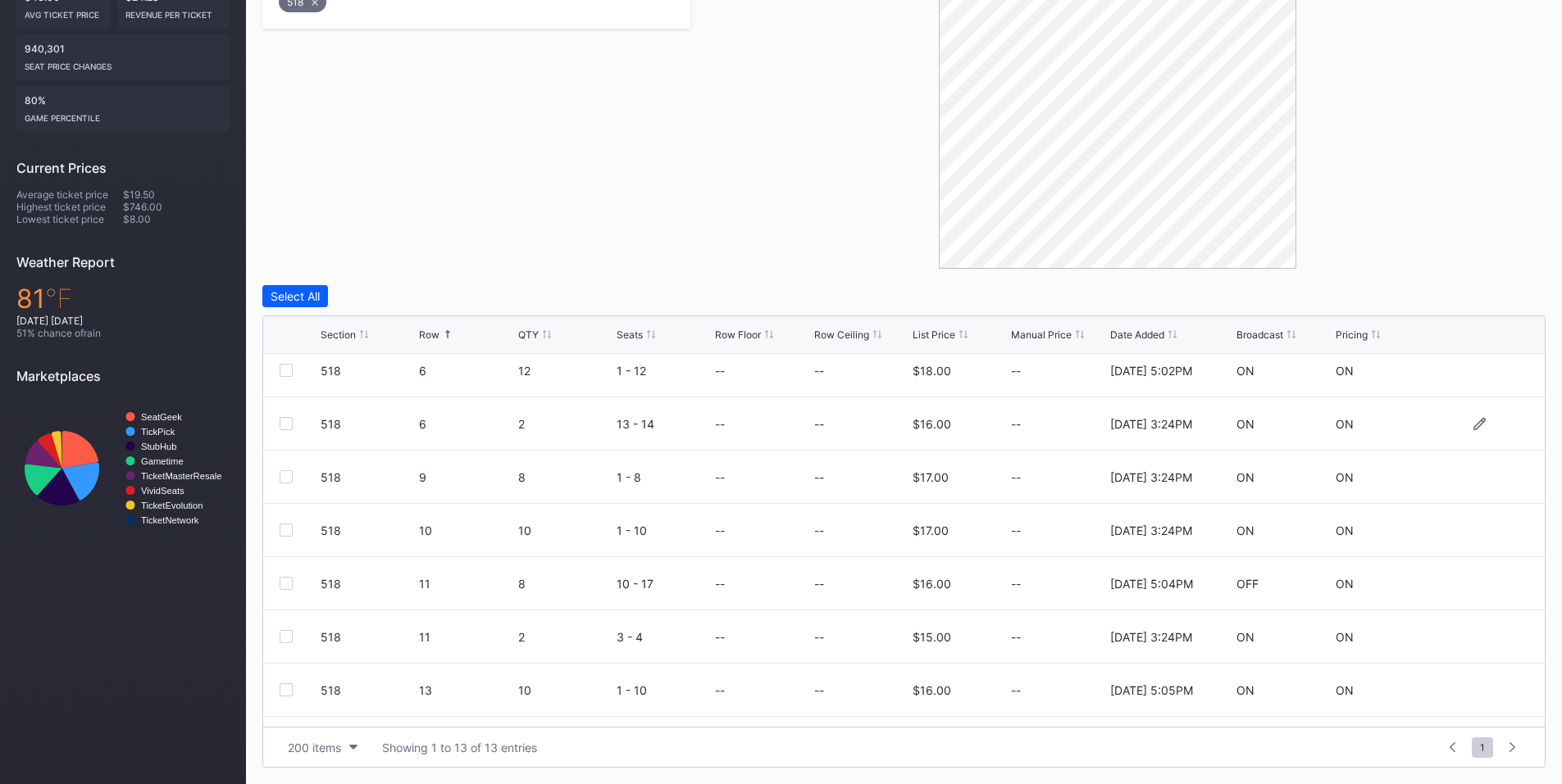
scroll to position [191, 0]
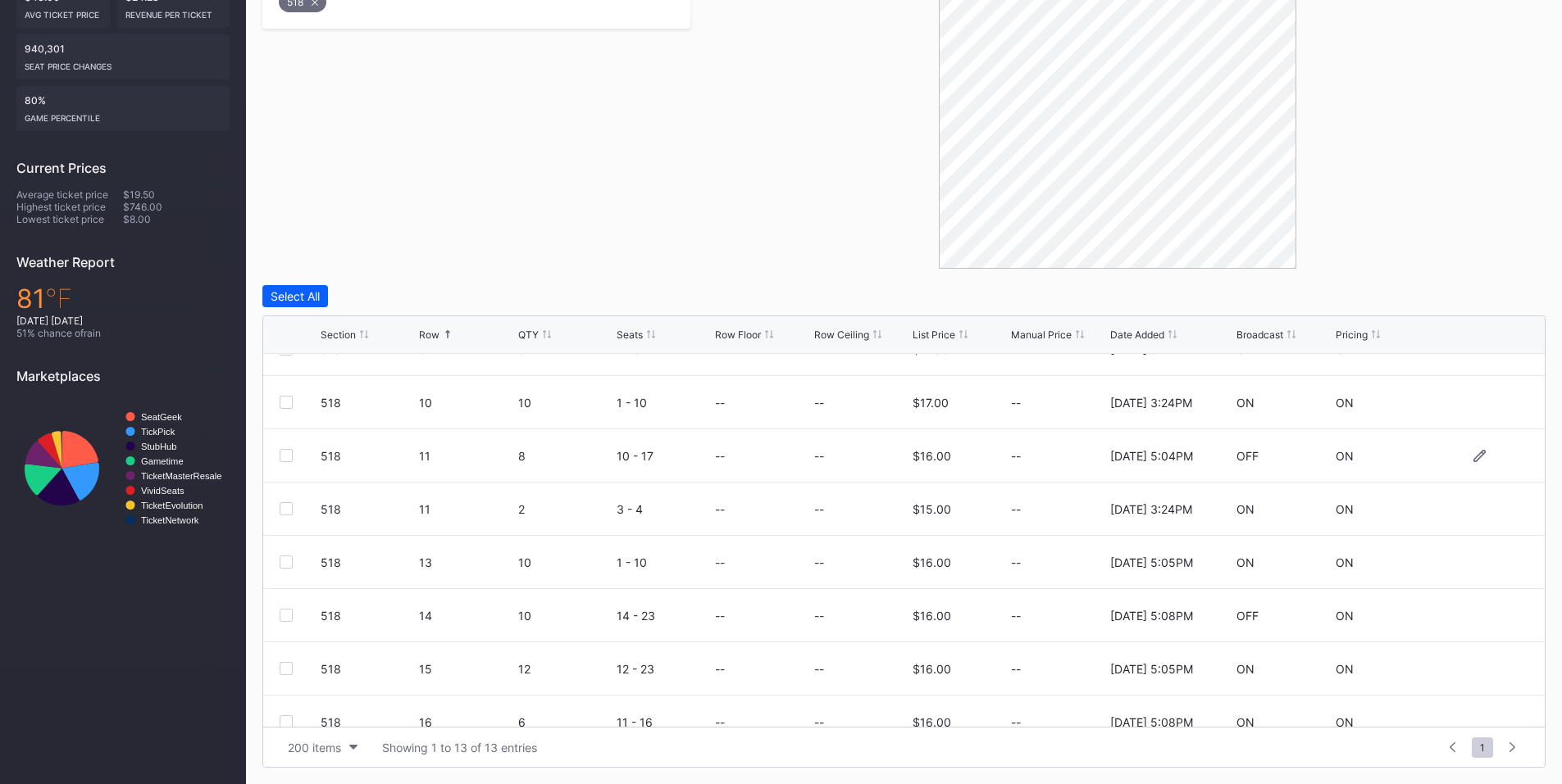
click at [285, 454] on div at bounding box center [285, 455] width 13 height 13
click at [287, 617] on div at bounding box center [285, 615] width 13 height 13
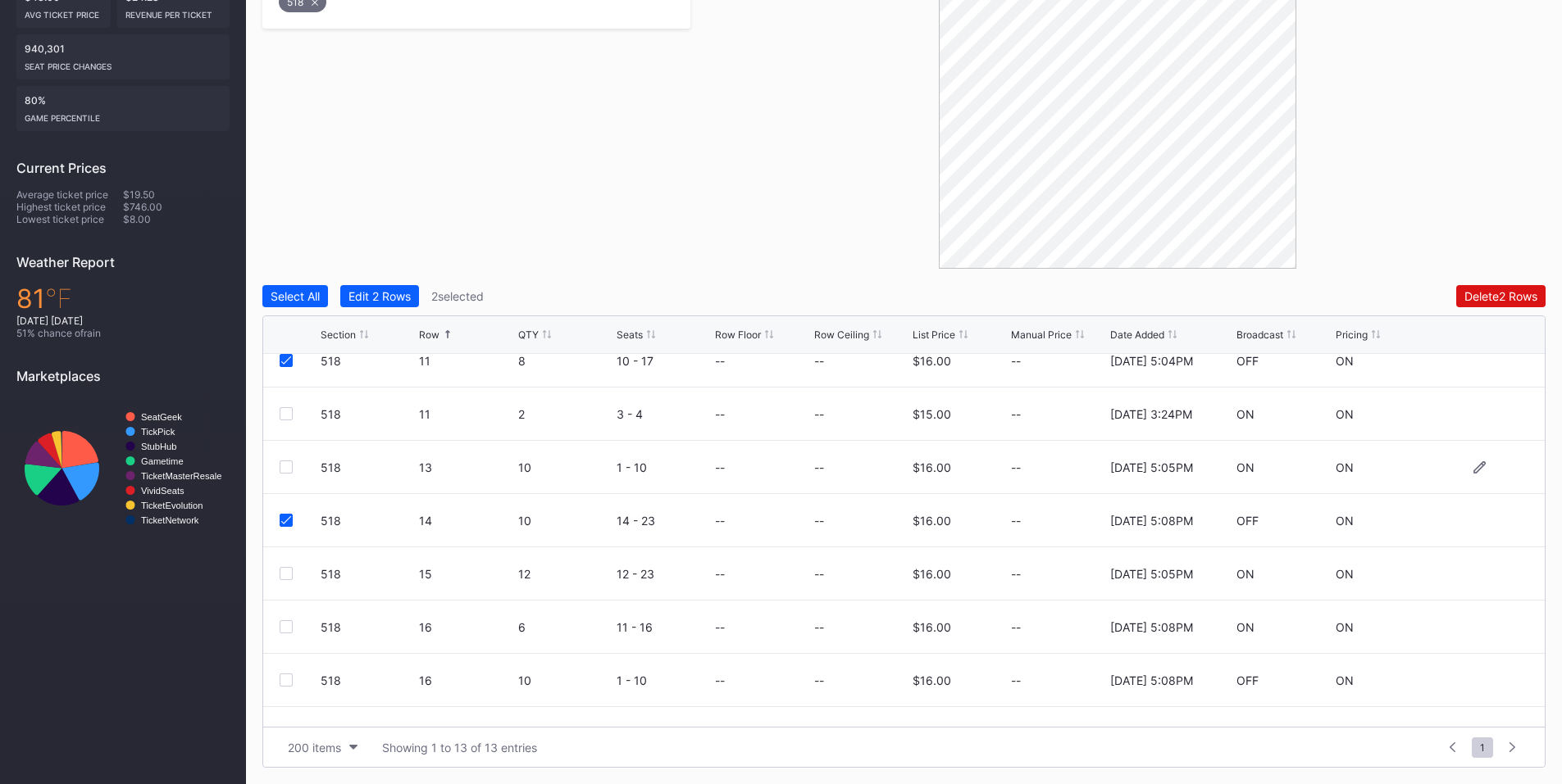
scroll to position [320, 0]
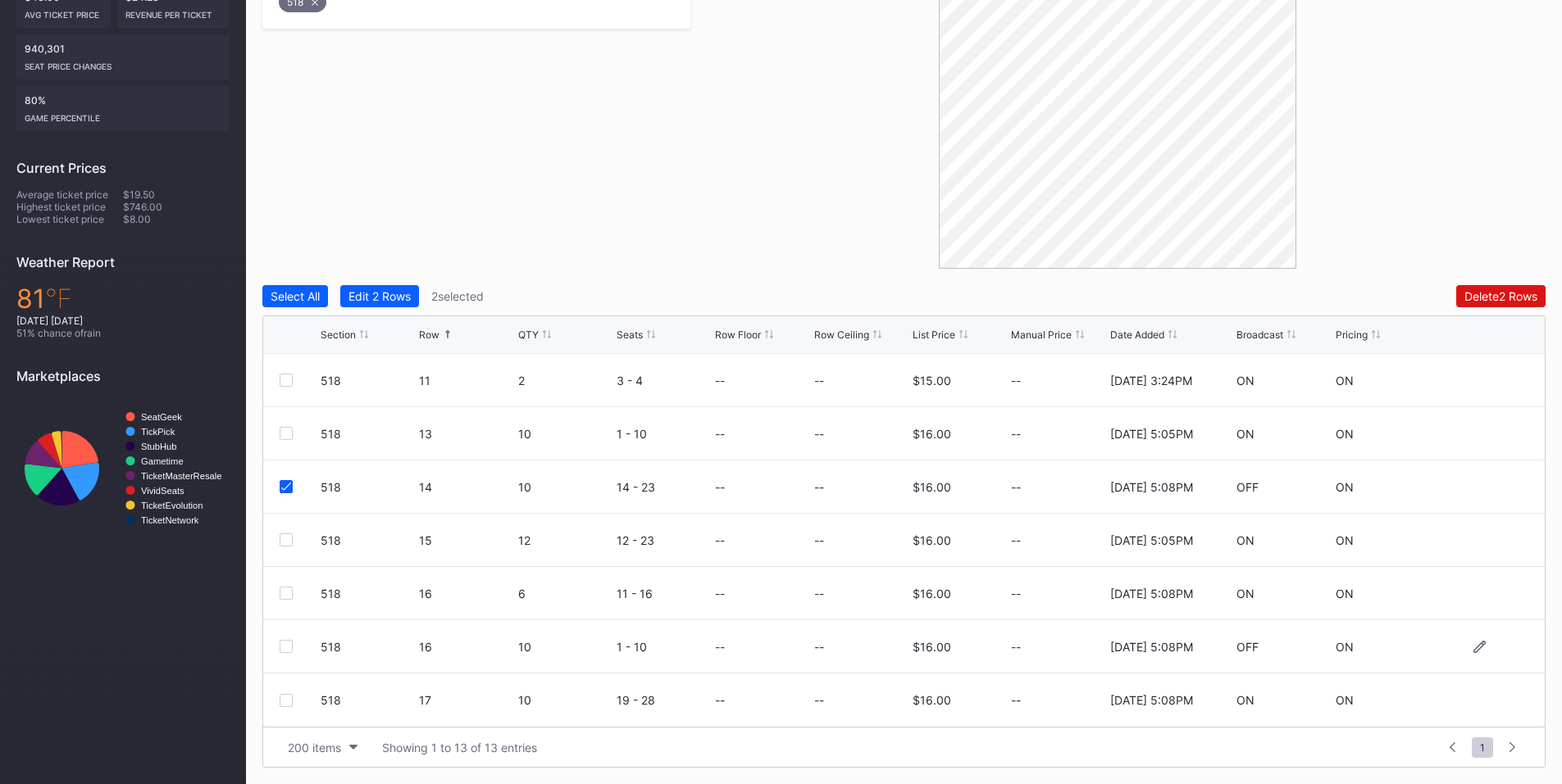
click at [284, 646] on div at bounding box center [285, 646] width 13 height 13
click at [1490, 300] on div "Delete 3 Rows" at bounding box center [1500, 297] width 74 height 14
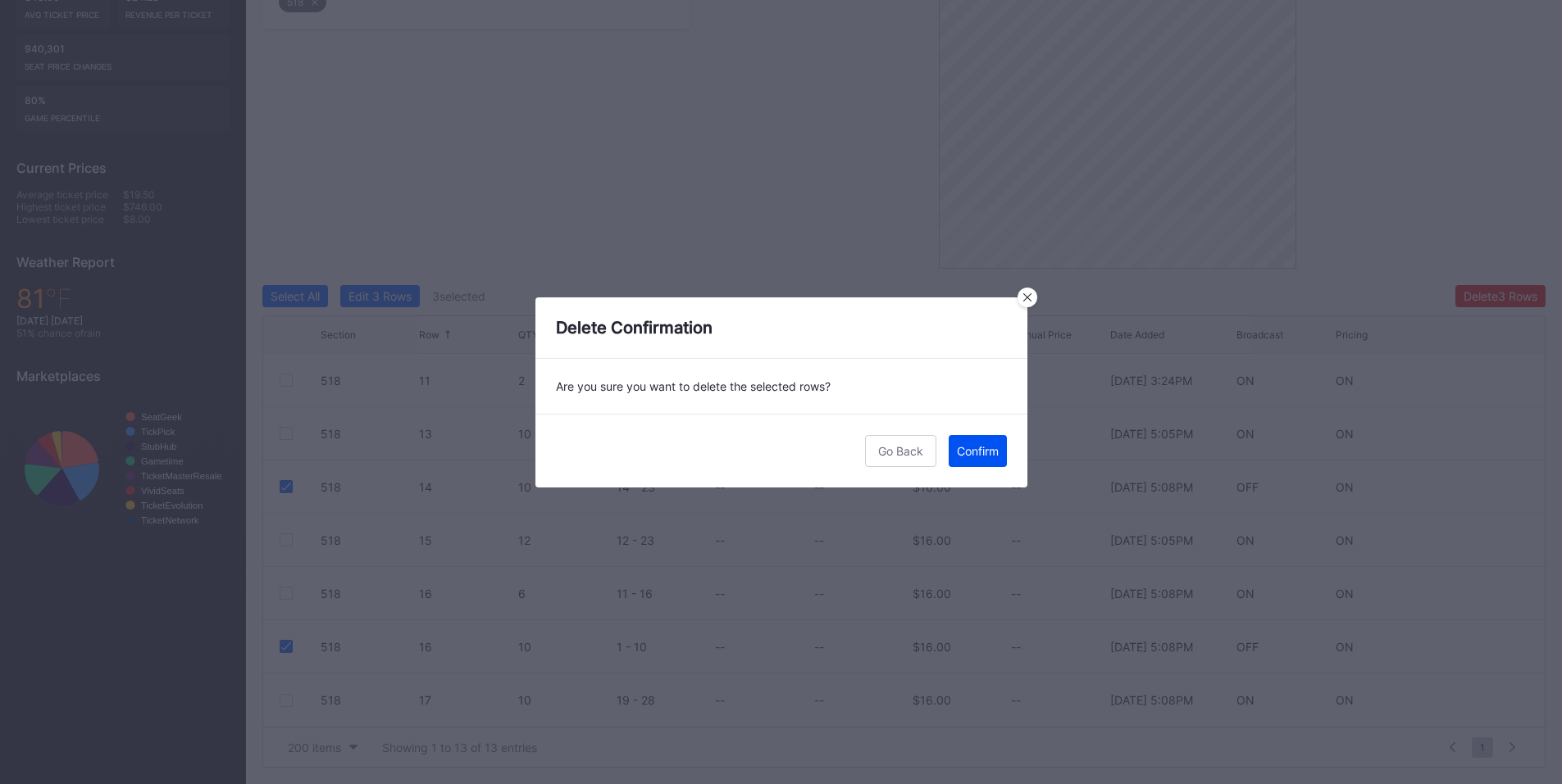
click at [987, 447] on div "Confirm" at bounding box center [978, 451] width 42 height 14
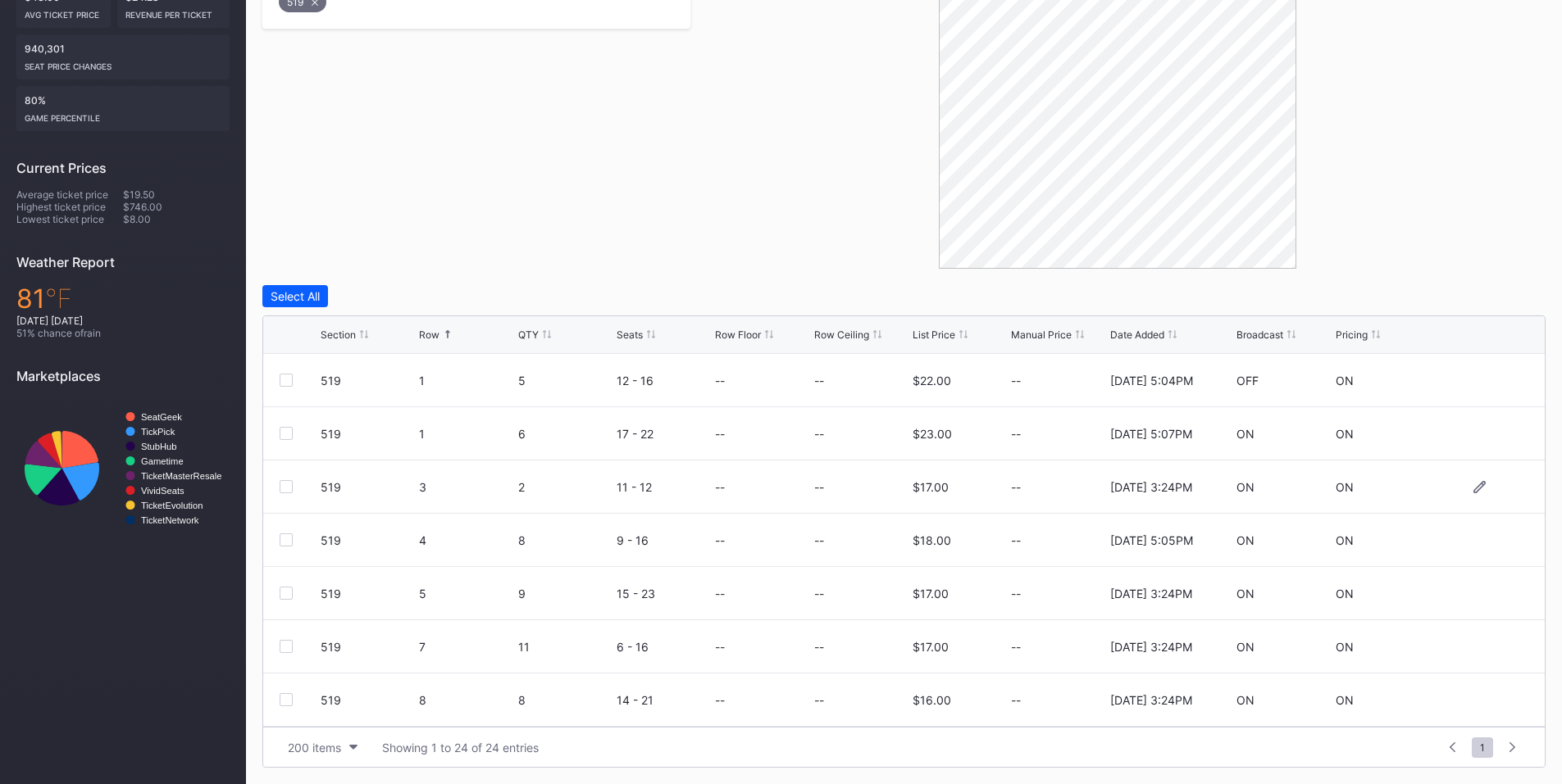
scroll to position [191, 0]
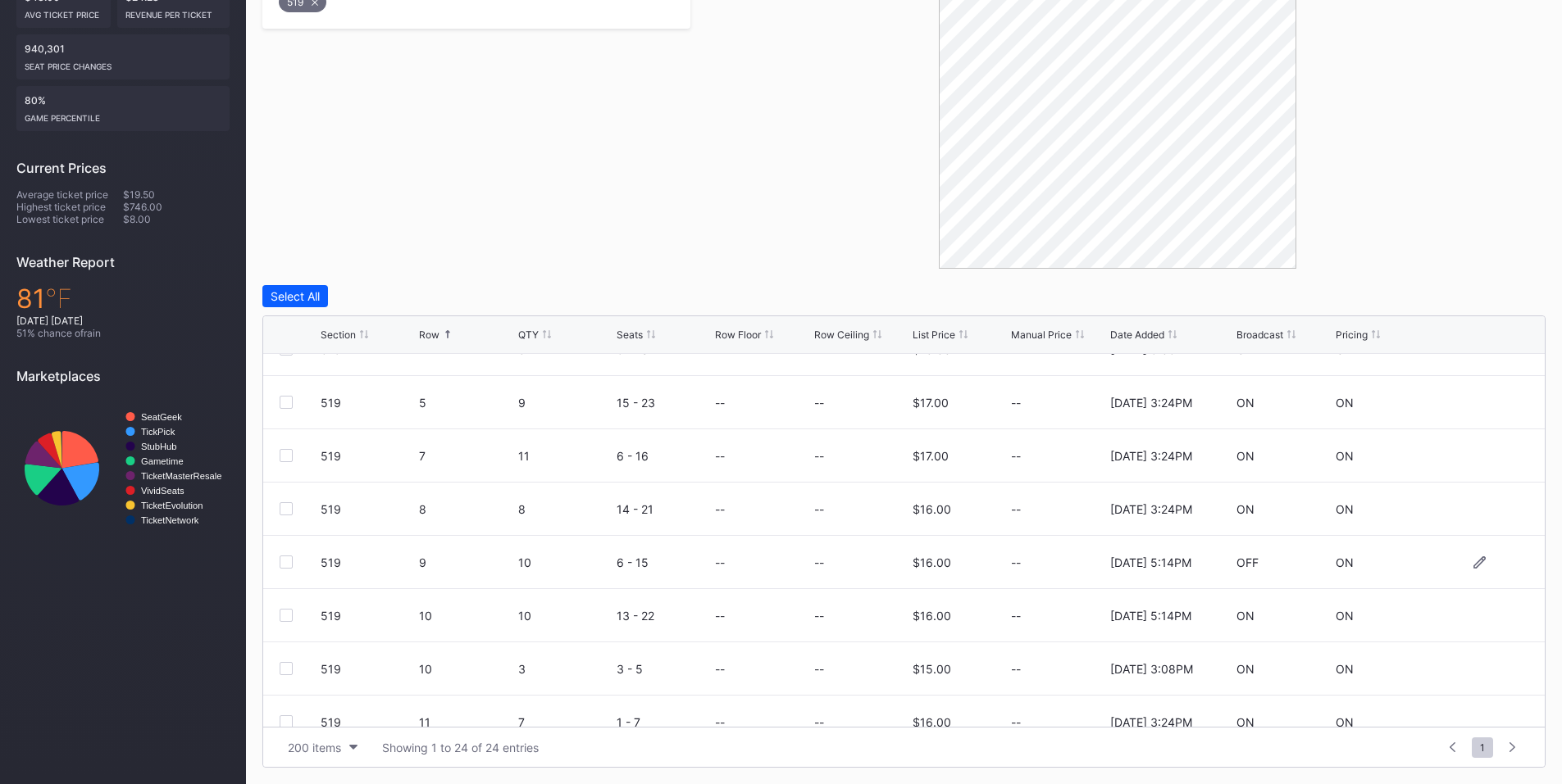
click at [291, 563] on div at bounding box center [285, 562] width 13 height 13
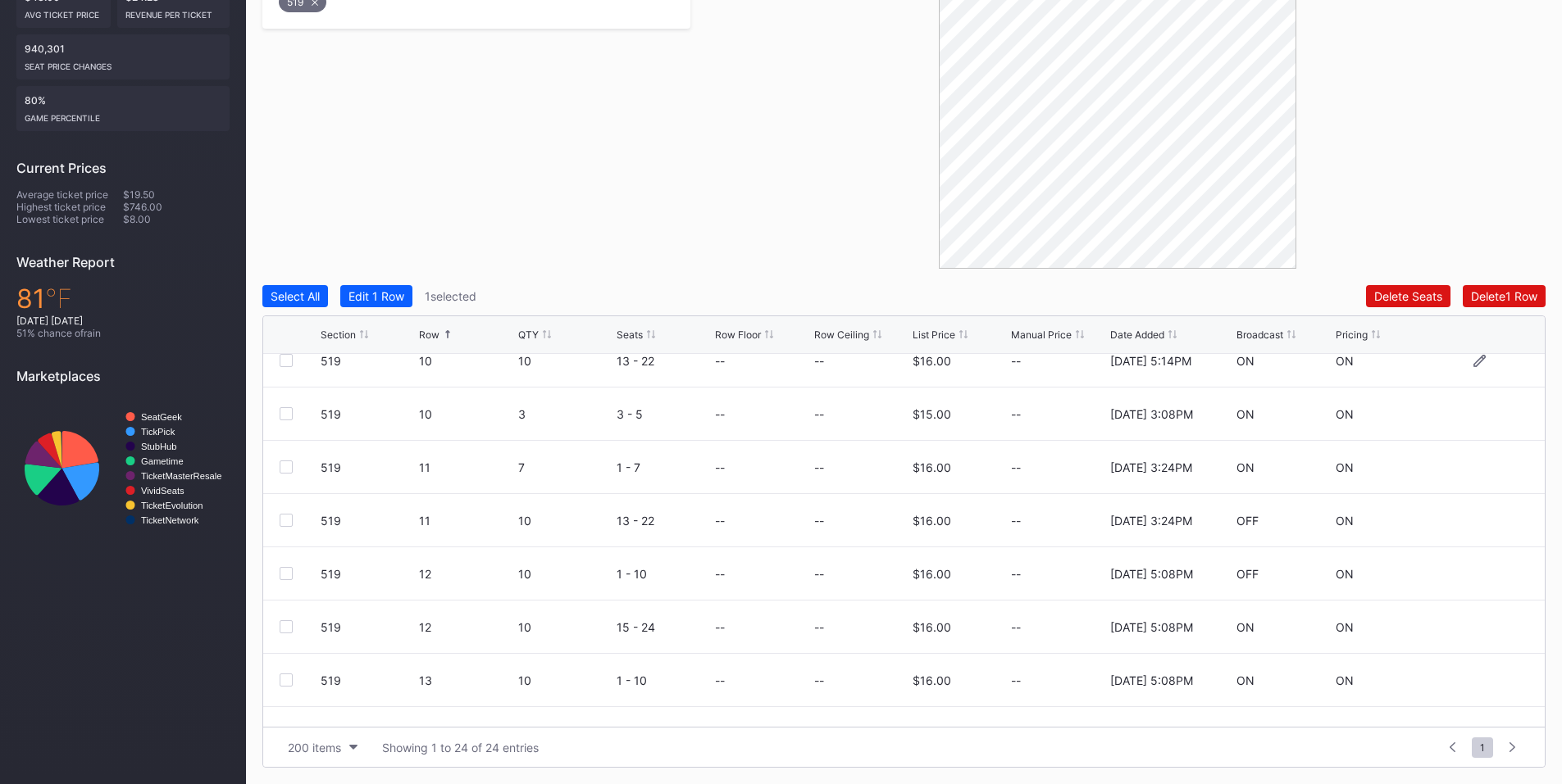
scroll to position [574, 0]
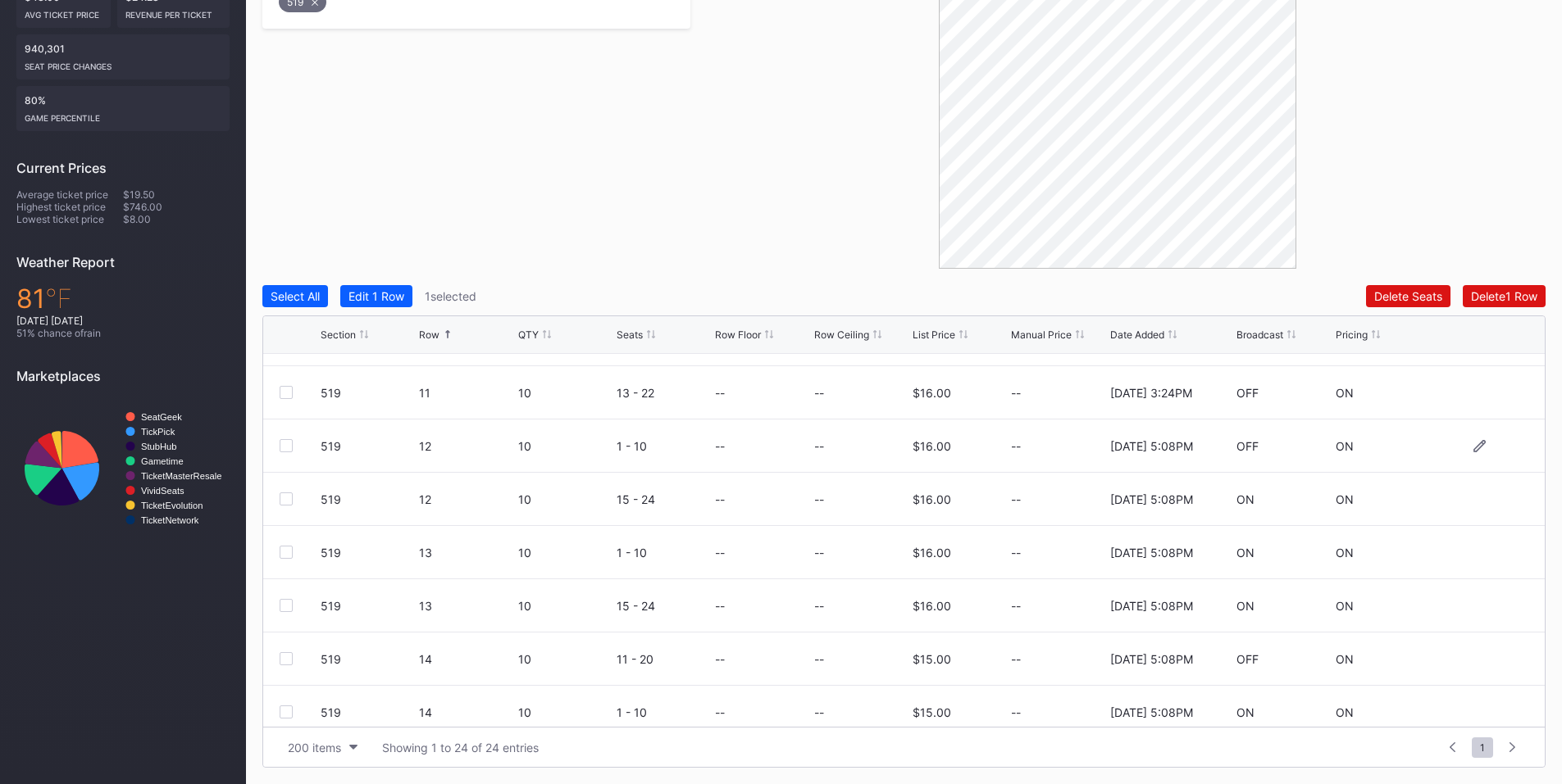
click at [284, 439] on div "519 12 10 1 - 10 -- -- $16.00 -- 2/14/2025 5:08PM OFF ON" at bounding box center [903, 446] width 1282 height 53
click at [287, 441] on div at bounding box center [285, 446] width 13 height 13
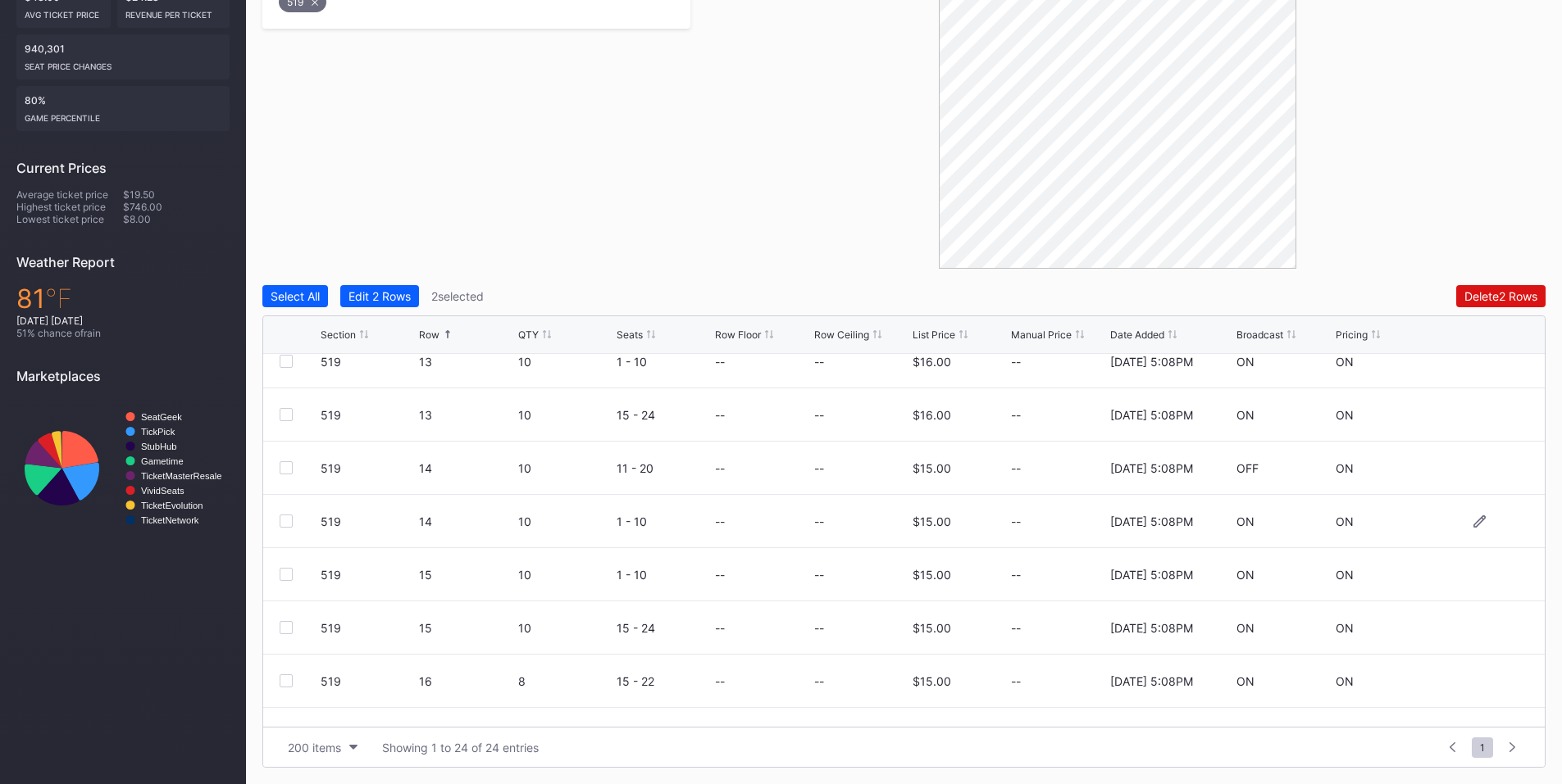
click at [289, 526] on div at bounding box center [285, 521] width 13 height 13
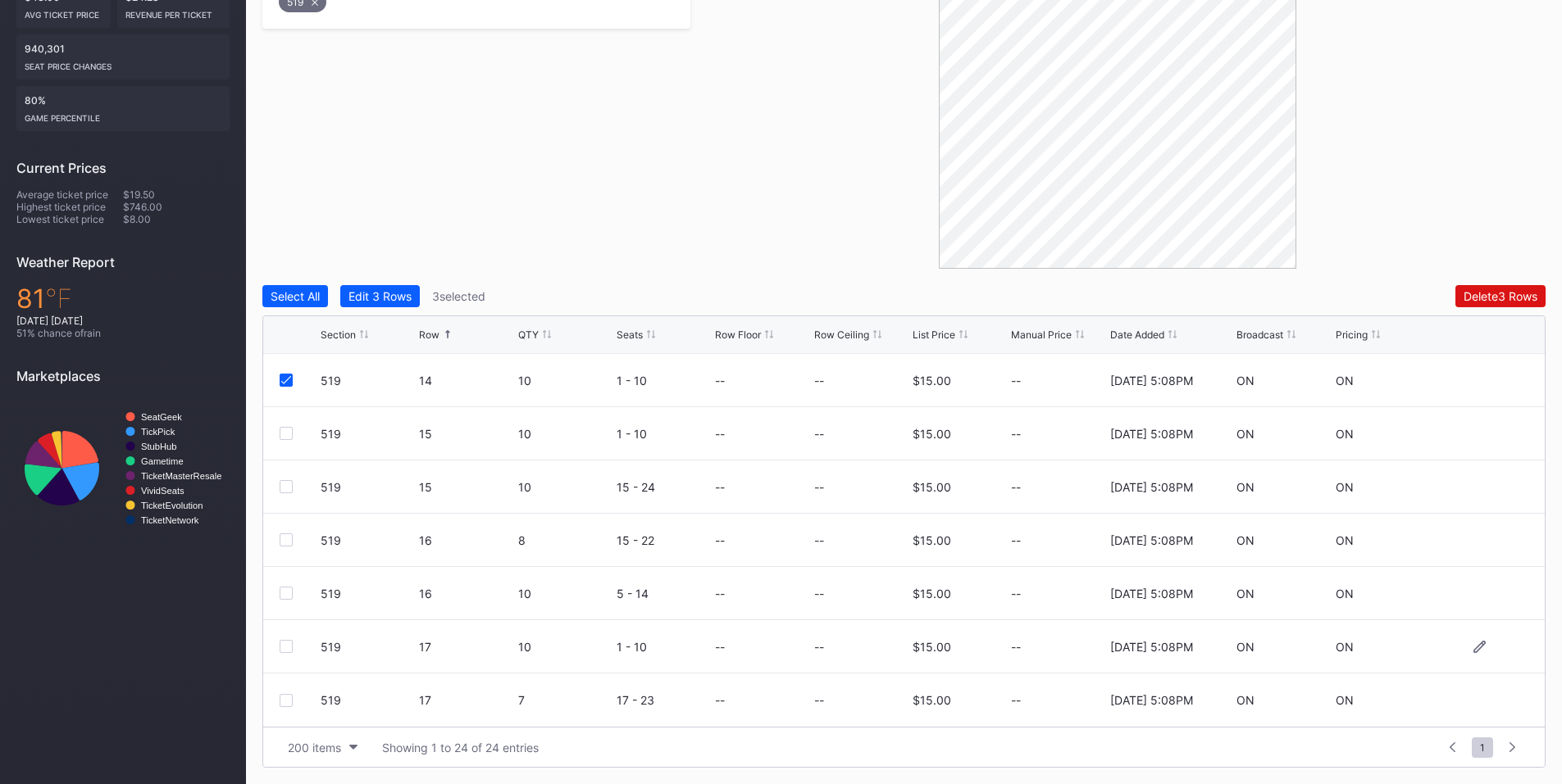
scroll to position [715, 0]
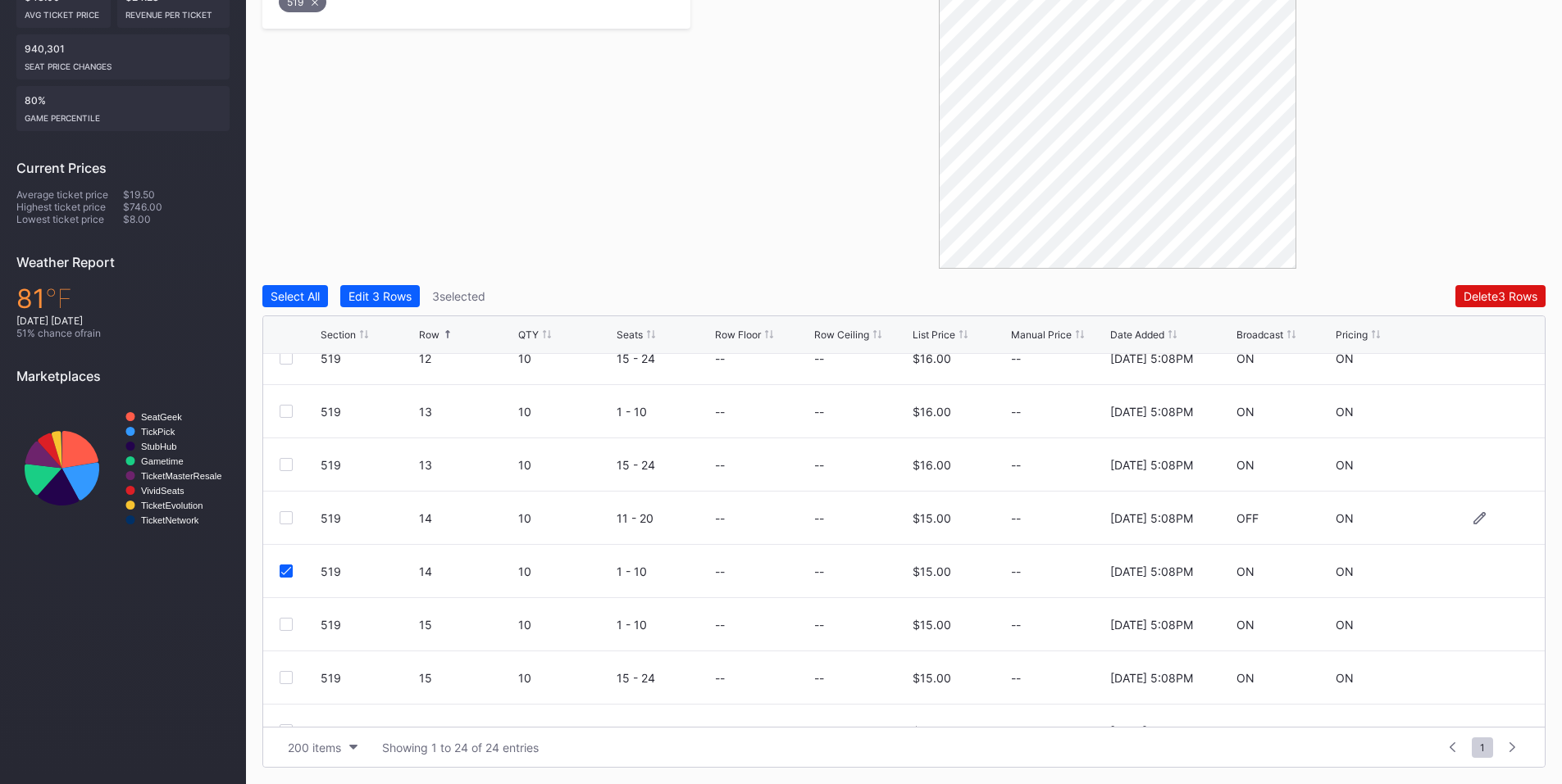
click at [288, 522] on div at bounding box center [285, 518] width 13 height 13
click at [287, 576] on div at bounding box center [285, 571] width 13 height 13
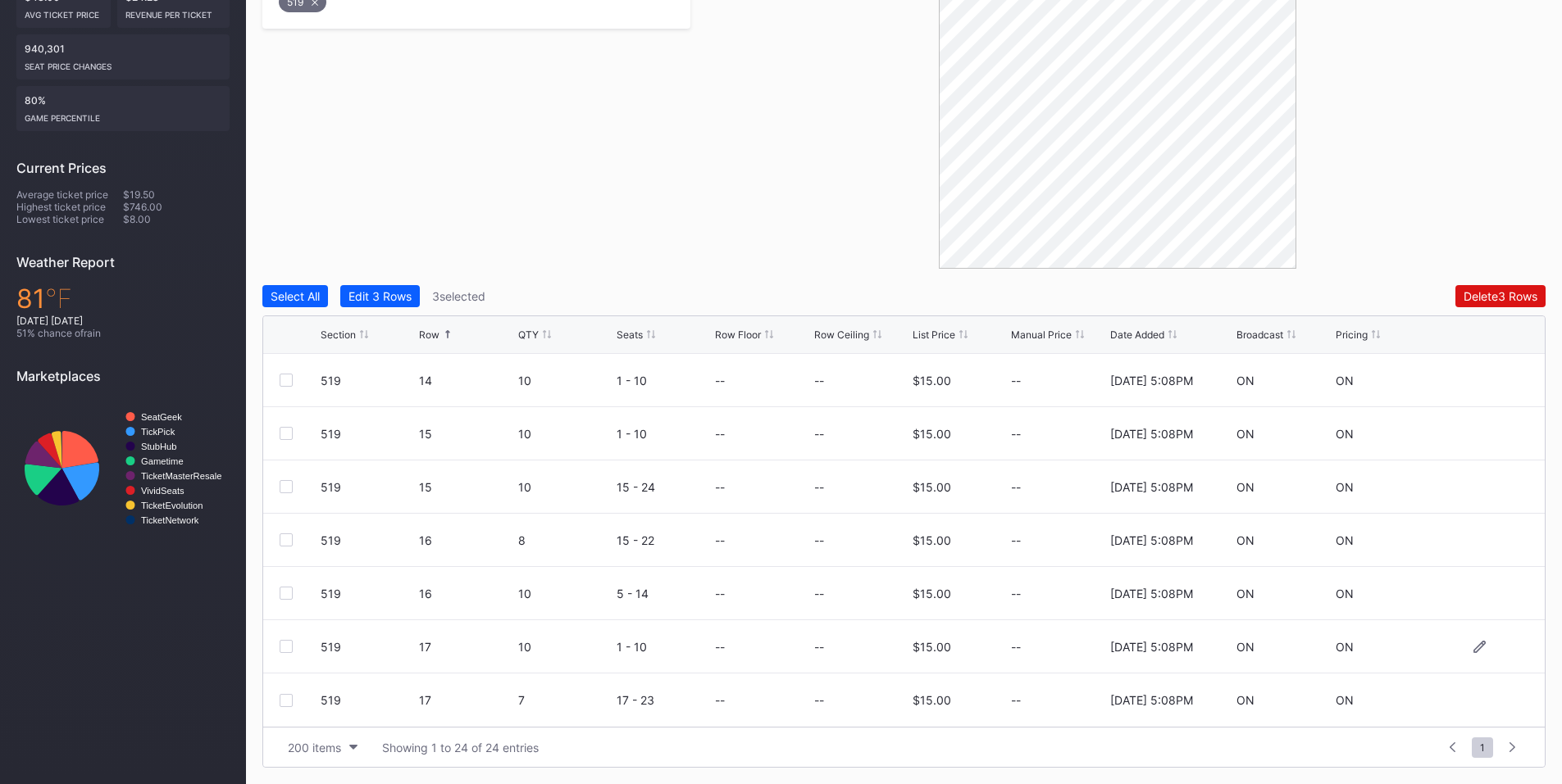
click at [289, 644] on div at bounding box center [285, 646] width 13 height 13
click at [1487, 291] on div "Delete 4 Rows" at bounding box center [1500, 297] width 74 height 14
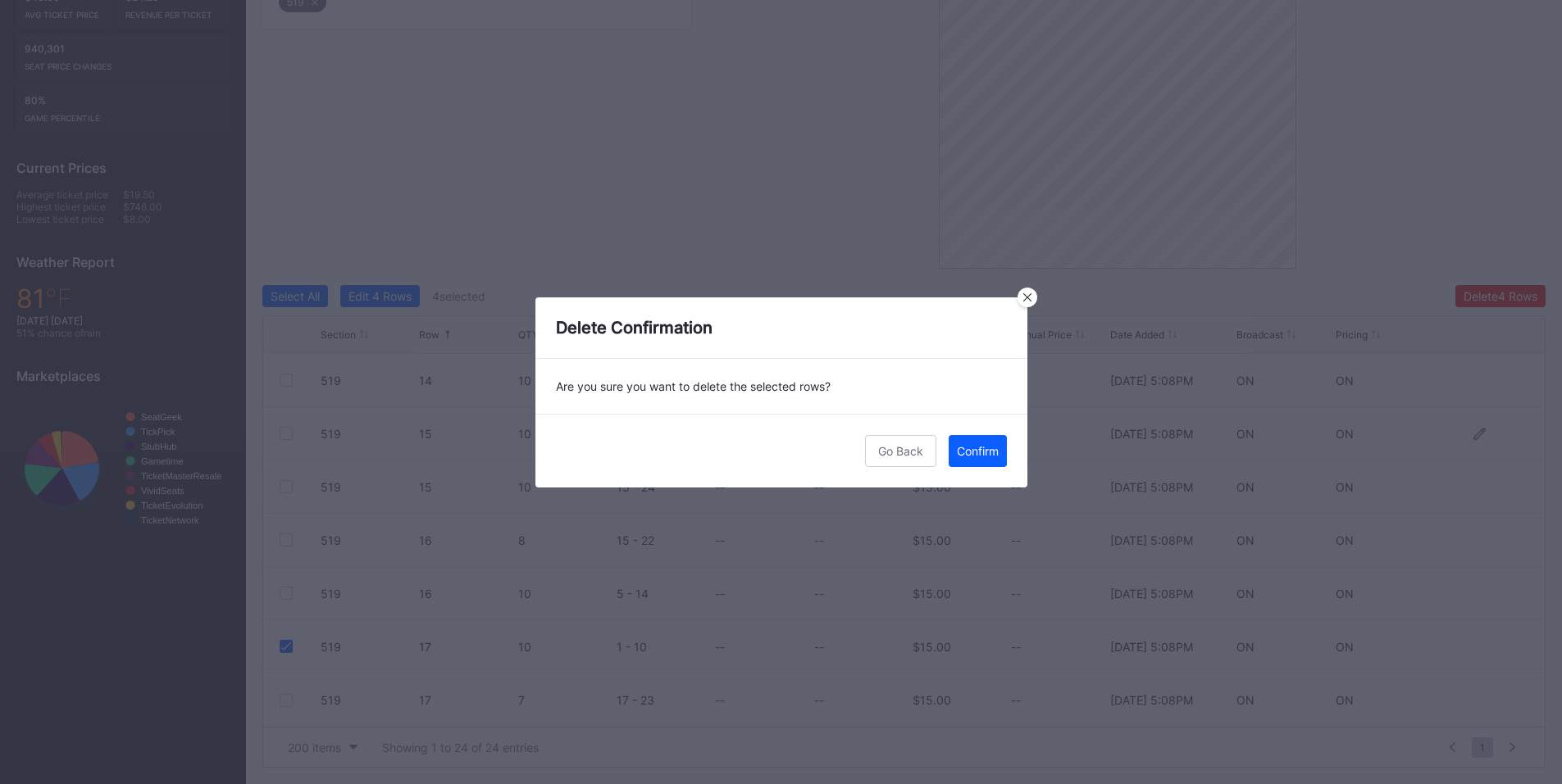
click at [980, 450] on div "Confirm" at bounding box center [978, 451] width 42 height 14
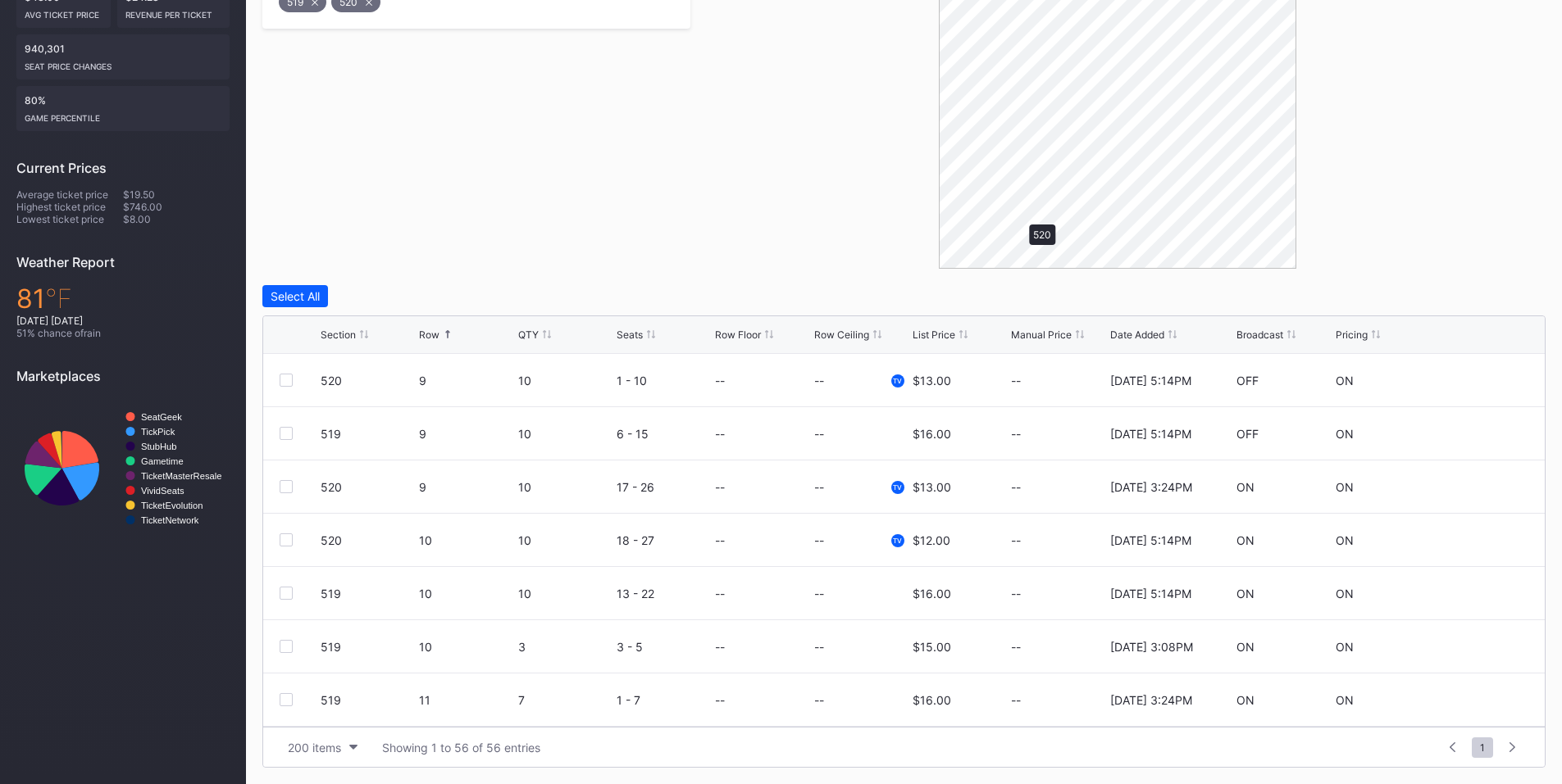
scroll to position [0, 0]
click at [293, 594] on div at bounding box center [299, 593] width 41 height 13
click at [285, 591] on div at bounding box center [285, 593] width 13 height 13
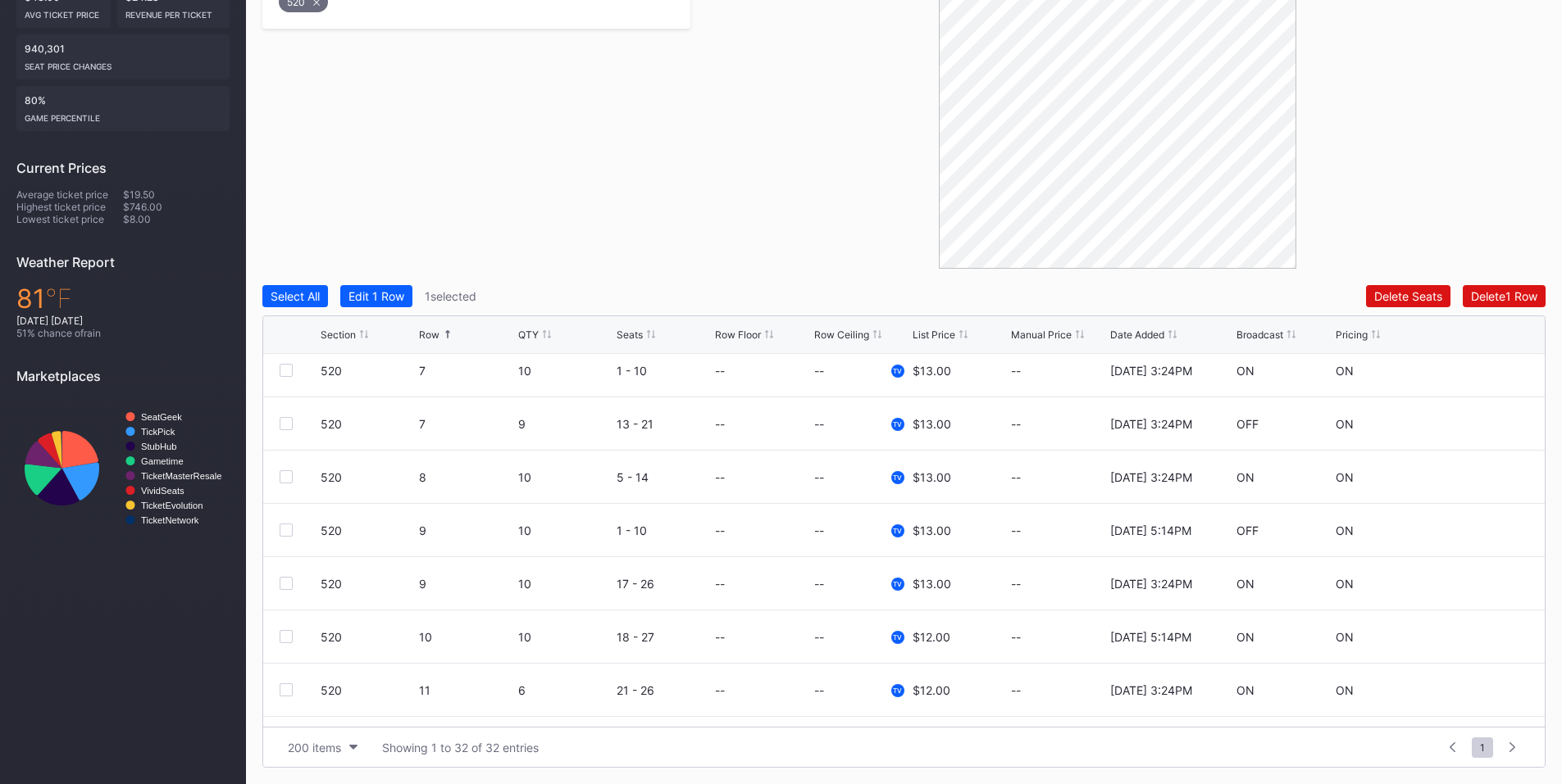
scroll to position [191, 0]
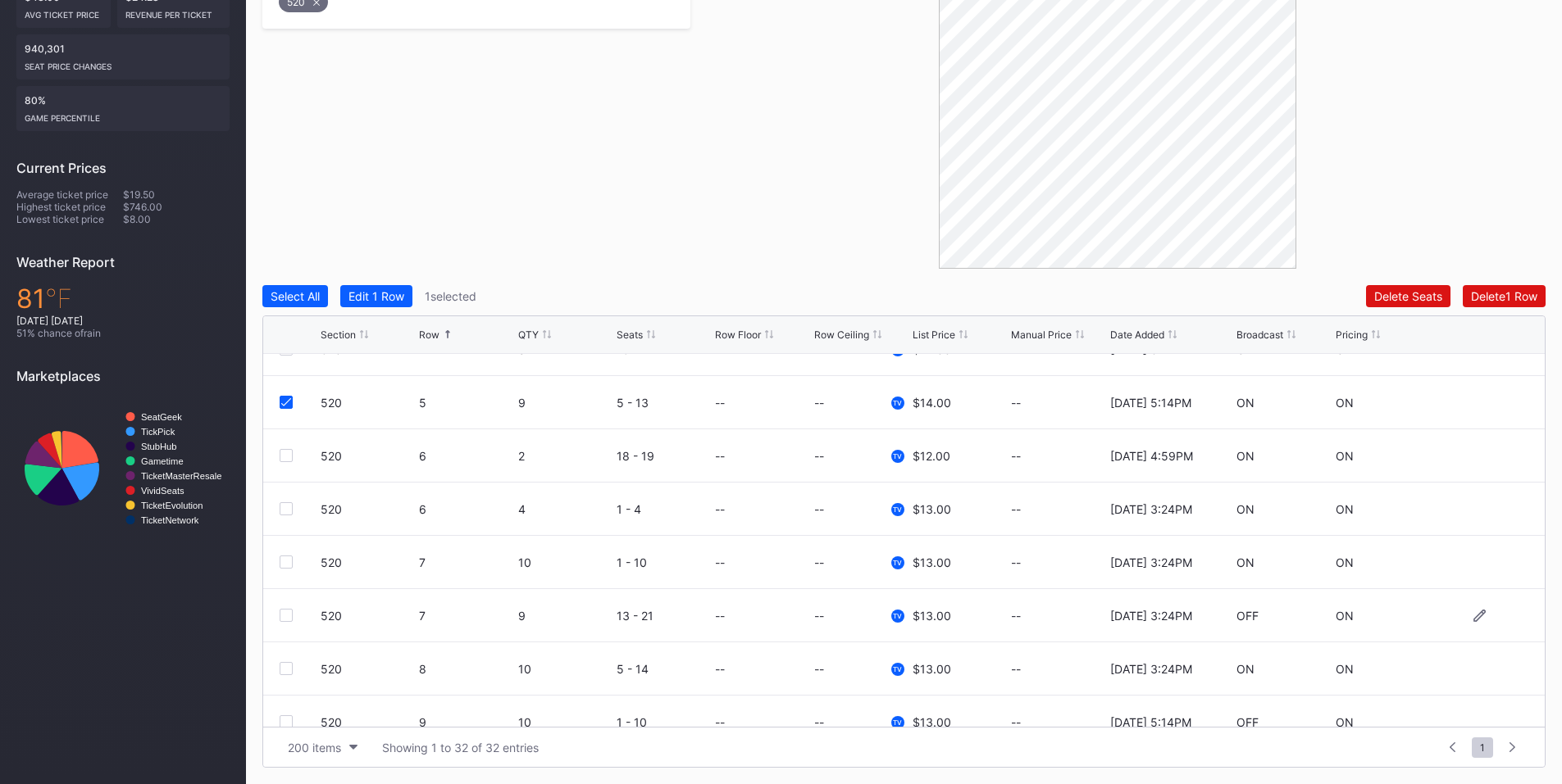
click at [287, 614] on div at bounding box center [285, 615] width 13 height 13
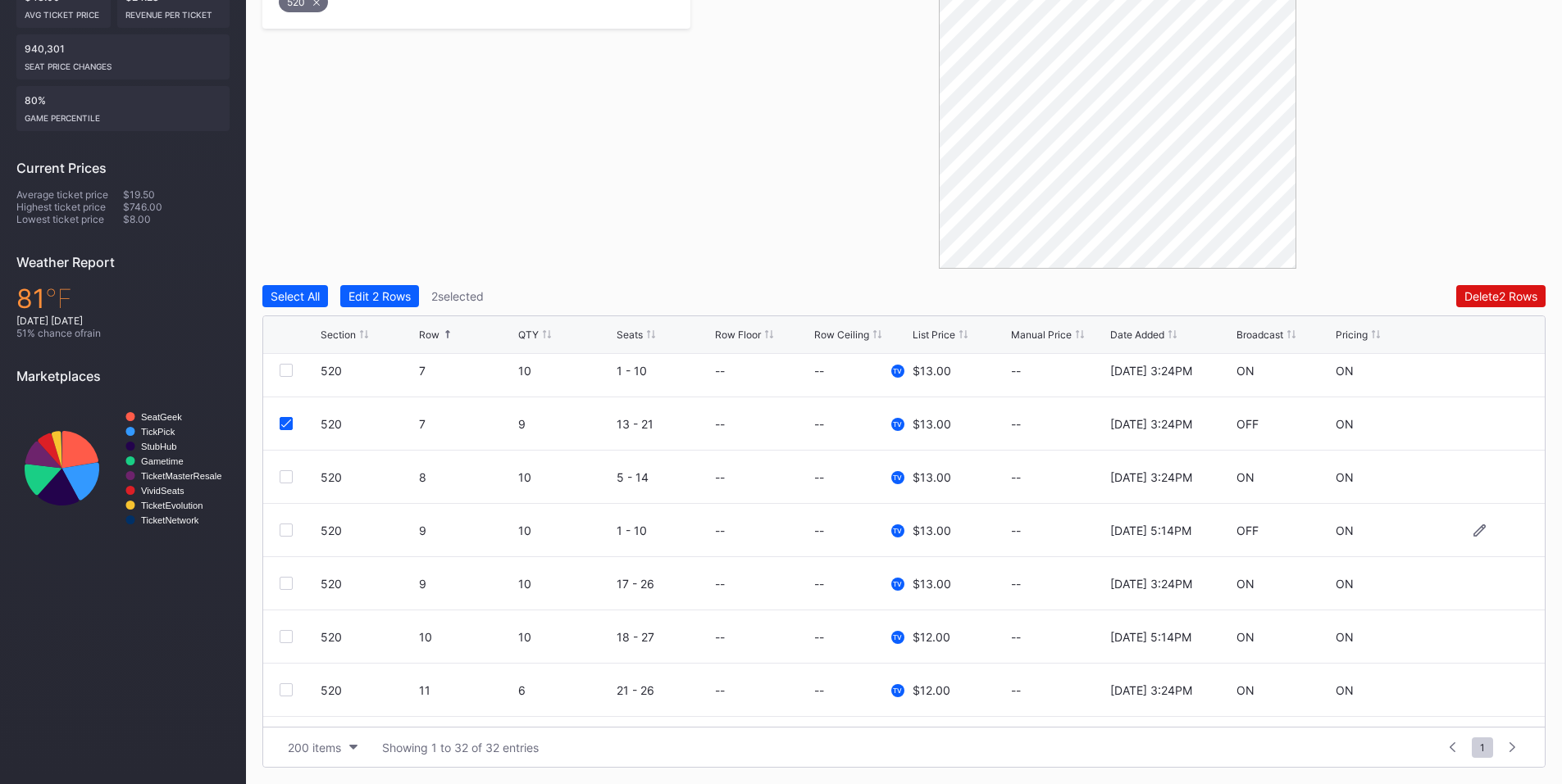
click at [284, 532] on div at bounding box center [285, 530] width 13 height 13
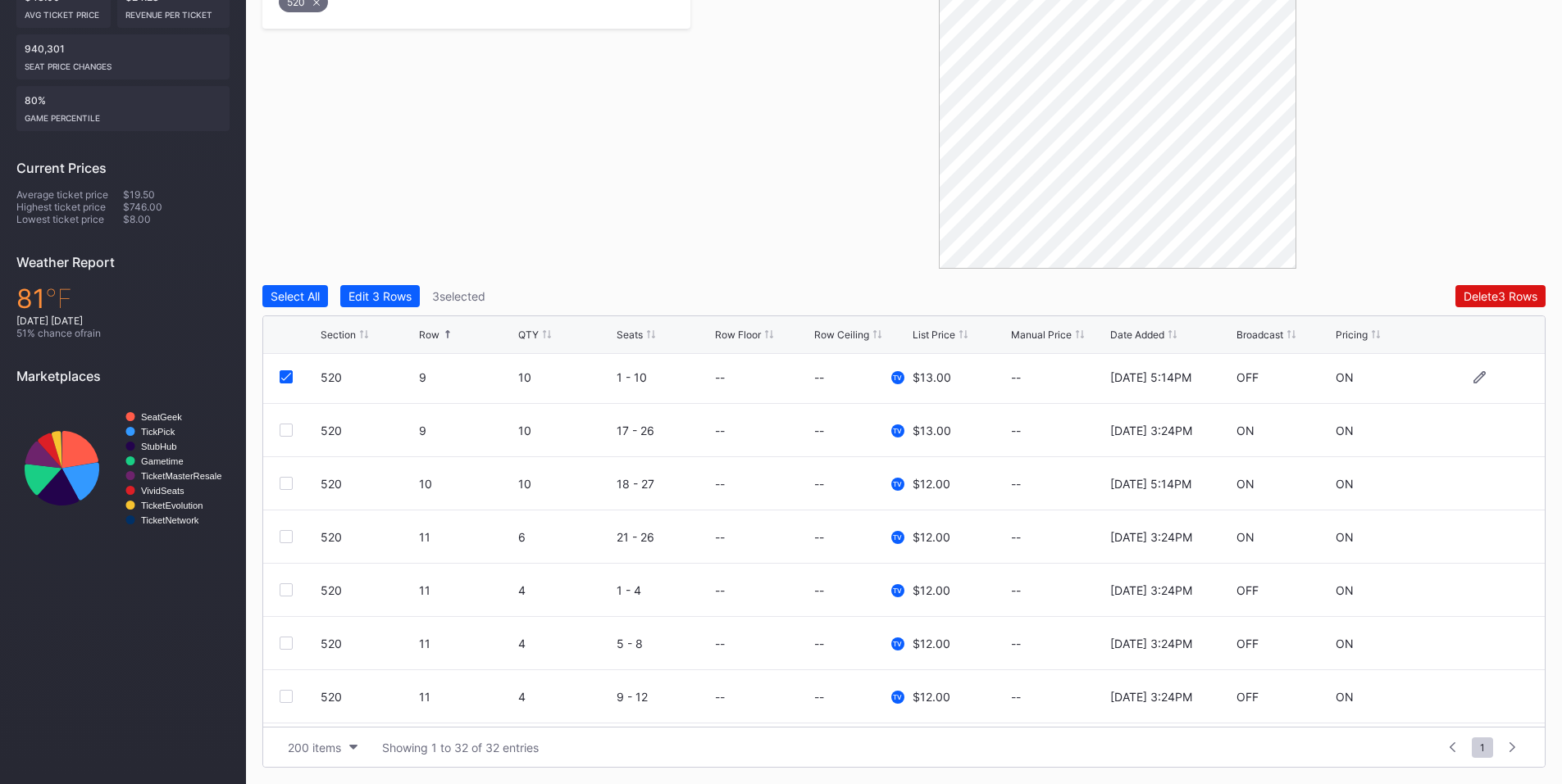
scroll to position [574, 0]
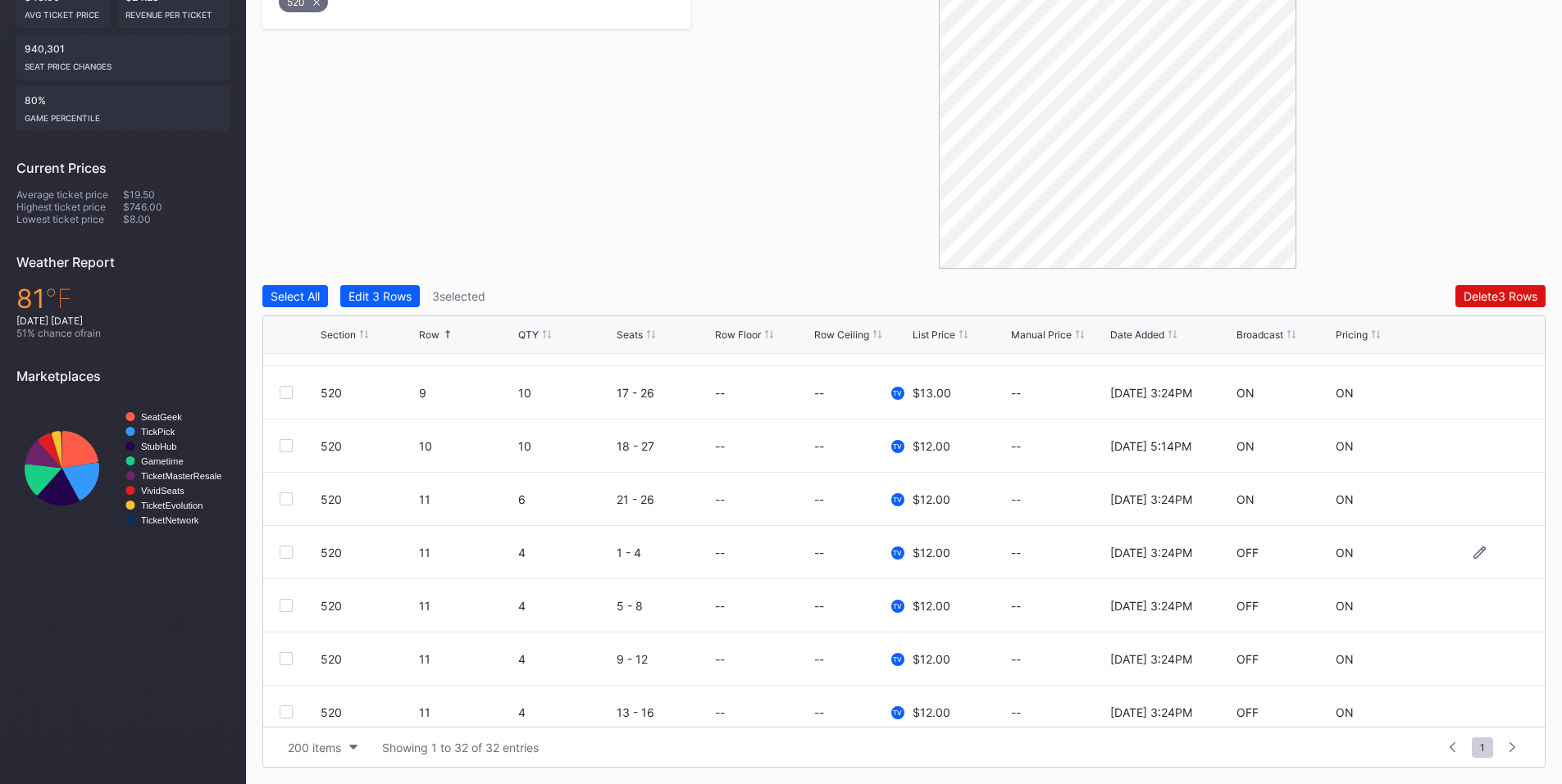
click at [290, 552] on div at bounding box center [285, 552] width 13 height 13
click at [289, 604] on div at bounding box center [285, 605] width 13 height 13
click at [291, 656] on div at bounding box center [285, 658] width 13 height 13
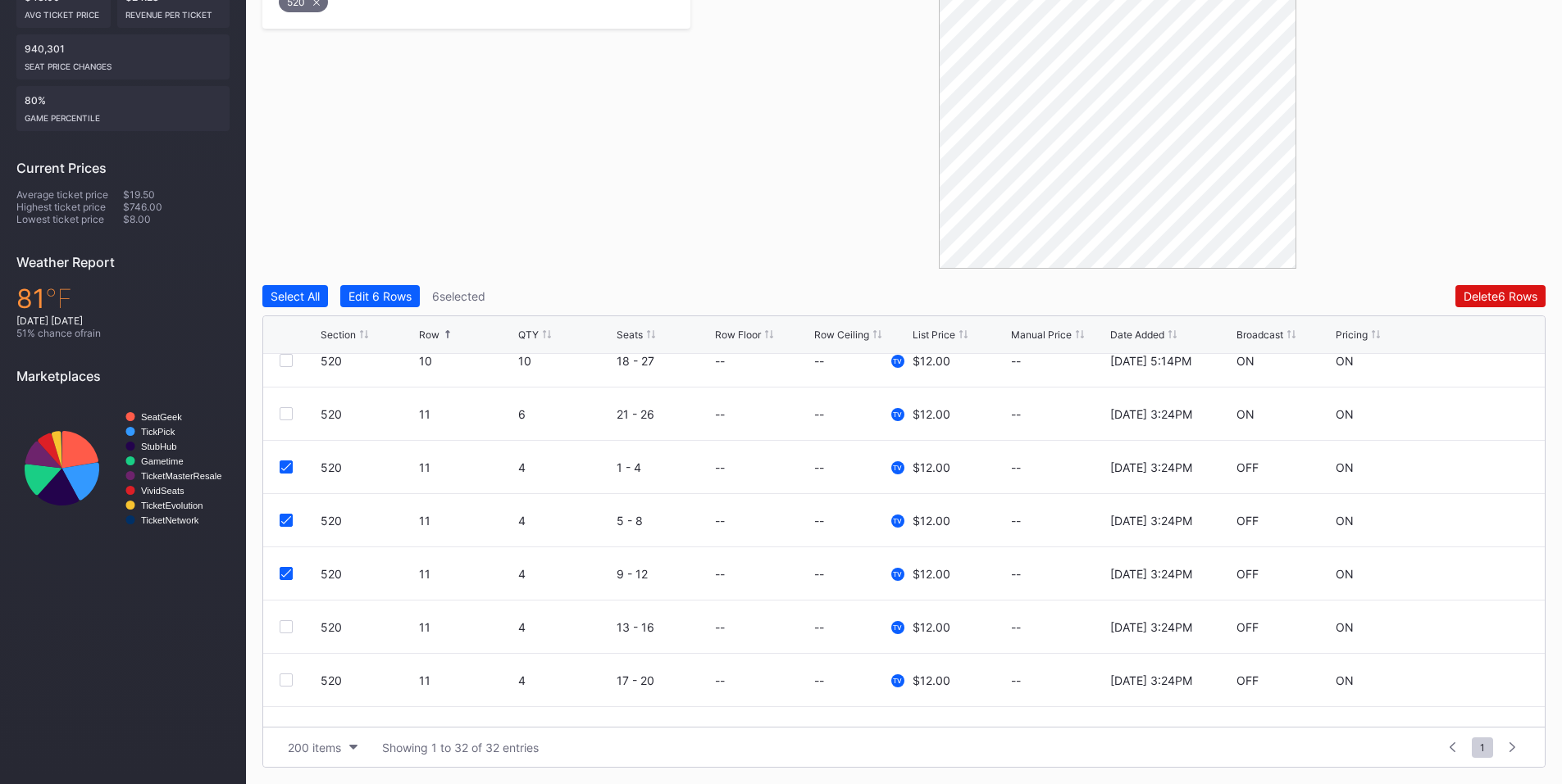
scroll to position [663, 0]
click at [288, 466] on icon at bounding box center [285, 462] width 10 height 8
click at [283, 513] on icon at bounding box center [285, 516] width 10 height 8
click at [286, 567] on icon at bounding box center [285, 569] width 10 height 8
click at [284, 574] on div at bounding box center [285, 569] width 13 height 13
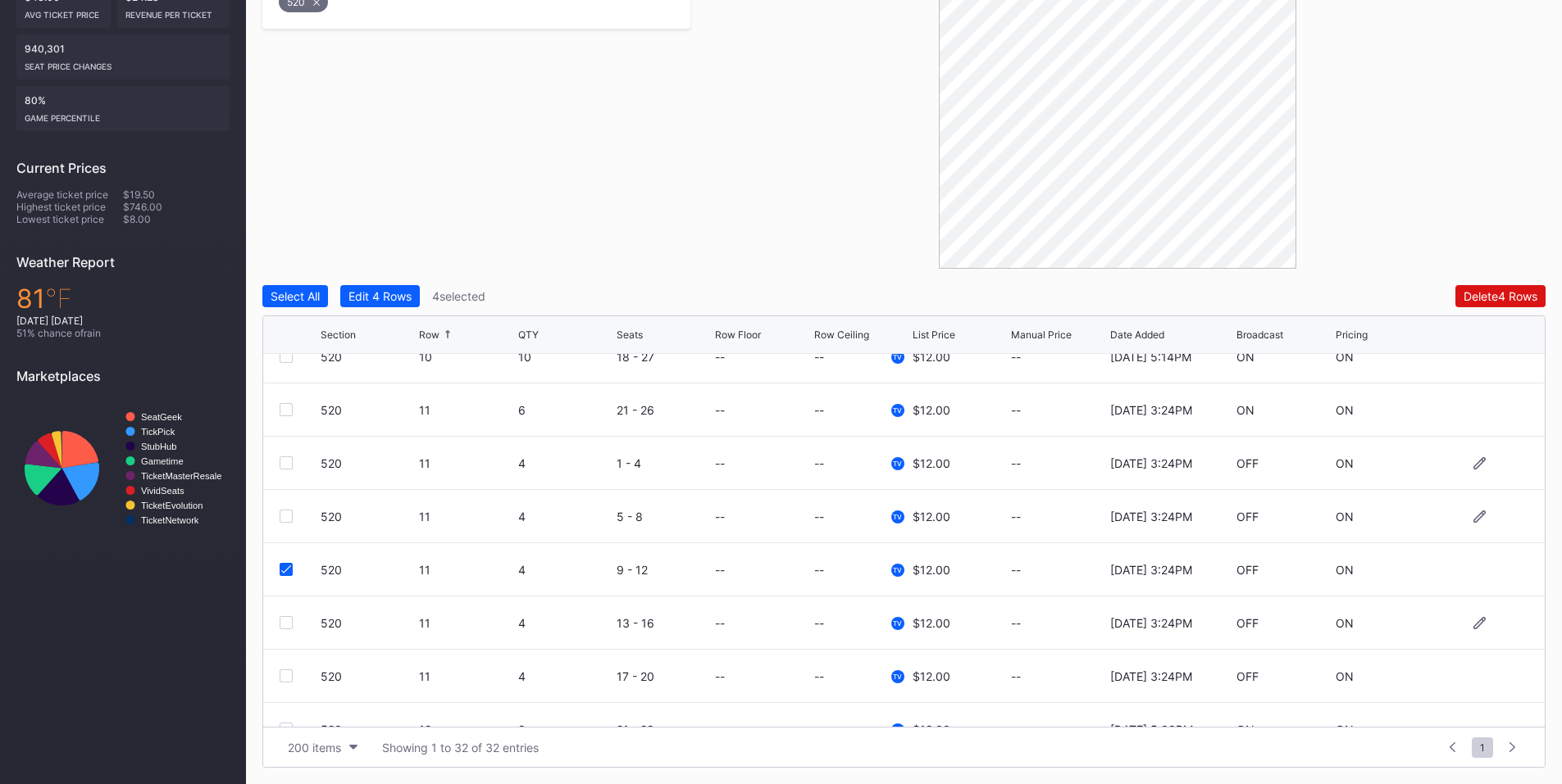
click at [286, 620] on div at bounding box center [285, 623] width 13 height 13
click at [285, 672] on div at bounding box center [285, 676] width 13 height 13
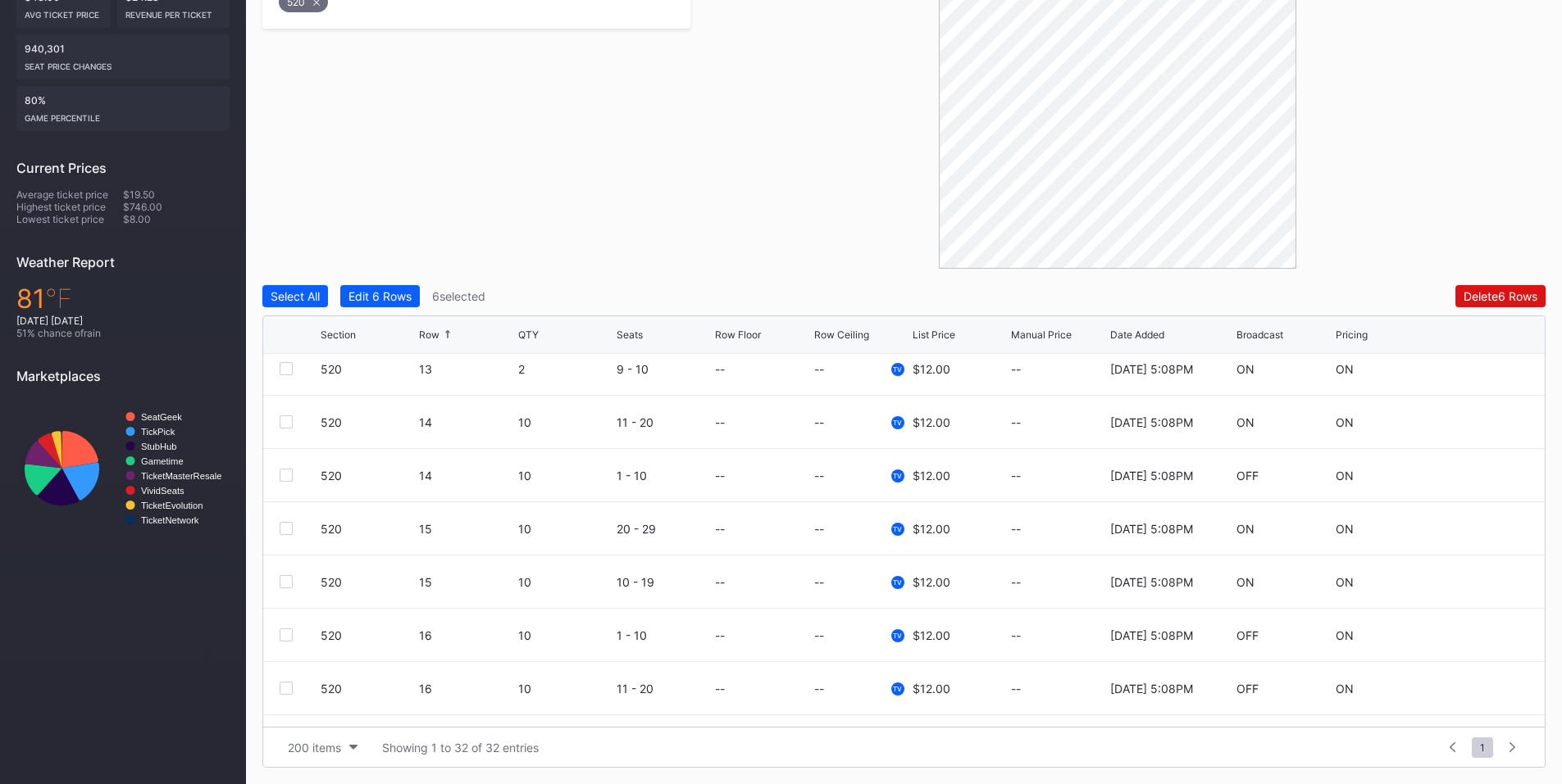
scroll to position [1332, 0]
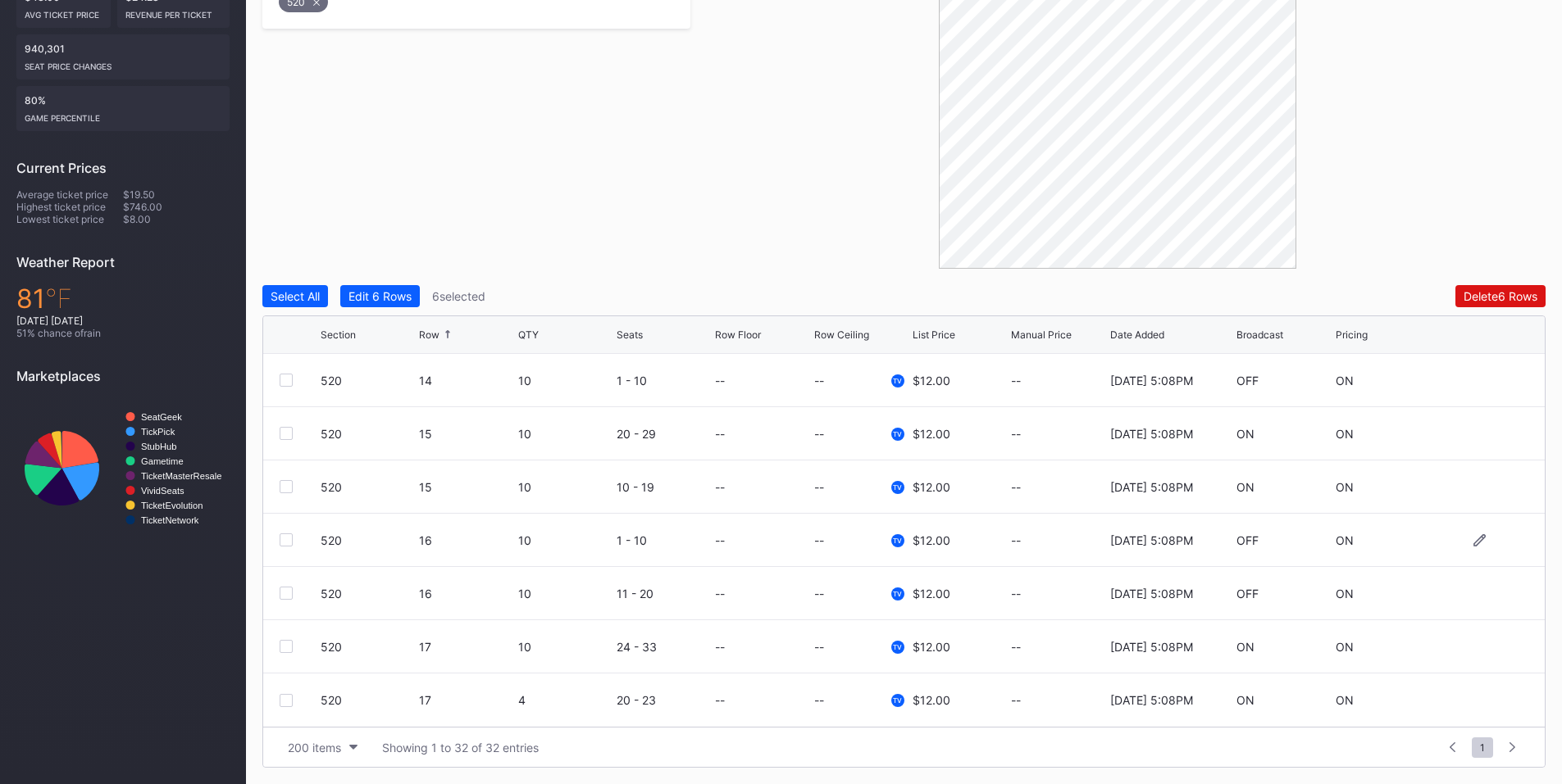
click at [289, 541] on div at bounding box center [285, 539] width 13 height 13
click at [285, 590] on div at bounding box center [285, 593] width 13 height 13
click at [1491, 296] on div "Delete 8 Rows" at bounding box center [1500, 297] width 74 height 14
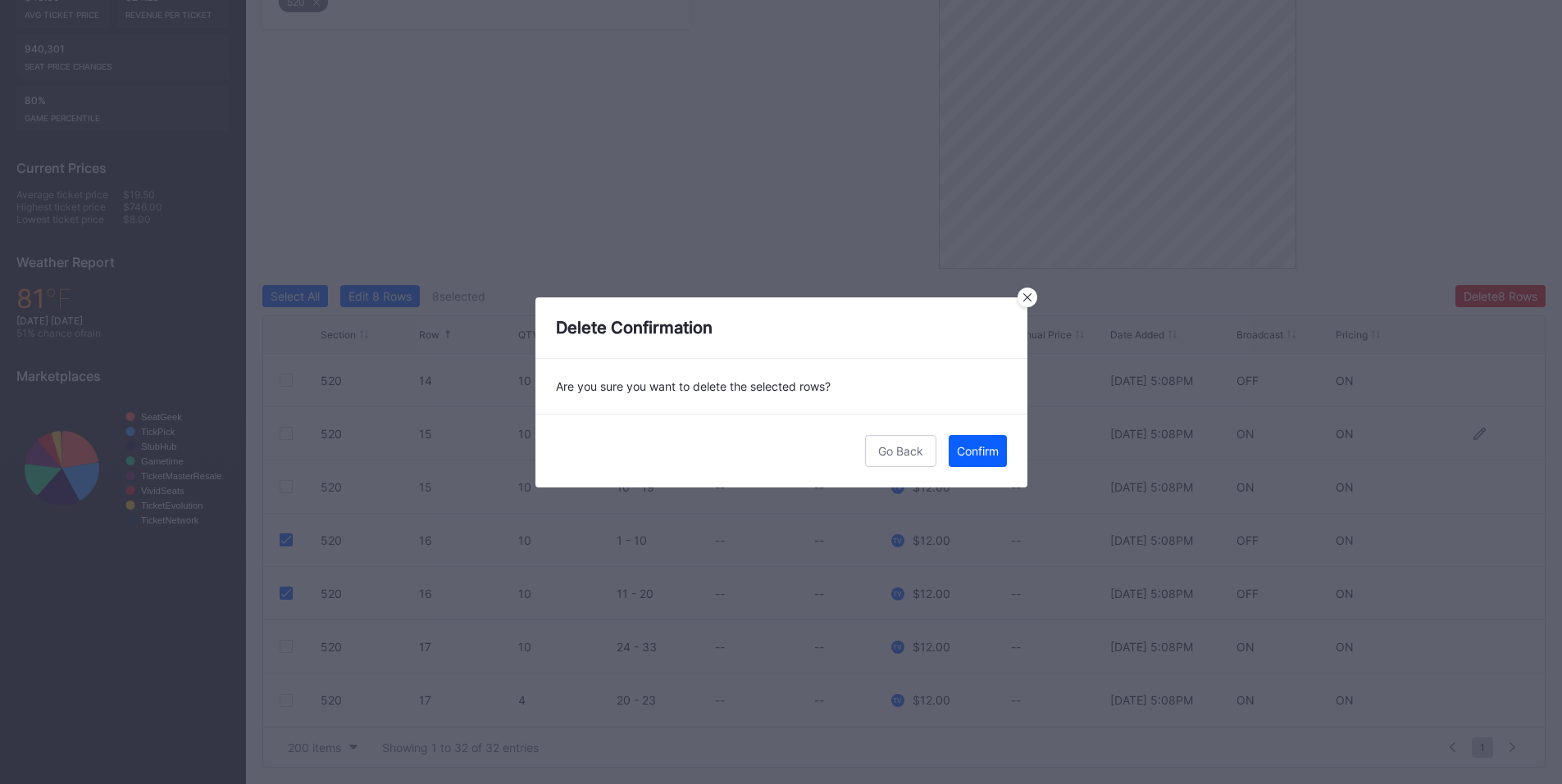
click at [988, 444] on div "Confirm" at bounding box center [978, 451] width 42 height 14
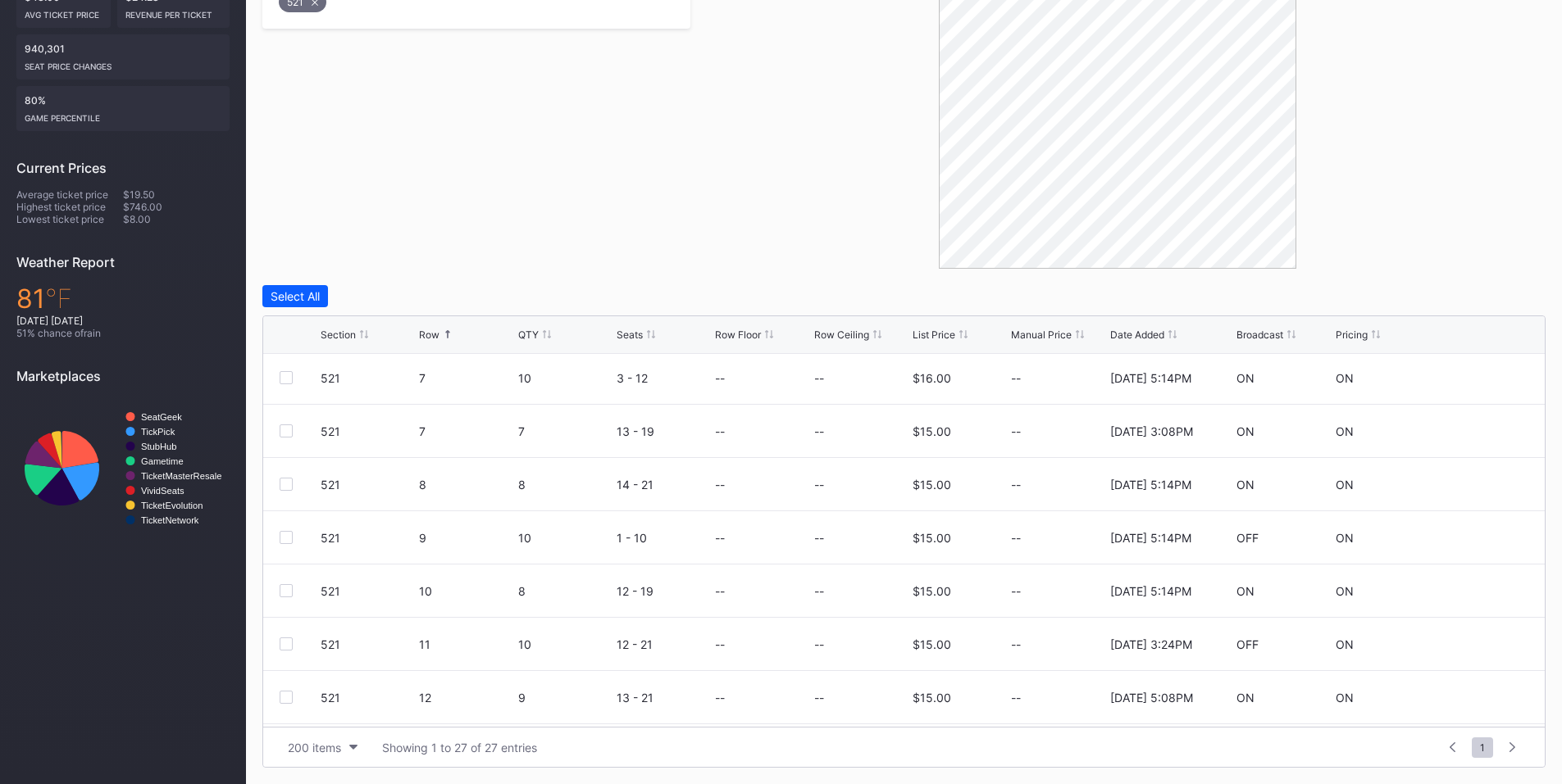
scroll to position [574, 0]
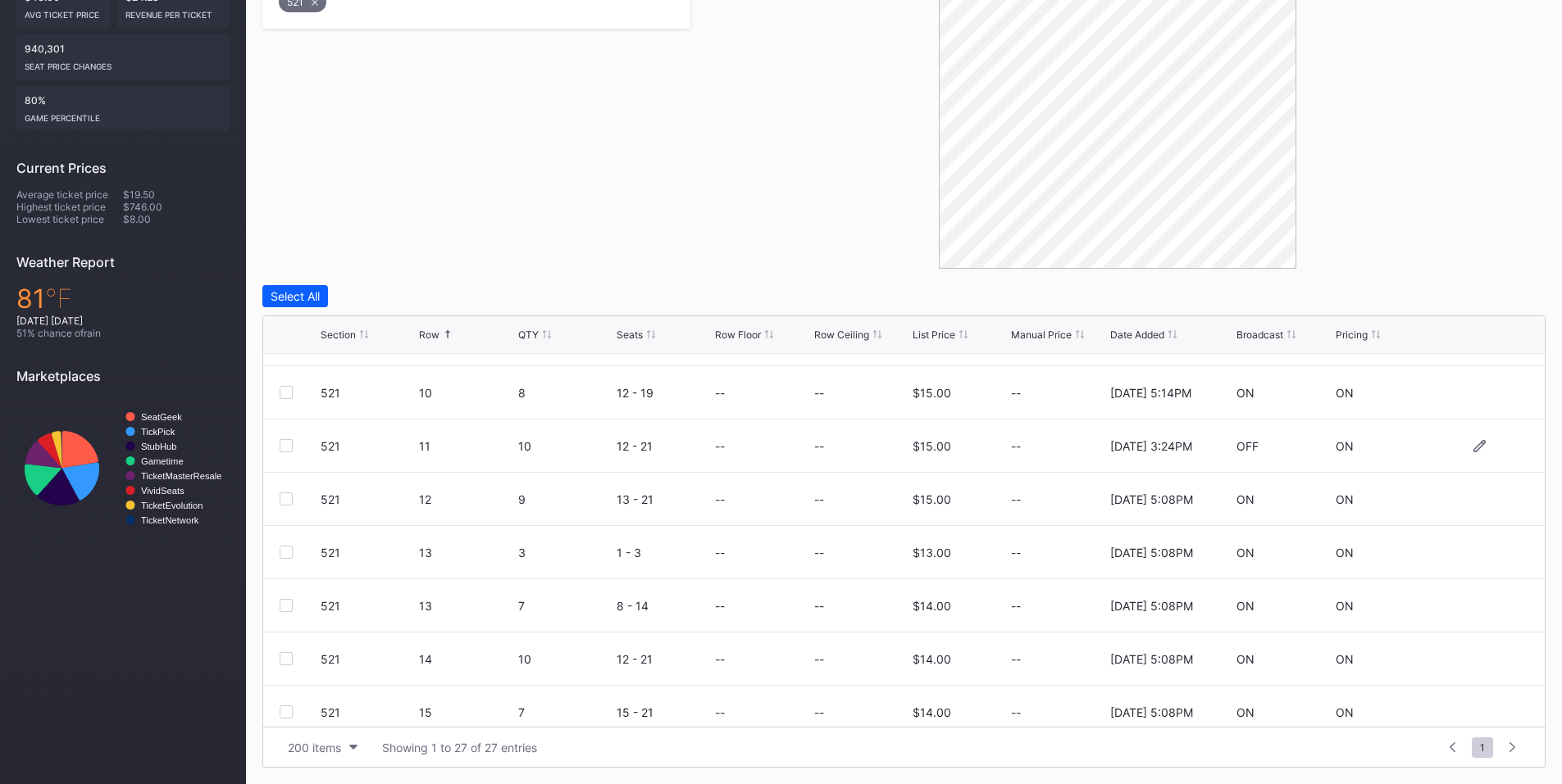
click at [288, 453] on div "521 11 10 12 - 21 -- -- $15.00 -- 4/22/2025 3:24PM OFF ON" at bounding box center [903, 446] width 1282 height 53
click at [282, 449] on div at bounding box center [285, 446] width 13 height 13
click at [1499, 304] on button "Delete 1 Row" at bounding box center [1504, 297] width 82 height 23
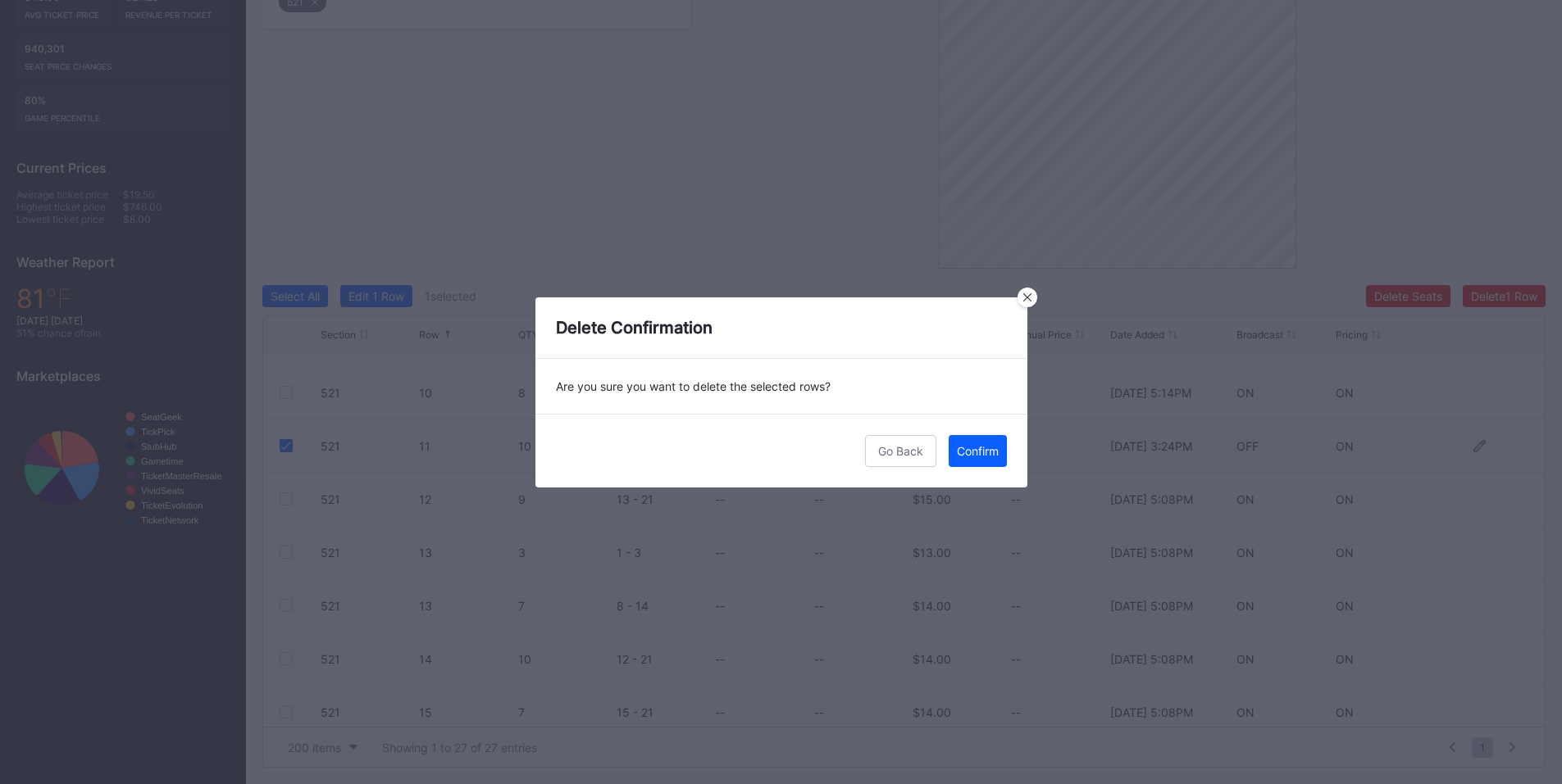
click at [994, 446] on div "Confirm" at bounding box center [978, 451] width 42 height 14
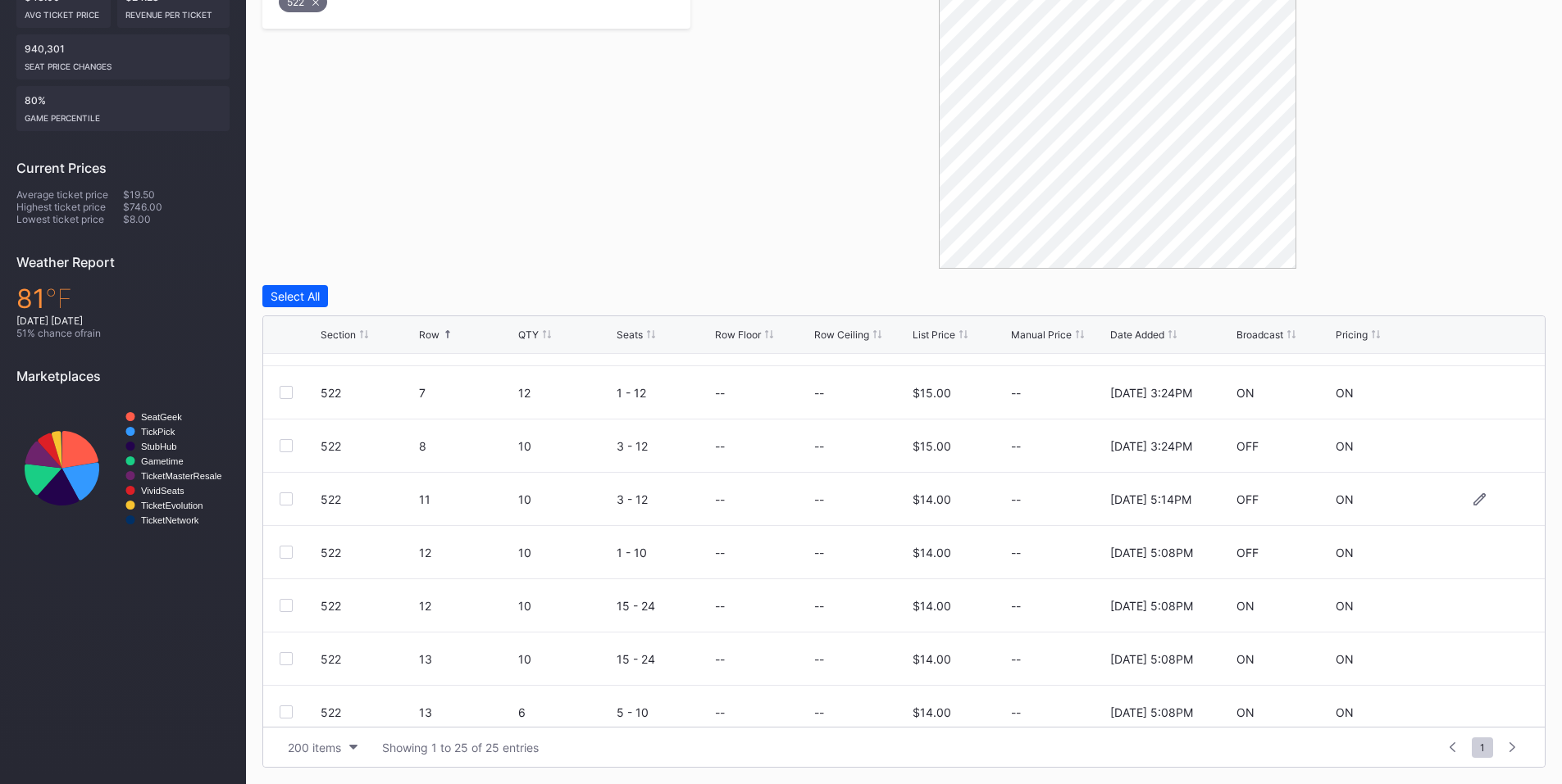
click at [290, 500] on div at bounding box center [285, 499] width 13 height 13
click at [285, 555] on div at bounding box center [285, 552] width 13 height 13
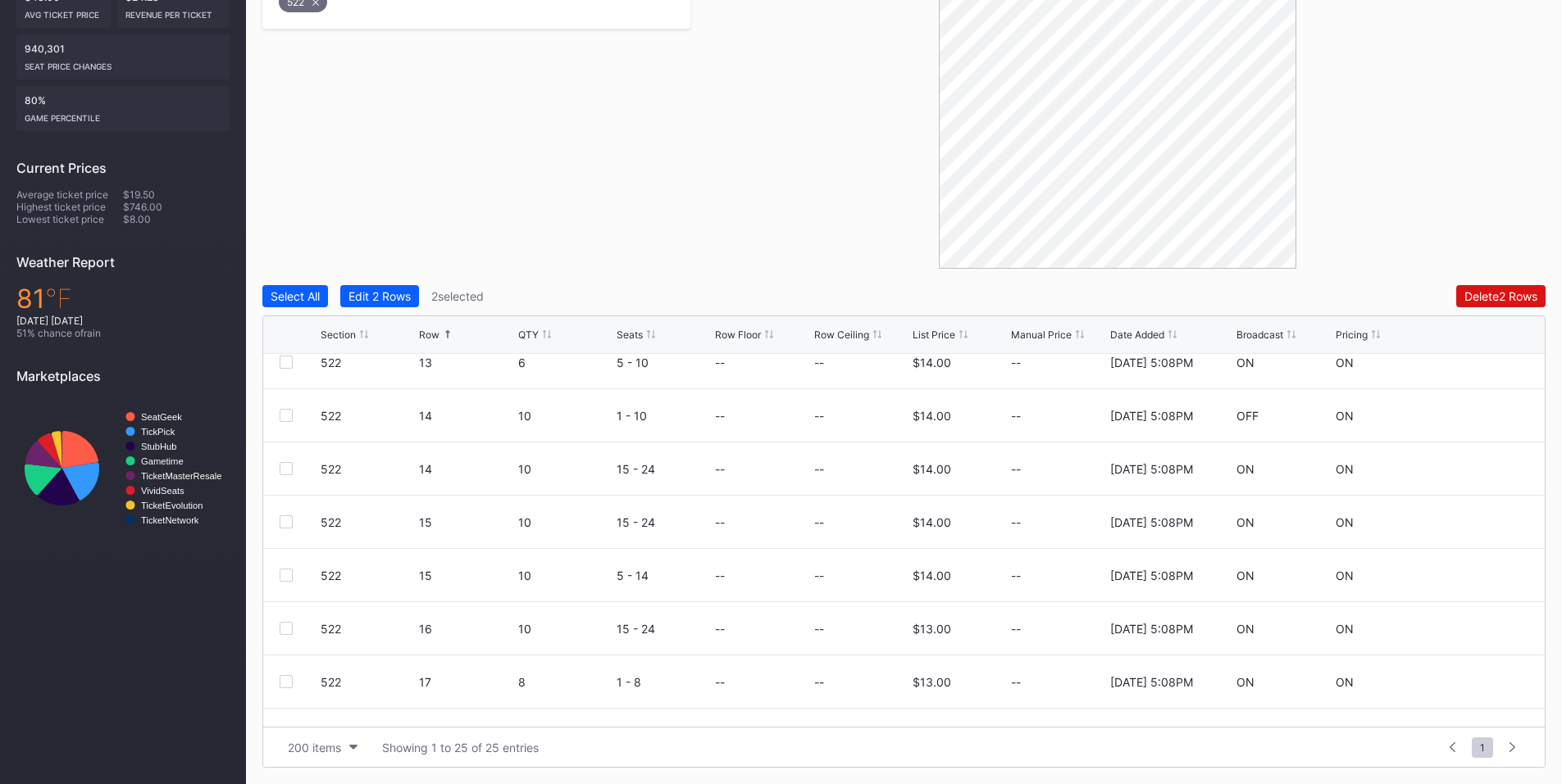
scroll to position [957, 0]
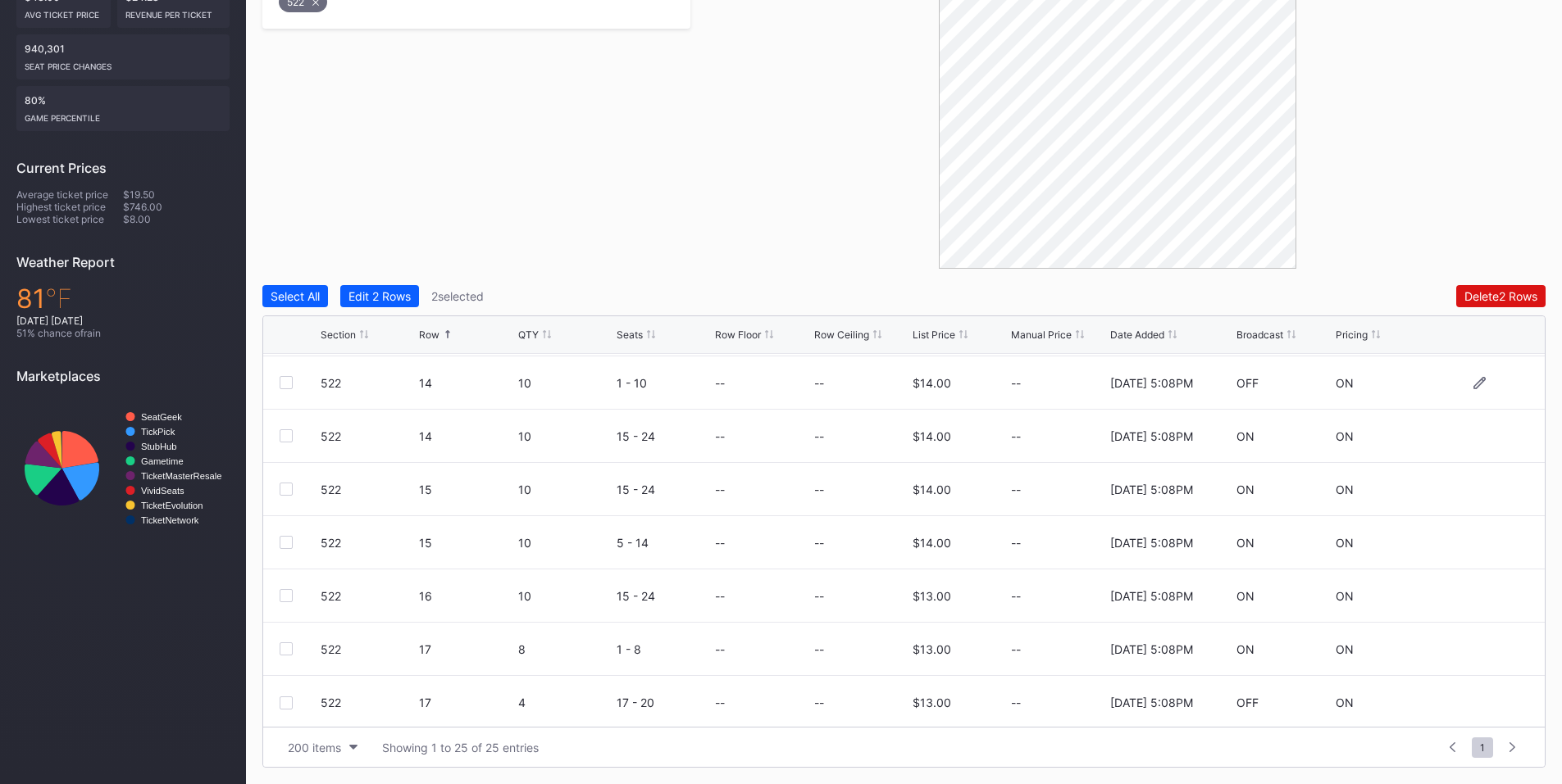
click at [287, 385] on div at bounding box center [285, 382] width 13 height 13
click at [1478, 298] on div "Delete 3 Rows" at bounding box center [1500, 297] width 74 height 14
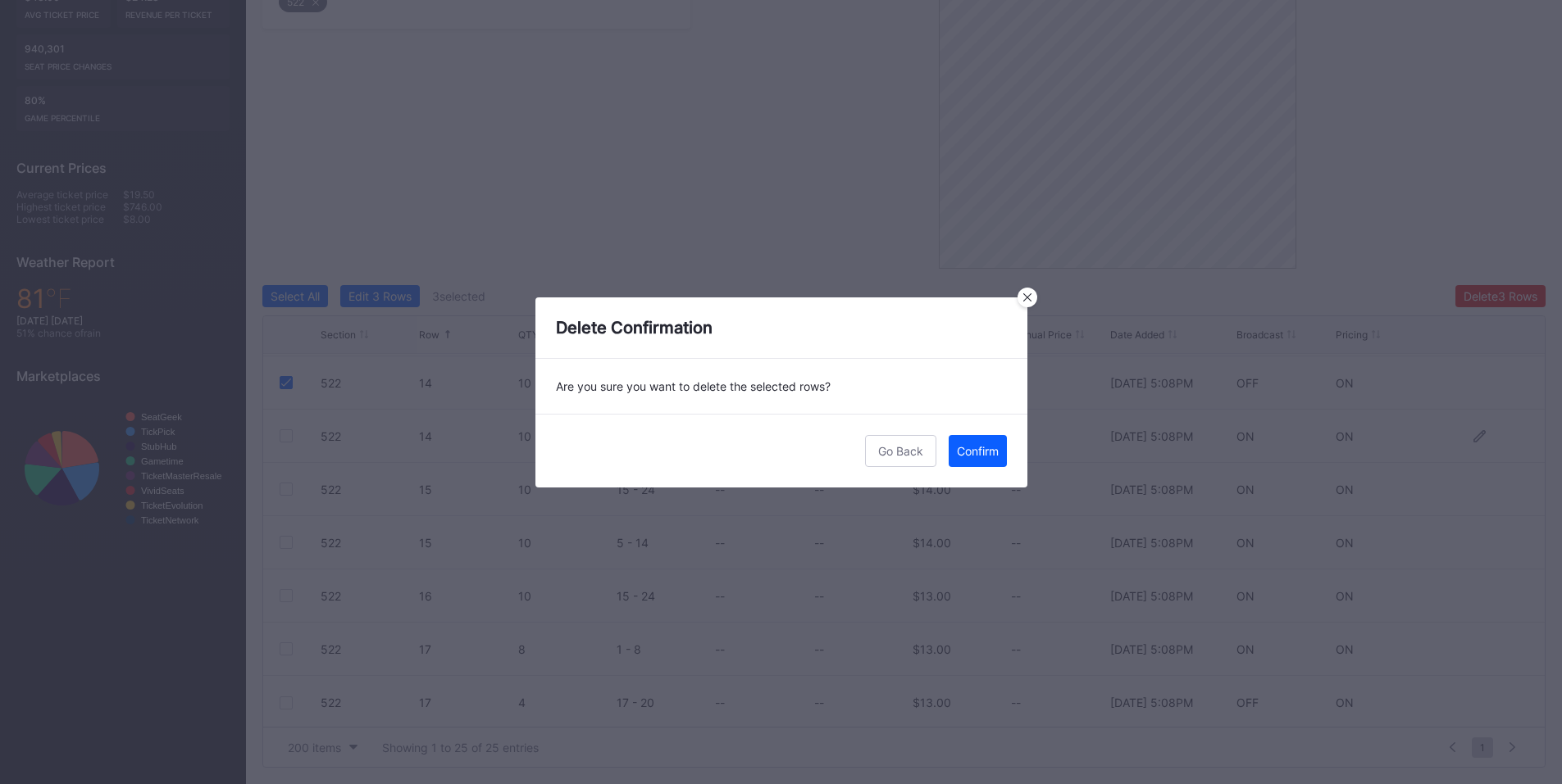
click at [979, 445] on div "Confirm" at bounding box center [978, 451] width 42 height 14
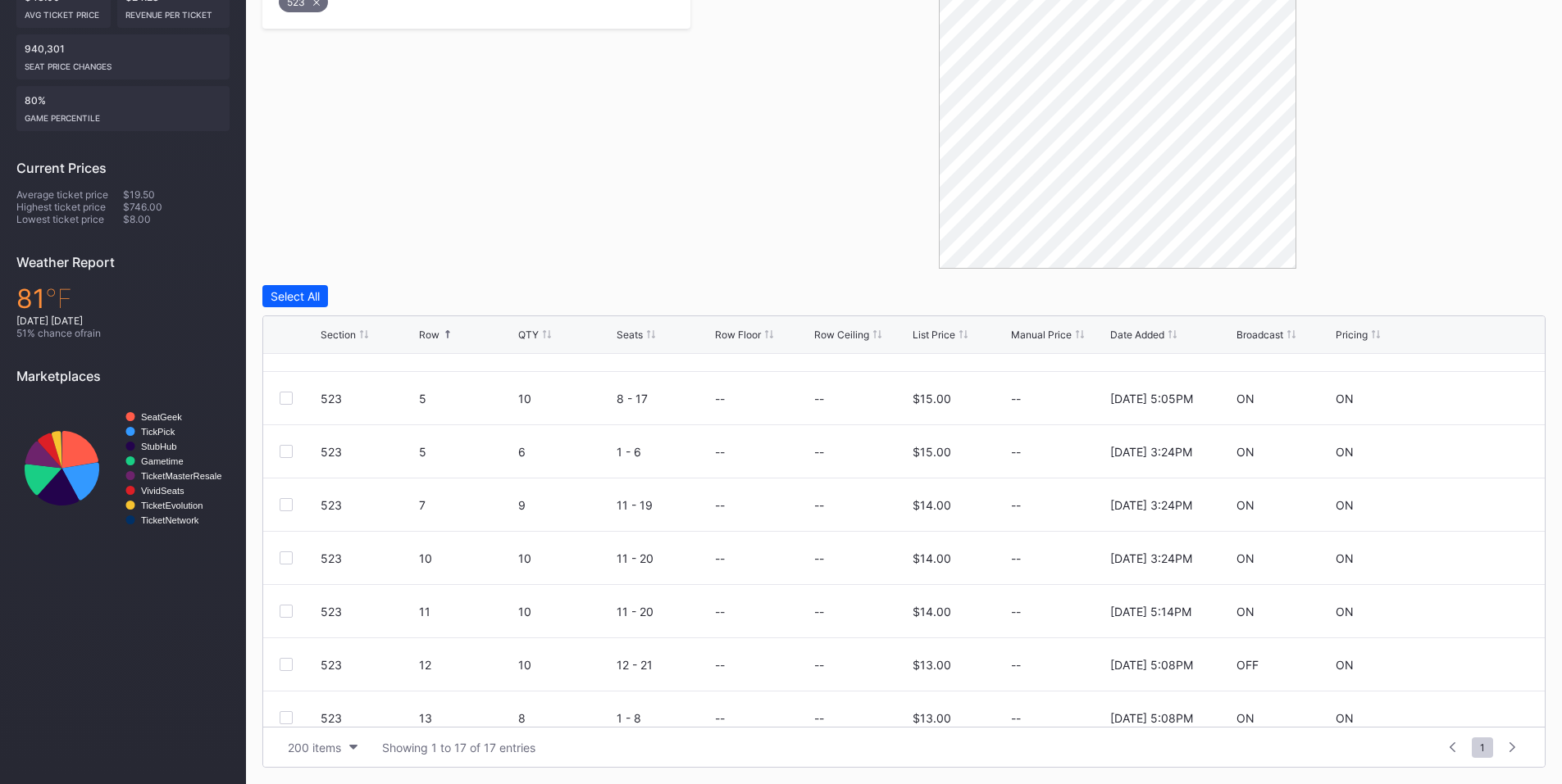
scroll to position [382, 0]
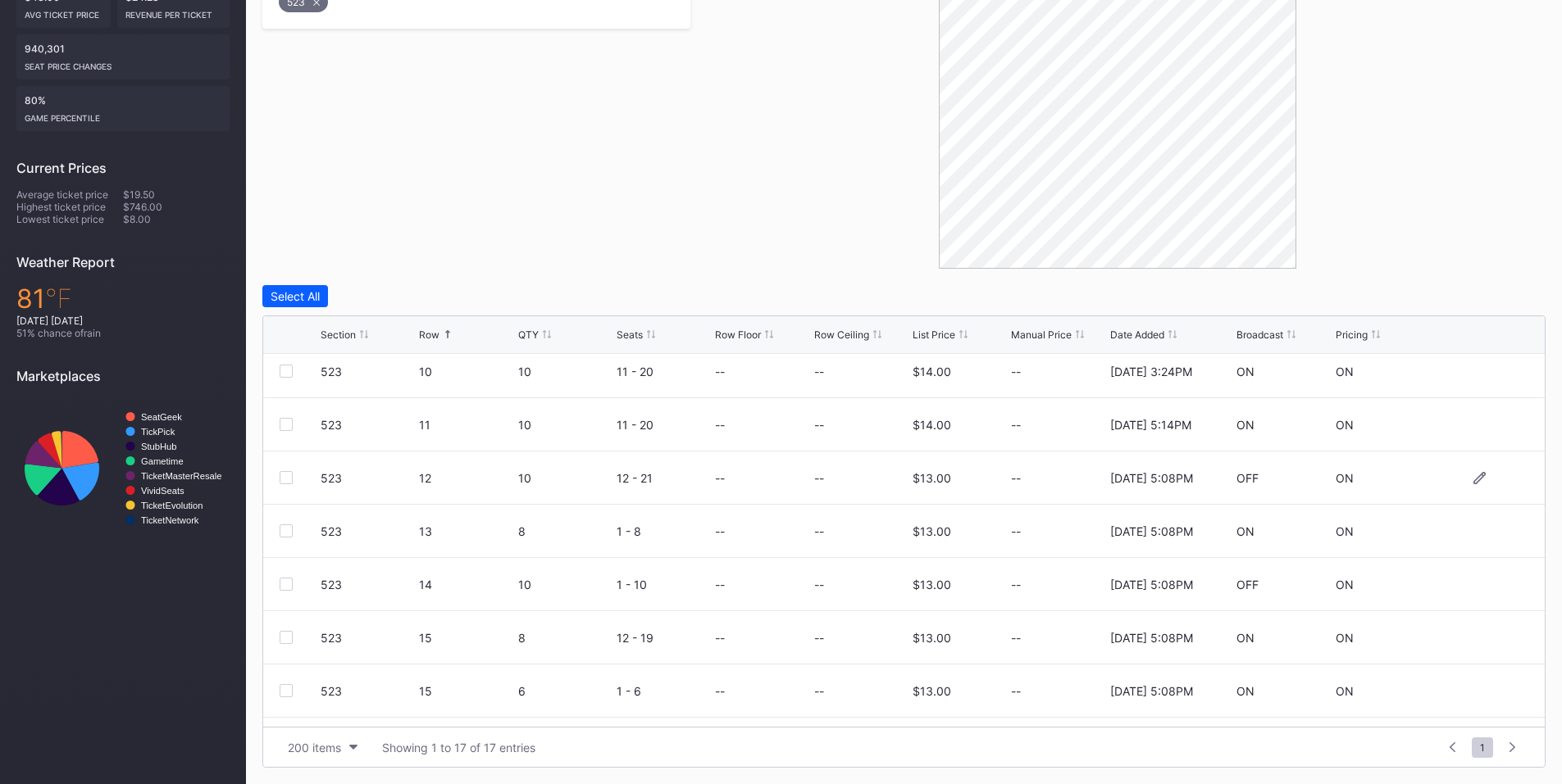
click at [292, 476] on div at bounding box center [285, 477] width 13 height 13
click at [287, 588] on div at bounding box center [285, 584] width 13 height 13
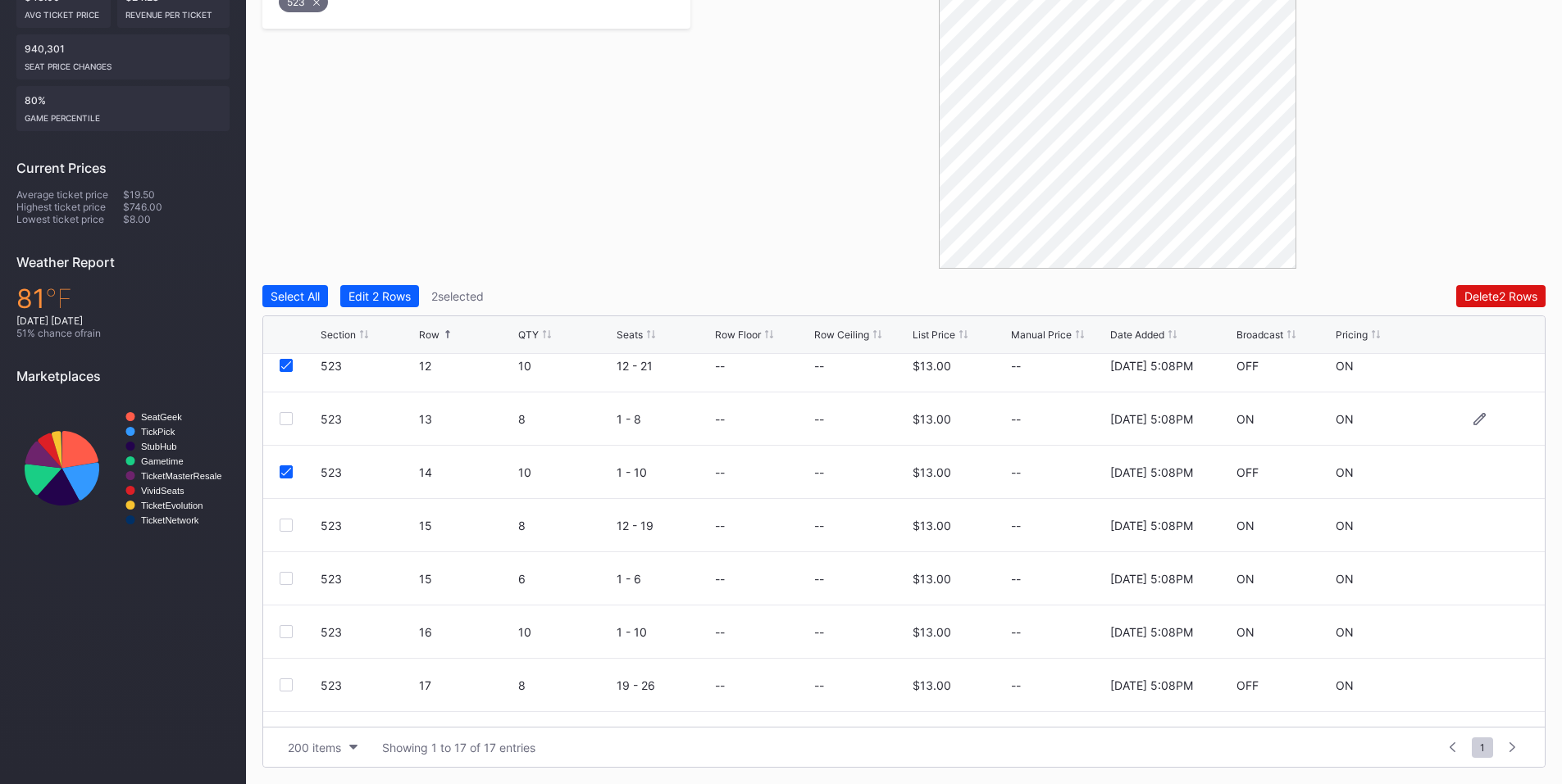
scroll to position [532, 0]
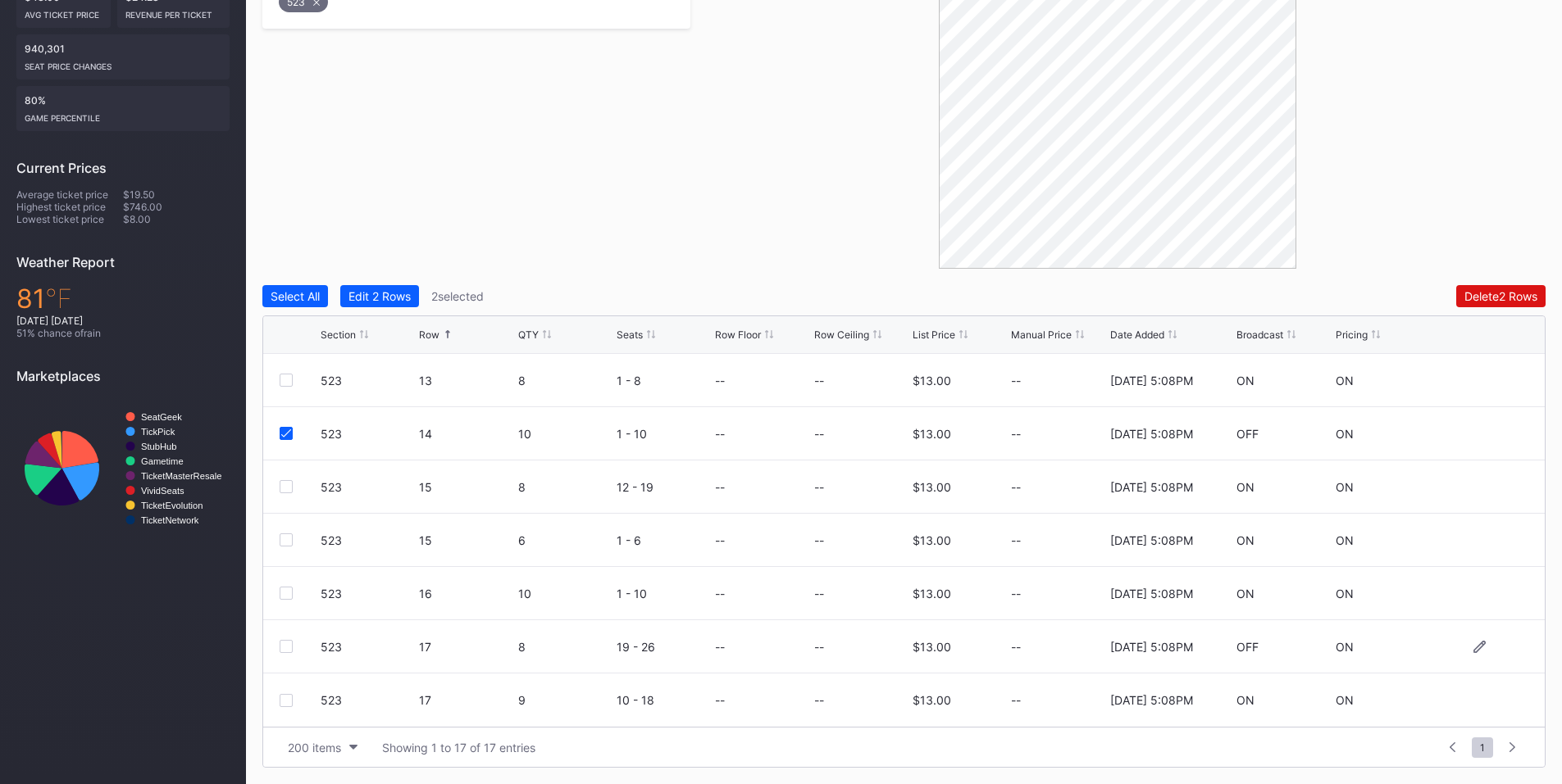
click at [280, 648] on div at bounding box center [285, 646] width 13 height 13
click at [1485, 298] on div "Delete 3 Rows" at bounding box center [1500, 297] width 74 height 14
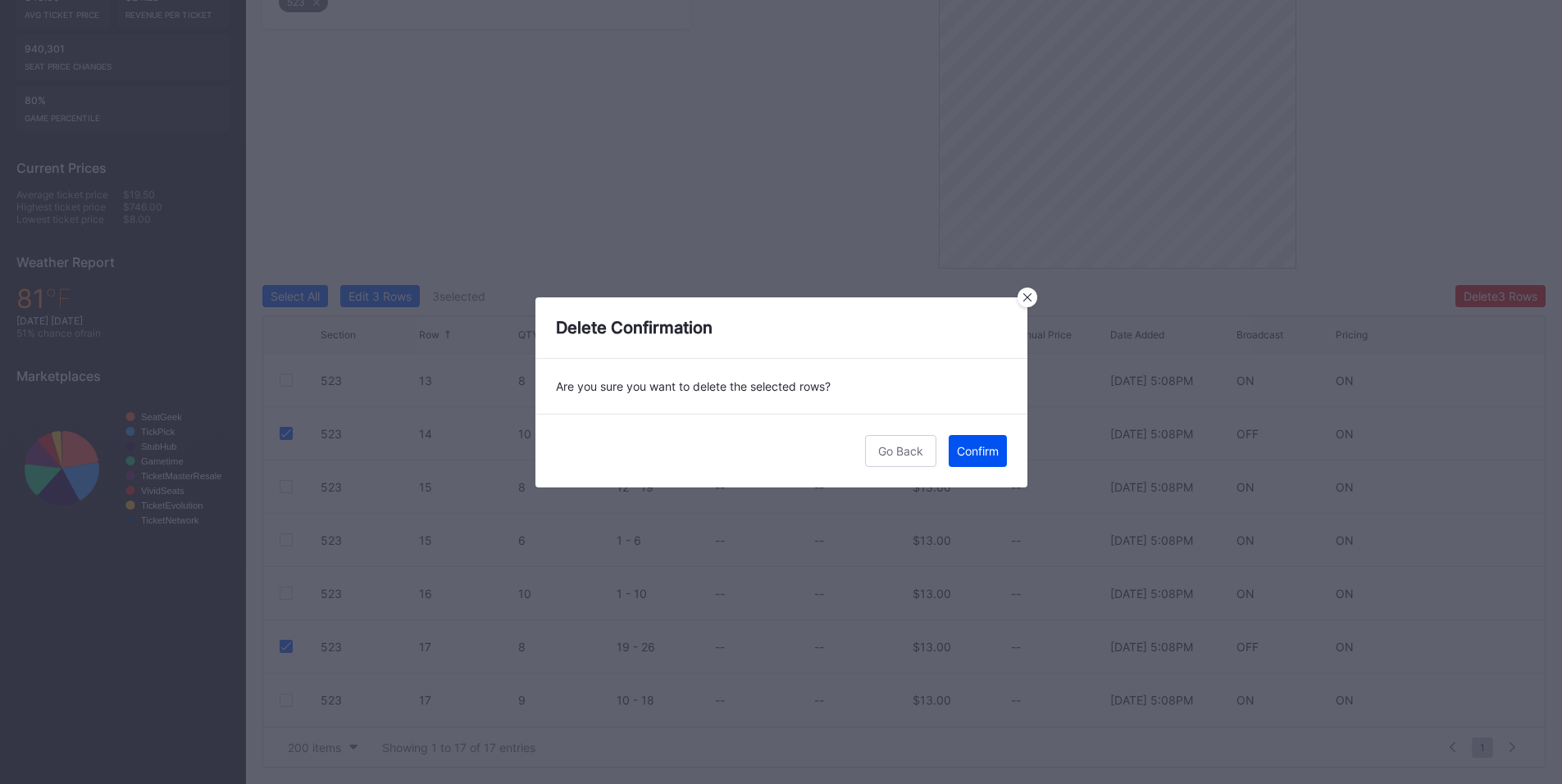
click at [981, 456] on div "Confirm" at bounding box center [978, 451] width 42 height 14
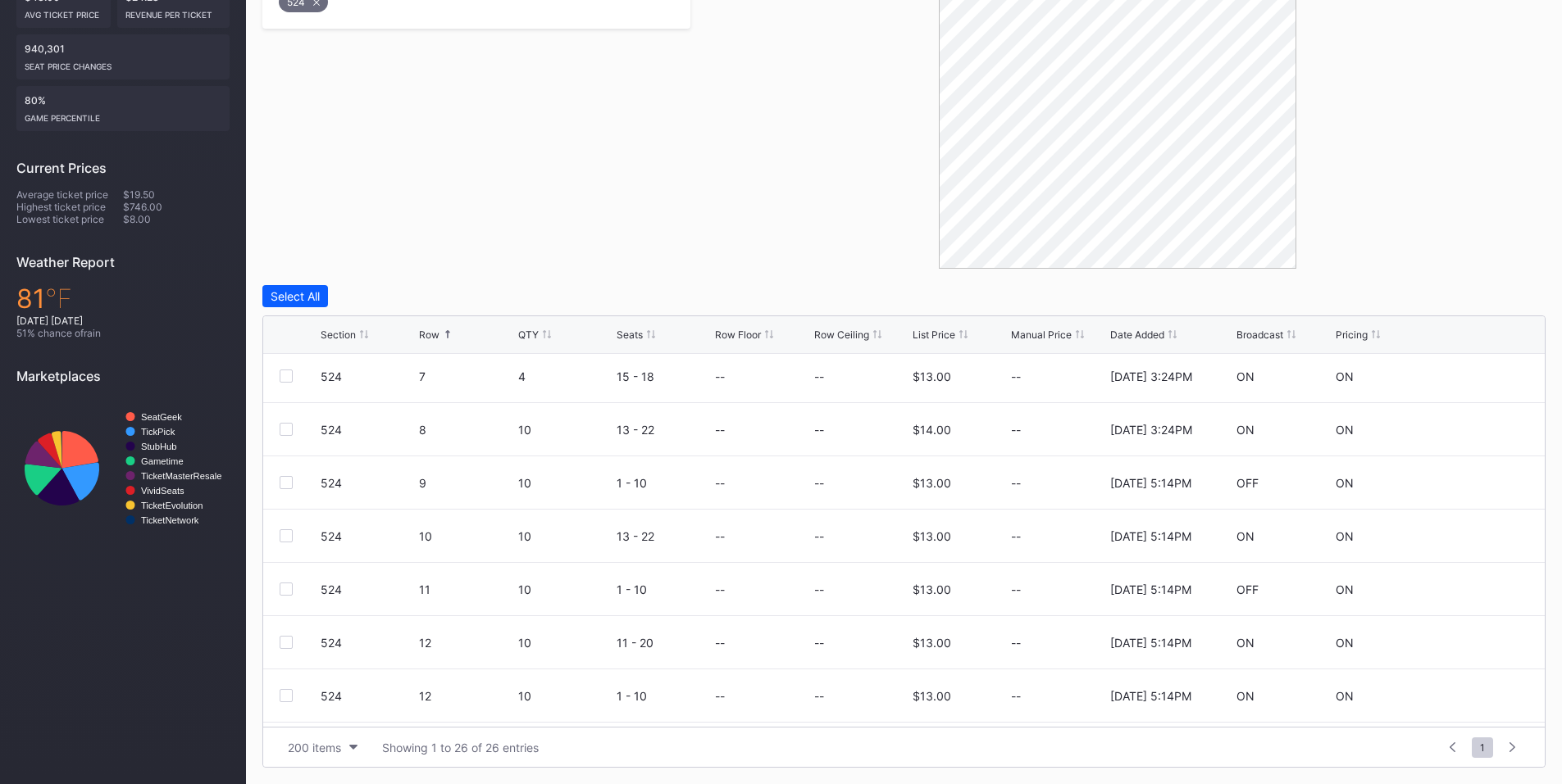
scroll to position [574, 0]
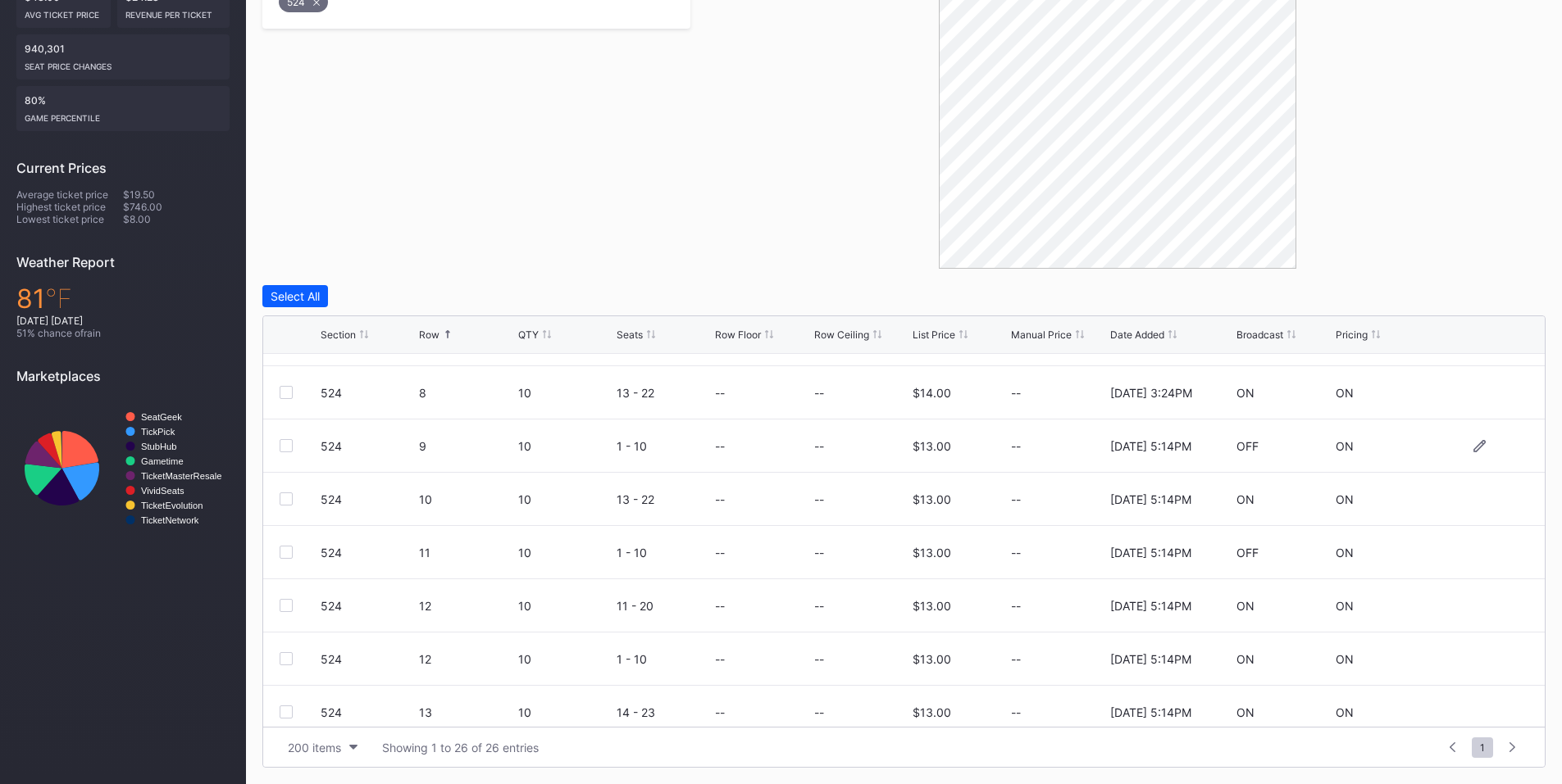
click at [287, 448] on div at bounding box center [285, 446] width 13 height 13
click at [282, 553] on div at bounding box center [285, 552] width 13 height 13
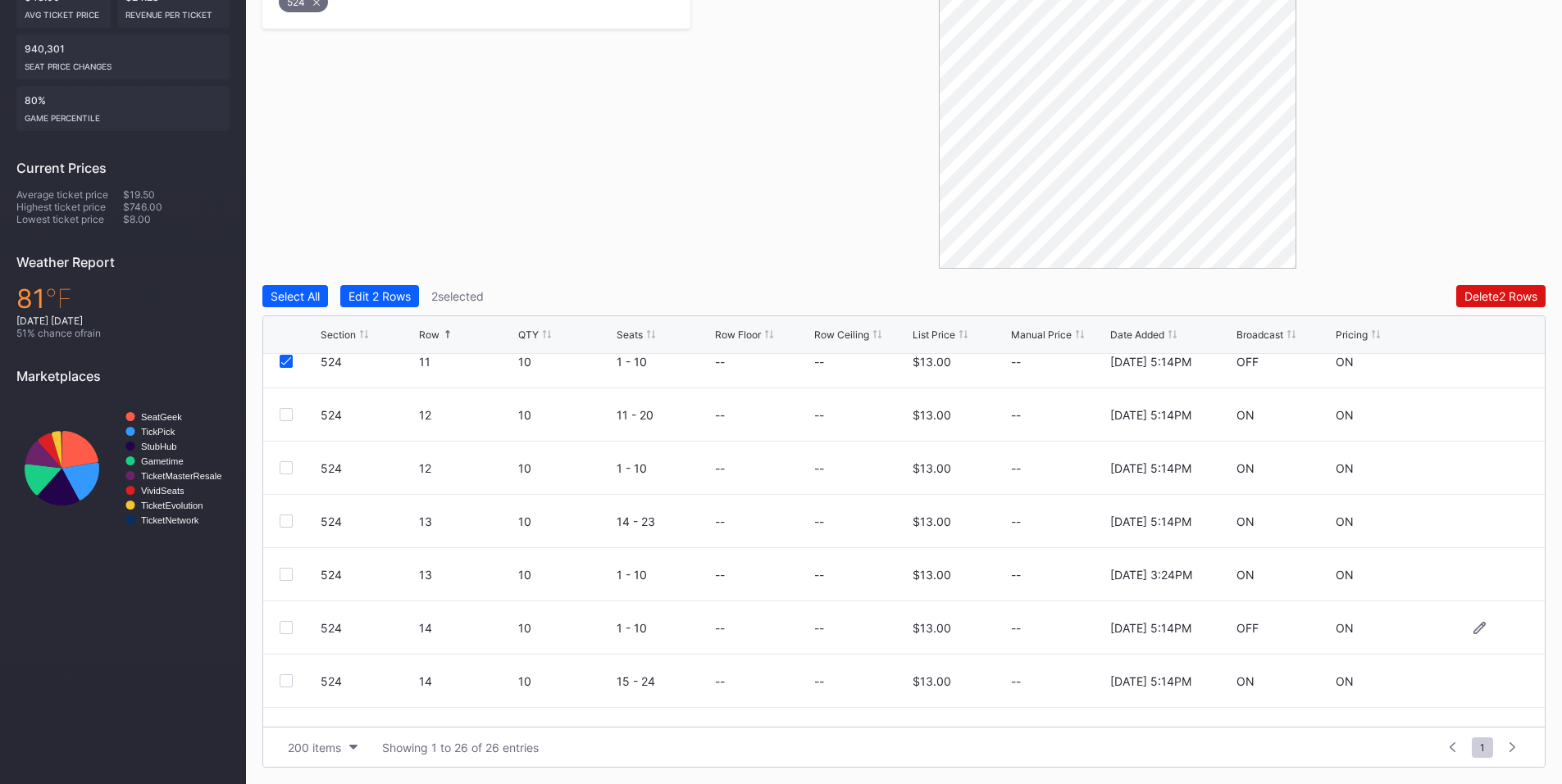
click at [290, 630] on div at bounding box center [285, 627] width 13 height 13
click at [1478, 296] on div "Delete 3 Rows" at bounding box center [1500, 297] width 74 height 14
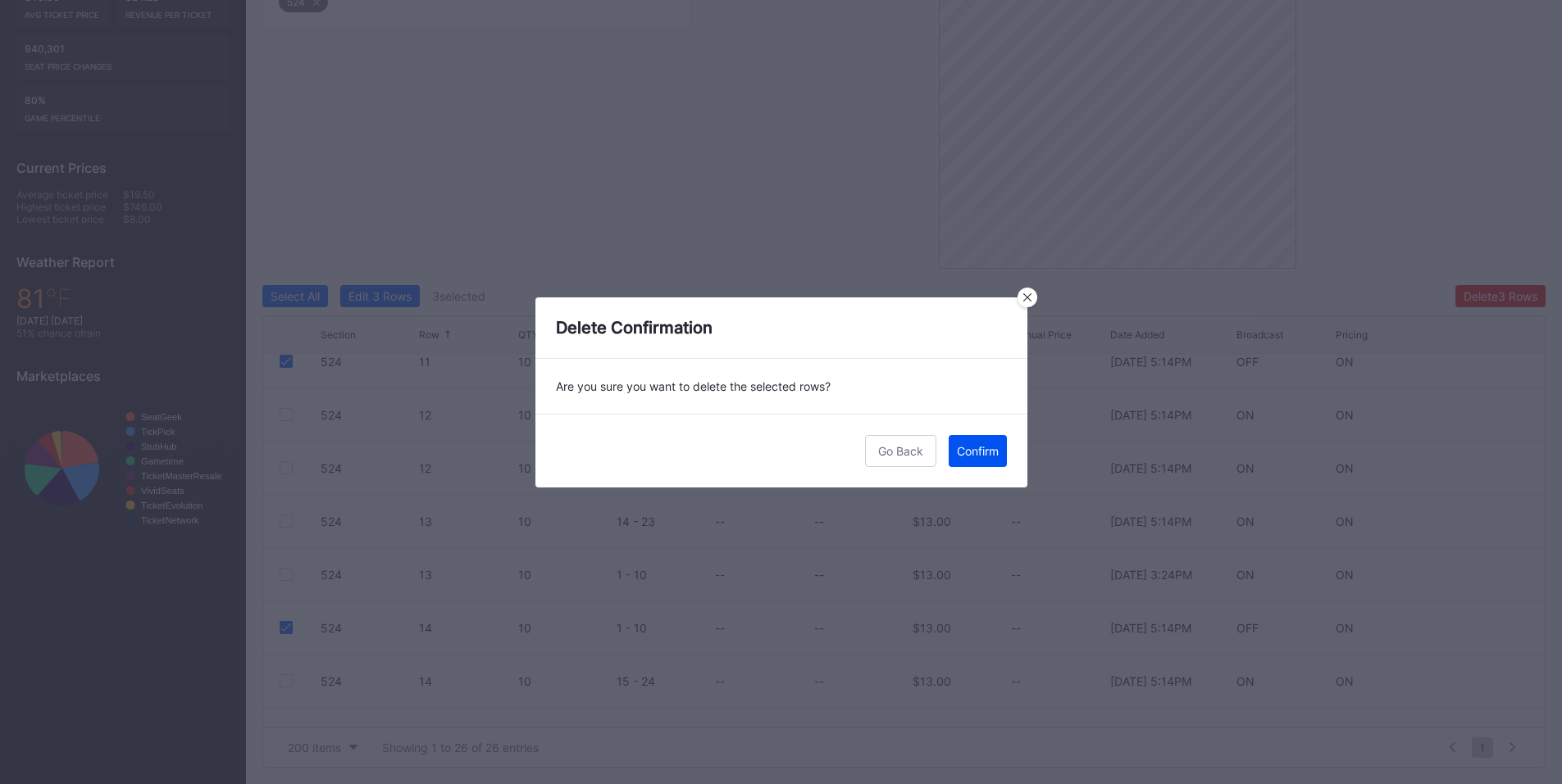
click at [981, 450] on div "Confirm" at bounding box center [978, 451] width 42 height 14
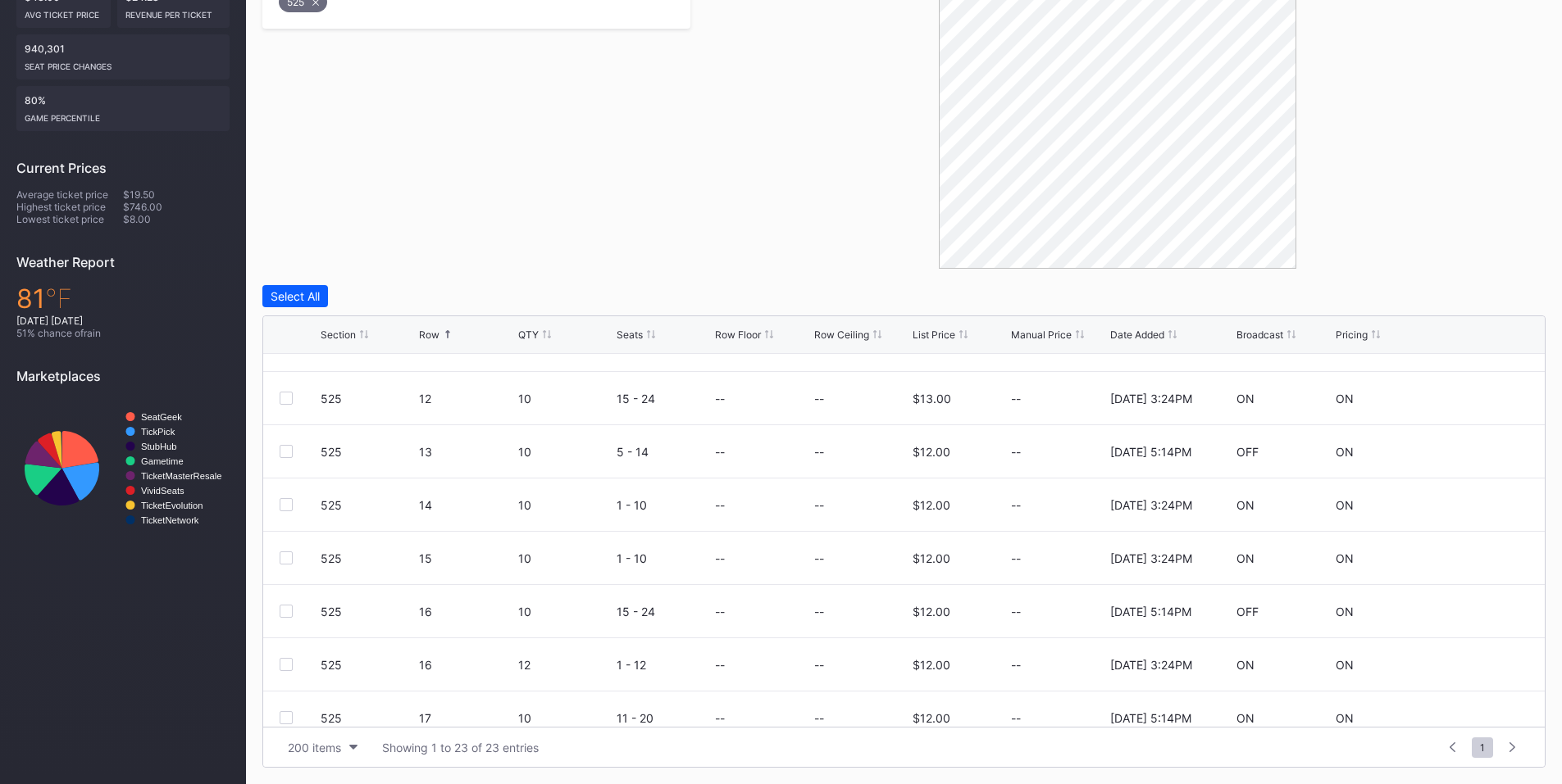
scroll to position [766, 0]
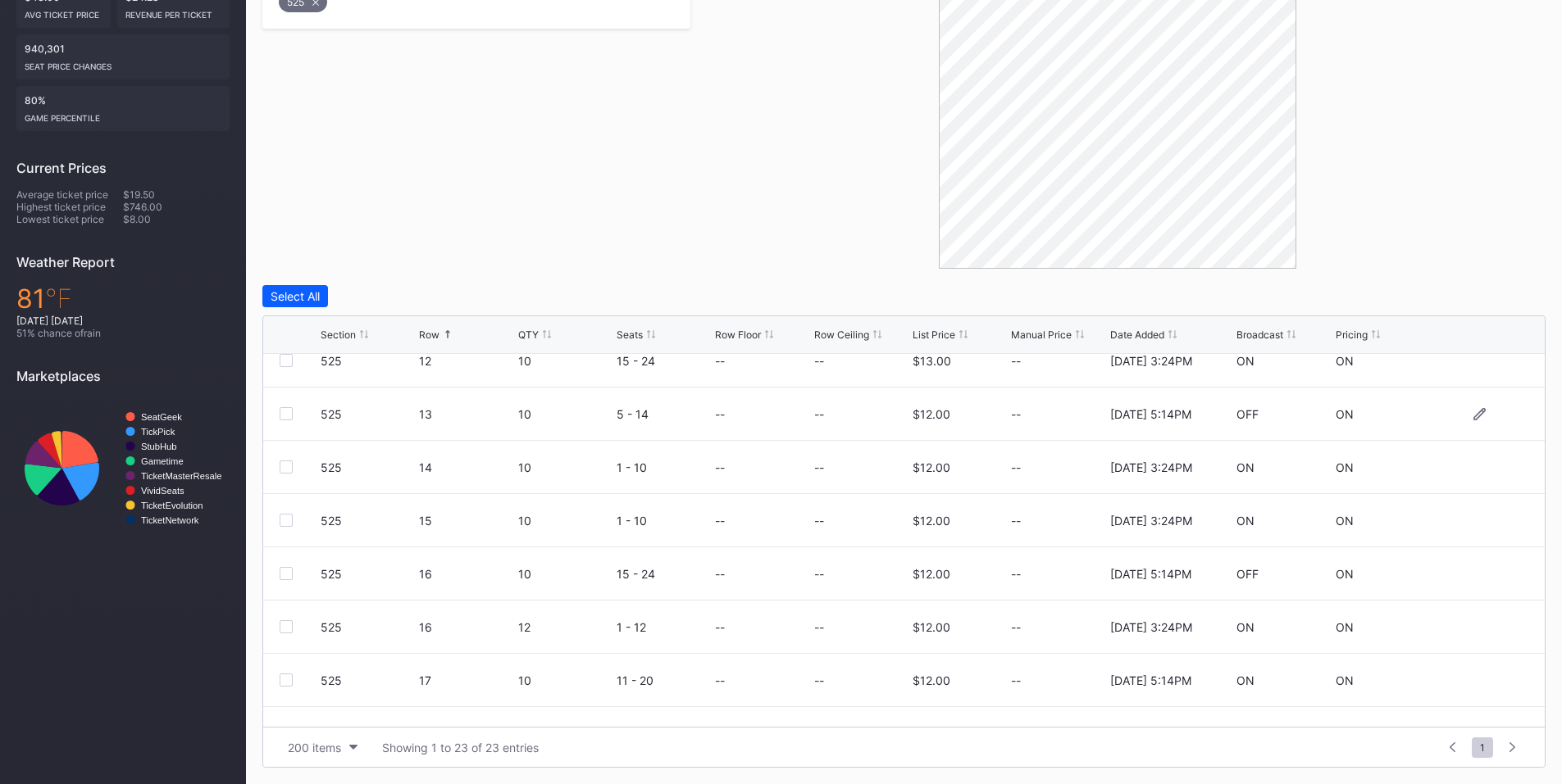
click at [288, 418] on div at bounding box center [285, 414] width 13 height 13
click at [284, 575] on div at bounding box center [285, 573] width 13 height 13
click at [1499, 300] on div "Delete 2 Rows" at bounding box center [1501, 297] width 73 height 14
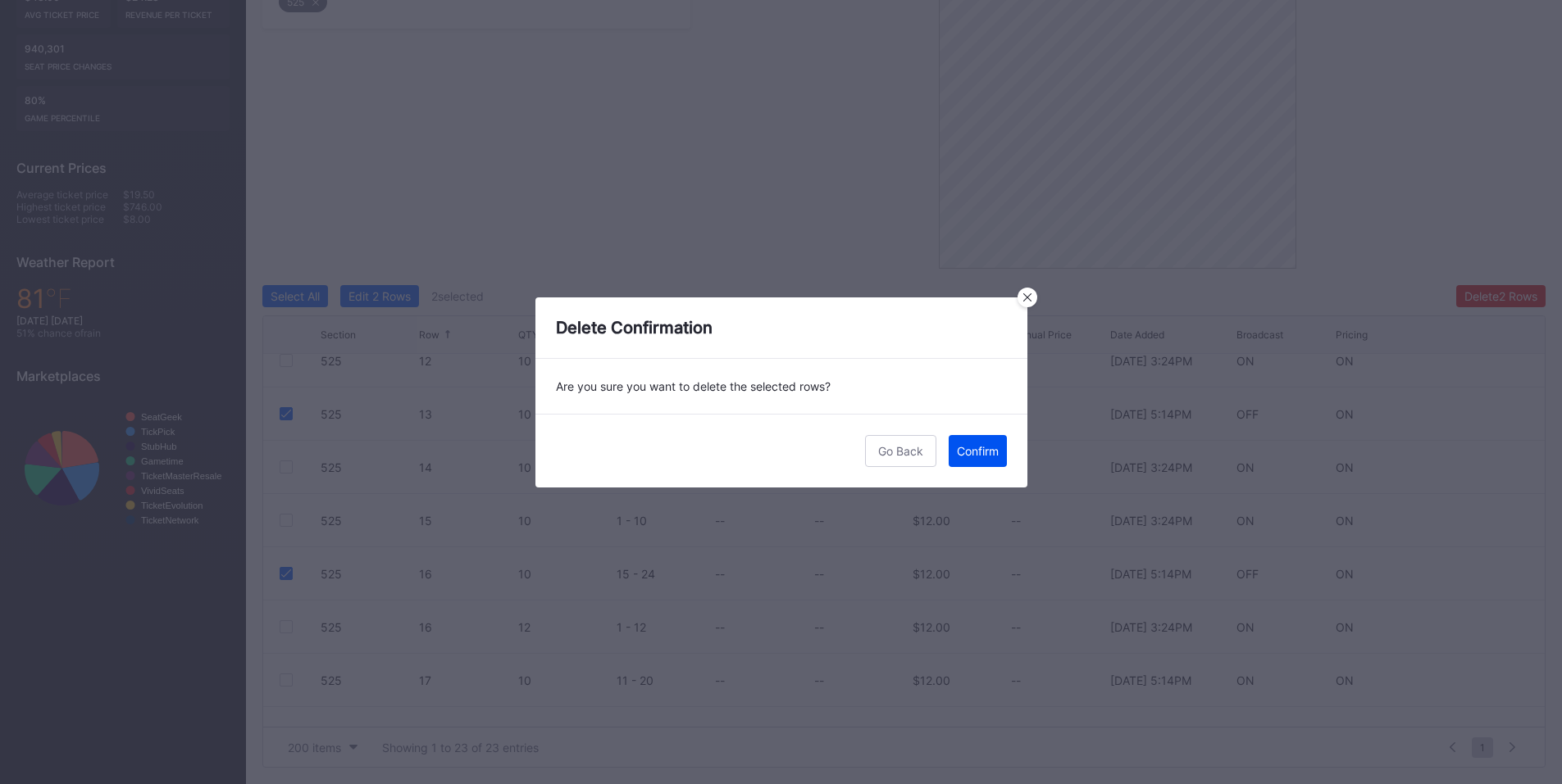
click at [977, 454] on div "Confirm" at bounding box center [978, 451] width 42 height 14
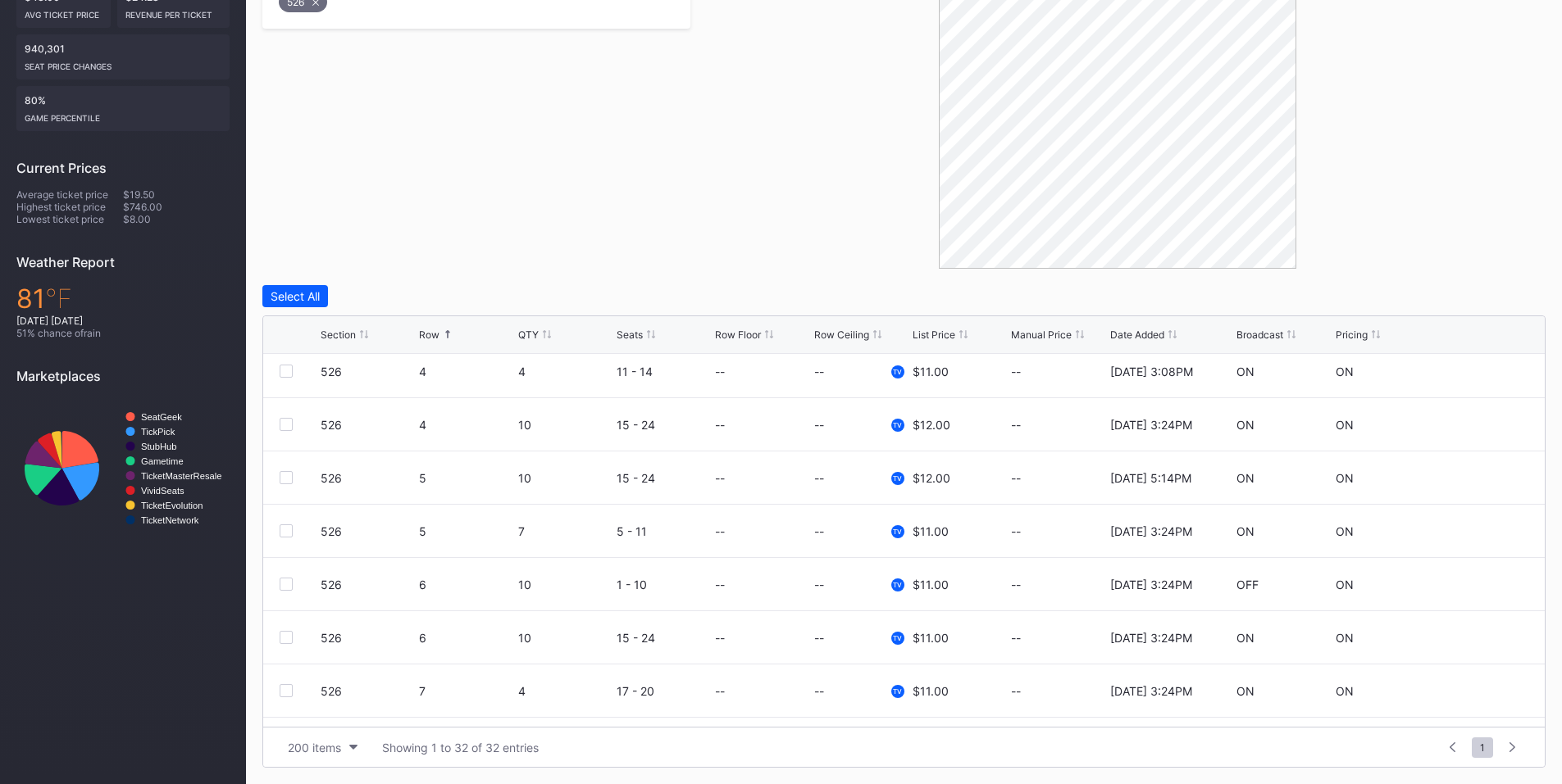
scroll to position [574, 0]
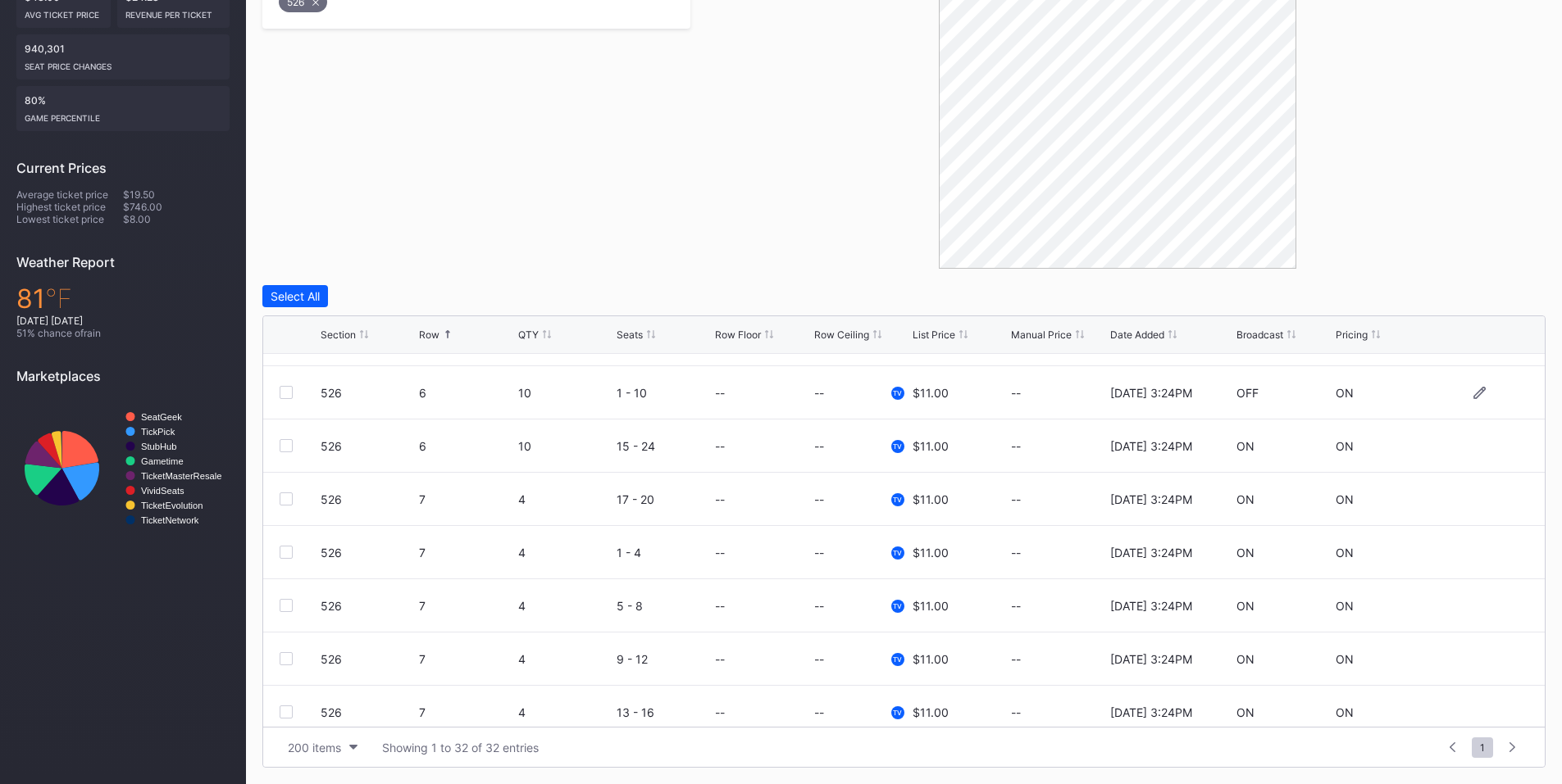
click at [290, 390] on div at bounding box center [285, 392] width 13 height 13
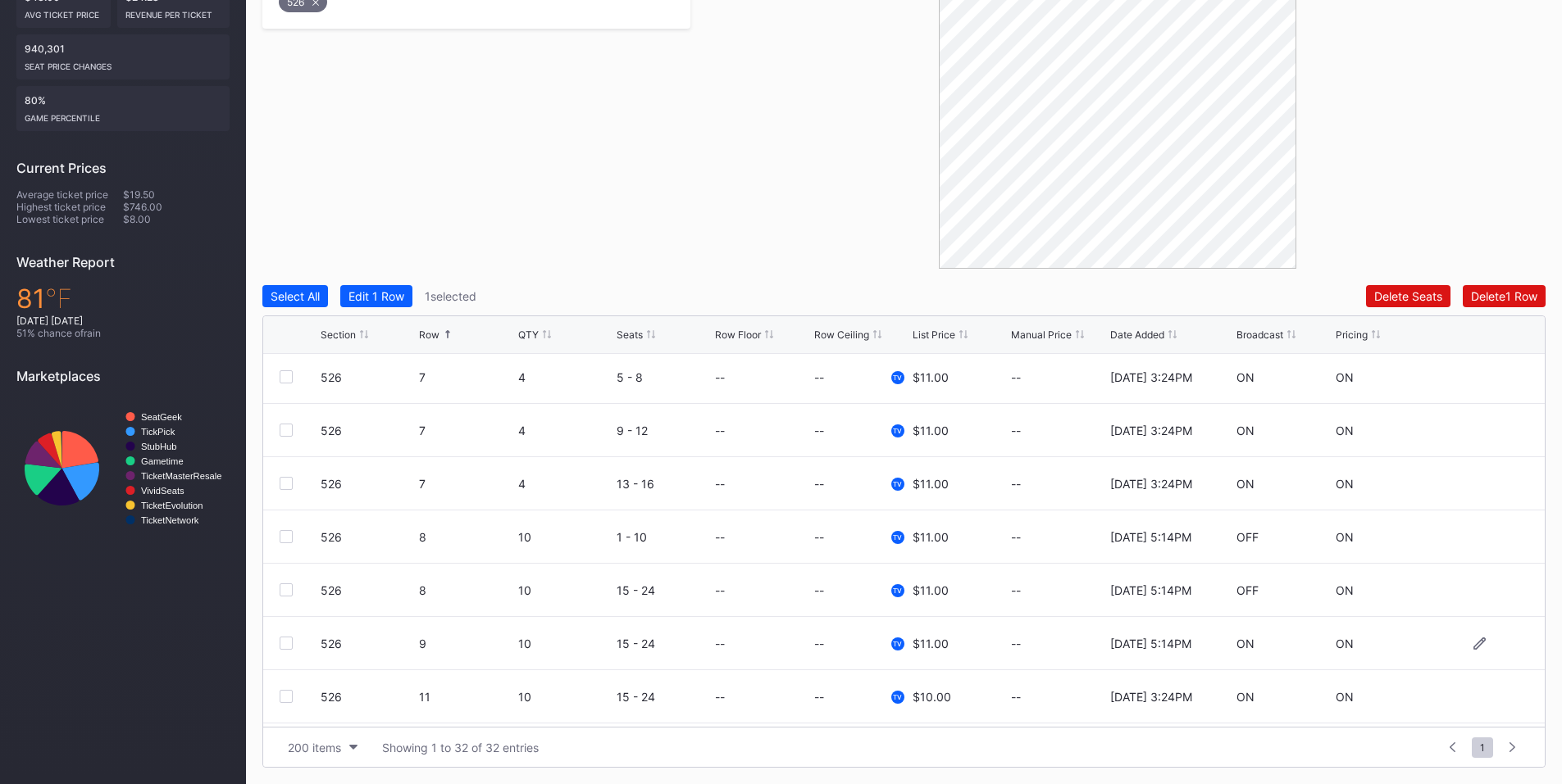
scroll to position [765, 0]
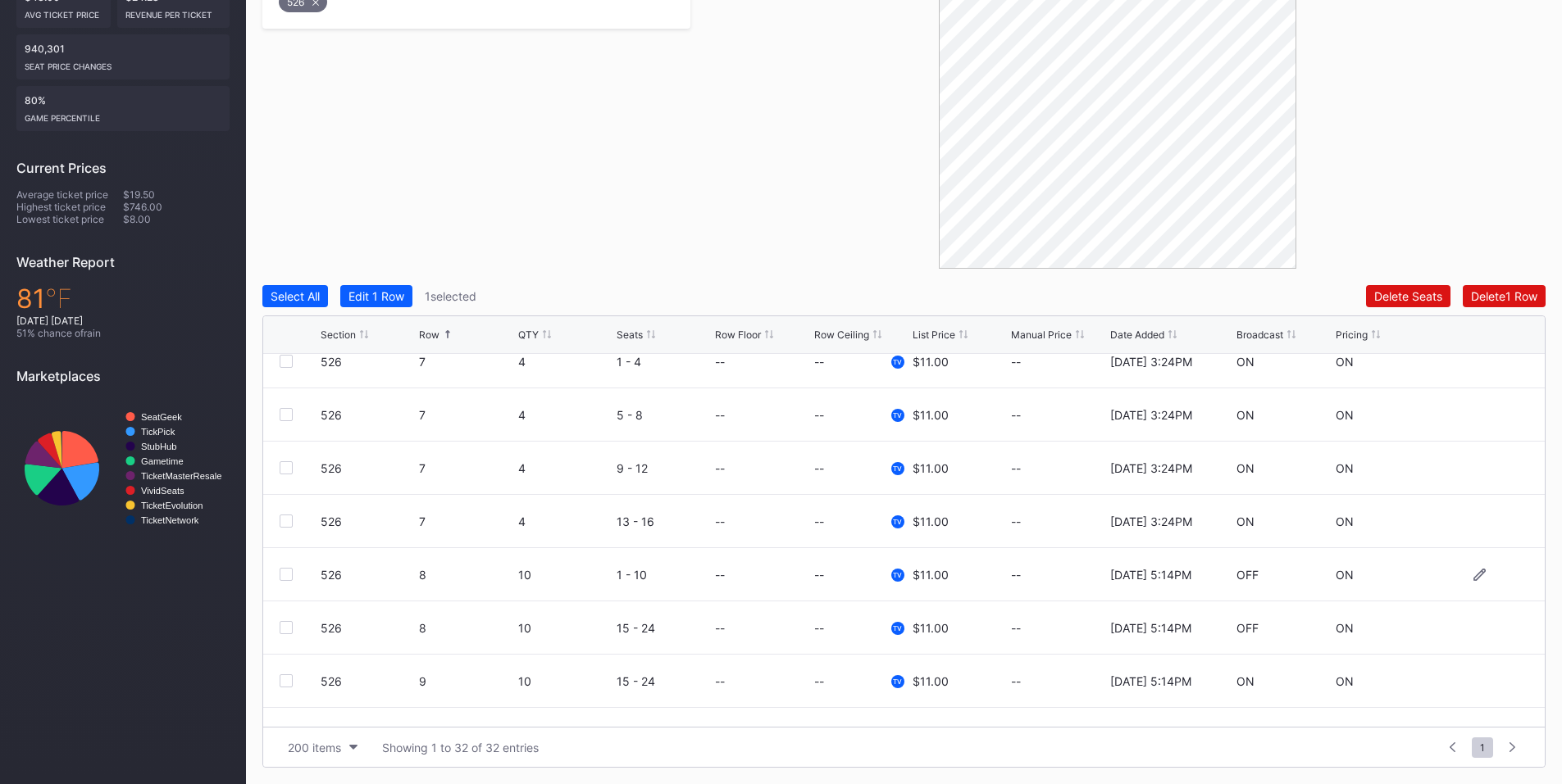
click at [280, 573] on div at bounding box center [285, 574] width 13 height 13
click at [285, 628] on div at bounding box center [285, 627] width 13 height 13
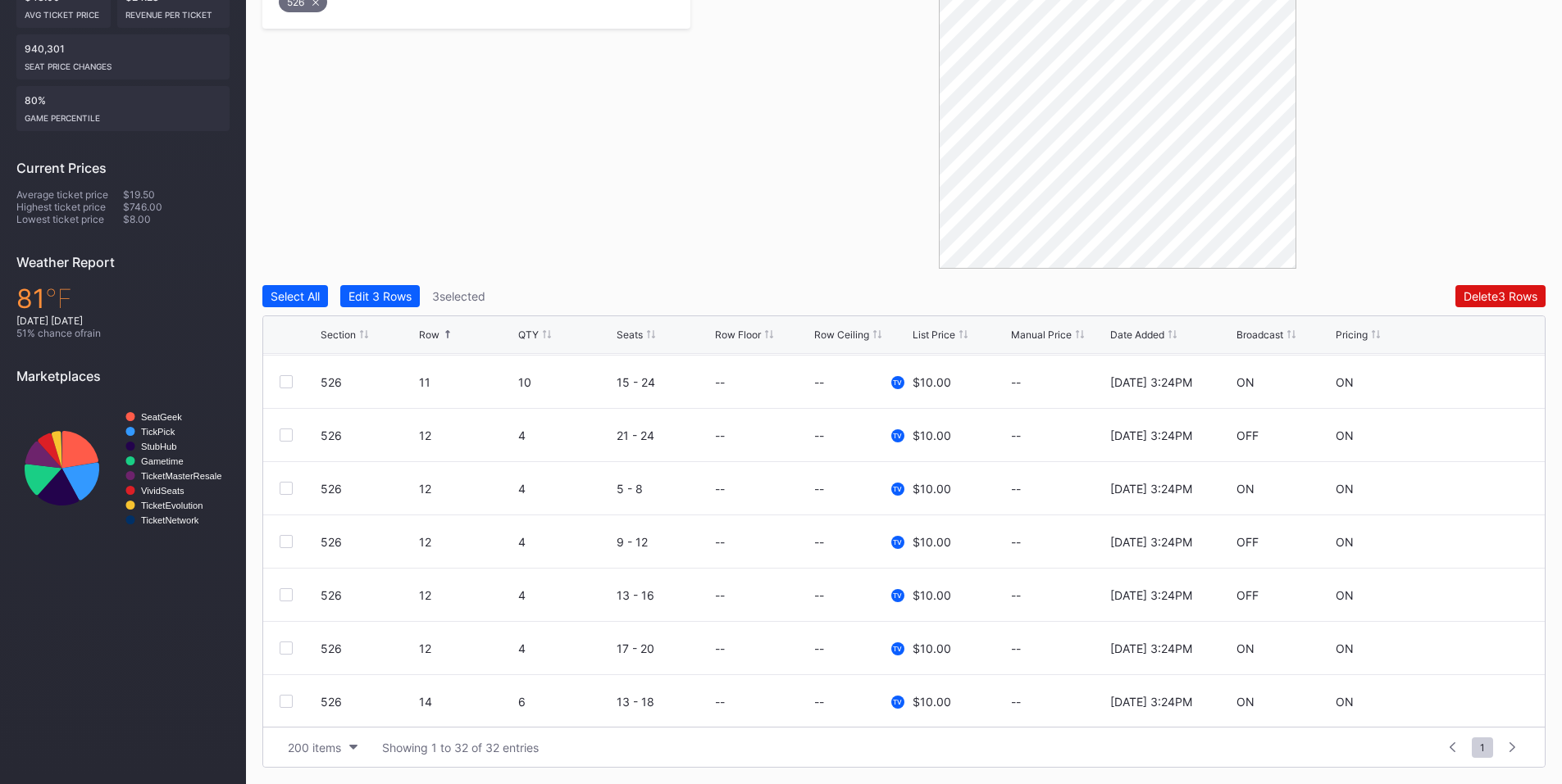
scroll to position [1147, 0]
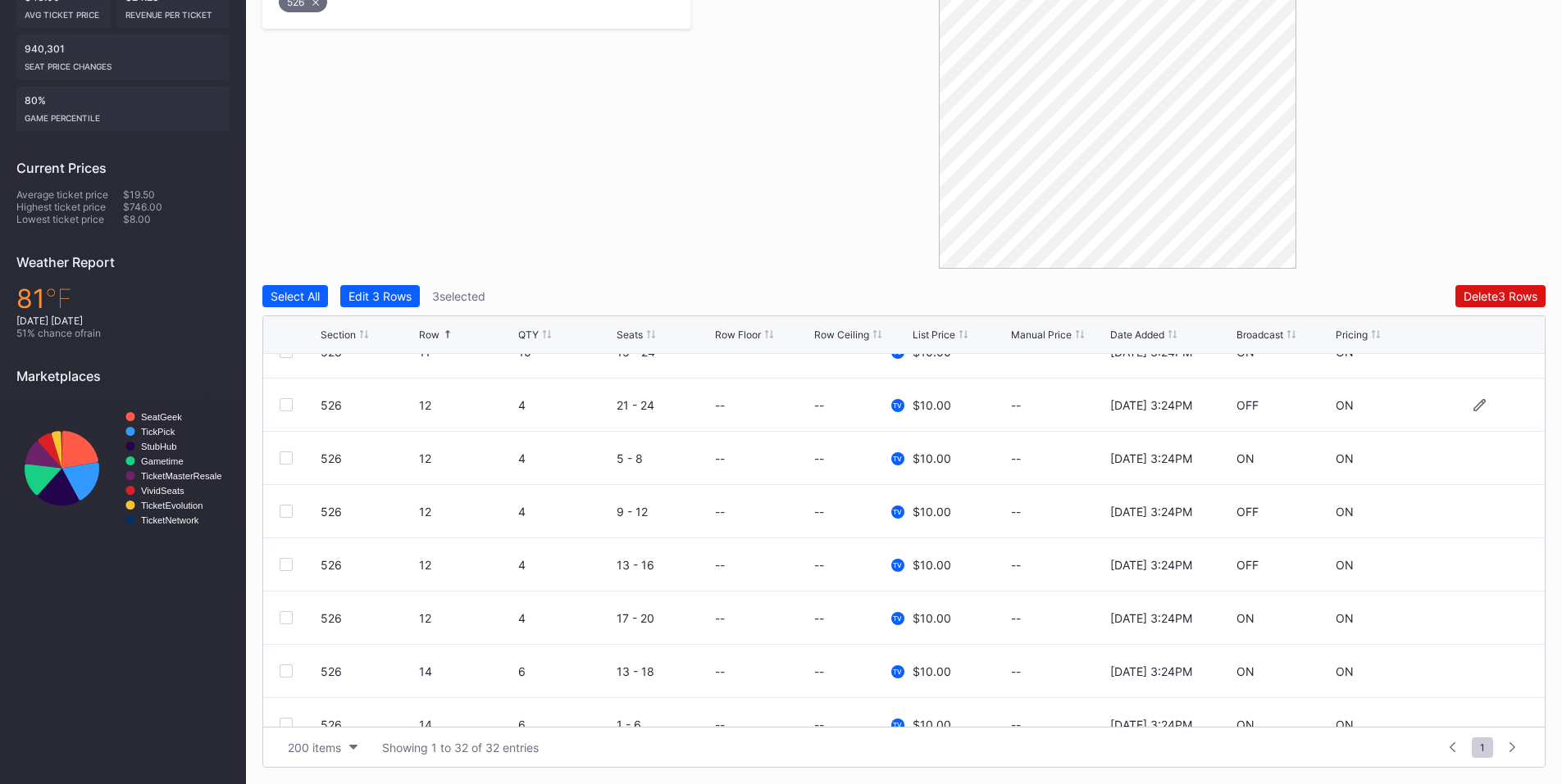
click at [285, 404] on div at bounding box center [285, 404] width 13 height 13
click at [283, 513] on div at bounding box center [285, 511] width 13 height 13
click at [286, 567] on div at bounding box center [285, 565] width 13 height 13
click at [1473, 300] on div "Delete 6 Rows" at bounding box center [1500, 297] width 74 height 14
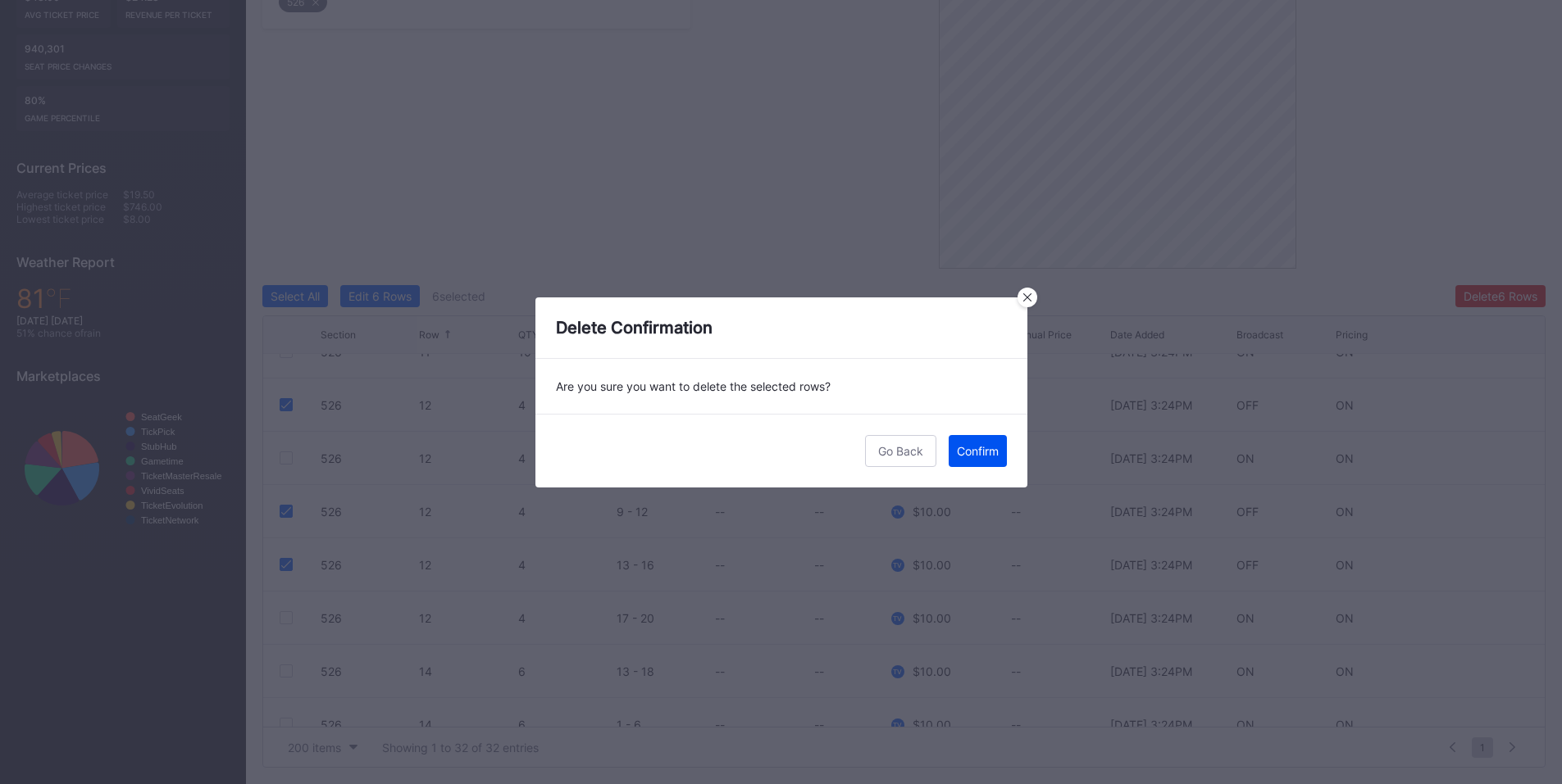
click at [981, 455] on div "Confirm" at bounding box center [978, 451] width 42 height 14
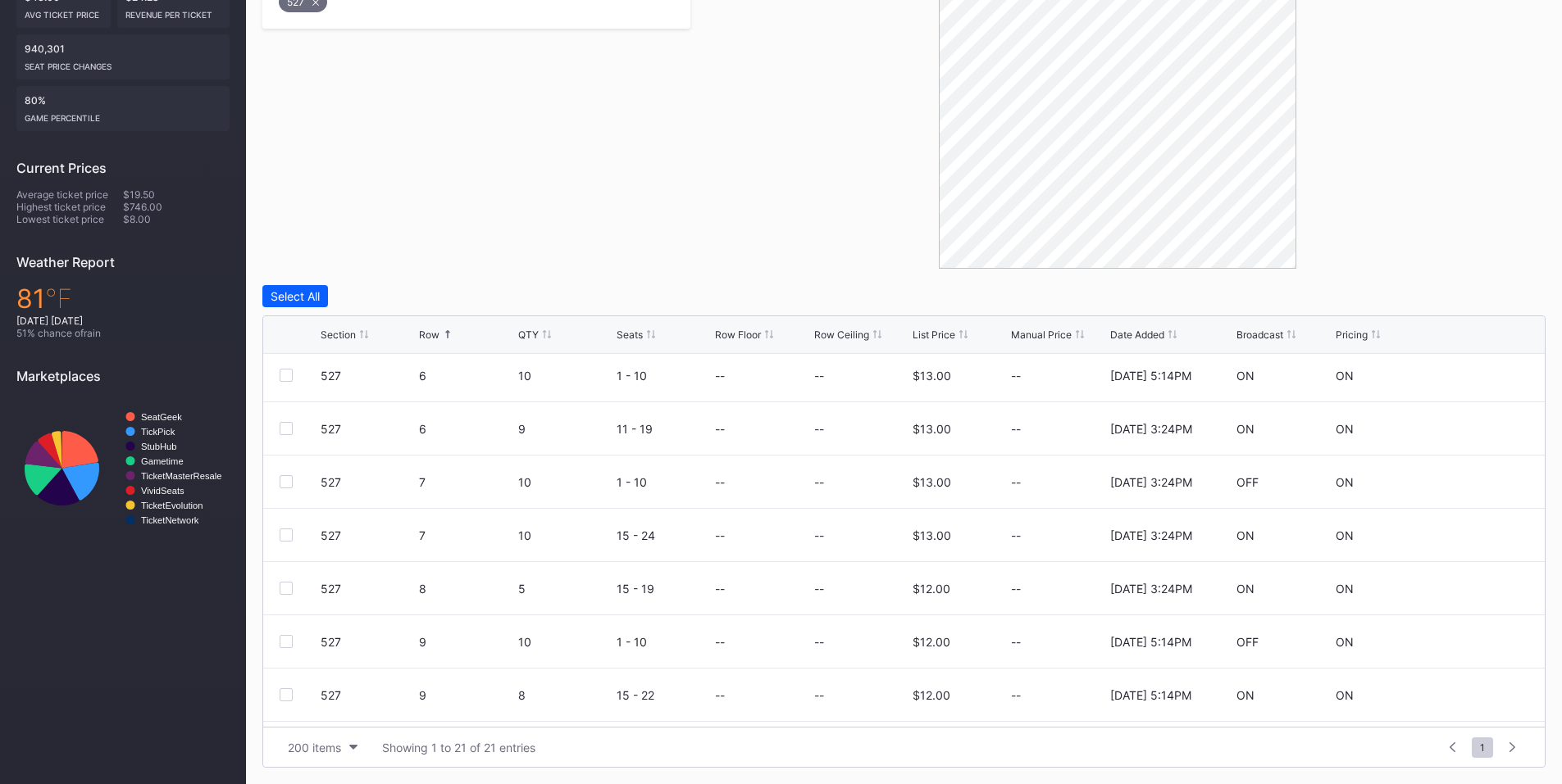
scroll to position [574, 0]
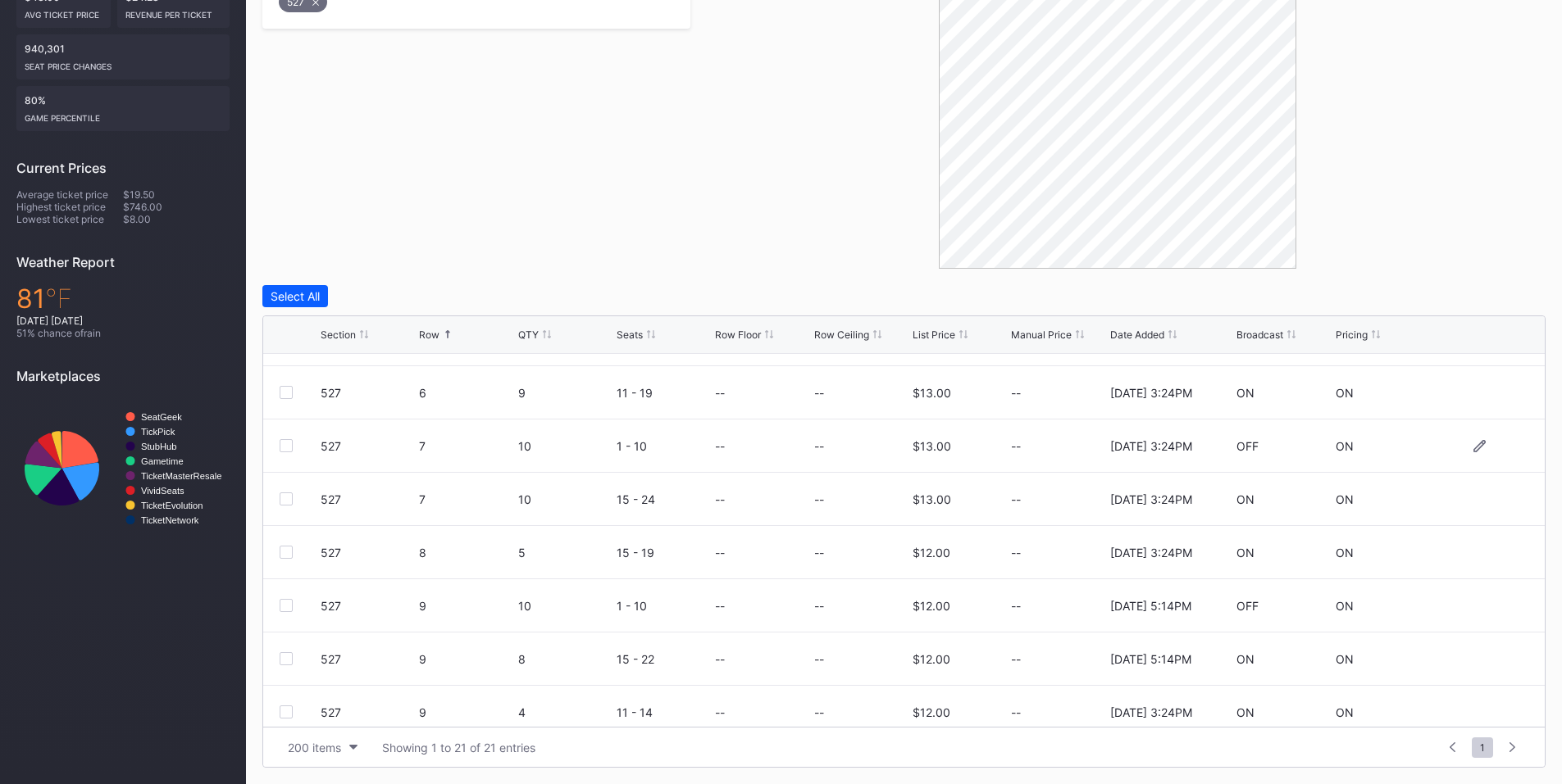
click at [290, 441] on div at bounding box center [285, 446] width 13 height 13
click at [281, 604] on div at bounding box center [285, 605] width 13 height 13
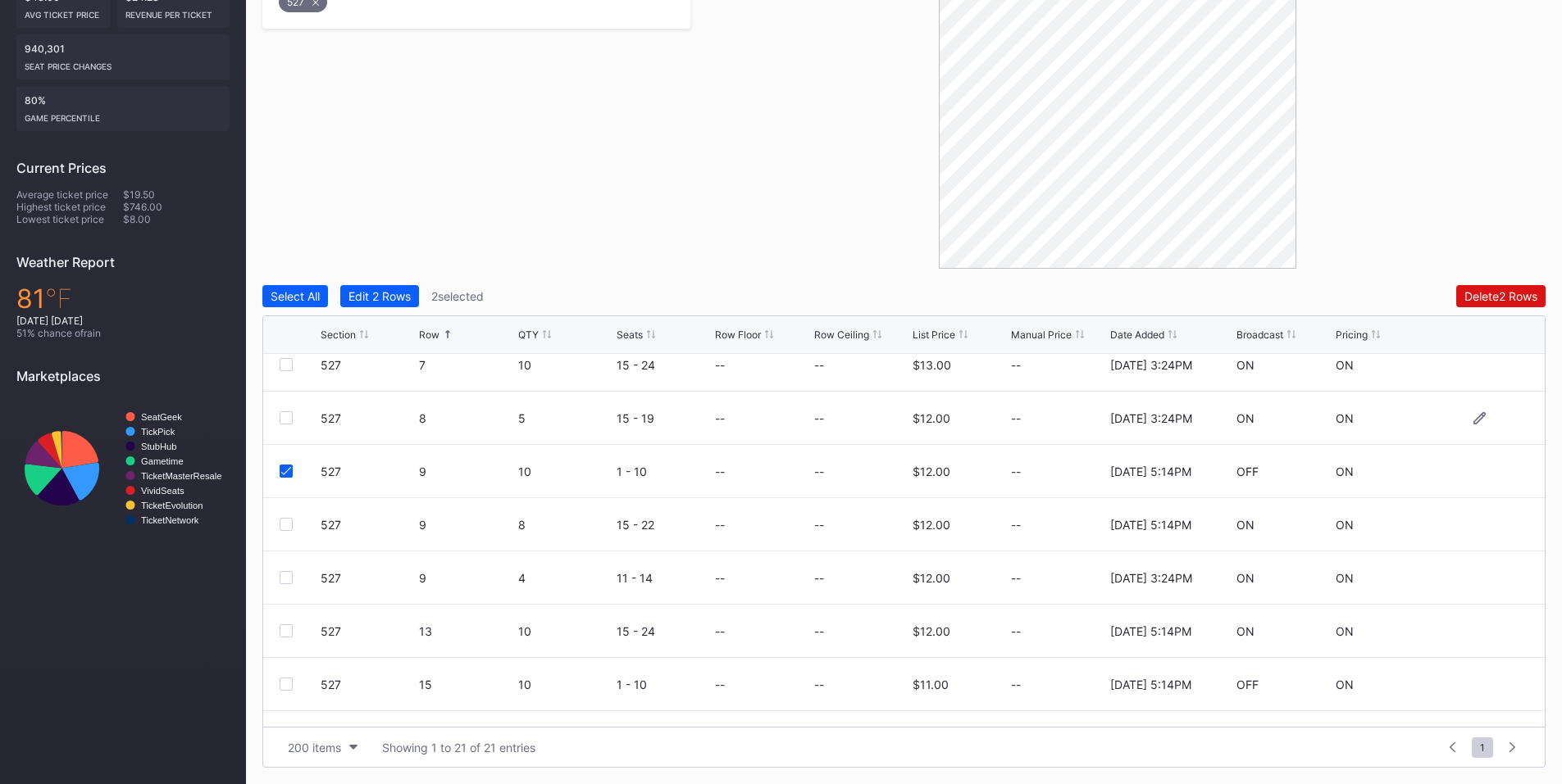
scroll to position [746, 0]
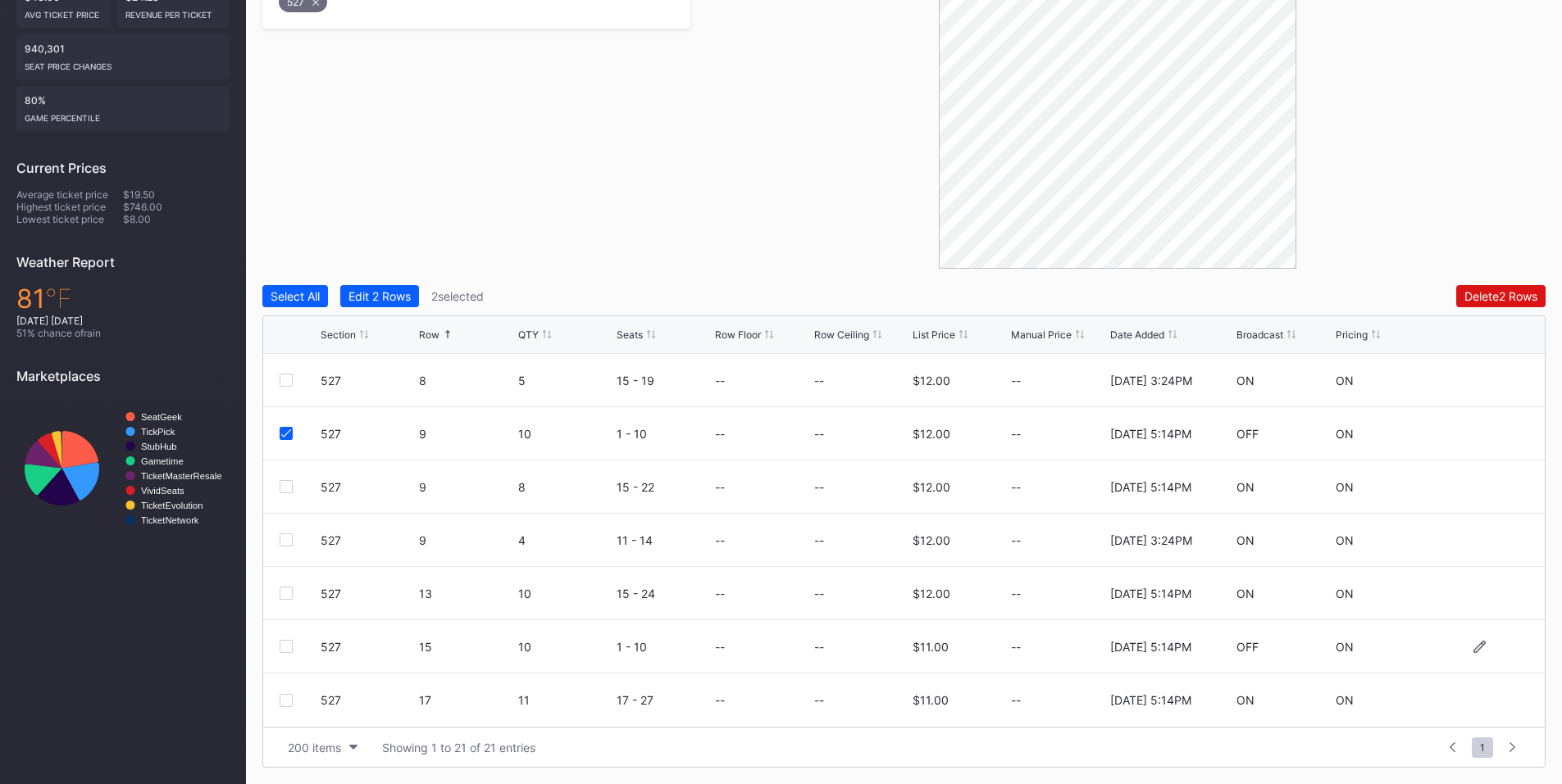
click at [280, 645] on div at bounding box center [285, 646] width 13 height 13
click at [1472, 302] on div "Delete 3 Rows" at bounding box center [1500, 297] width 74 height 14
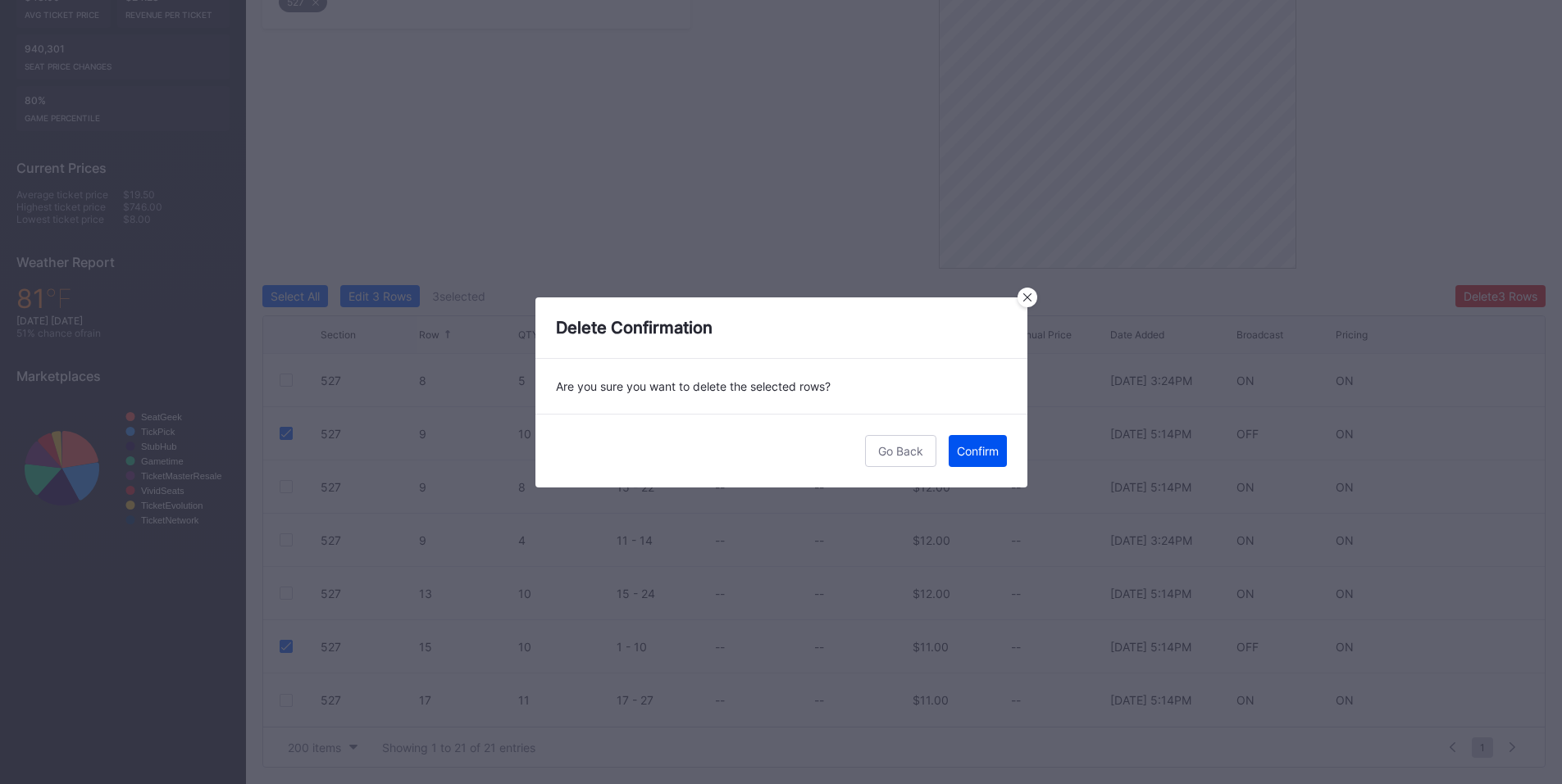
click at [979, 454] on div "Confirm" at bounding box center [978, 451] width 42 height 14
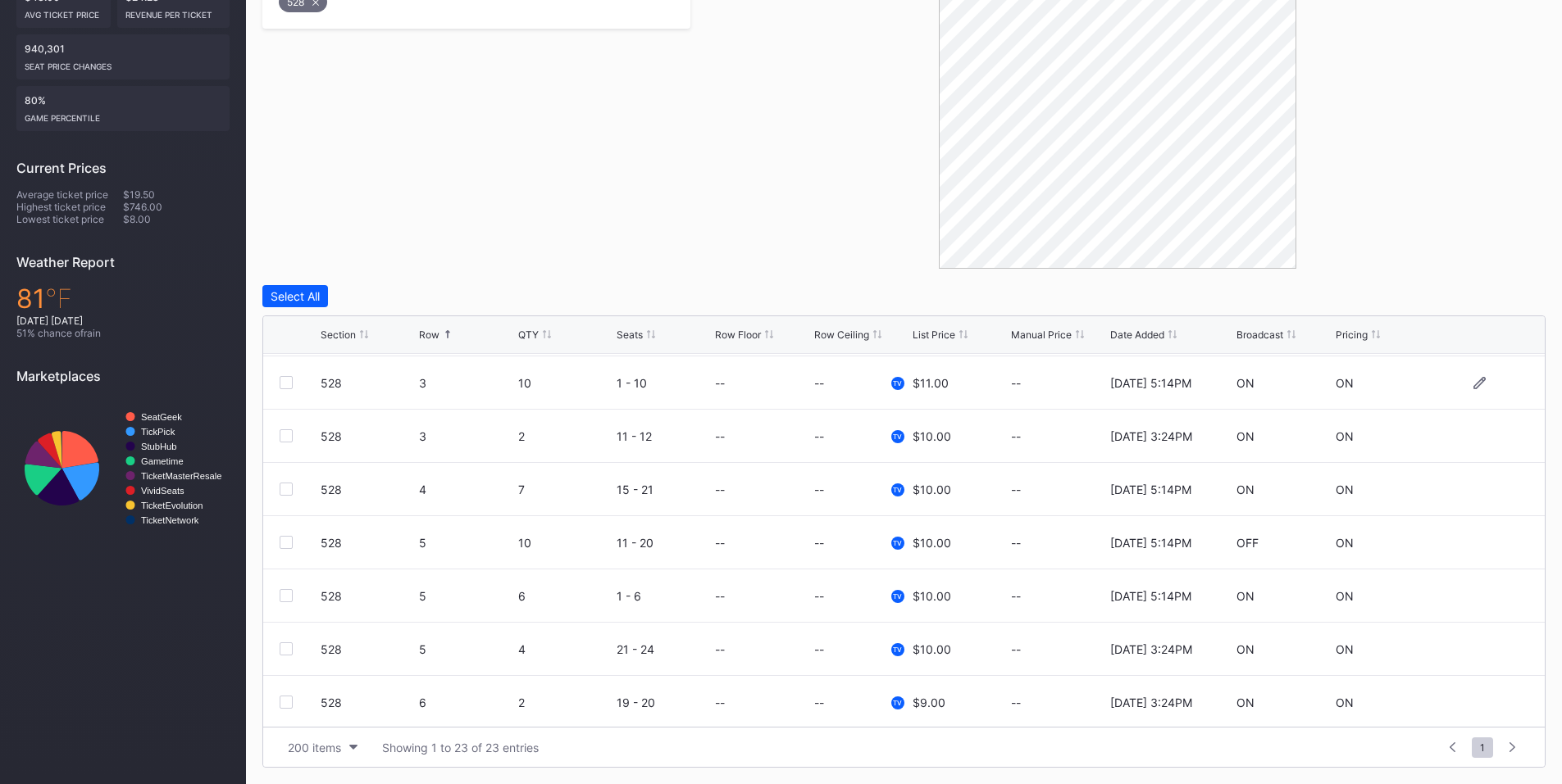
scroll to position [191, 0]
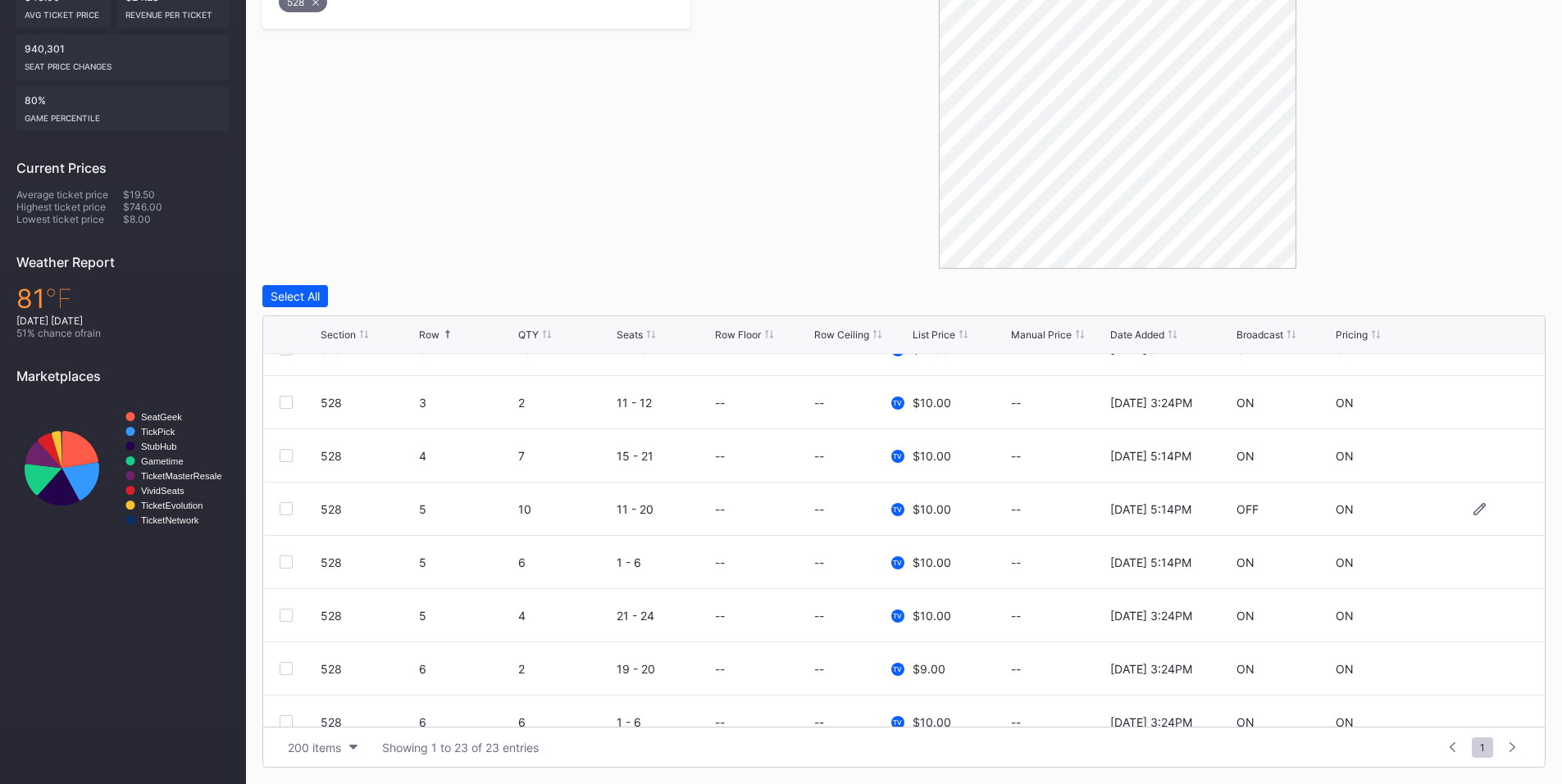
click at [288, 507] on div at bounding box center [285, 508] width 13 height 13
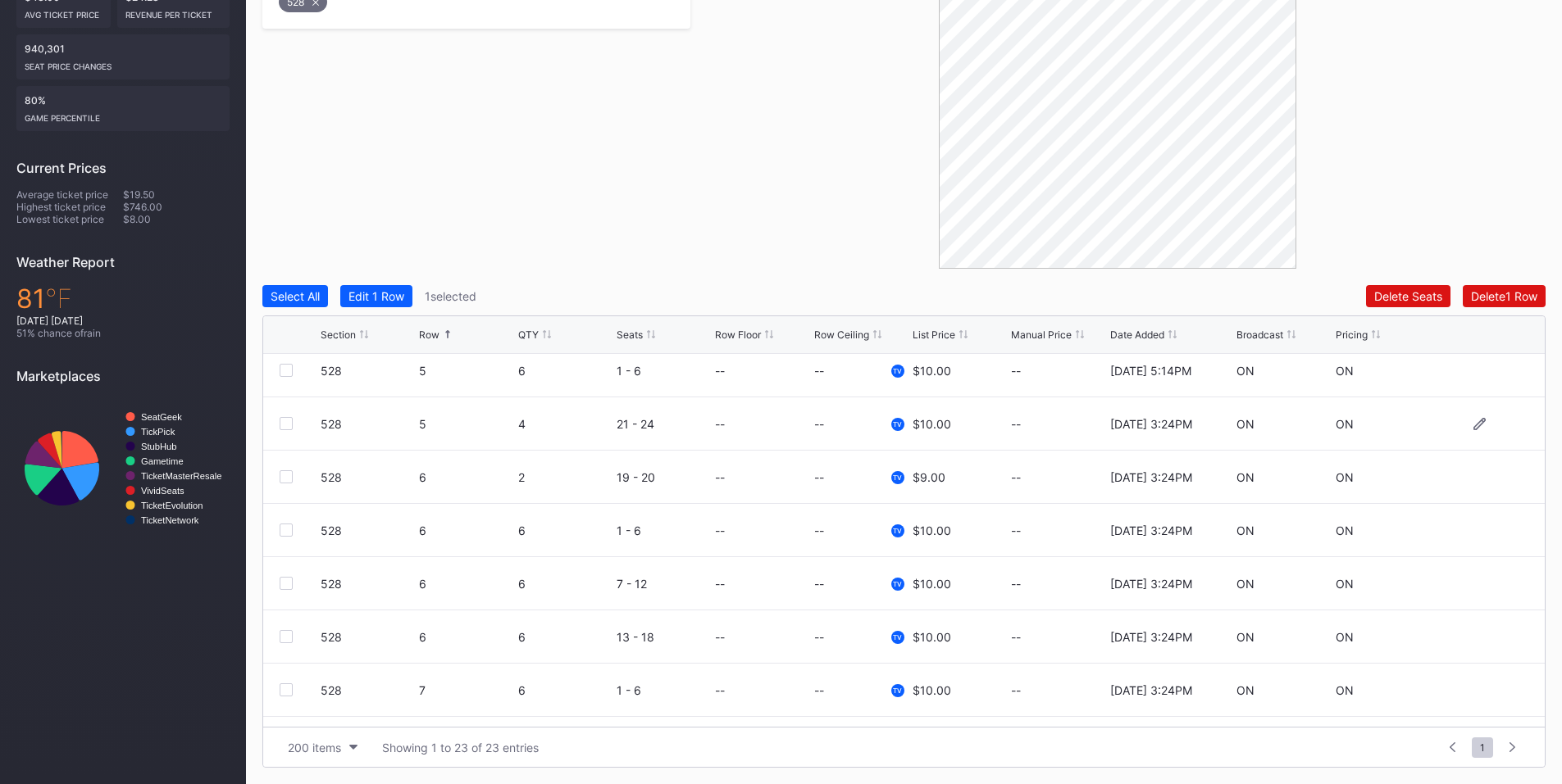
scroll to position [574, 0]
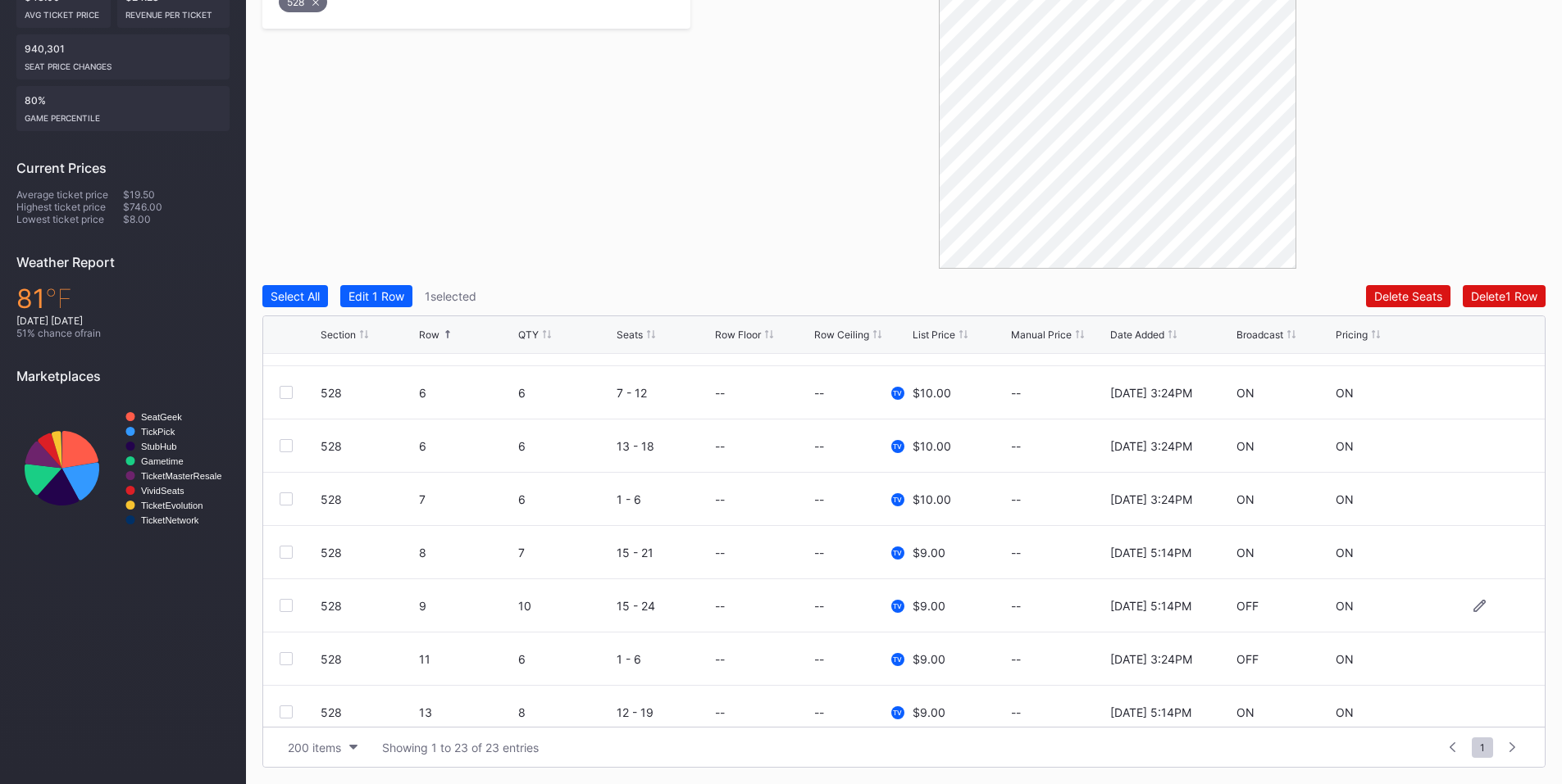
click at [290, 603] on div at bounding box center [285, 605] width 13 height 13
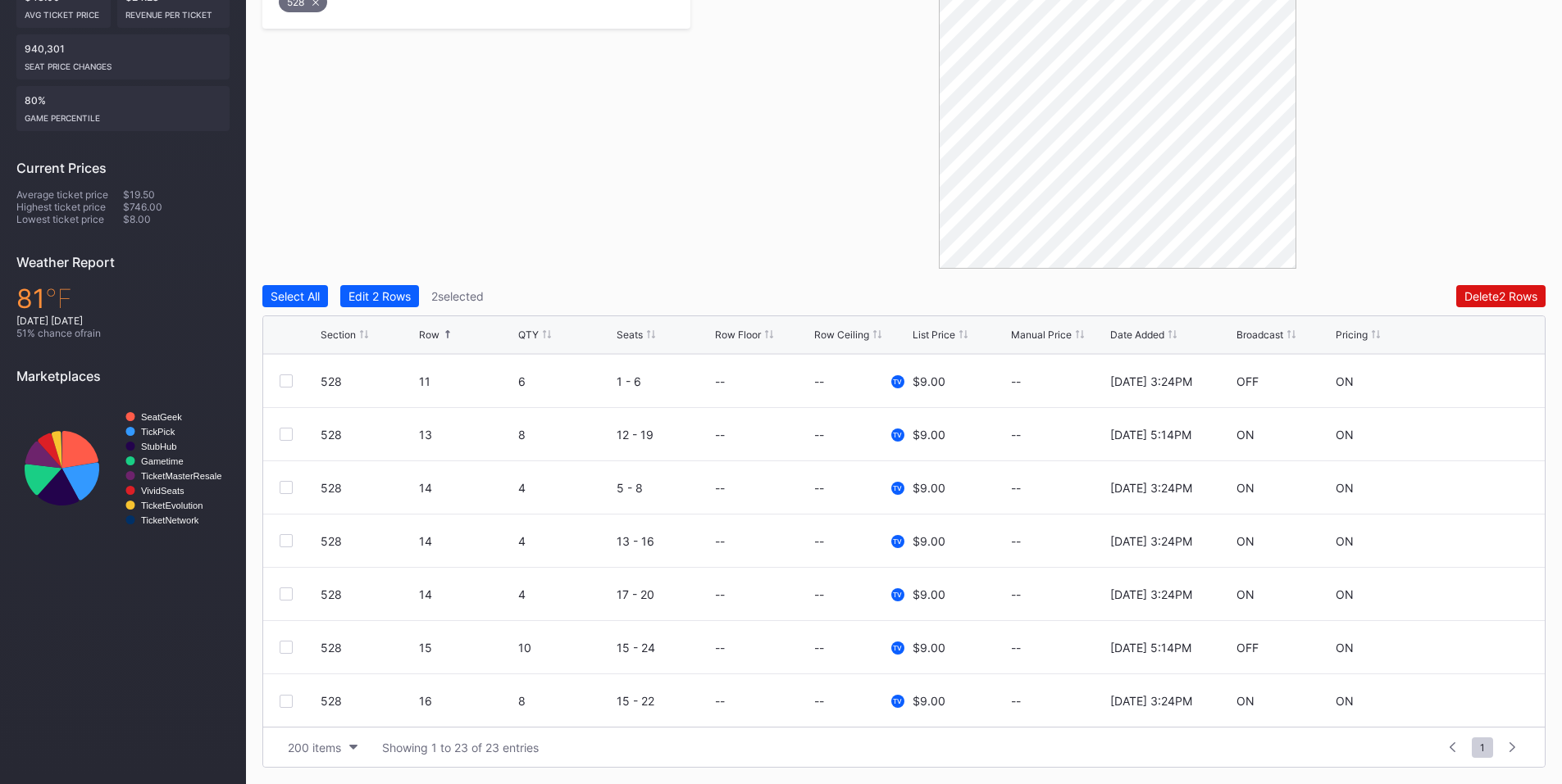
scroll to position [853, 0]
click at [285, 647] on div at bounding box center [285, 646] width 13 height 13
click at [1498, 298] on div "Delete 3 Rows" at bounding box center [1500, 297] width 74 height 14
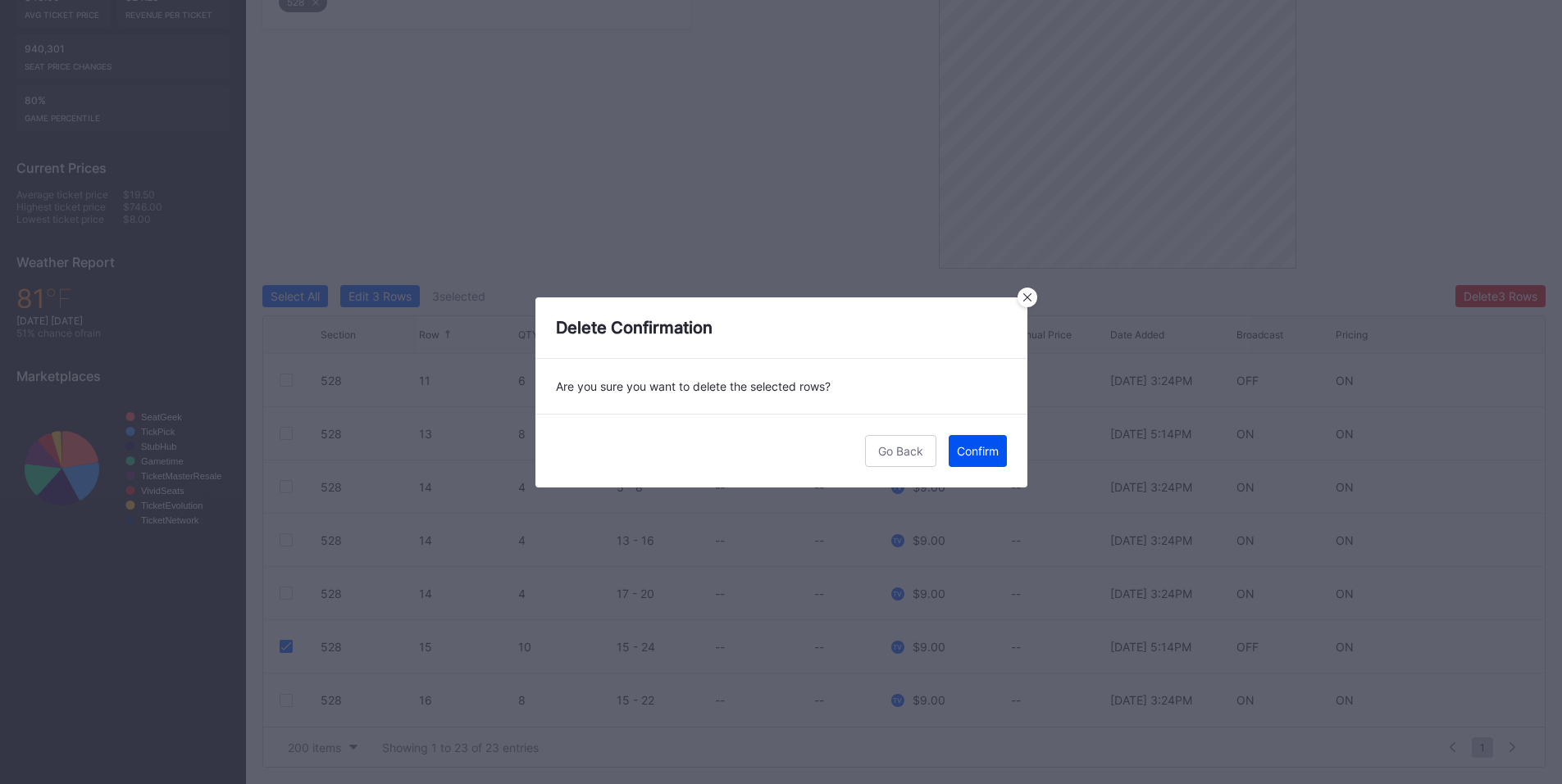
click at [965, 445] on div "Confirm" at bounding box center [978, 451] width 42 height 14
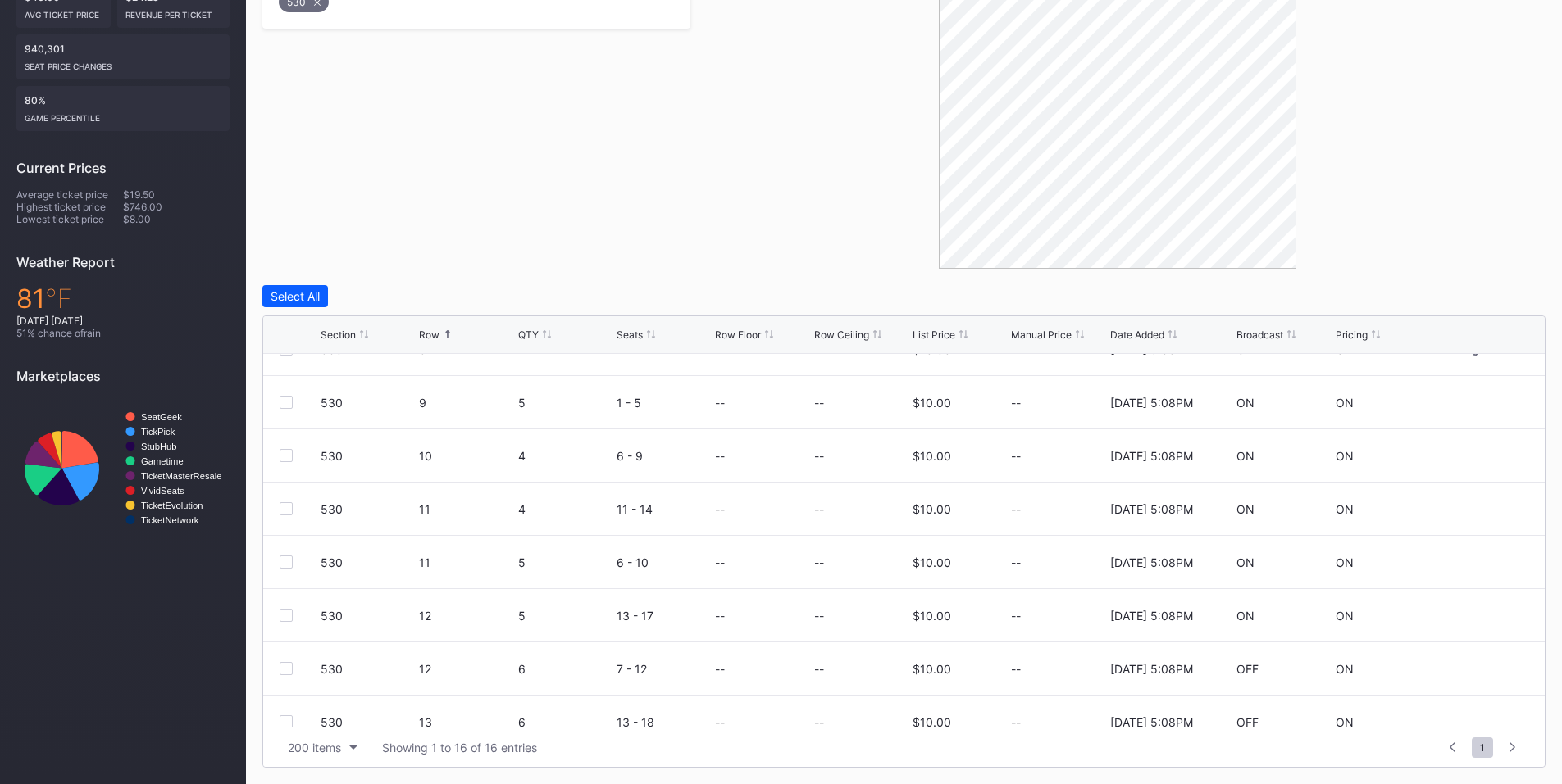
scroll to position [382, 0]
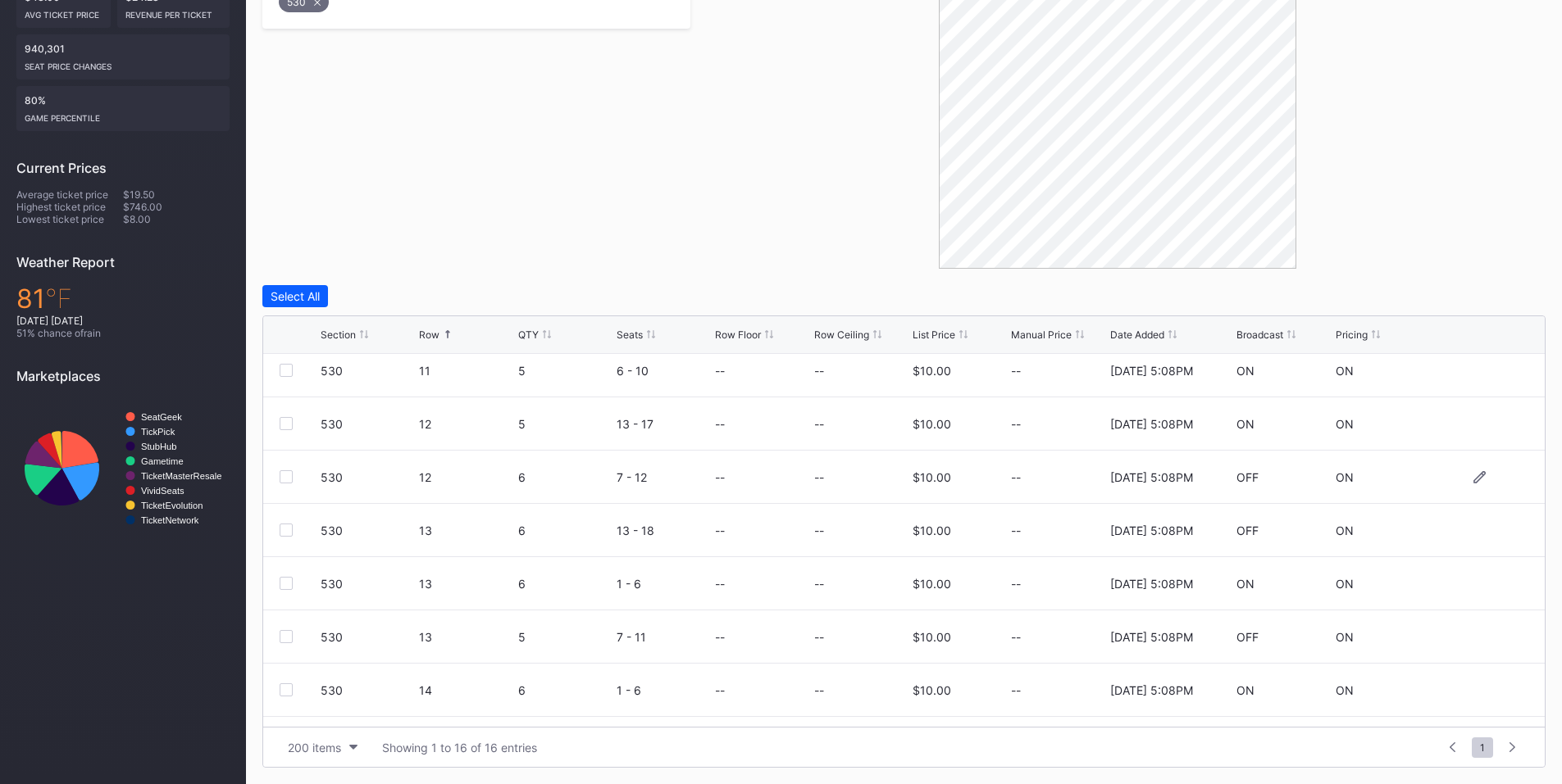
click at [288, 472] on div at bounding box center [285, 476] width 13 height 13
click at [287, 532] on div at bounding box center [285, 530] width 13 height 13
click at [285, 635] on div at bounding box center [285, 637] width 13 height 13
click at [1500, 292] on div "Delete 3 Rows" at bounding box center [1500, 297] width 74 height 14
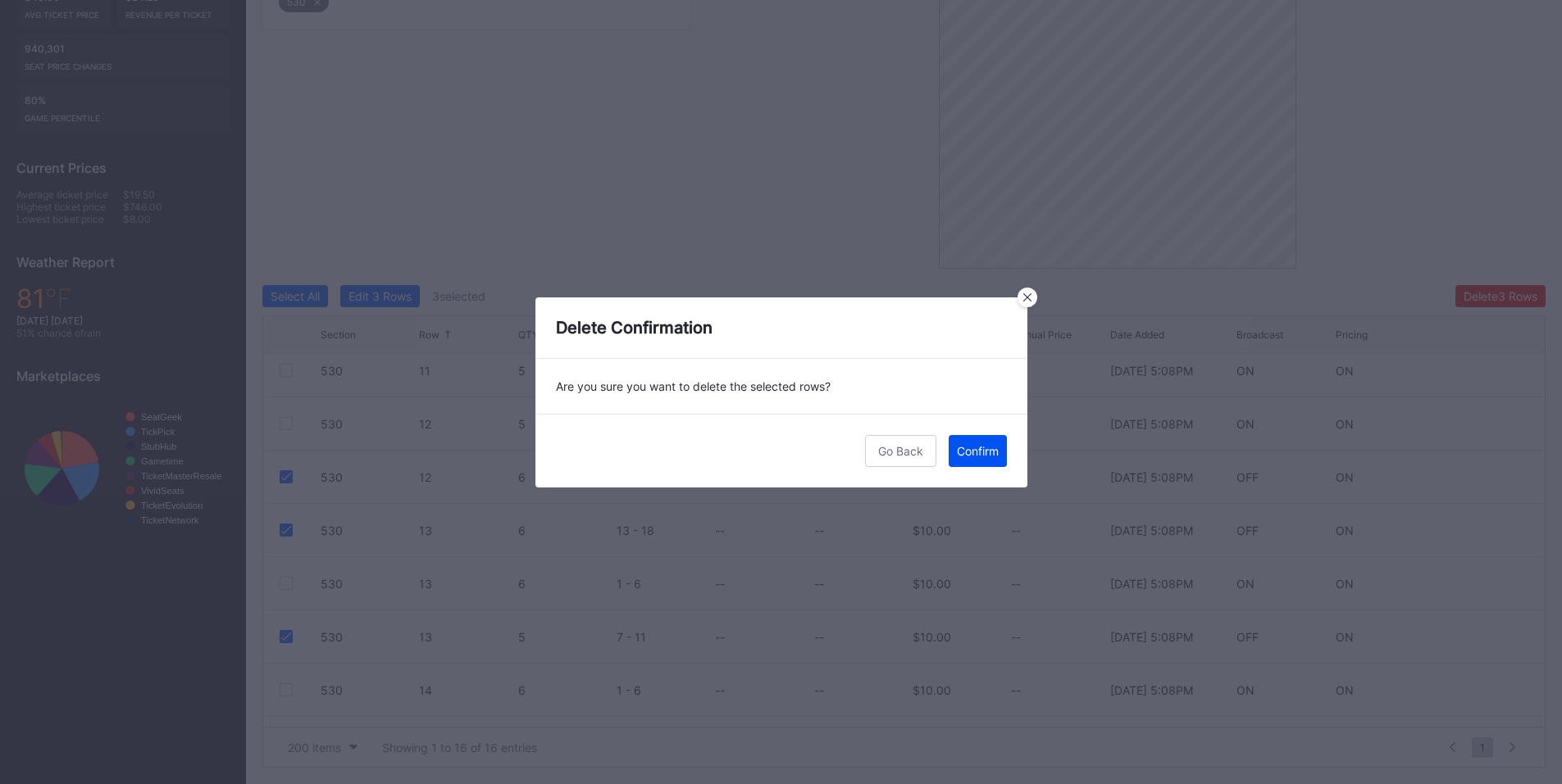
click at [965, 440] on button "Confirm" at bounding box center [977, 451] width 58 height 32
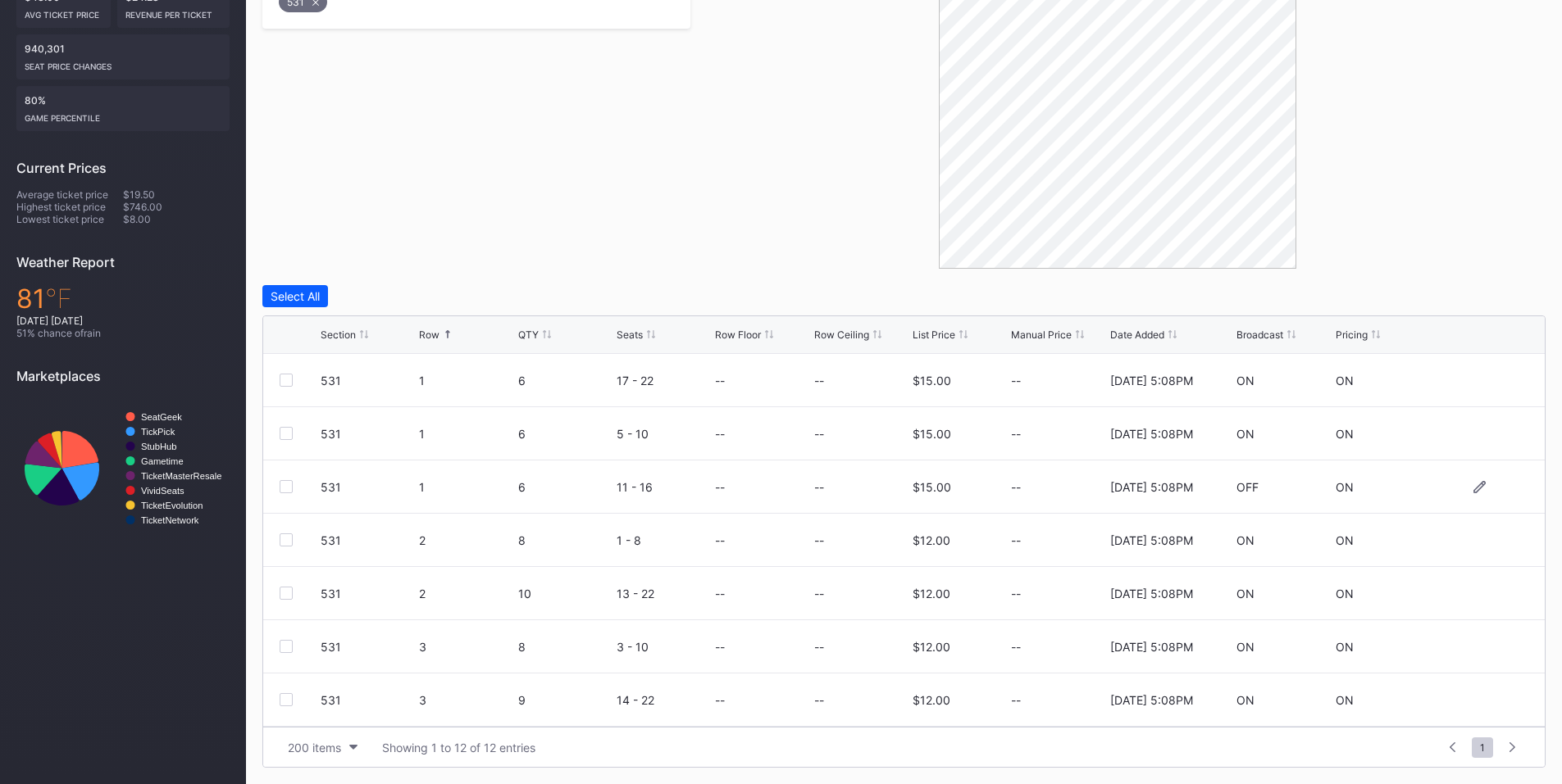
scroll to position [191, 0]
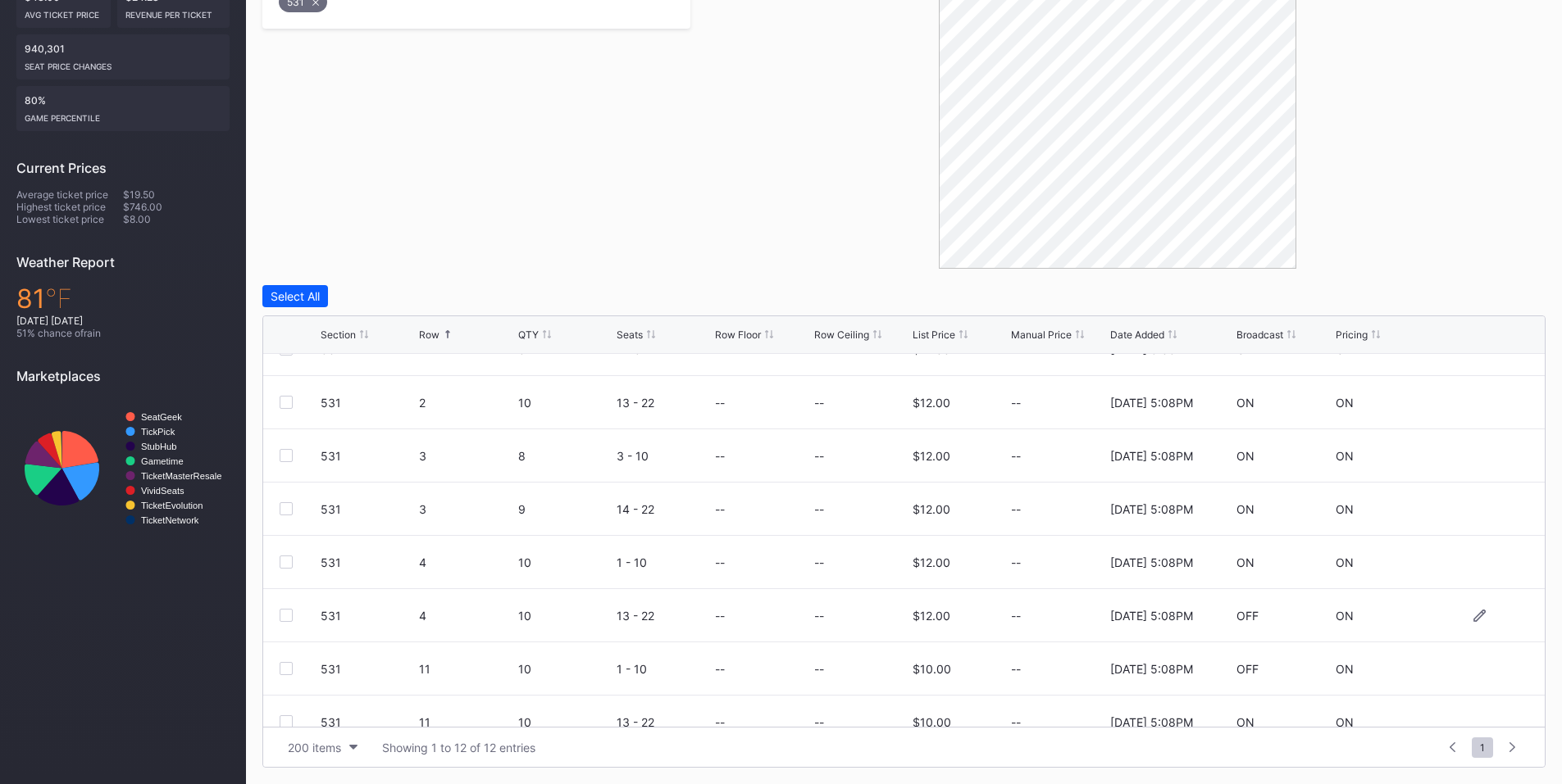
click at [284, 620] on div at bounding box center [285, 615] width 13 height 13
click at [1517, 306] on button "Delete 1 Row" at bounding box center [1504, 297] width 82 height 23
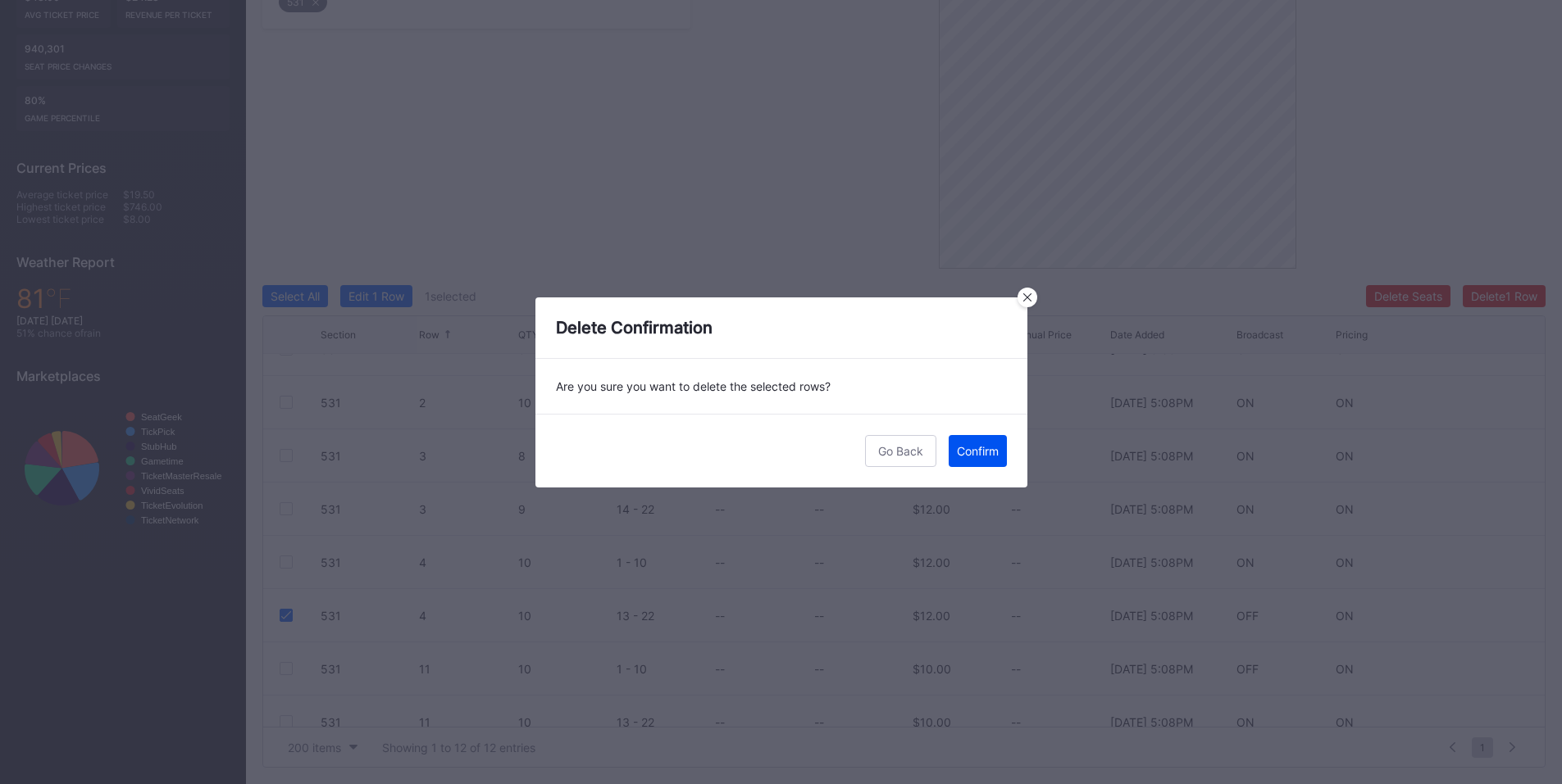
click at [990, 457] on div "Confirm" at bounding box center [978, 451] width 42 height 14
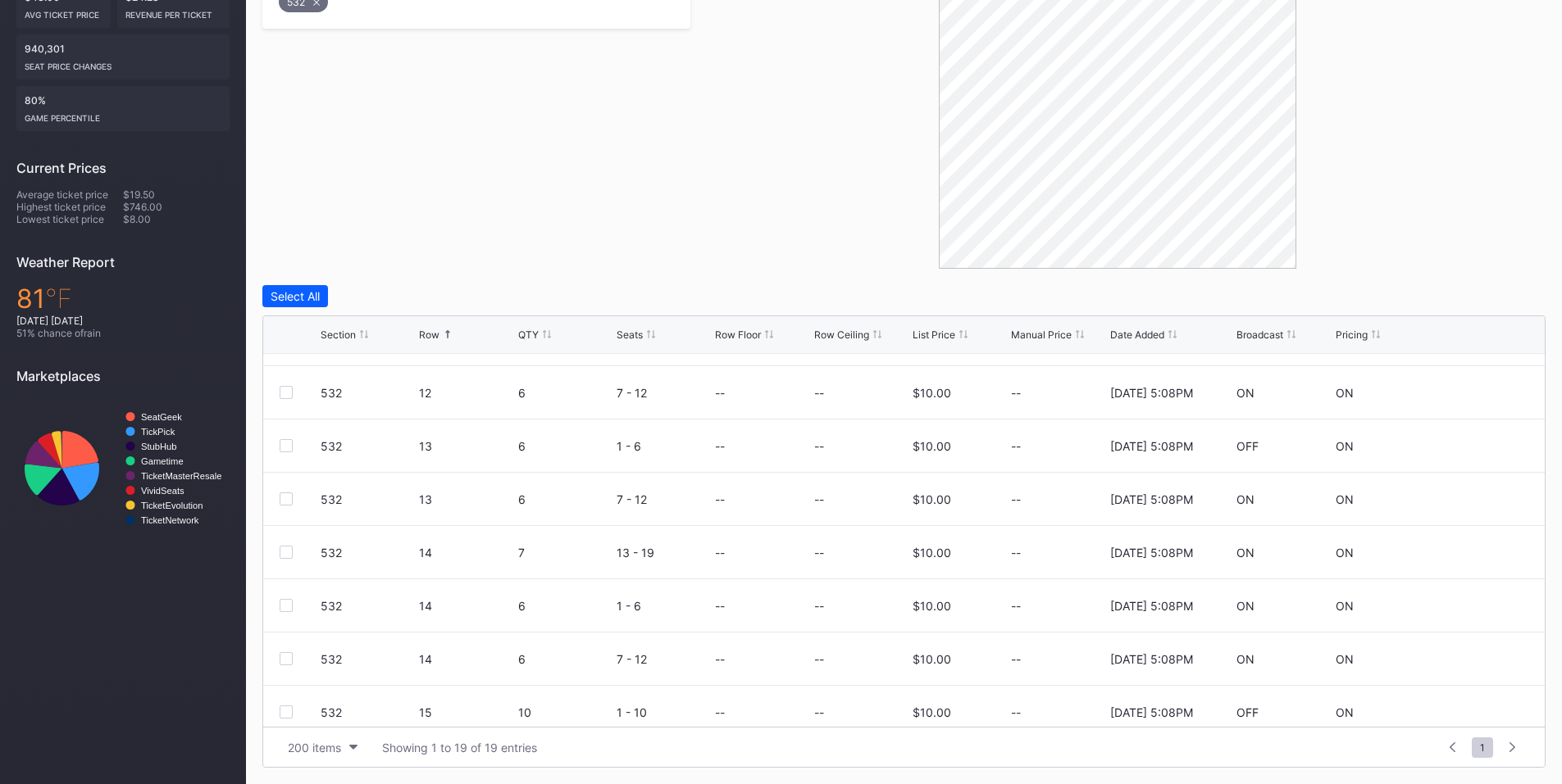
scroll to position [639, 0]
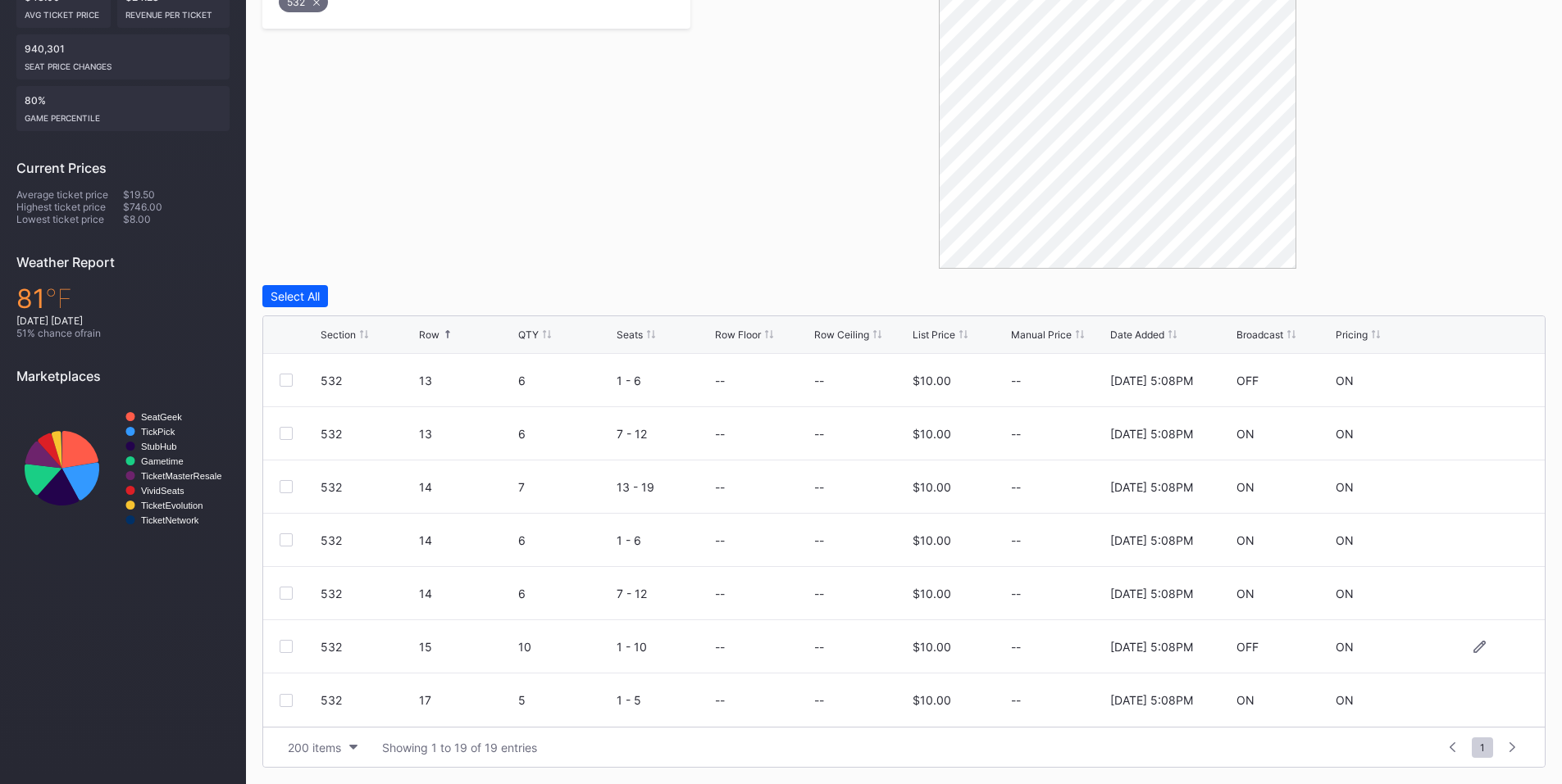
click at [291, 644] on div at bounding box center [285, 646] width 13 height 13
click at [1487, 297] on div "Delete 1 Row" at bounding box center [1505, 297] width 67 height 14
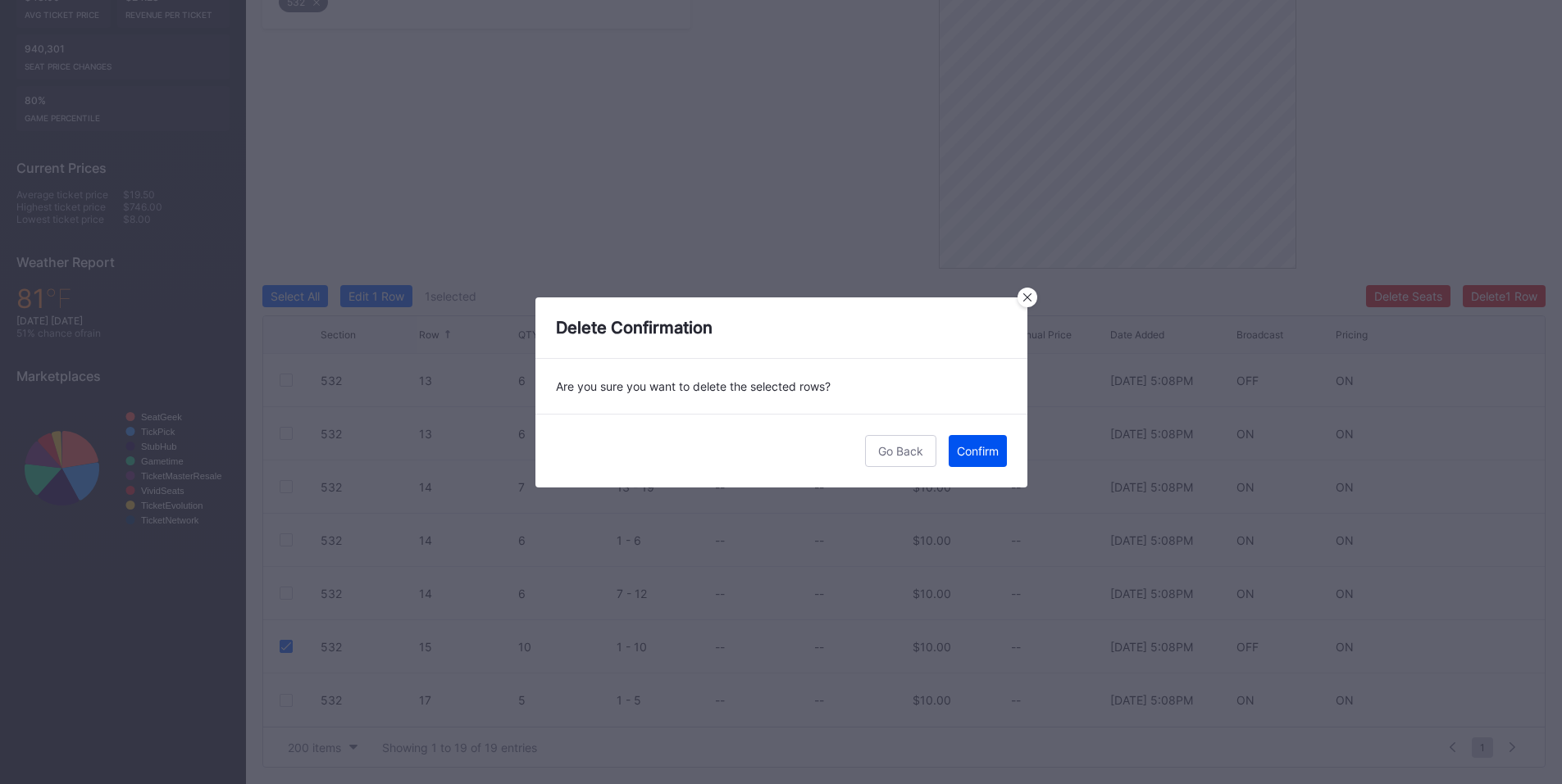
click at [970, 444] on div "Confirm" at bounding box center [978, 451] width 42 height 14
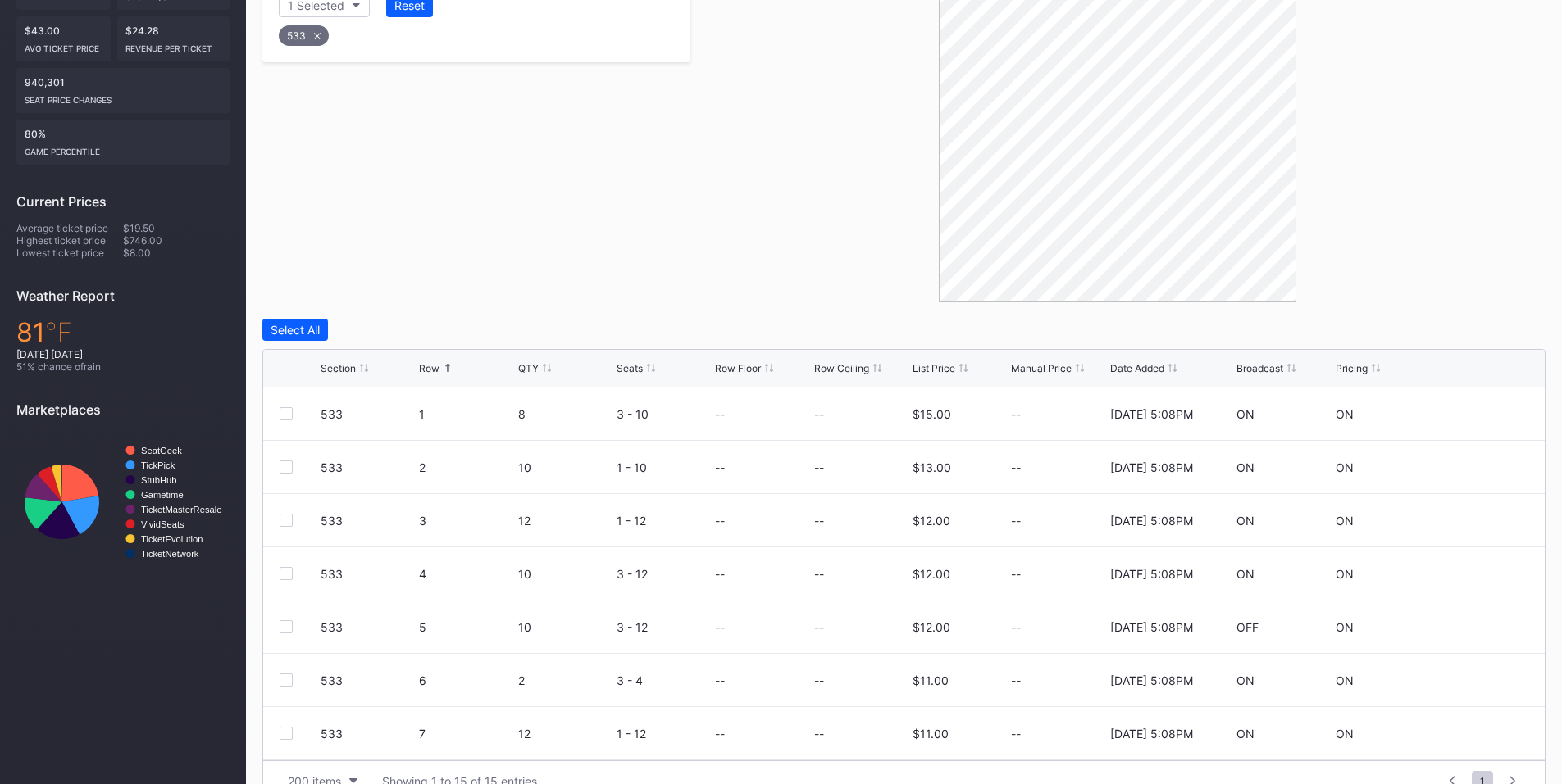
scroll to position [411, 0]
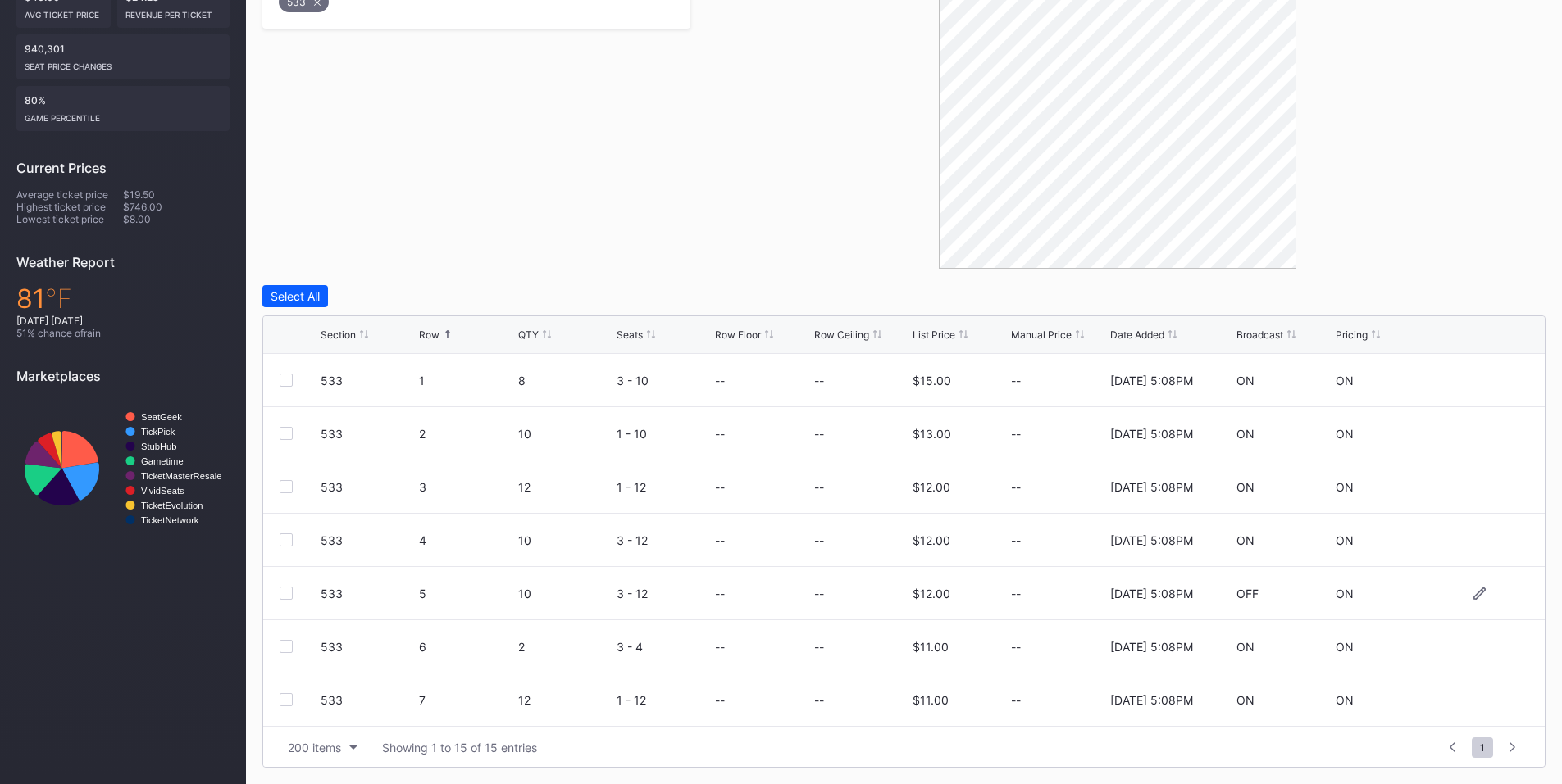
click at [289, 598] on div at bounding box center [285, 593] width 13 height 13
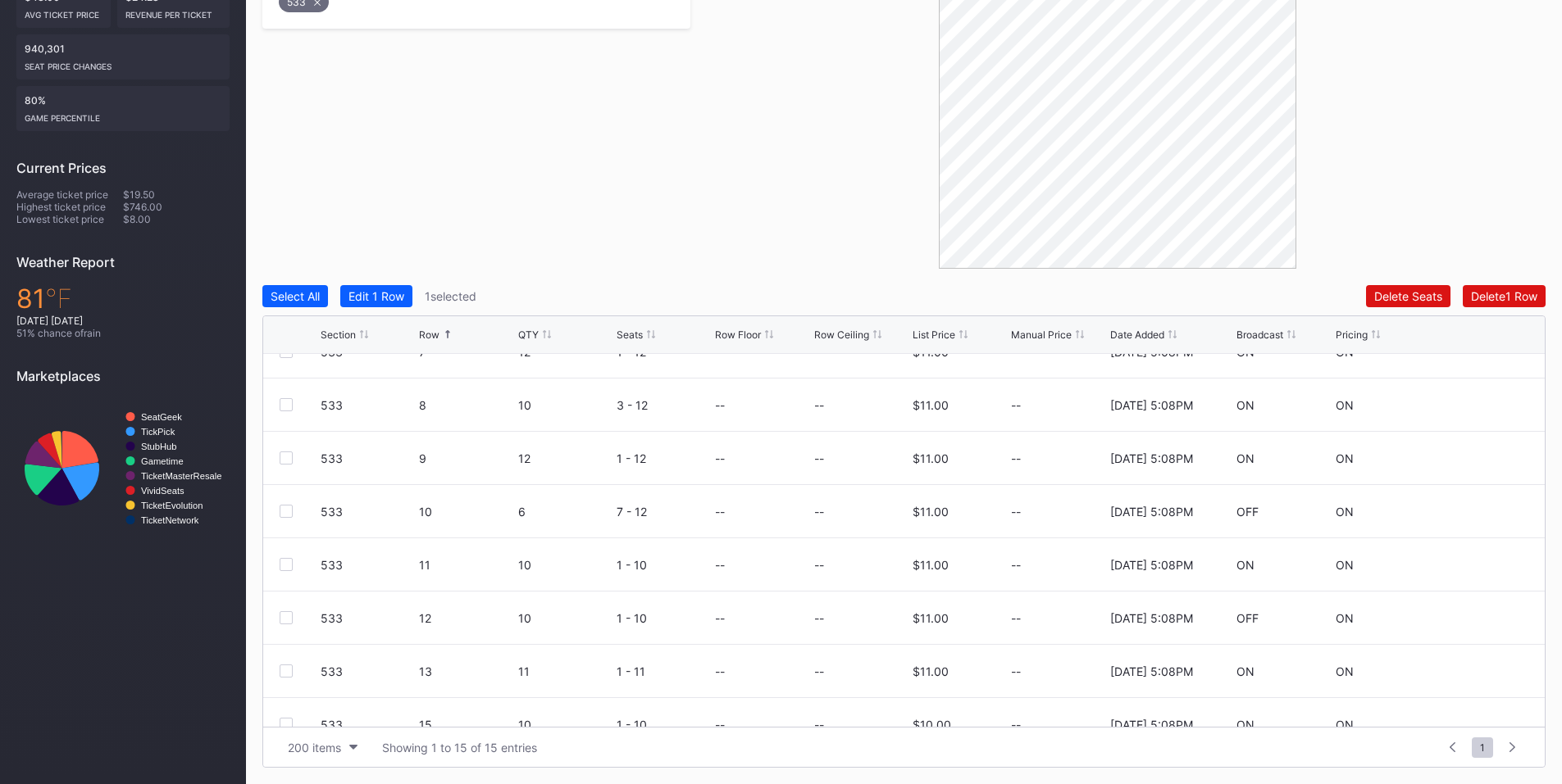
scroll to position [382, 0]
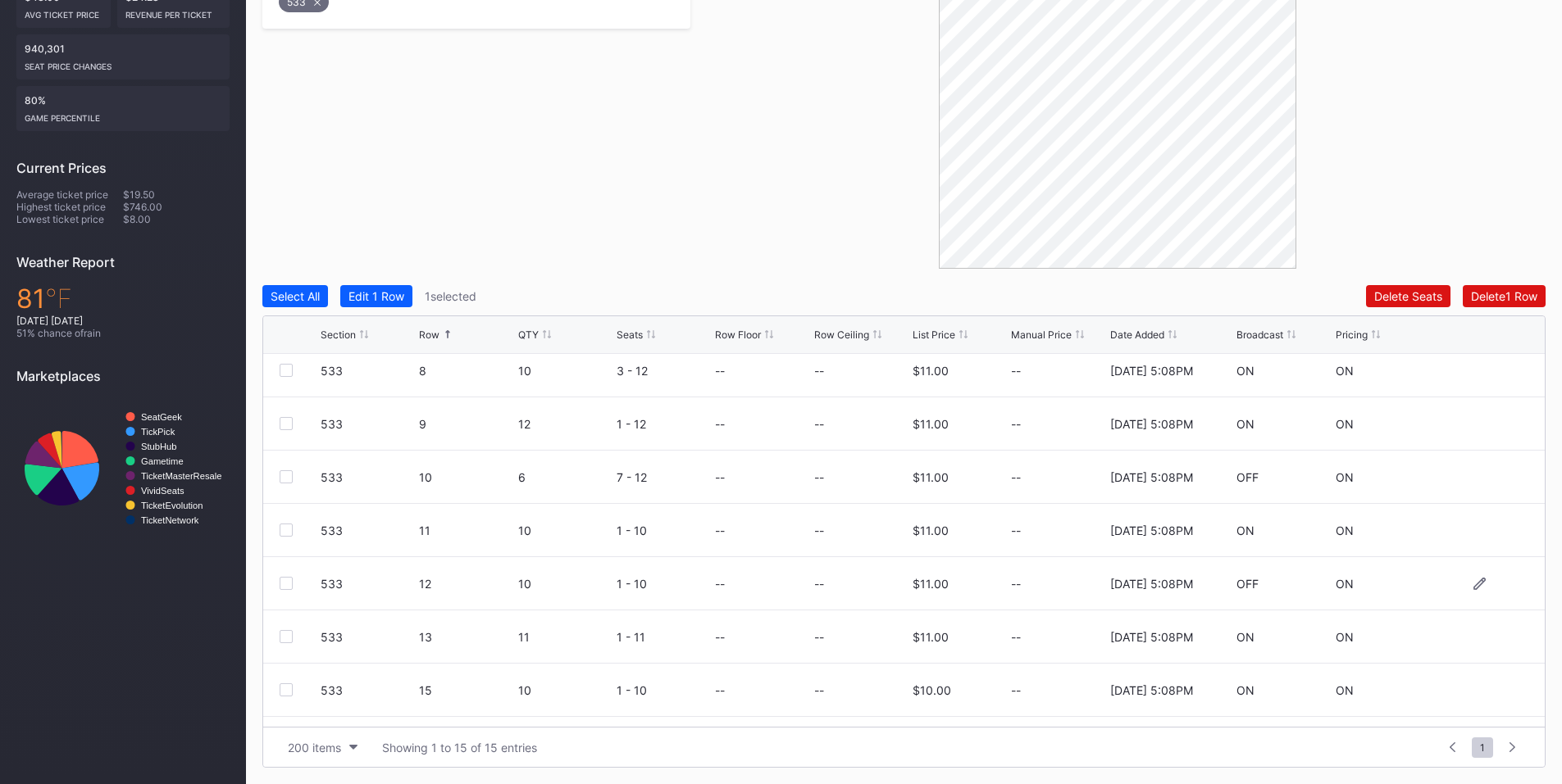
click at [289, 581] on div at bounding box center [285, 583] width 13 height 13
click at [1496, 298] on div "Delete 2 Rows" at bounding box center [1501, 297] width 73 height 14
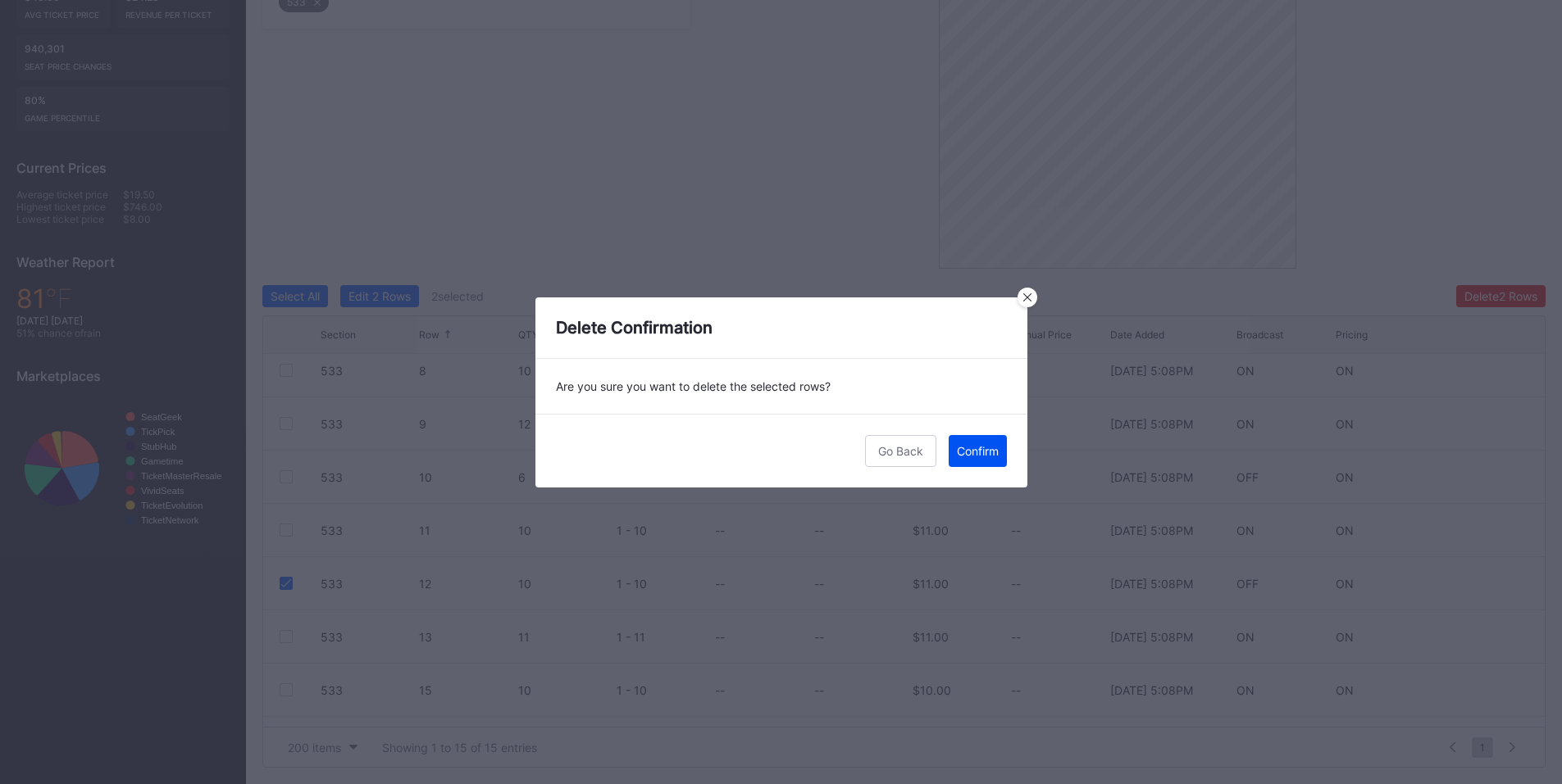
click at [968, 448] on div "Confirm" at bounding box center [978, 451] width 42 height 14
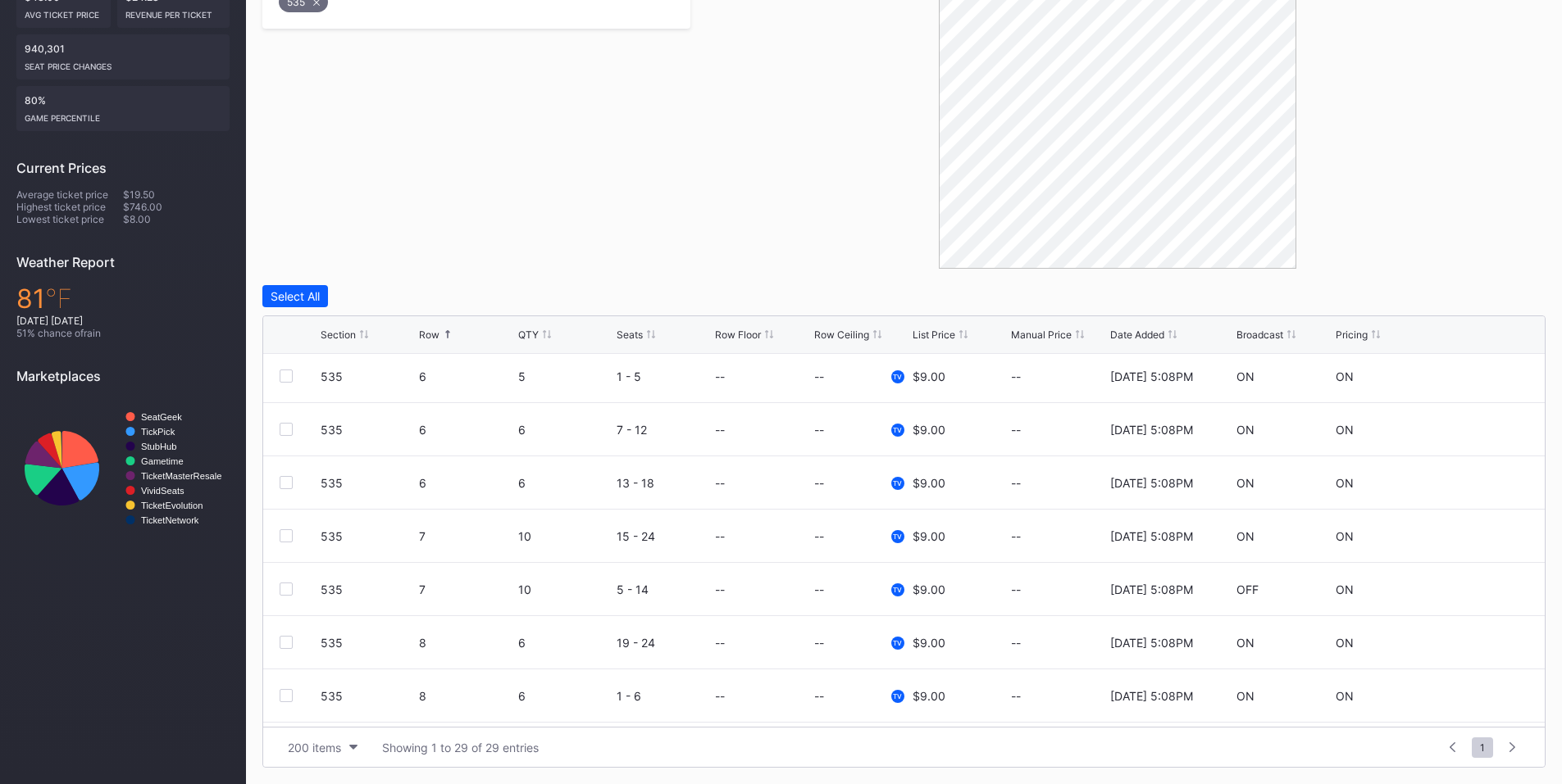
scroll to position [574, 0]
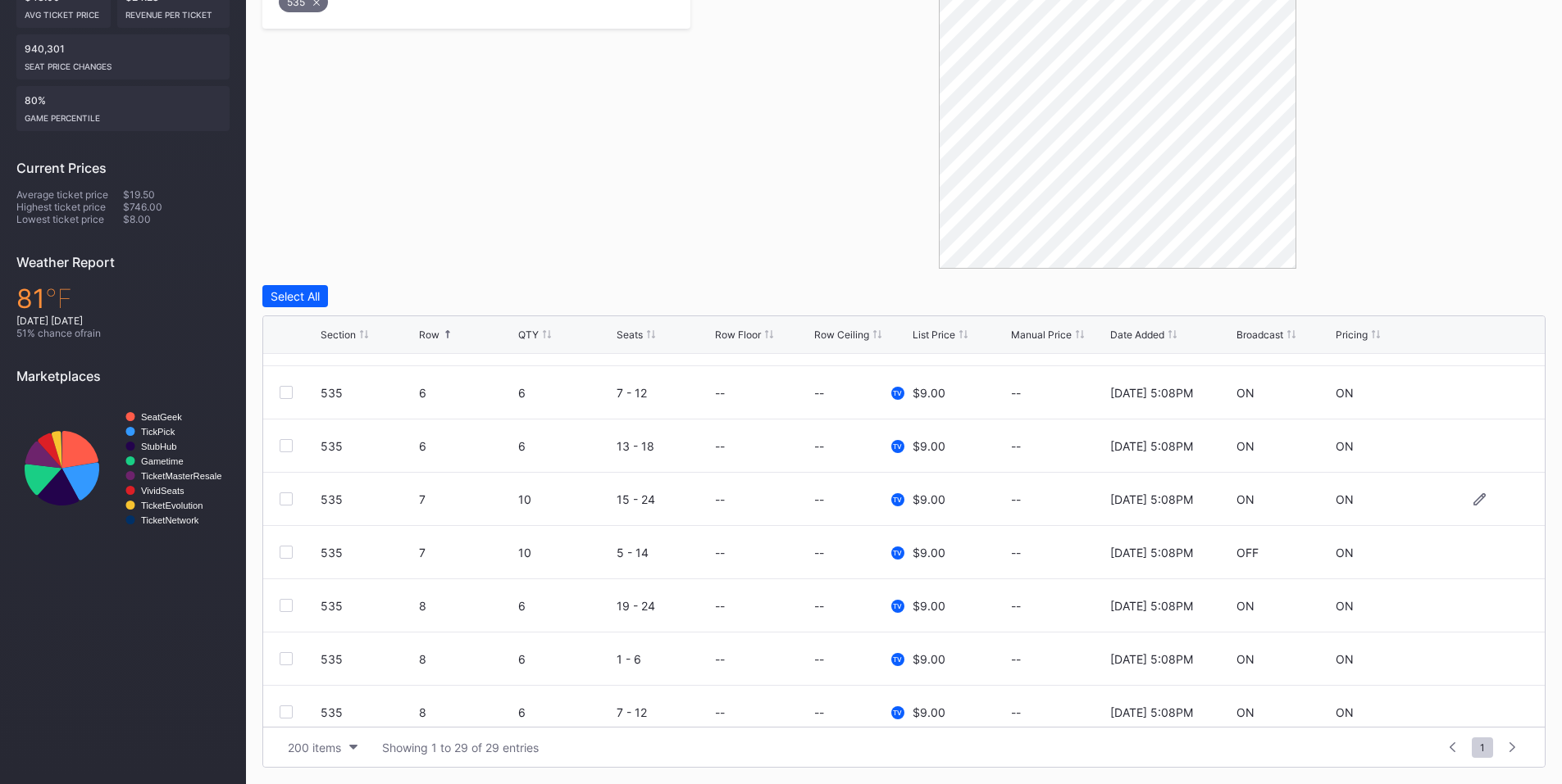
click at [288, 497] on div at bounding box center [285, 499] width 13 height 13
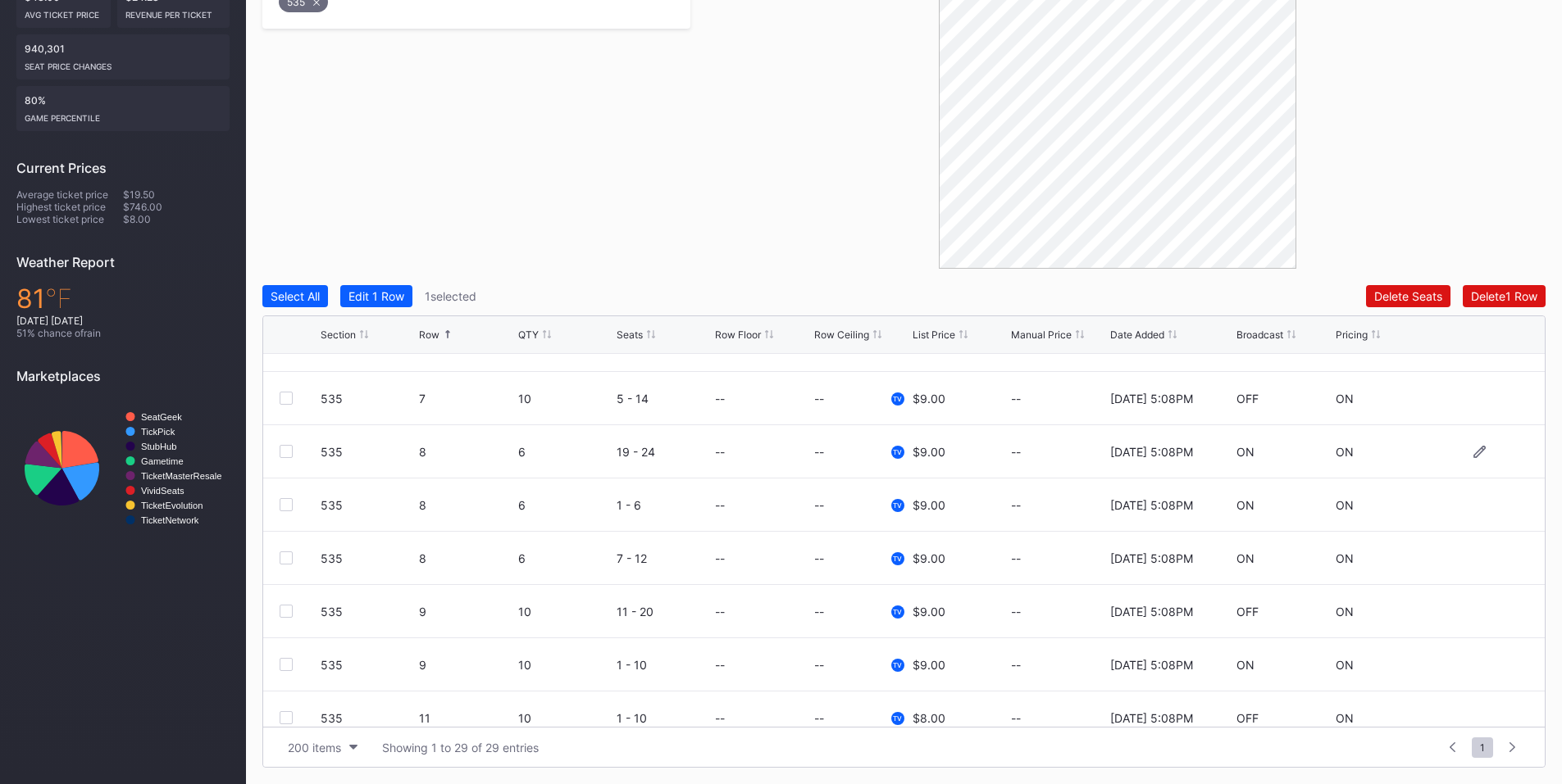
scroll to position [765, 0]
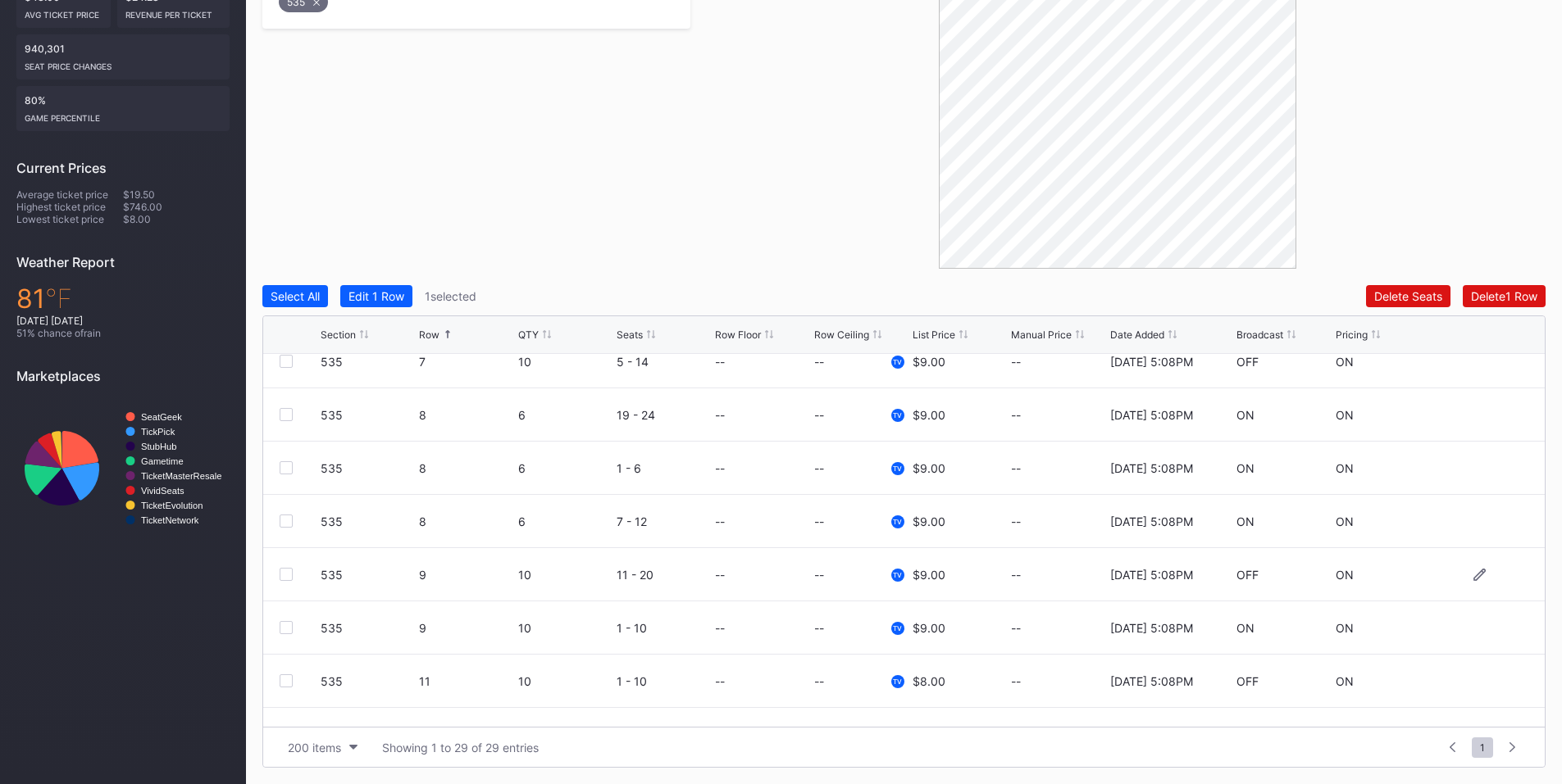
click at [289, 574] on div at bounding box center [285, 574] width 13 height 13
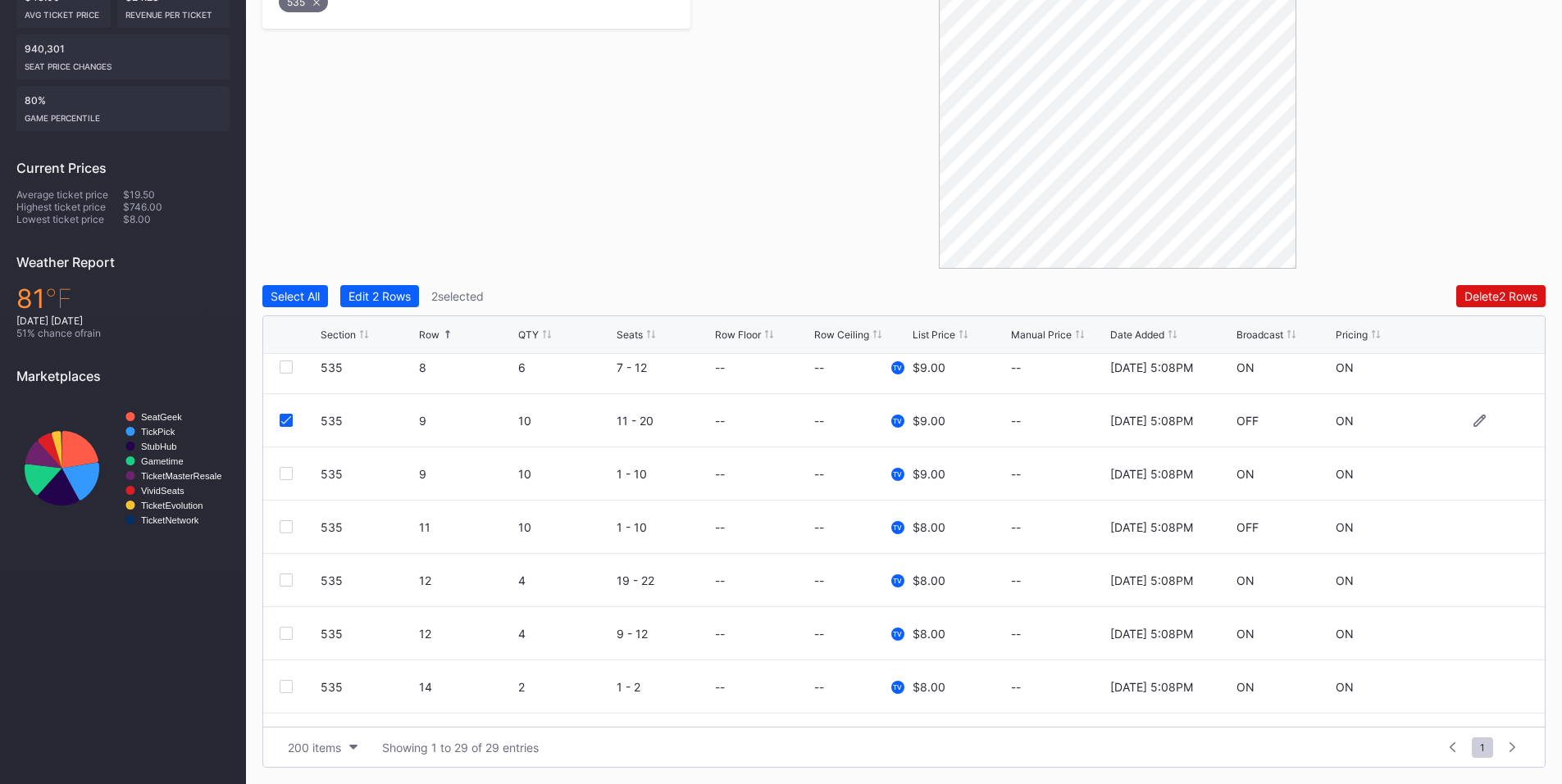
scroll to position [956, 0]
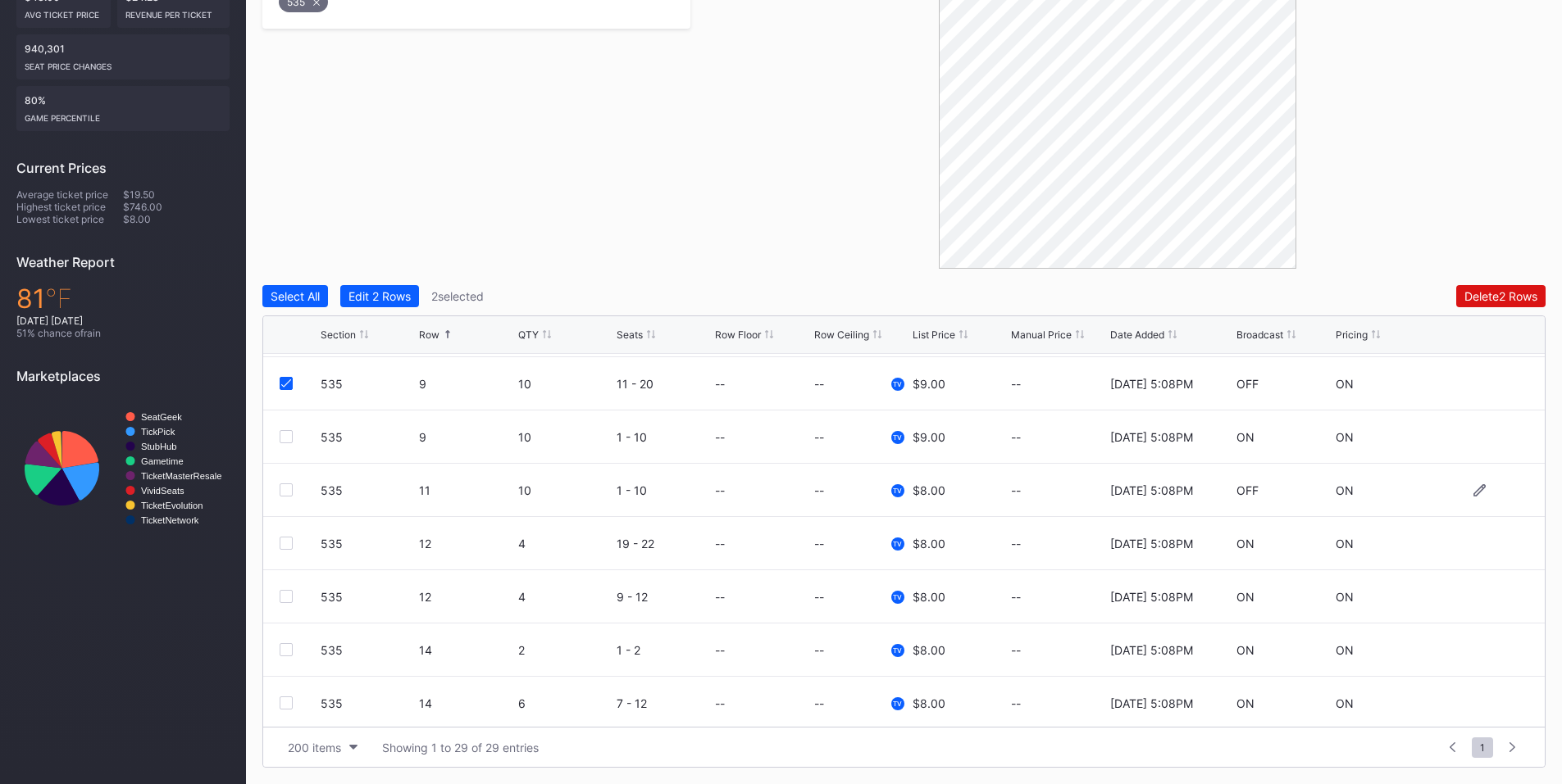
click at [286, 493] on div at bounding box center [285, 490] width 13 height 13
click at [1492, 306] on button "Delete 3 Rows" at bounding box center [1501, 297] width 90 height 23
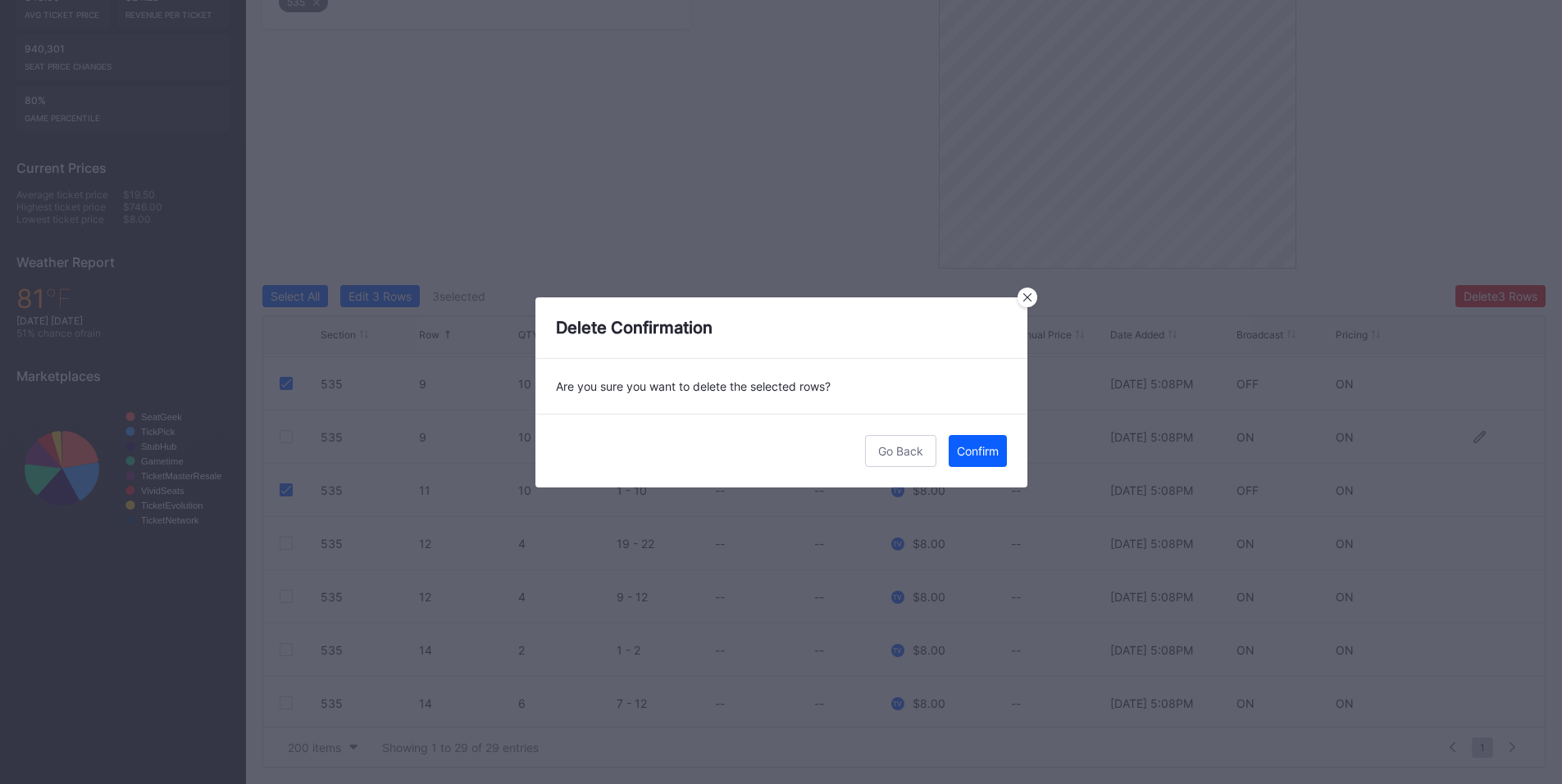
click at [993, 458] on button "Confirm" at bounding box center [977, 451] width 58 height 32
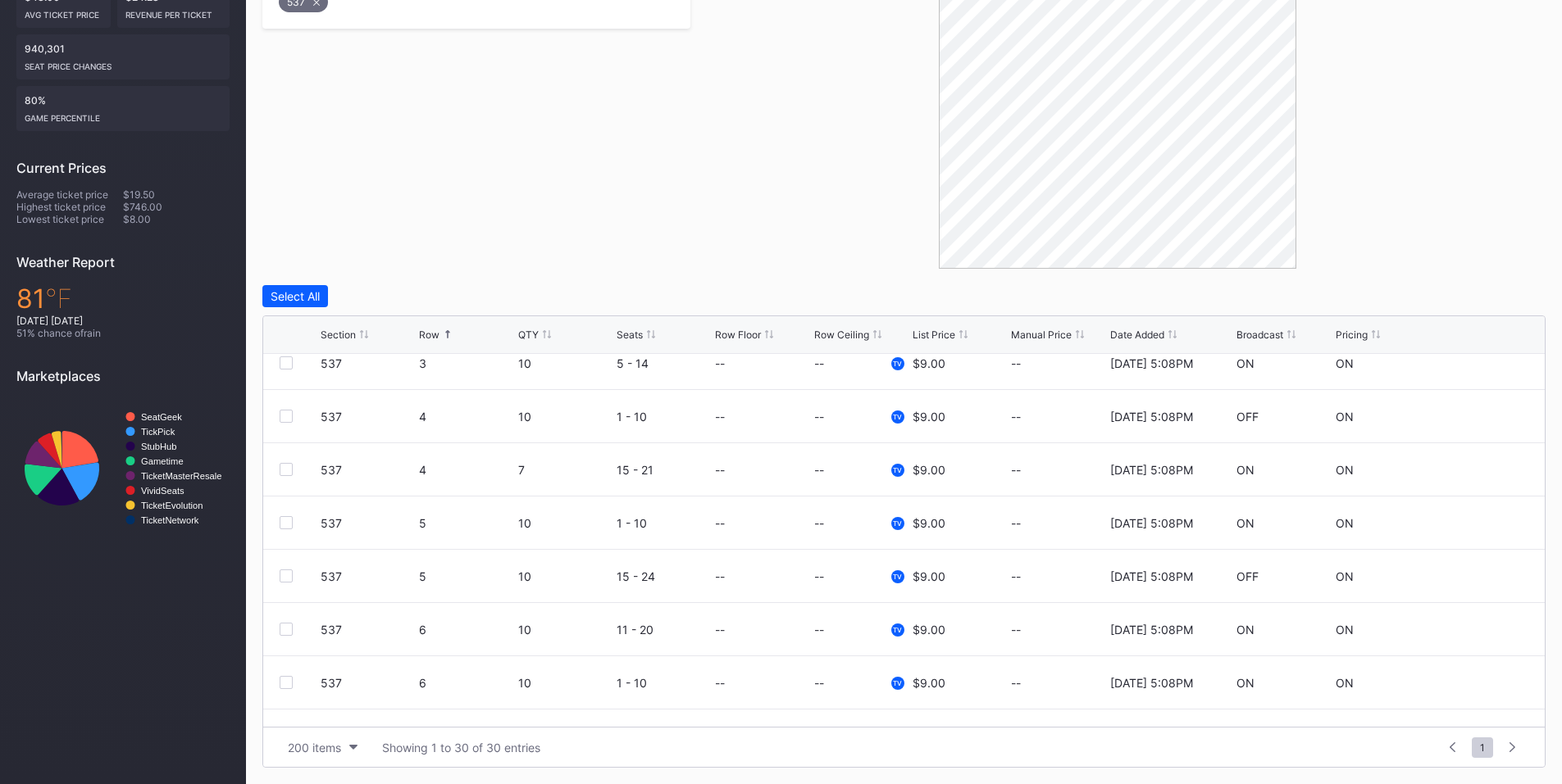
scroll to position [321, 0]
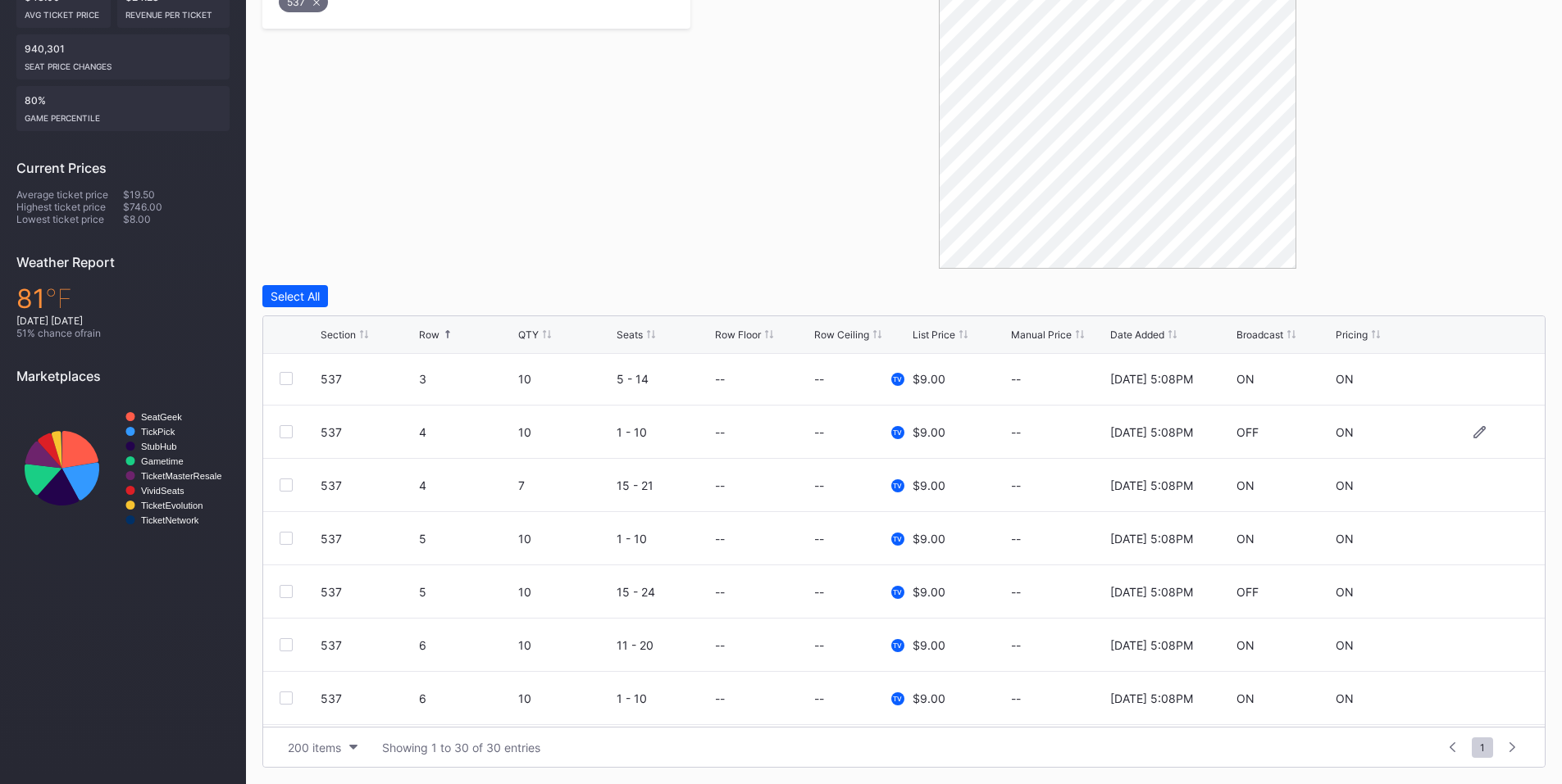
click at [288, 428] on div at bounding box center [285, 432] width 13 height 13
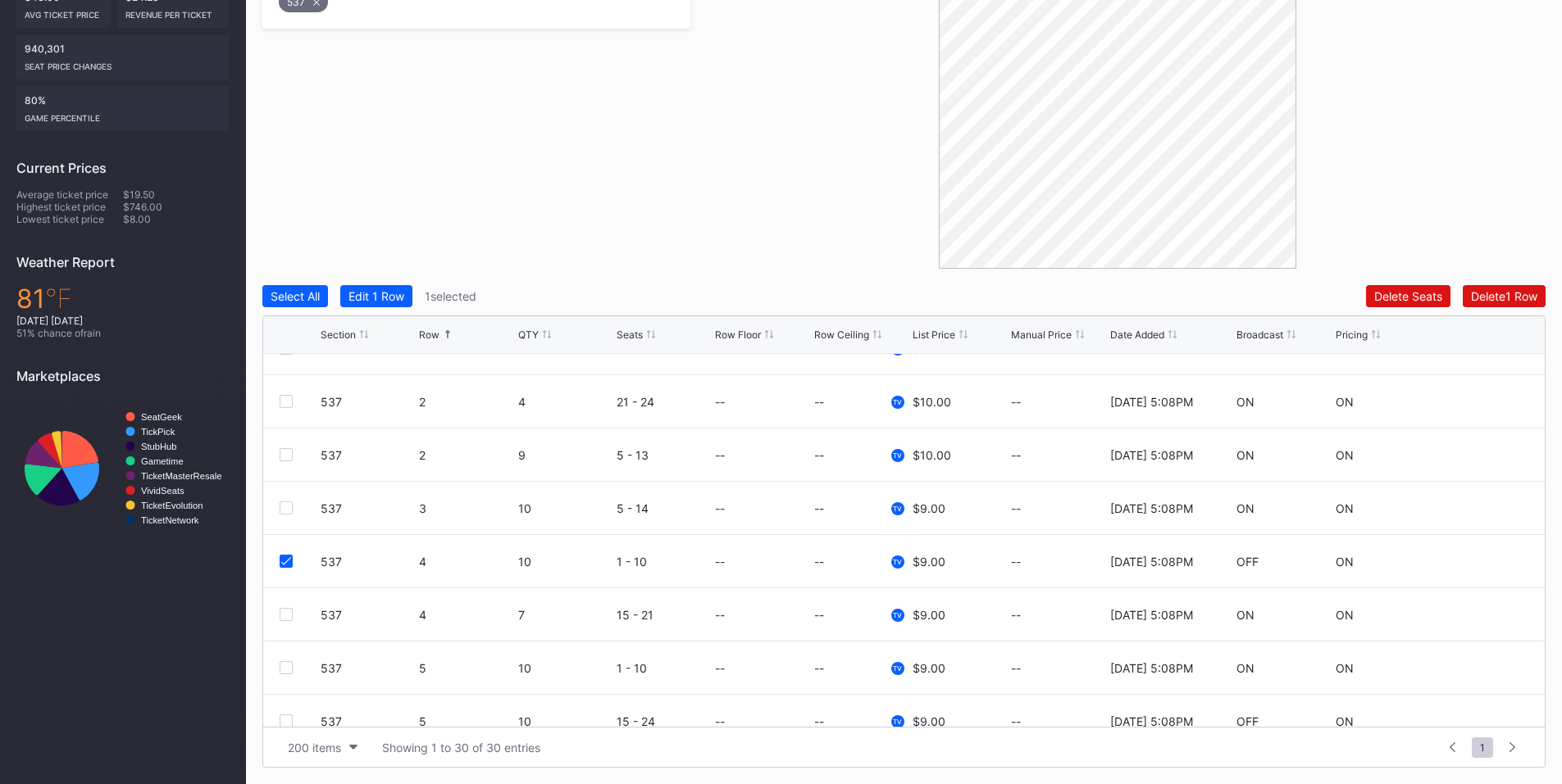
scroll to position [382, 0]
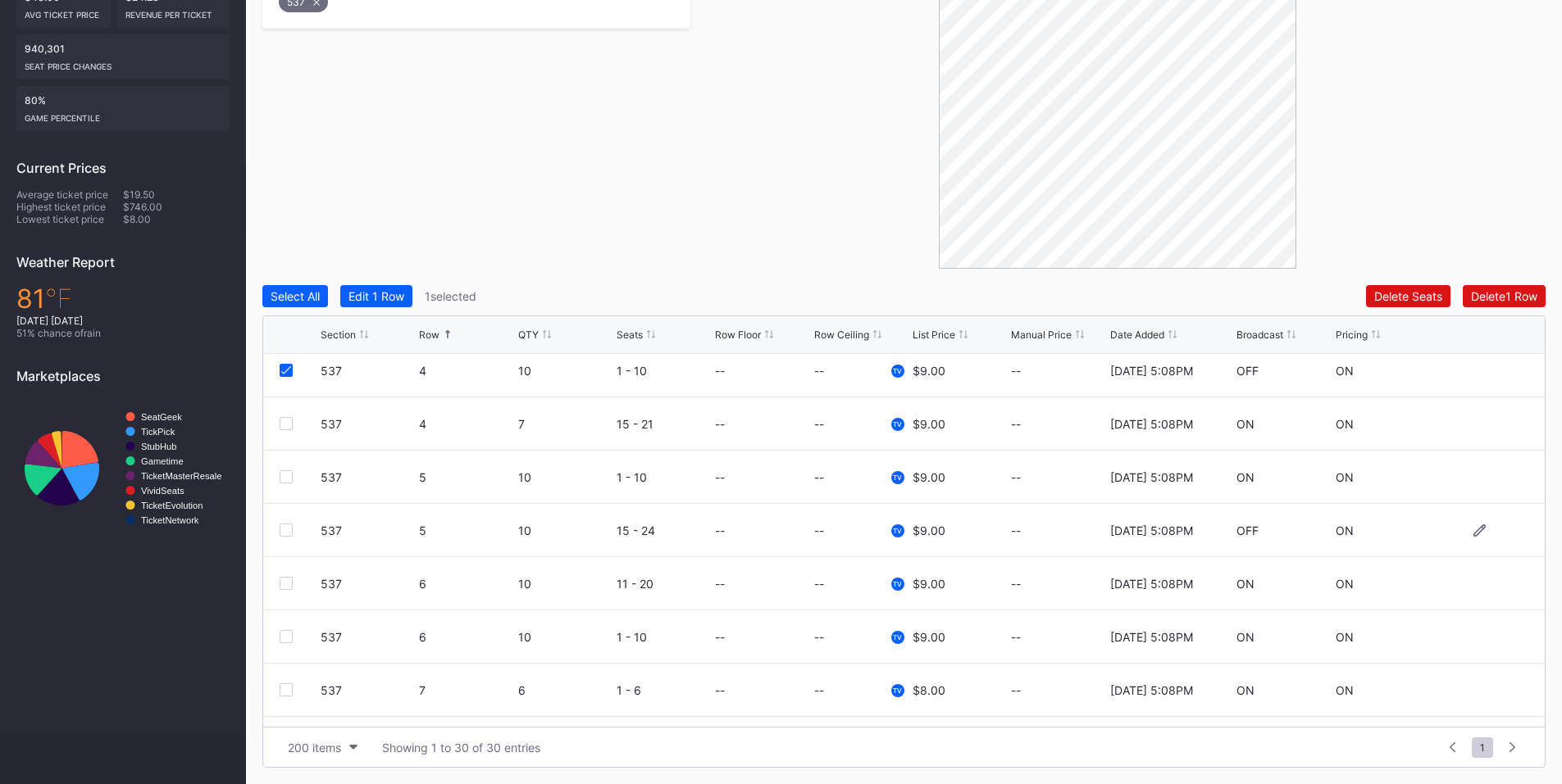
click at [284, 533] on div at bounding box center [285, 530] width 13 height 13
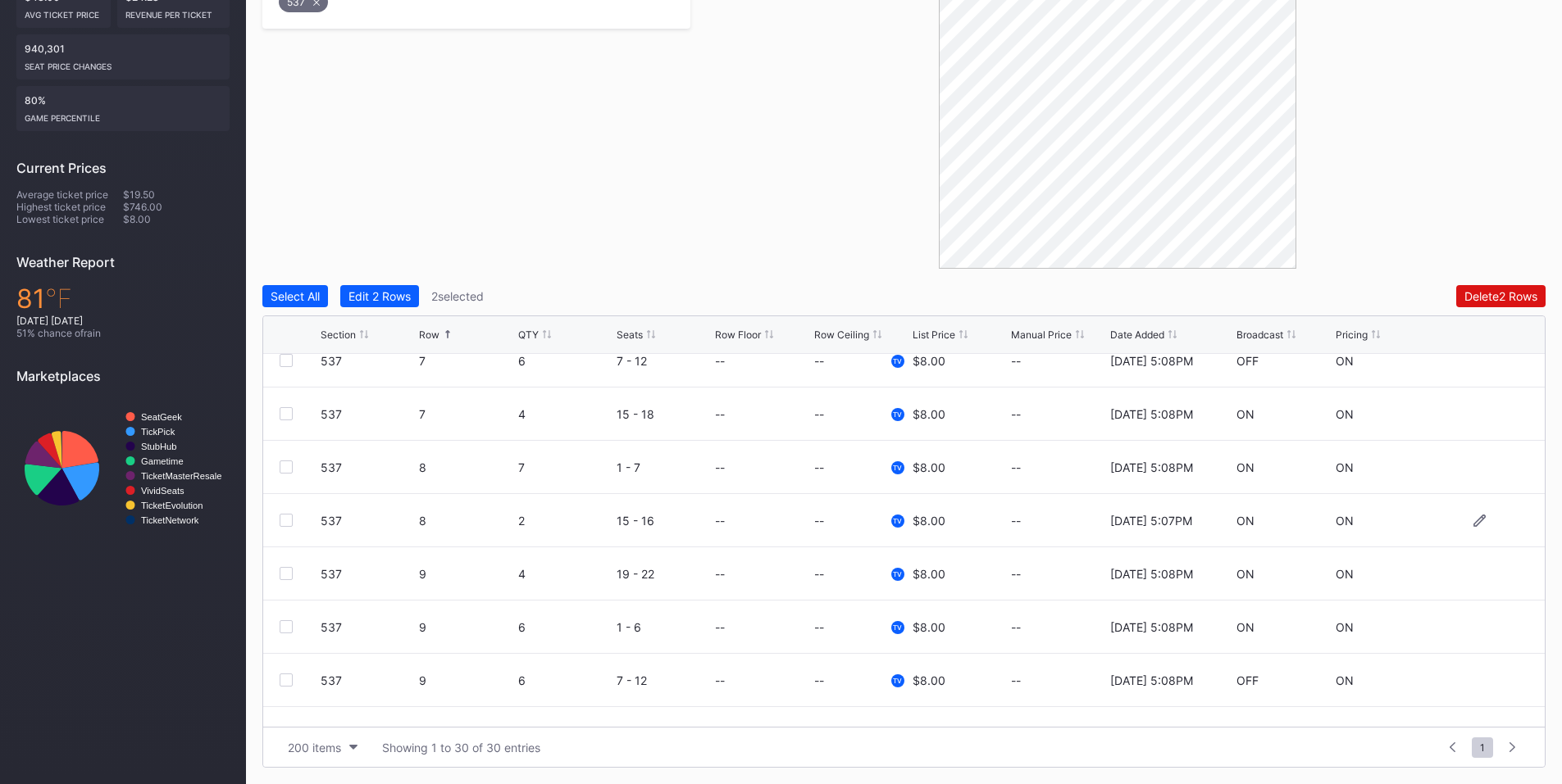
scroll to position [957, 0]
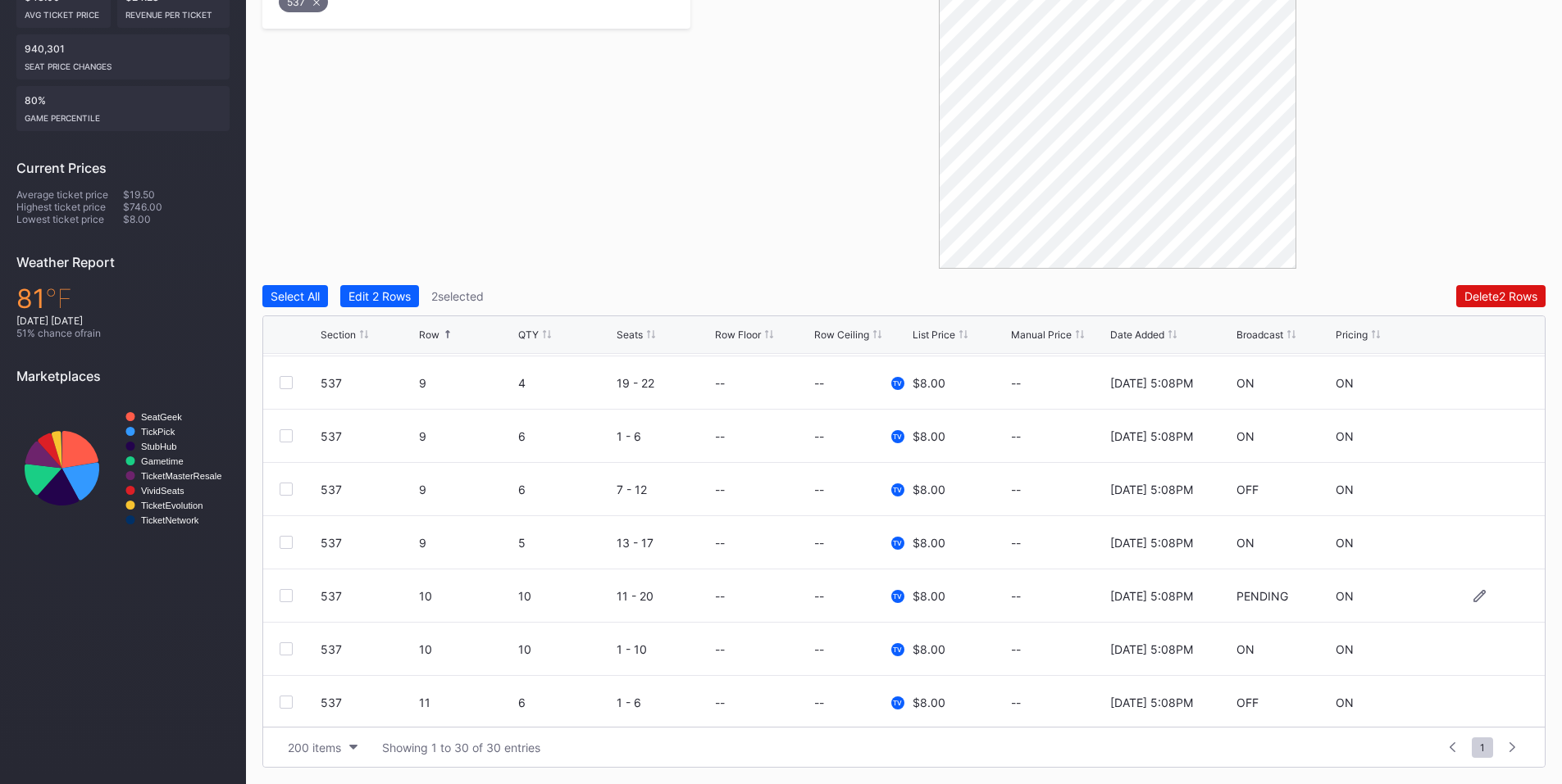
click at [285, 592] on div at bounding box center [285, 596] width 13 height 13
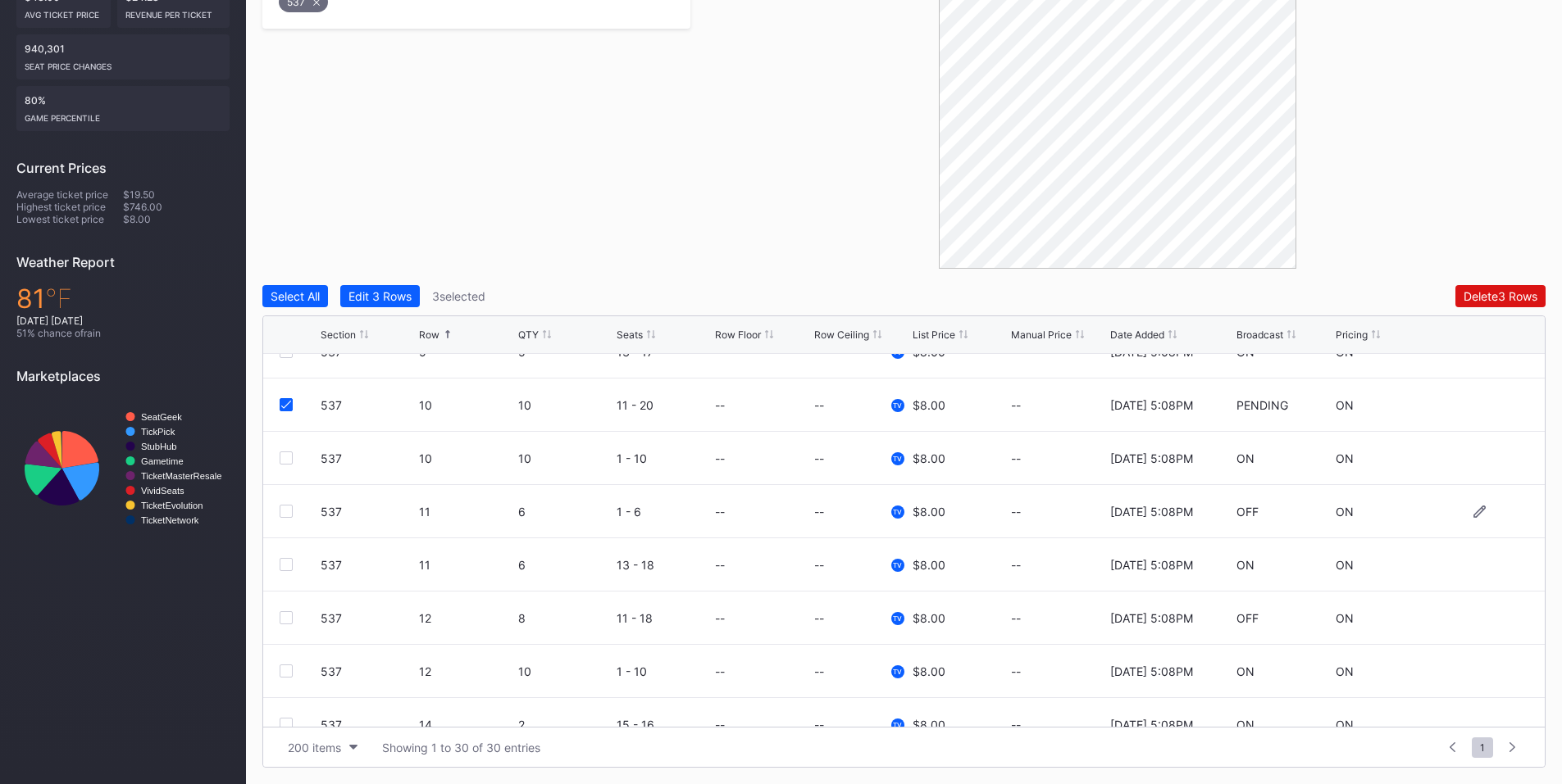
click at [285, 513] on div at bounding box center [285, 511] width 13 height 13
click at [288, 616] on div at bounding box center [285, 617] width 13 height 13
click at [1479, 294] on div "Delete 5 Rows" at bounding box center [1500, 297] width 74 height 14
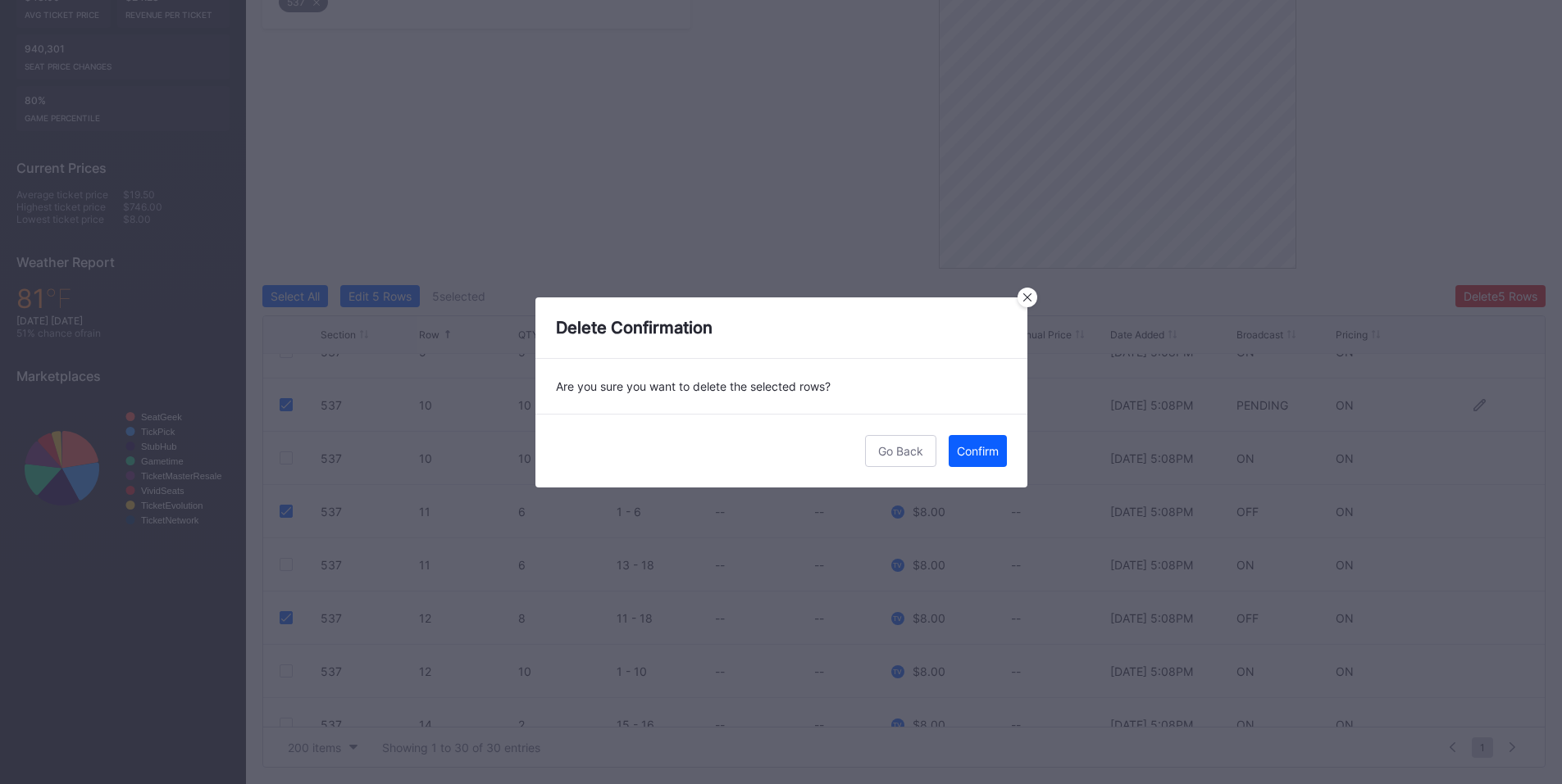
click at [988, 442] on button "Confirm" at bounding box center [977, 451] width 58 height 32
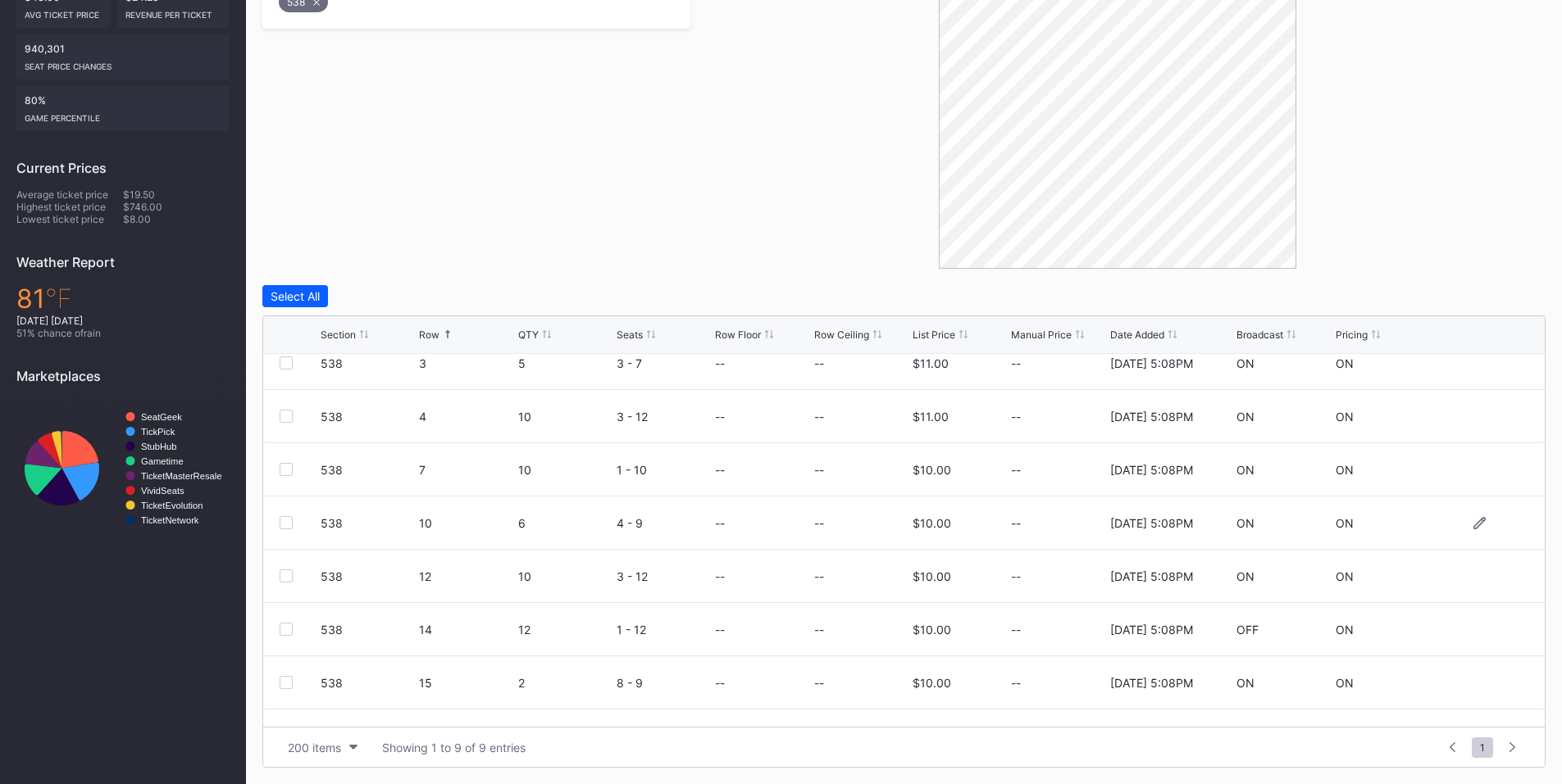
scroll to position [107, 0]
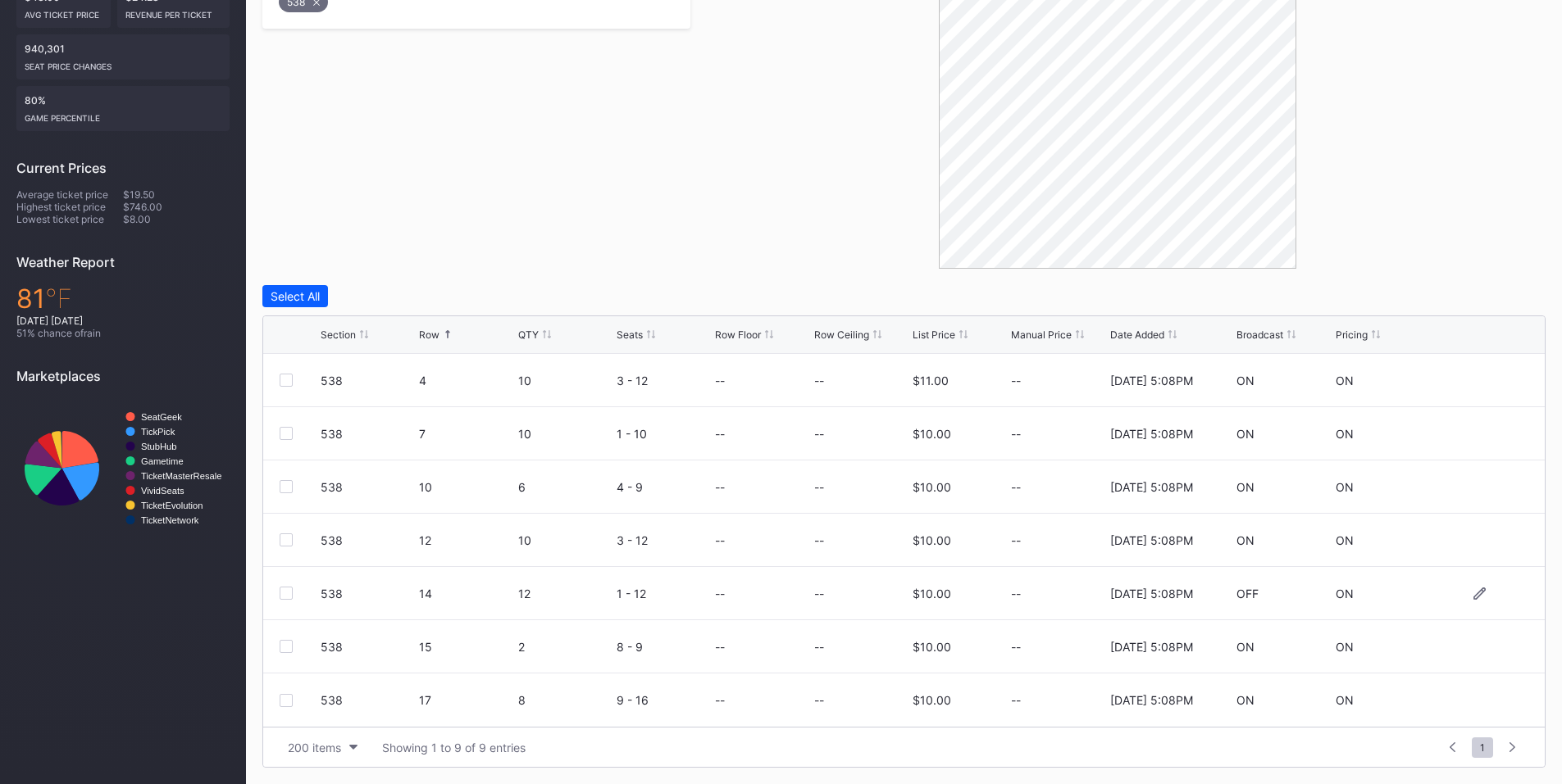
click at [284, 597] on div at bounding box center [285, 593] width 13 height 13
click at [1493, 297] on div "Delete 1 Row" at bounding box center [1505, 297] width 67 height 14
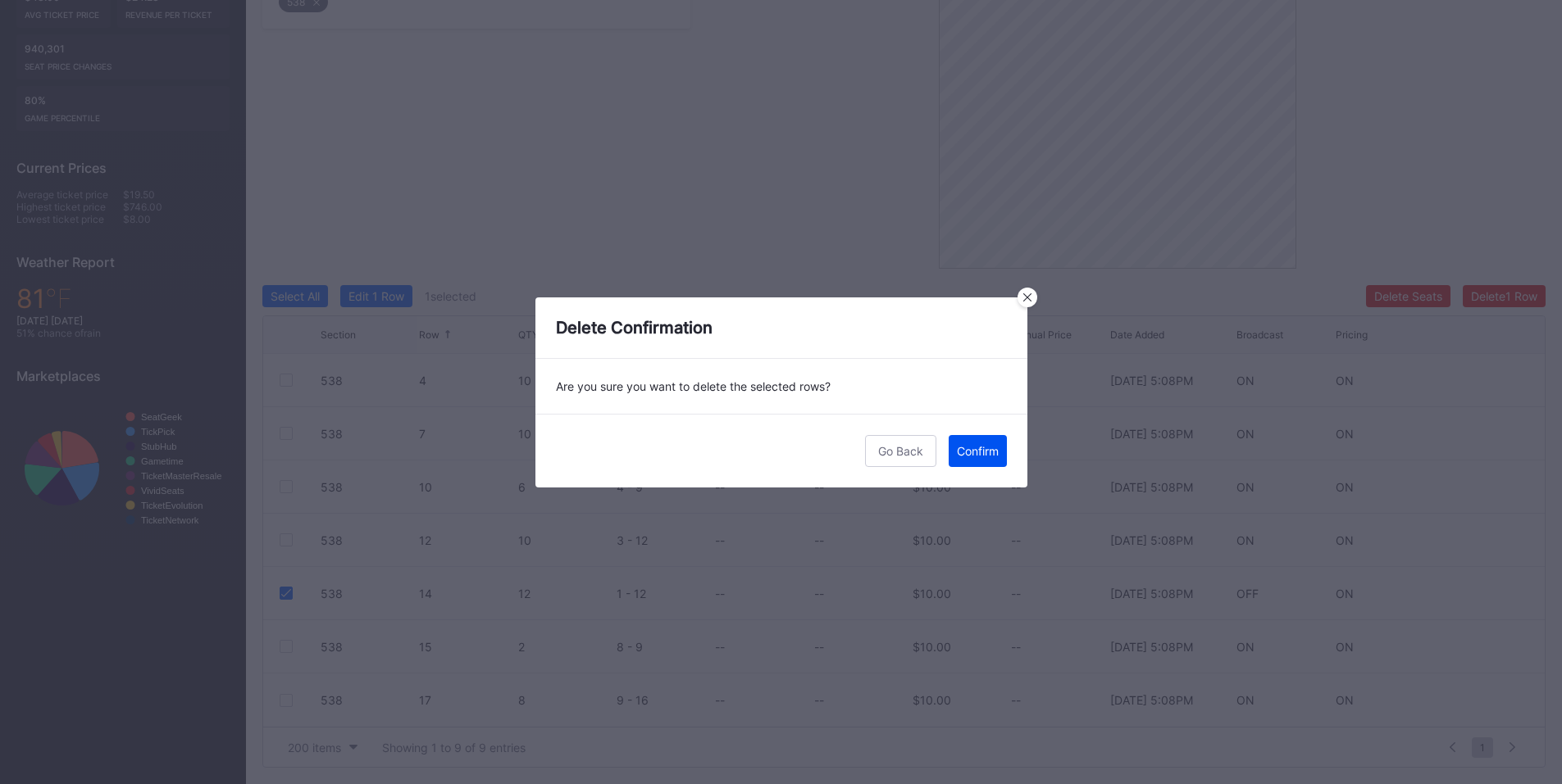
click at [981, 444] on div "Confirm" at bounding box center [978, 451] width 42 height 14
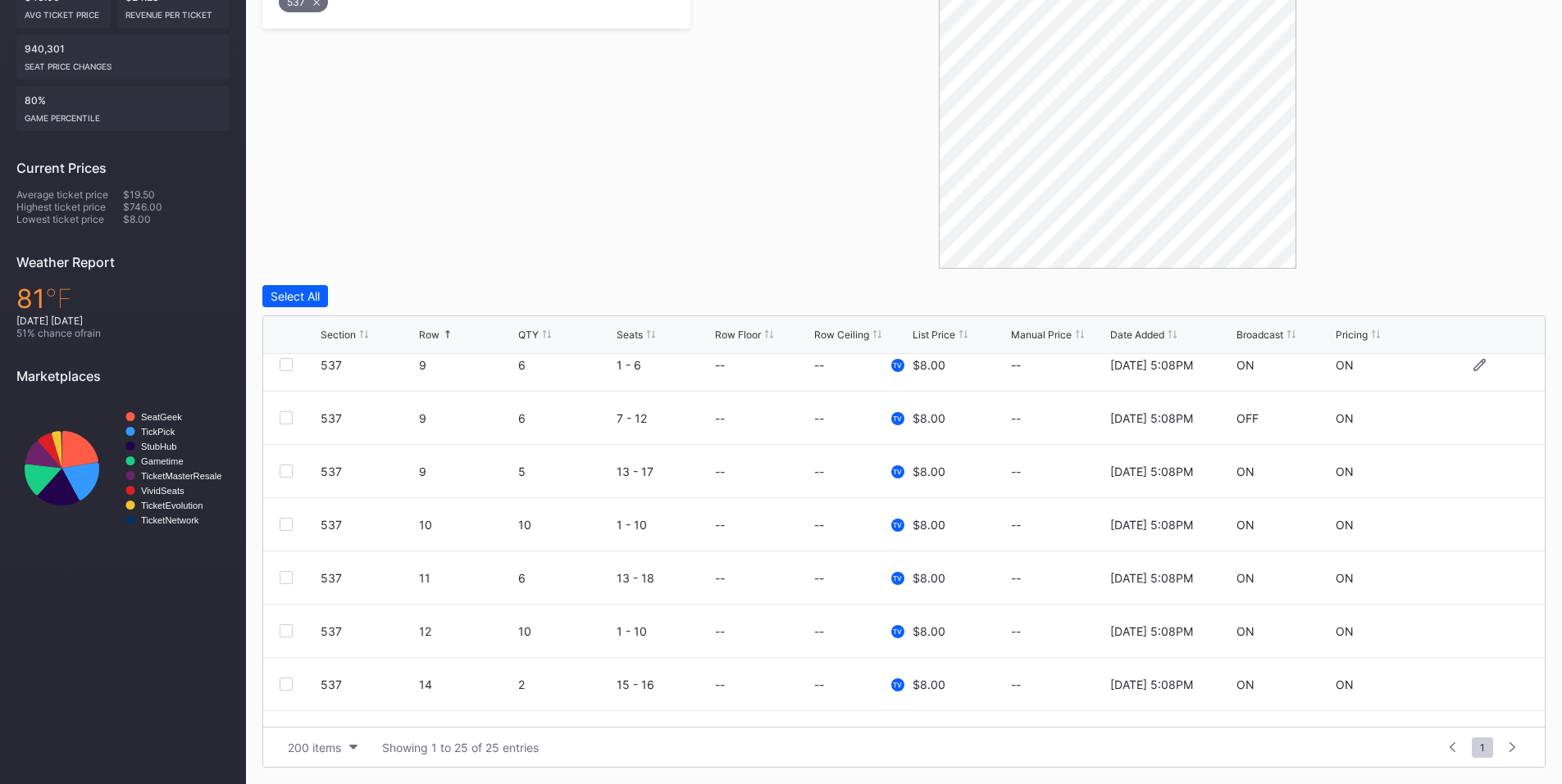
scroll to position [957, 0]
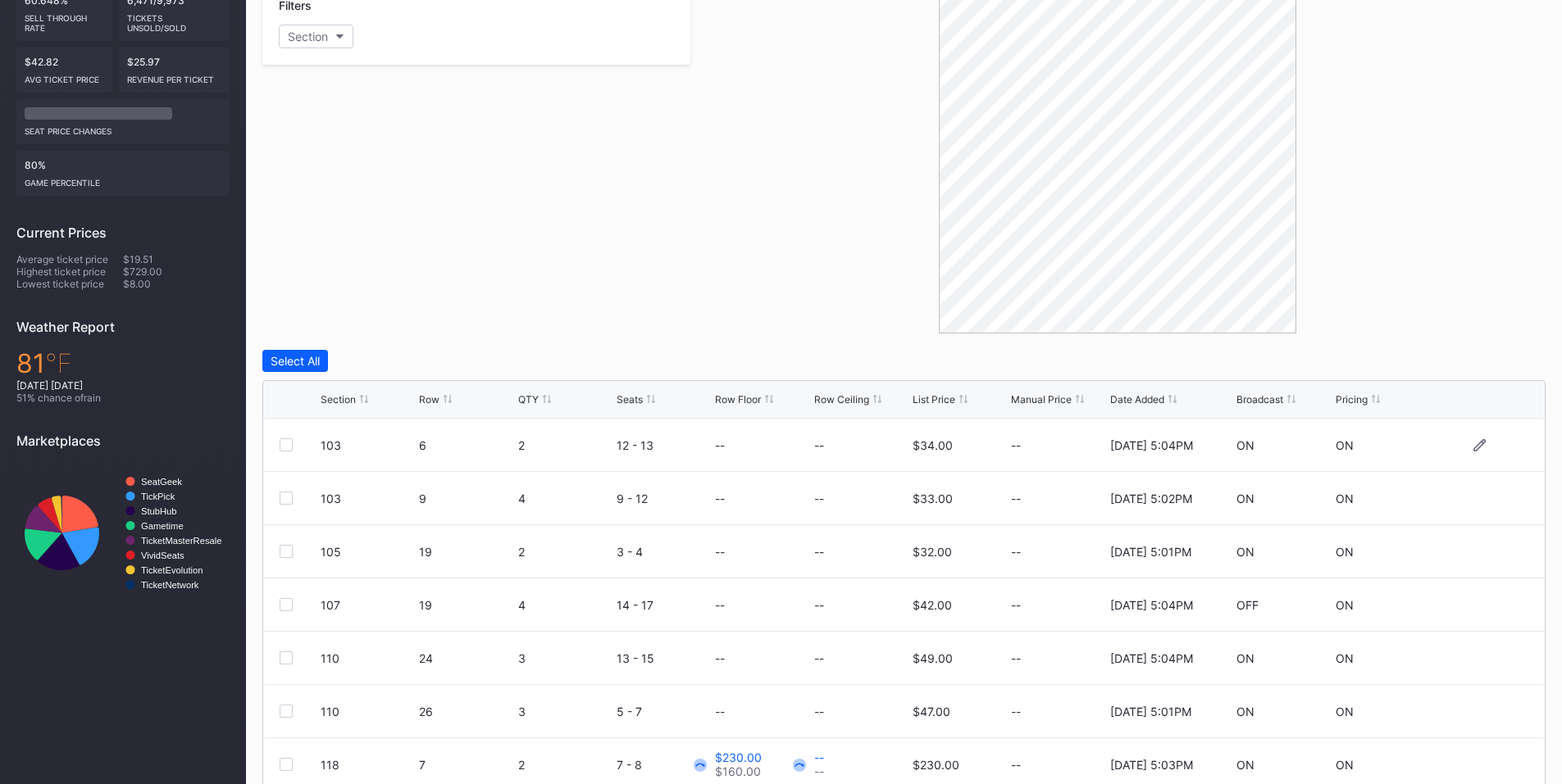
scroll to position [411, 0]
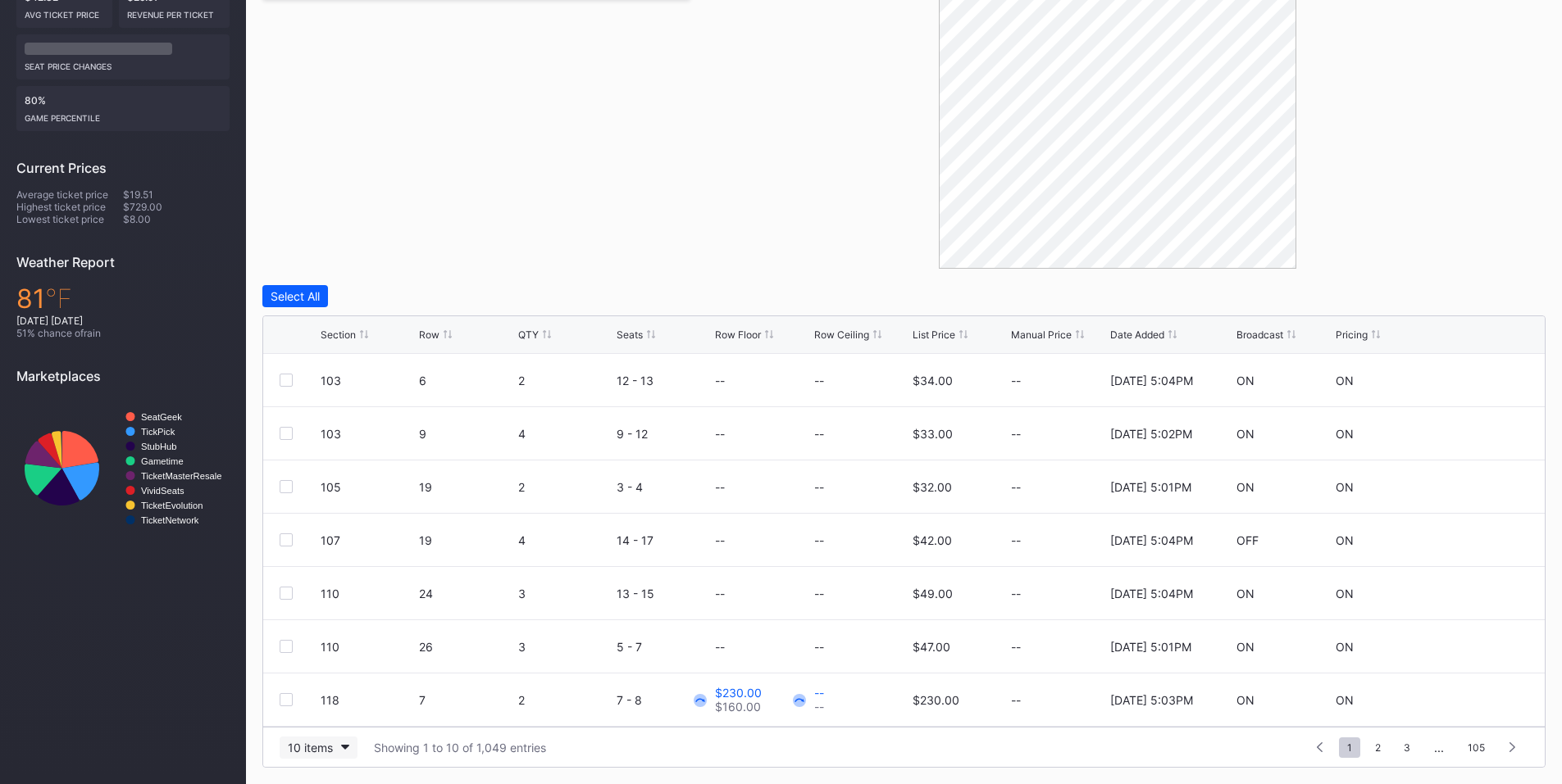
click at [319, 750] on div "10 items" at bounding box center [311, 748] width 45 height 14
click at [343, 710] on div "200 items" at bounding box center [318, 707] width 53 height 14
click at [443, 336] on icon at bounding box center [447, 334] width 8 height 8
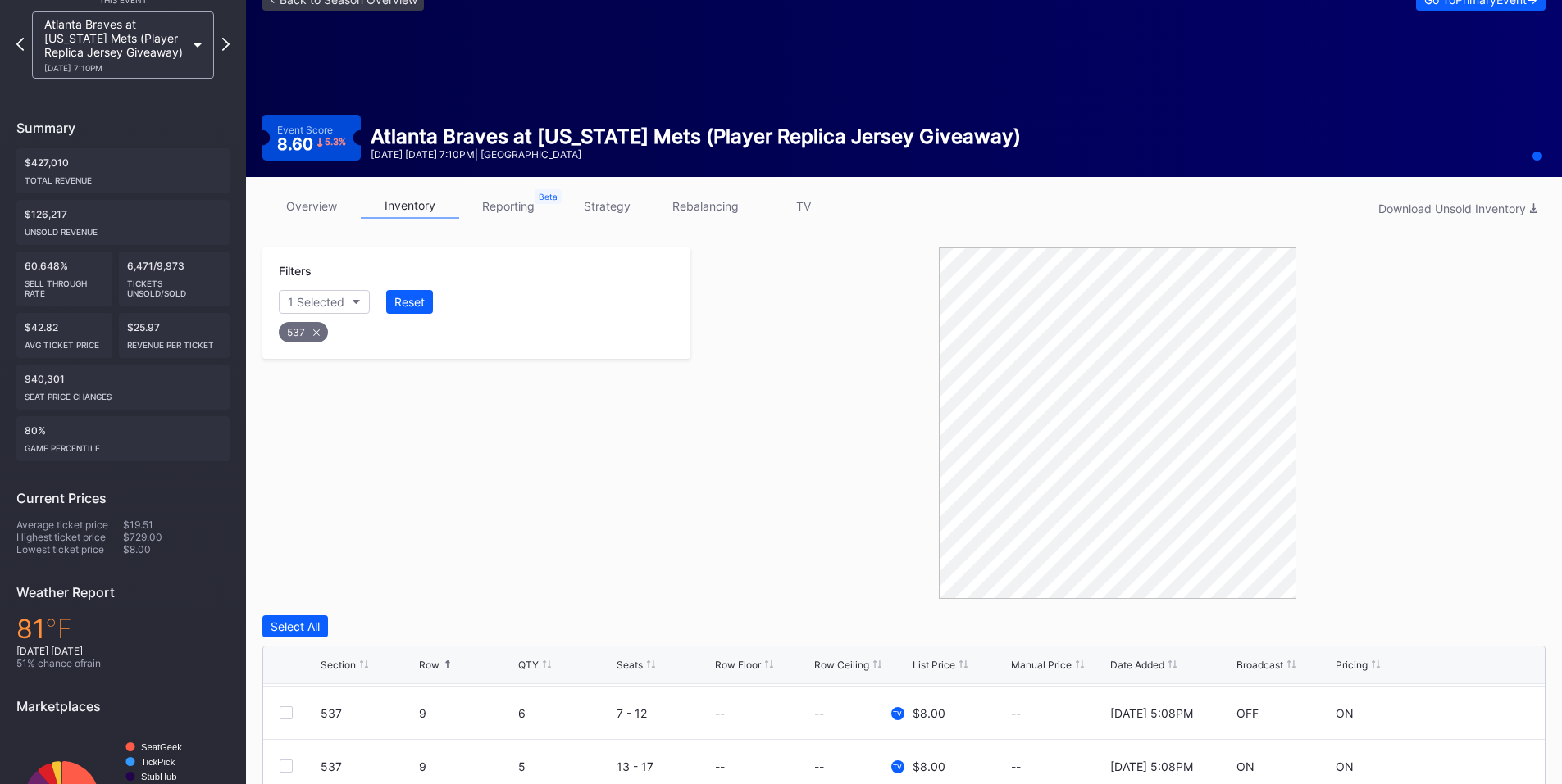
scroll to position [0, 0]
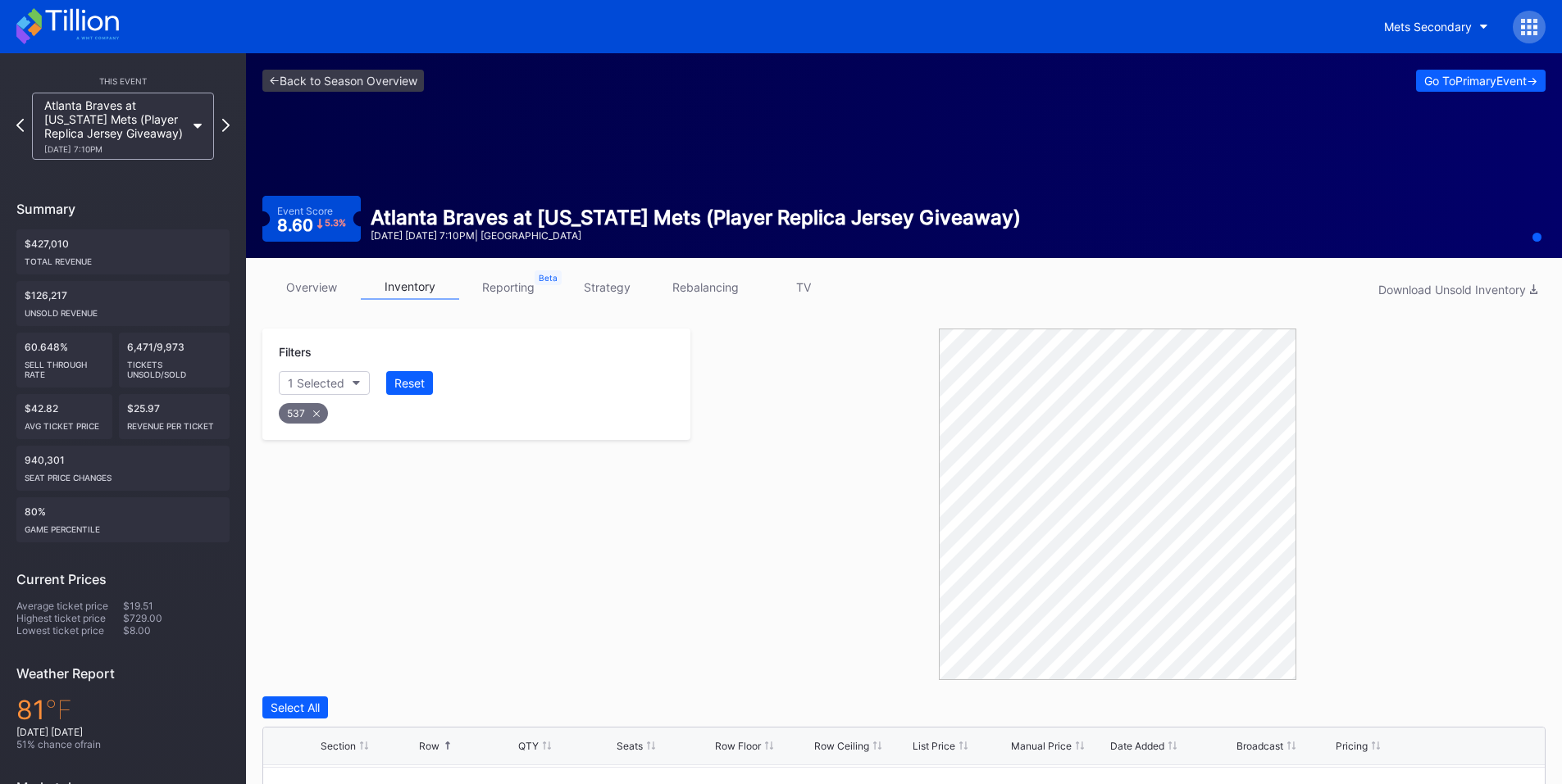
click at [1534, 30] on icon at bounding box center [1529, 27] width 16 height 16
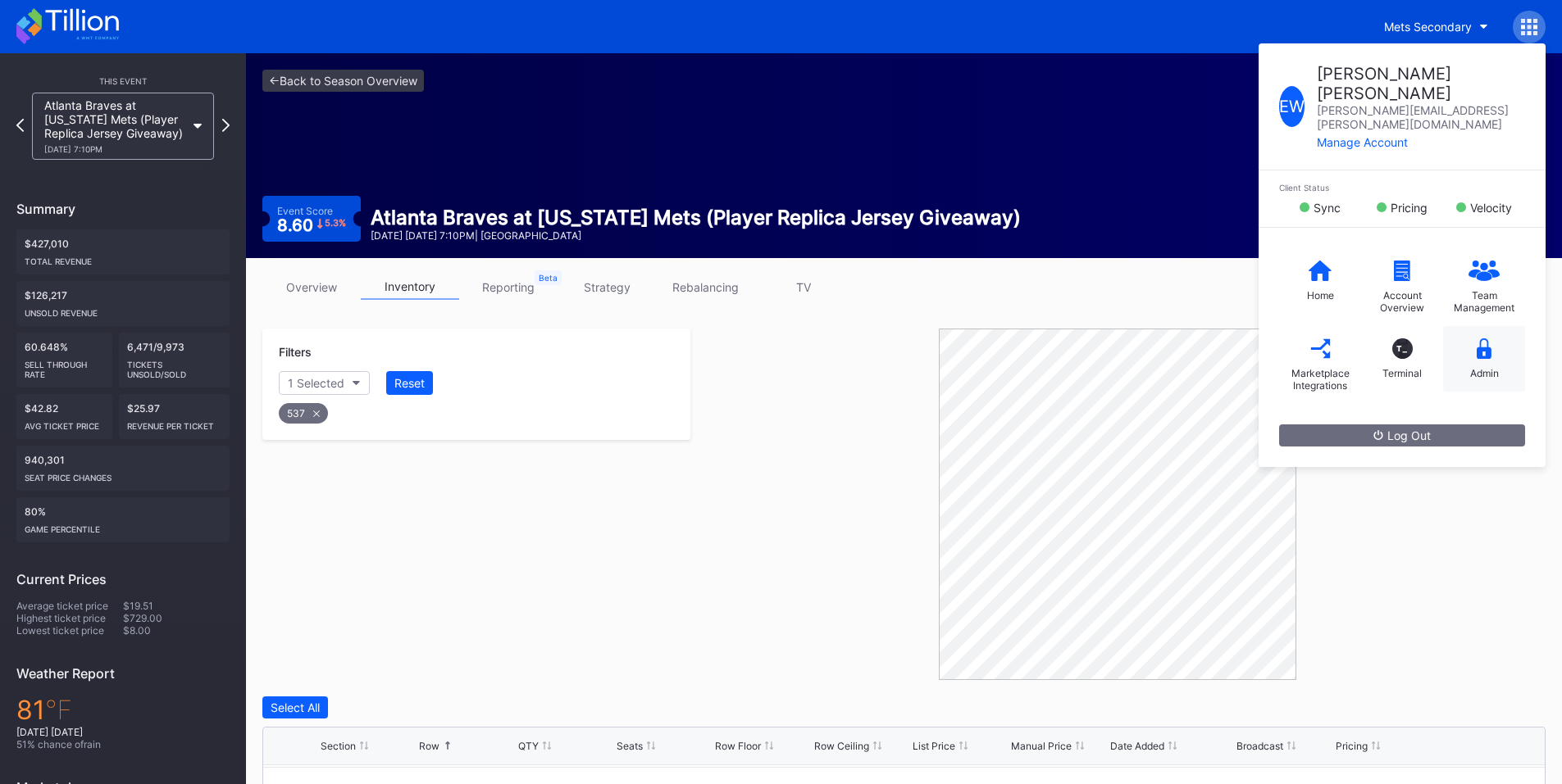
click at [1491, 338] on icon at bounding box center [1484, 349] width 15 height 21
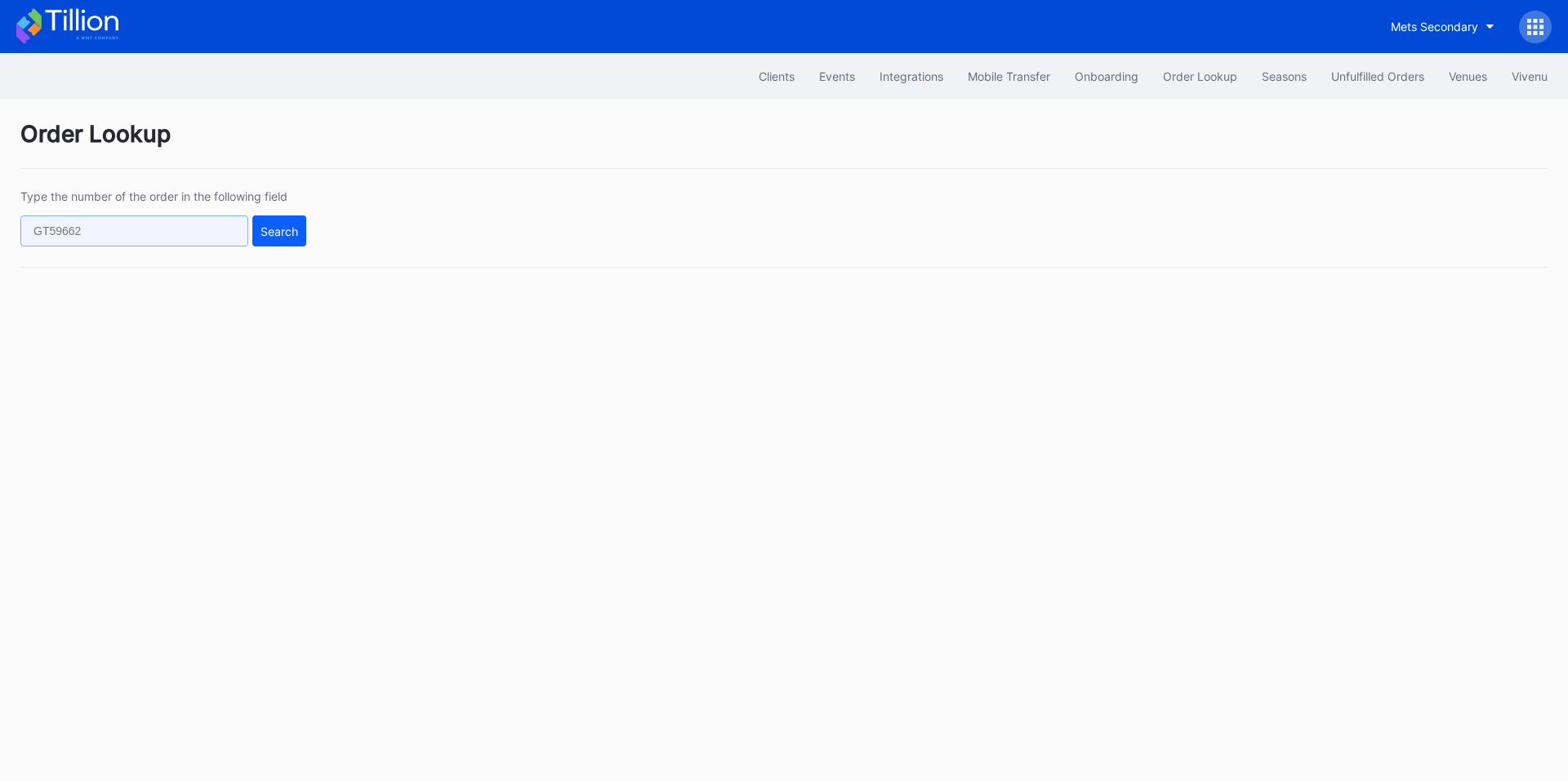
click at [165, 243] on input "text" at bounding box center [135, 232] width 228 height 31
paste input "620610954"
type input "620610954"
click at [277, 238] on div "Search" at bounding box center [278, 232] width 37 height 14
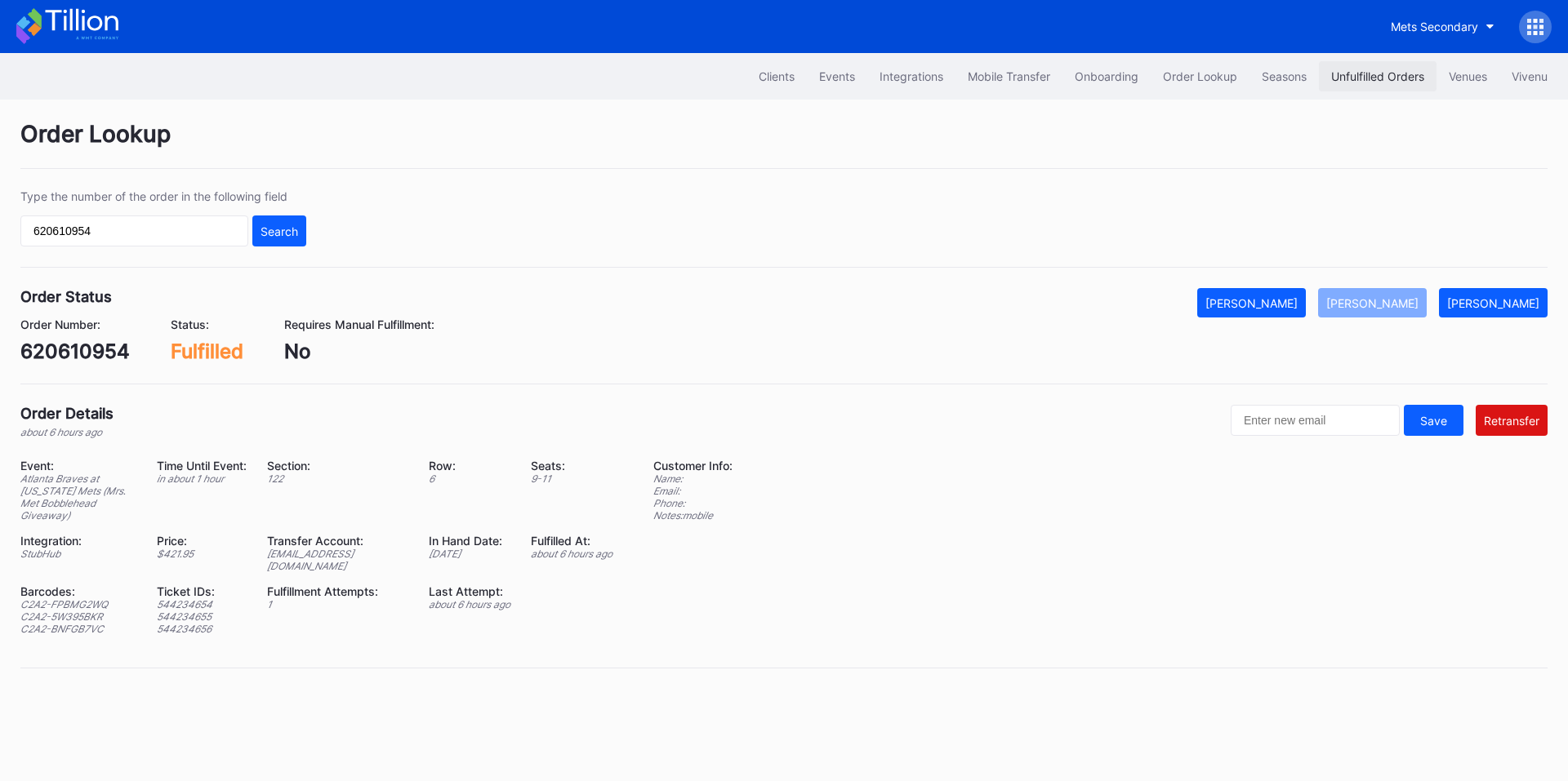
click at [1338, 73] on div "Unfulfilled Orders" at bounding box center [1378, 76] width 93 height 14
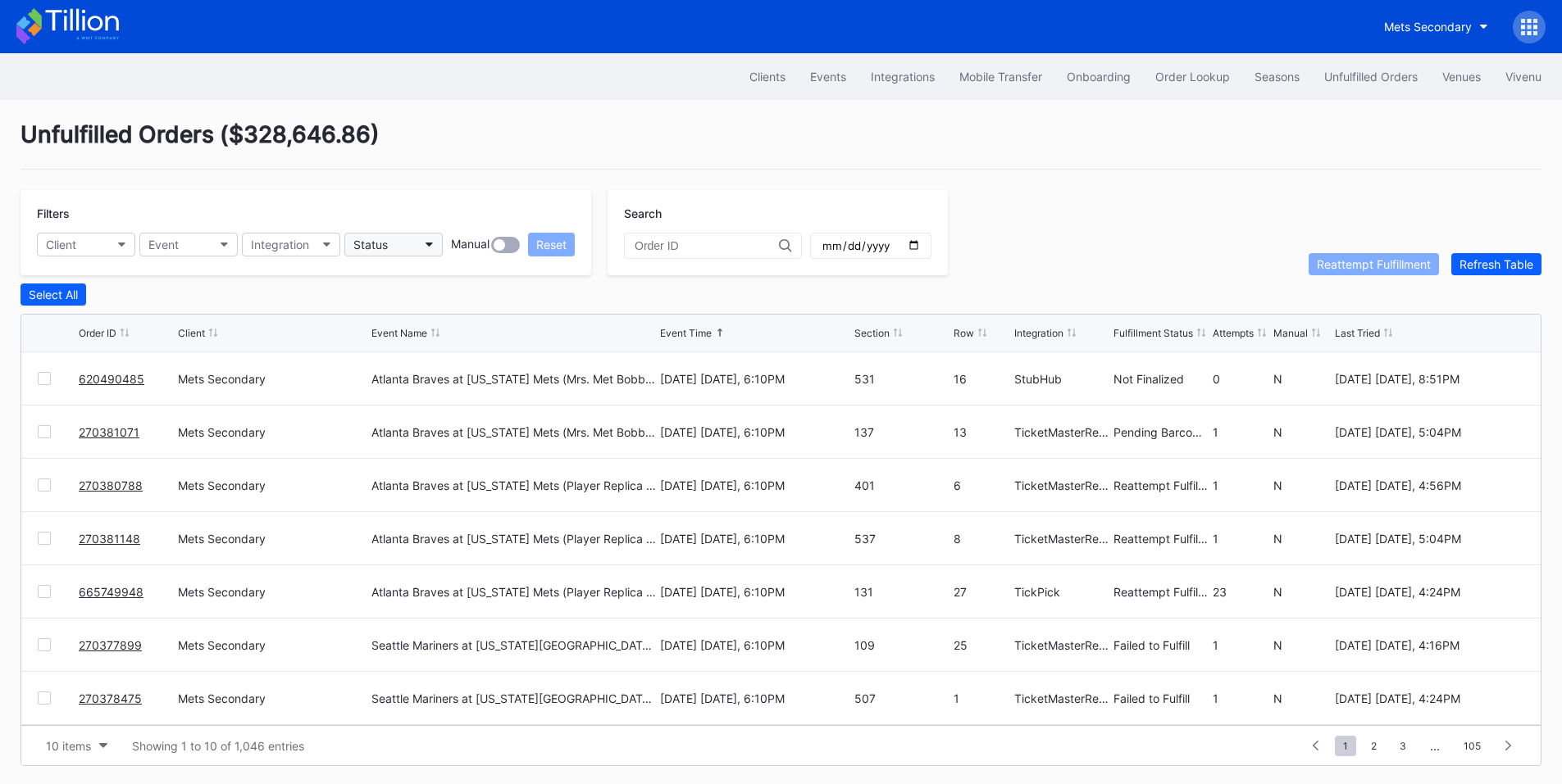
click at [410, 250] on button "Status" at bounding box center [393, 244] width 98 height 23
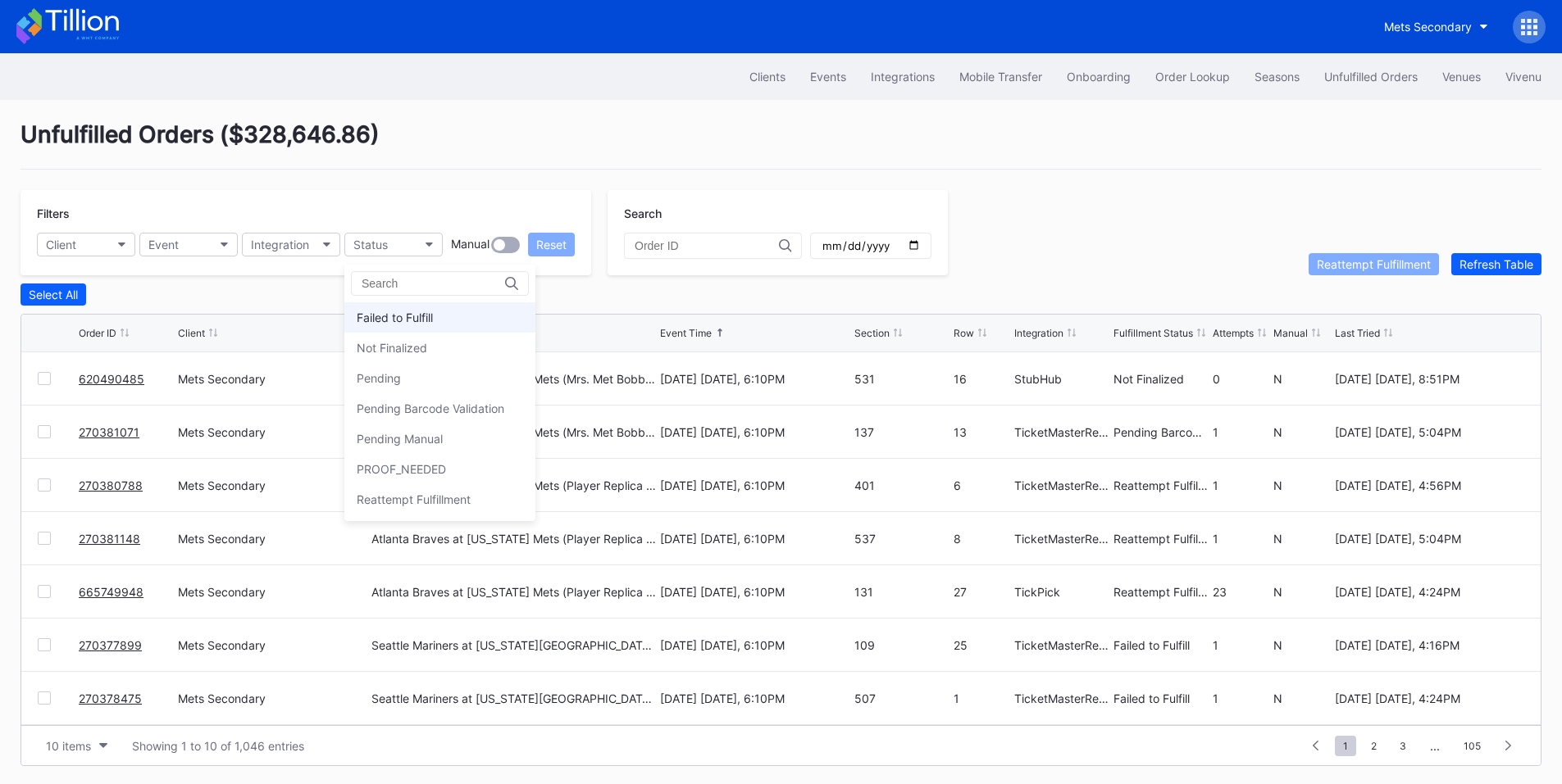
click at [413, 312] on div "Failed to Fulfill" at bounding box center [395, 317] width 76 height 14
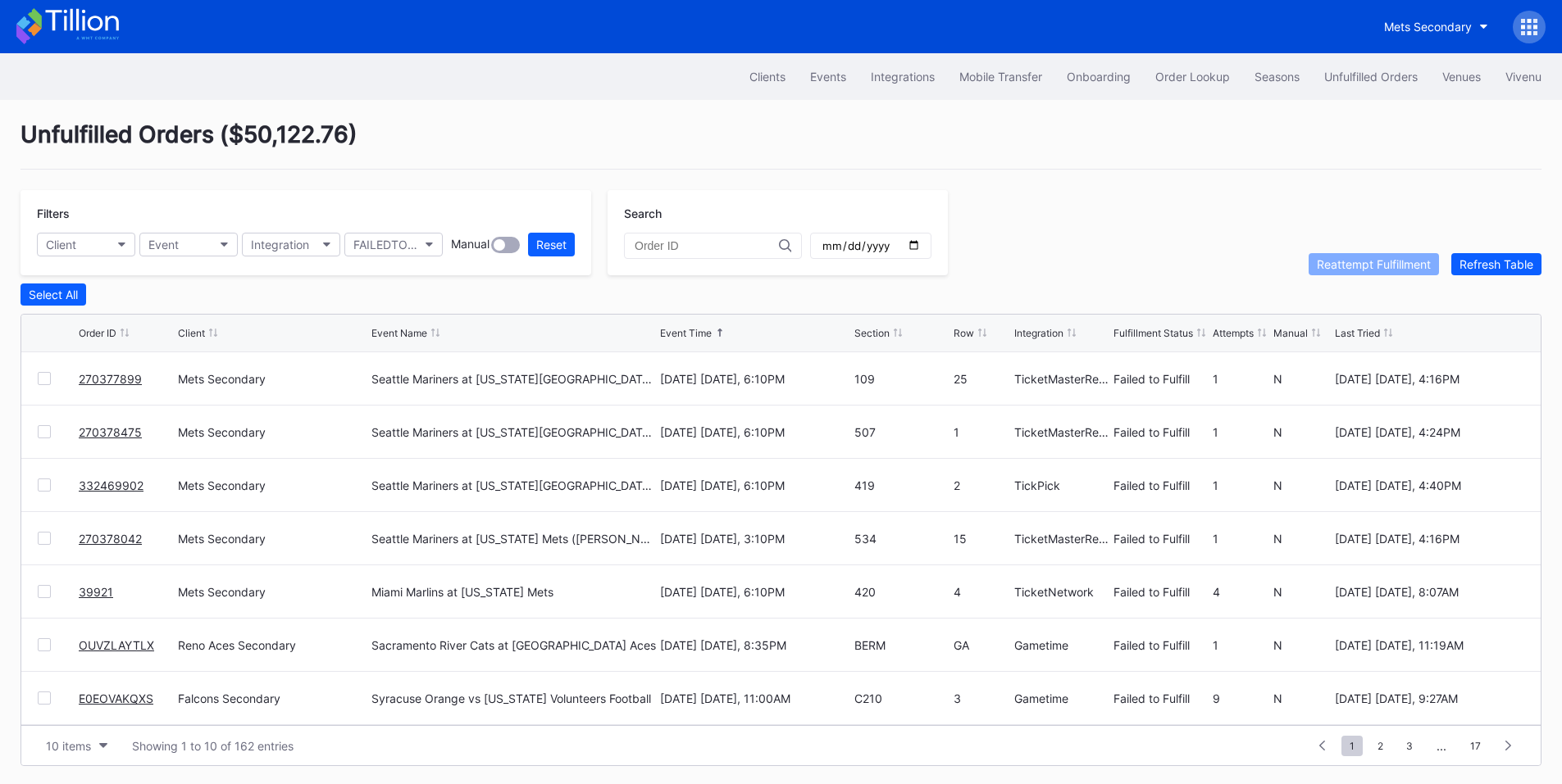
click at [48, 380] on div at bounding box center [43, 378] width 13 height 13
click at [45, 434] on div at bounding box center [43, 432] width 13 height 13
click at [43, 486] on div at bounding box center [43, 485] width 13 height 13
click at [46, 540] on div at bounding box center [43, 538] width 13 height 13
click at [38, 596] on div at bounding box center [43, 591] width 13 height 13
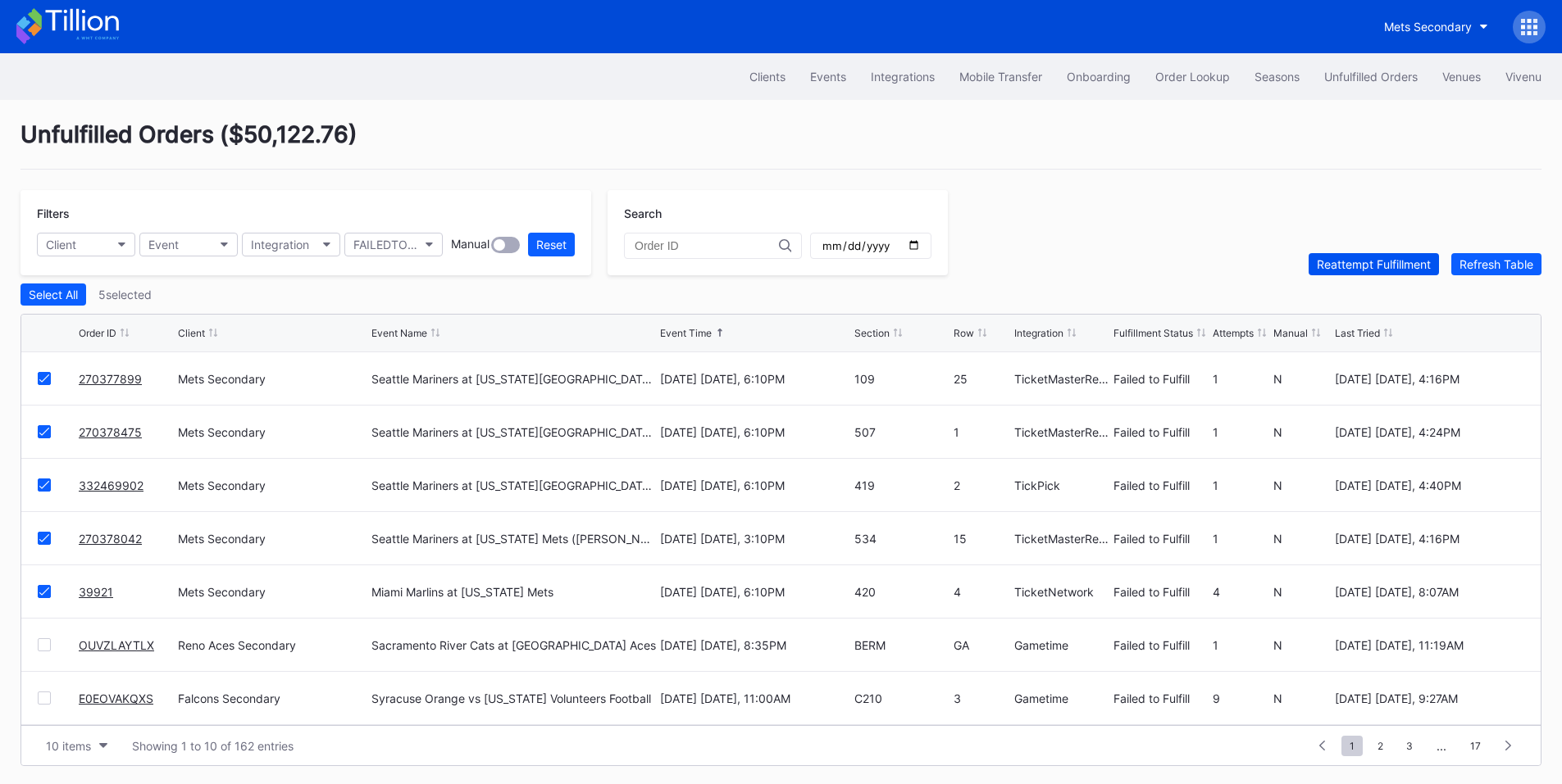
click at [1373, 262] on div "Reattempt Fulfillment" at bounding box center [1374, 265] width 114 height 14
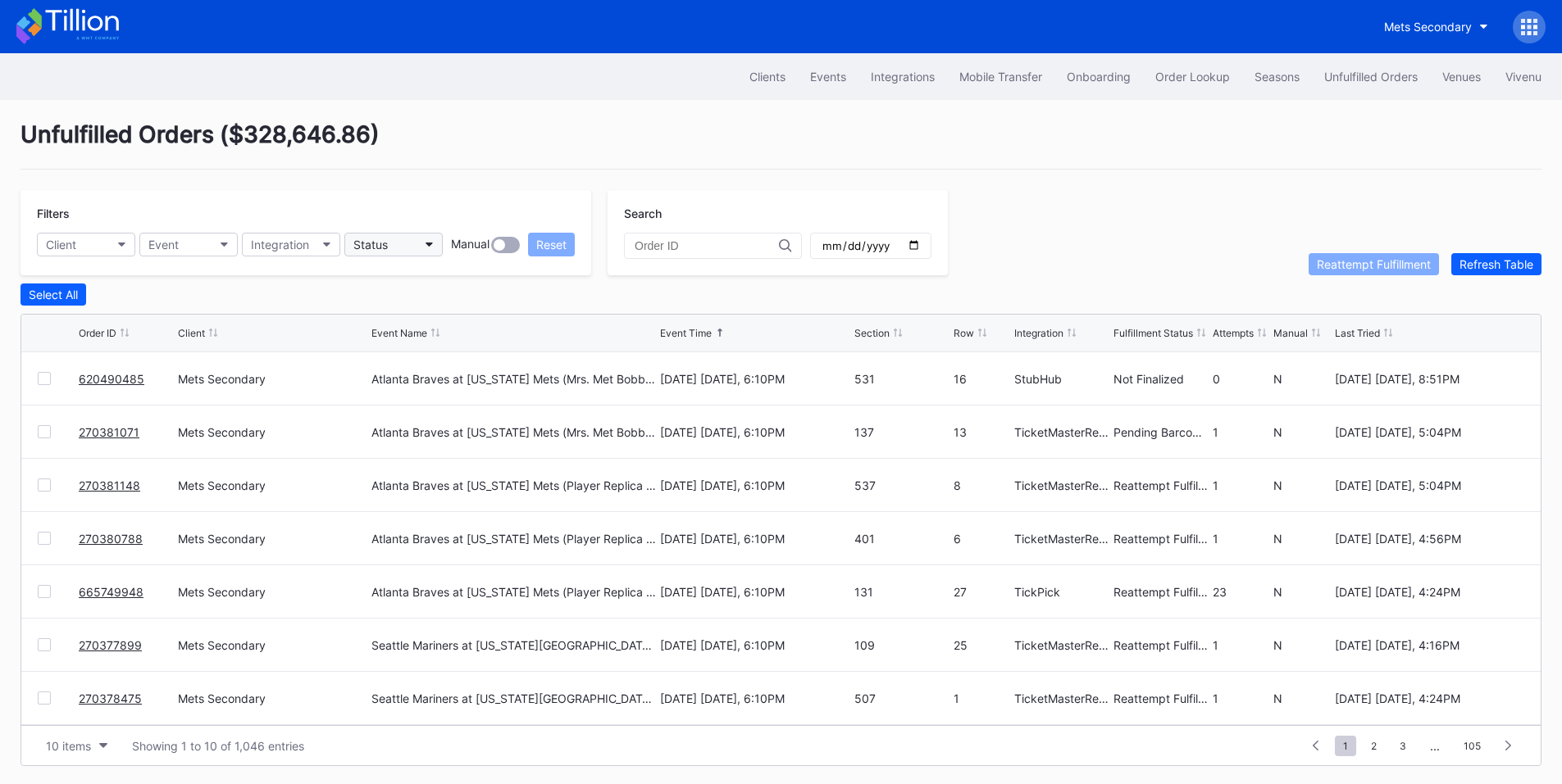
click at [410, 241] on button "Status" at bounding box center [393, 244] width 98 height 23
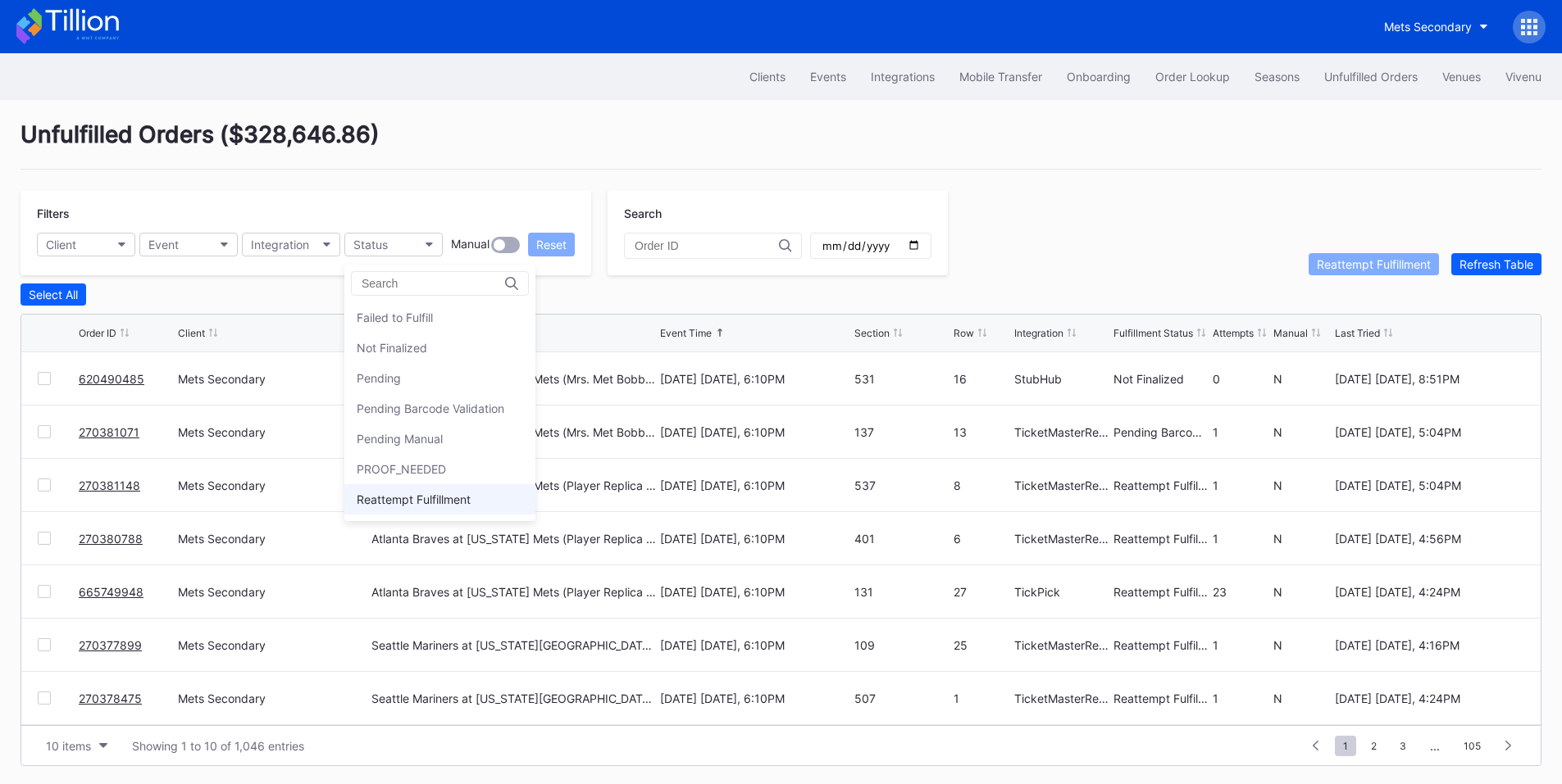
click at [404, 494] on div "Reattempt Fulfillment" at bounding box center [413, 500] width 114 height 14
